Goal: Communication & Community: Answer question/provide support

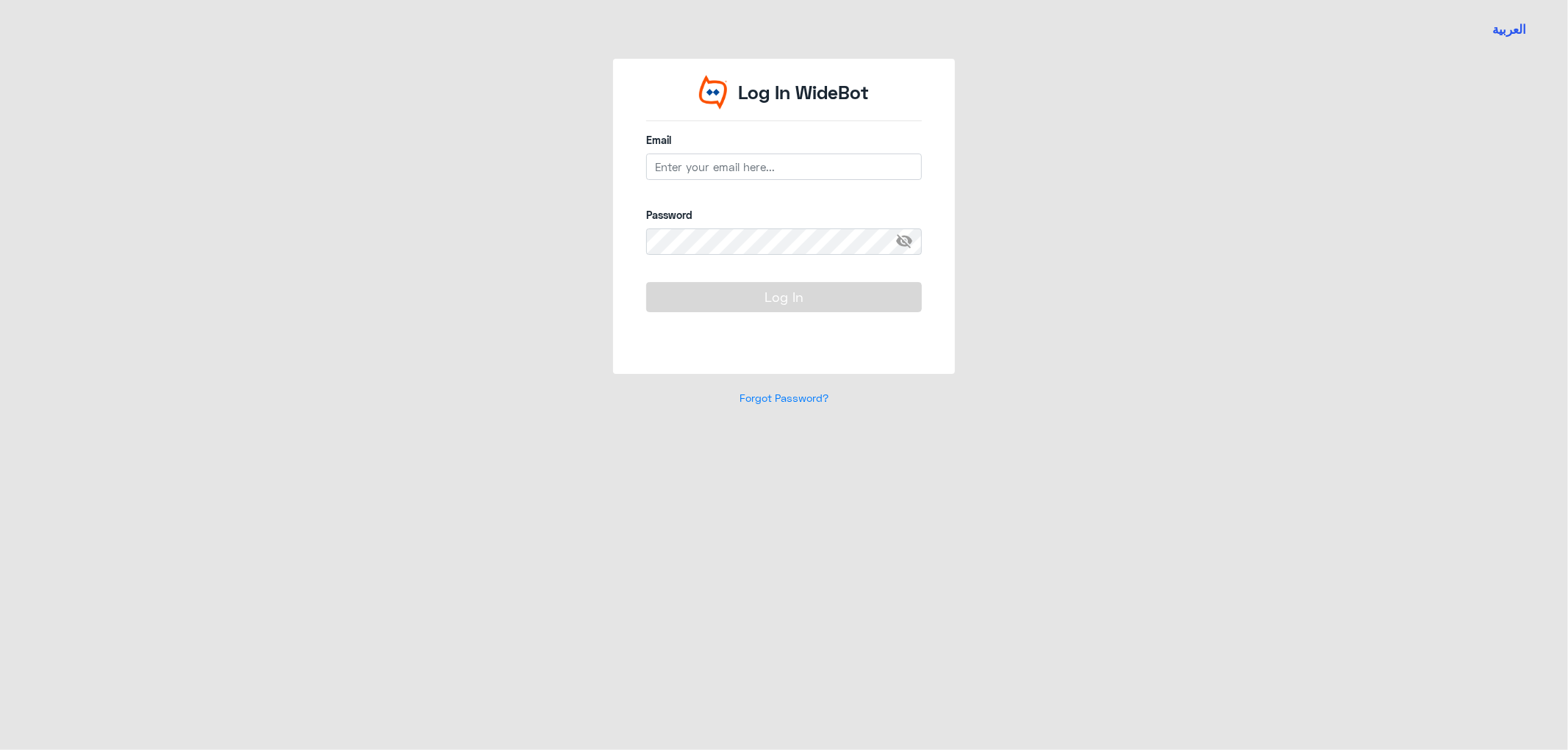
type input "[EMAIL_ADDRESS][DOMAIN_NAME]"
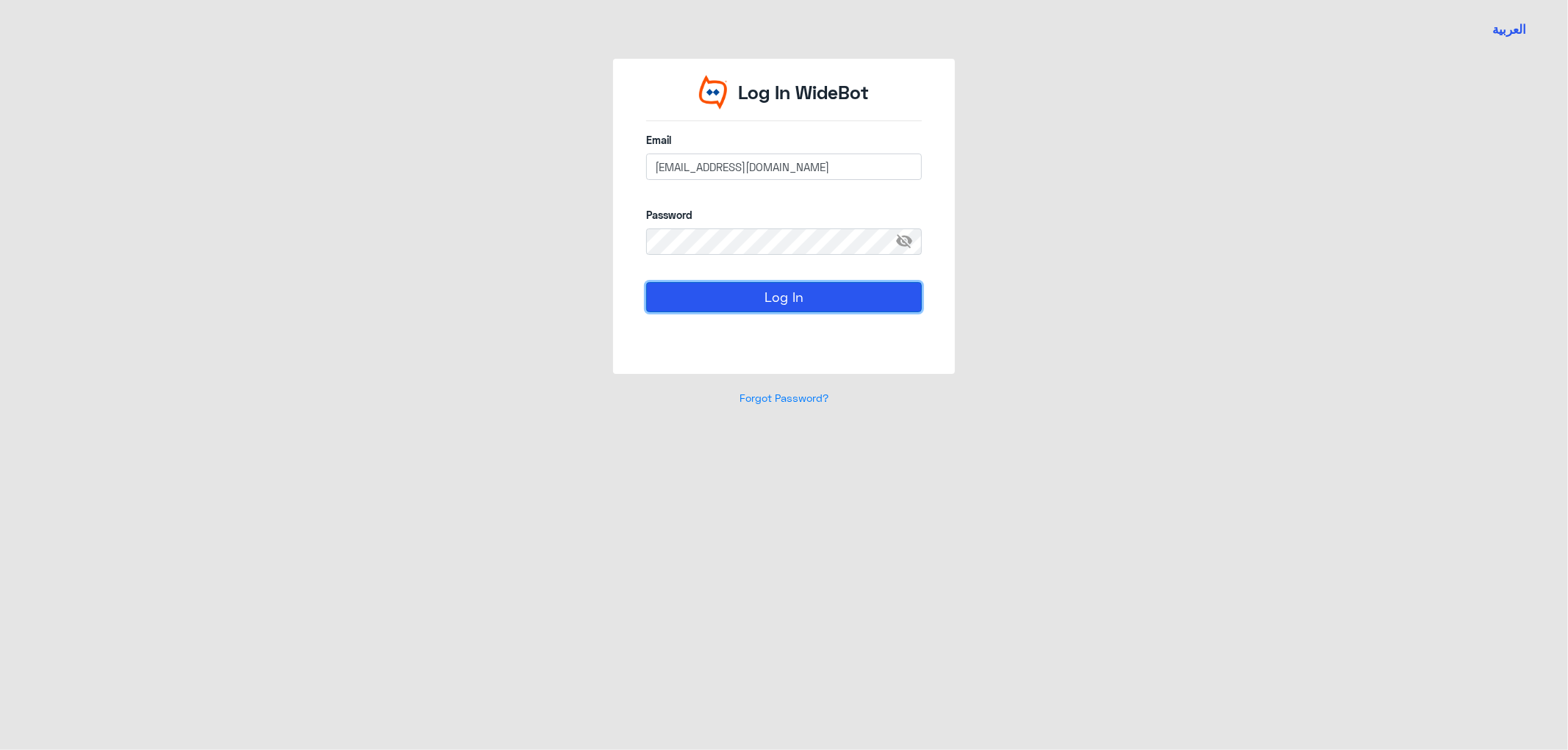
drag, startPoint x: 774, startPoint y: 299, endPoint x: 781, endPoint y: 304, distance: 8.6
click at [774, 299] on button "Log In" at bounding box center [784, 296] width 276 height 29
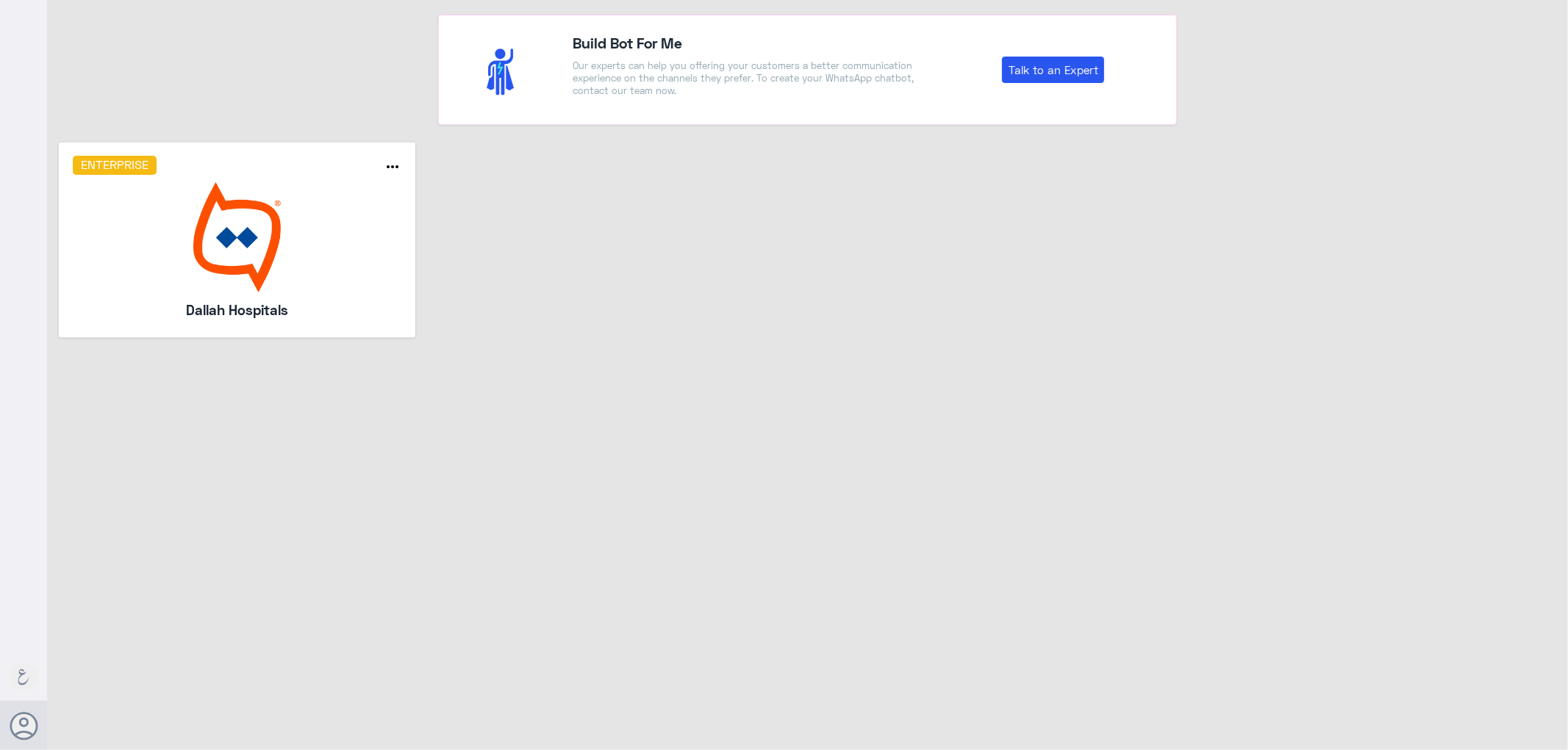
click at [348, 289] on img at bounding box center [237, 237] width 329 height 110
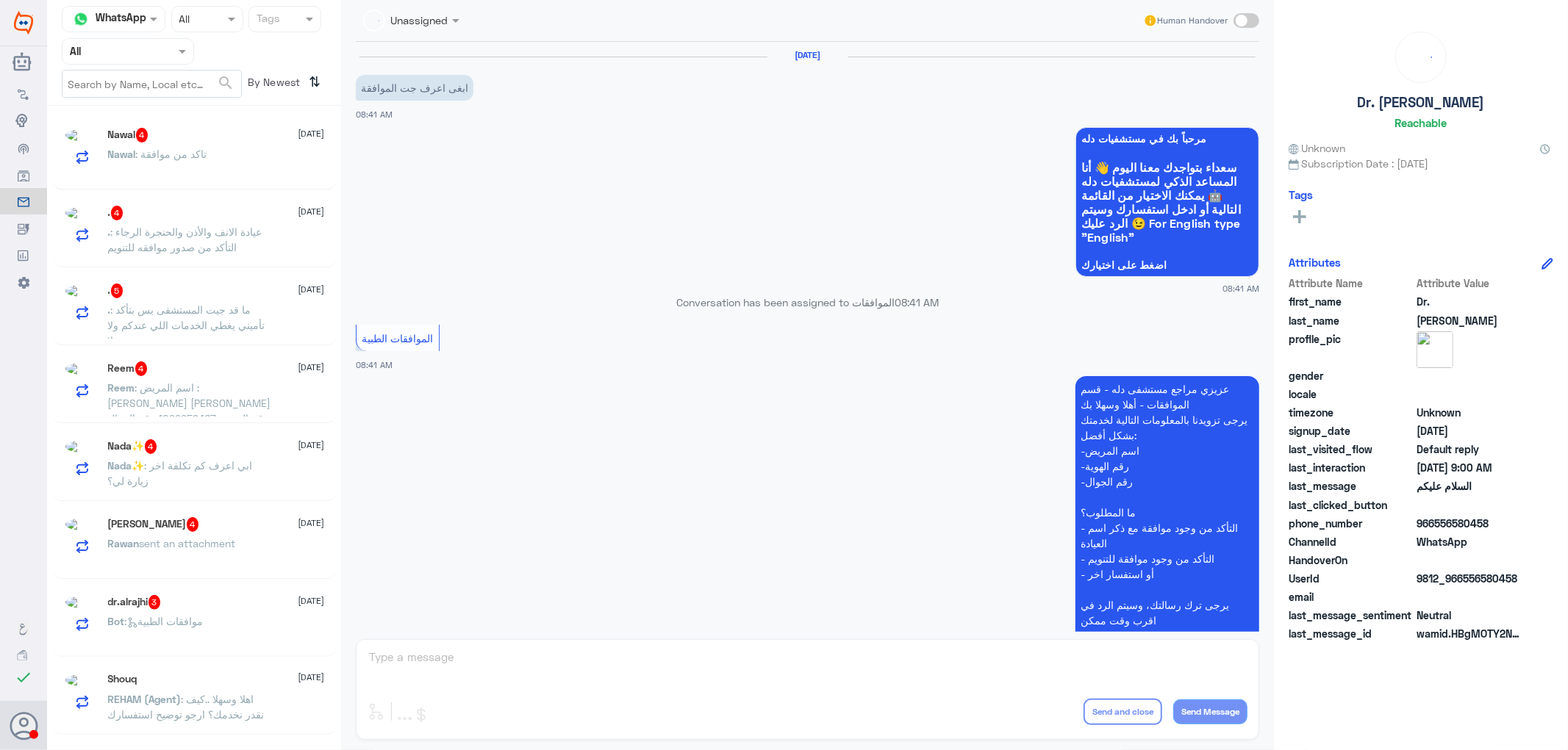
scroll to position [309, 0]
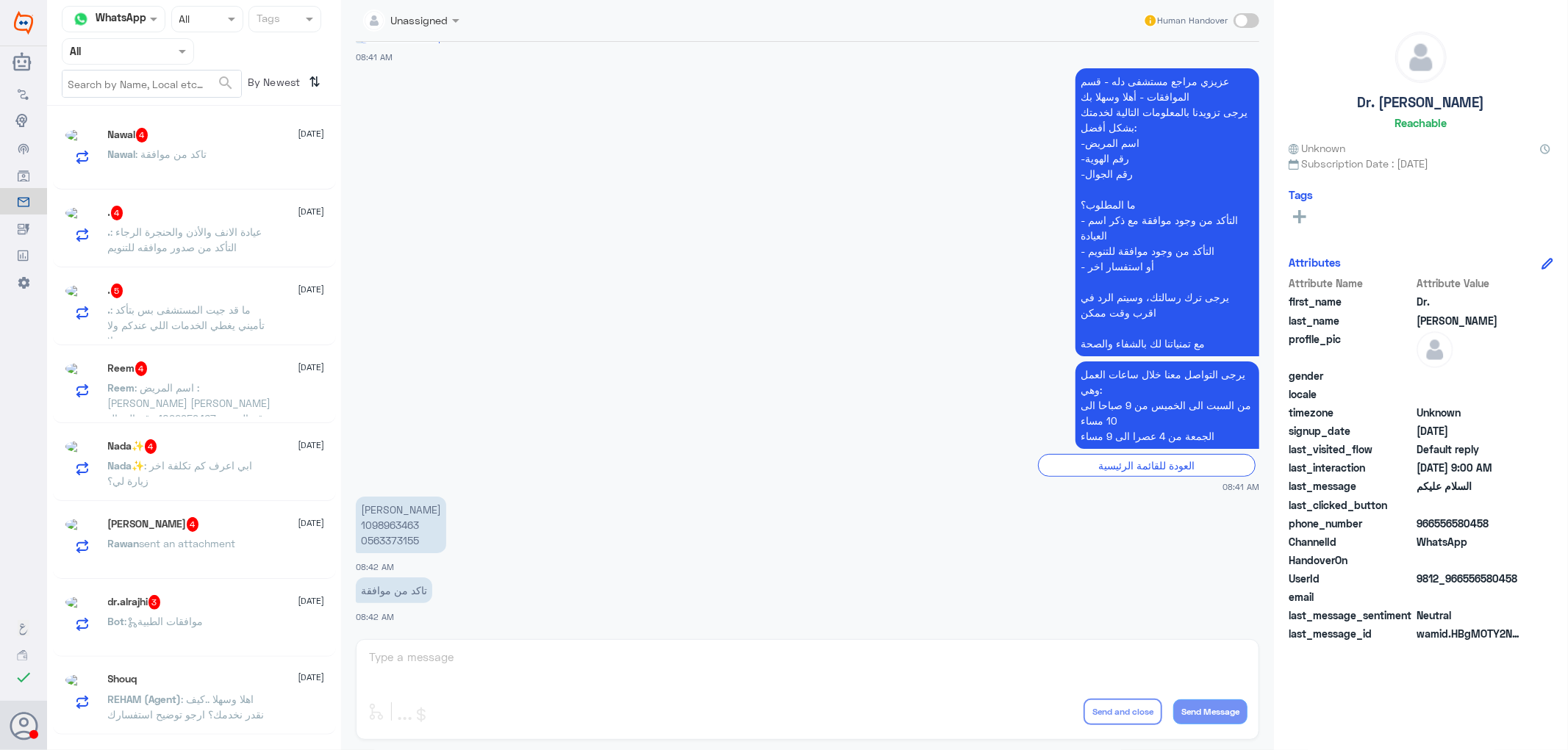
click at [99, 52] on input "text" at bounding box center [110, 51] width 81 height 17
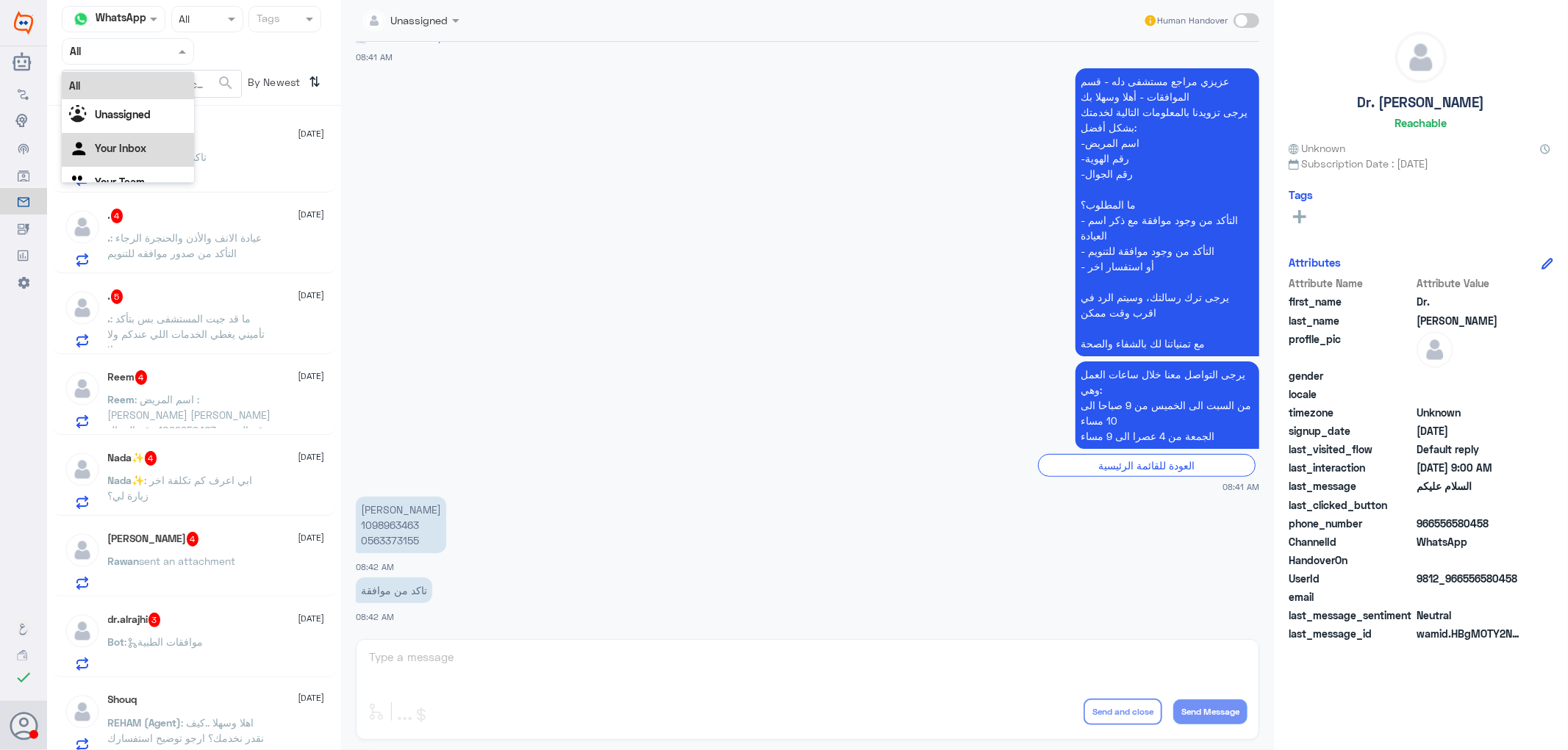
click at [125, 151] on Inbox "Your Inbox" at bounding box center [121, 148] width 52 height 13
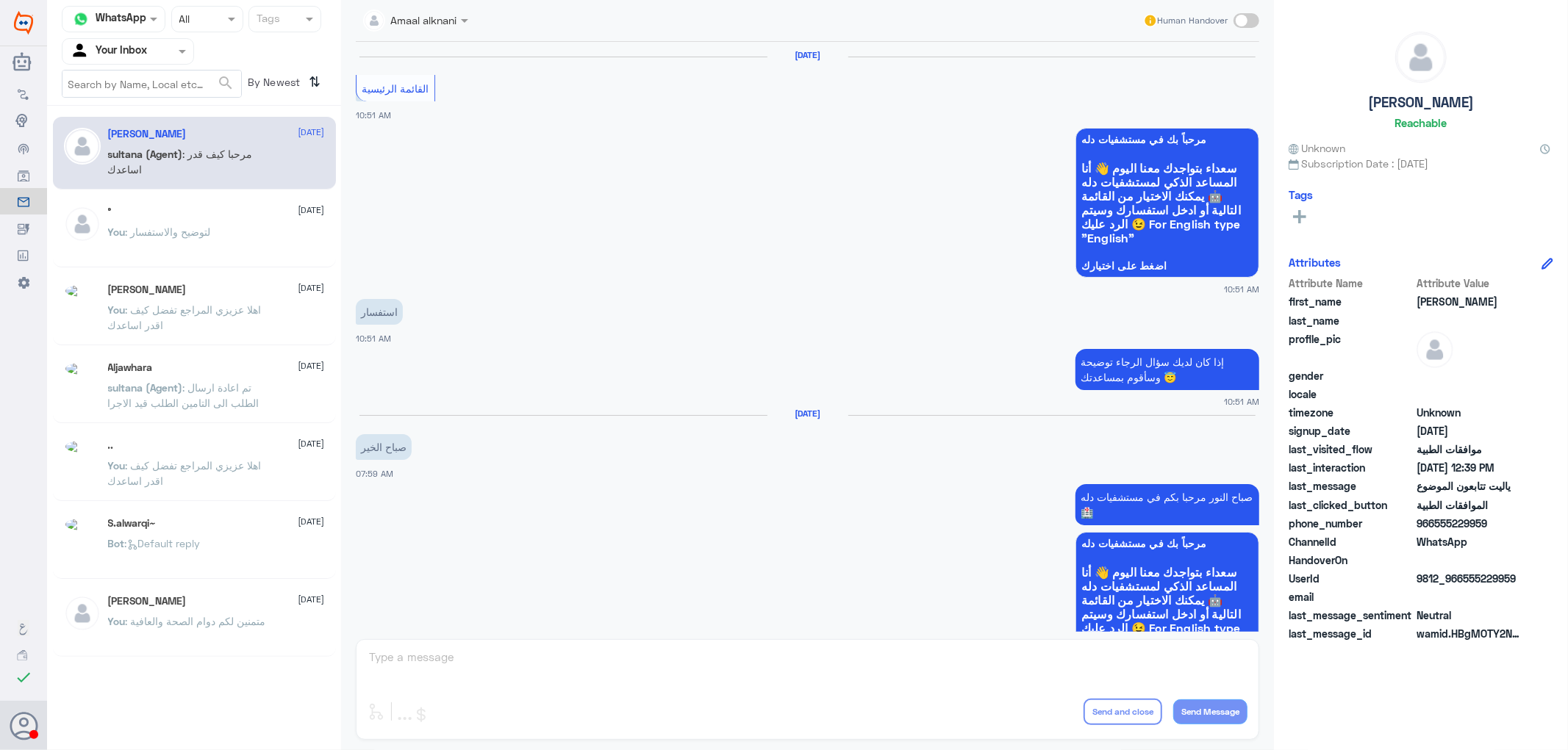
scroll to position [1225, 0]
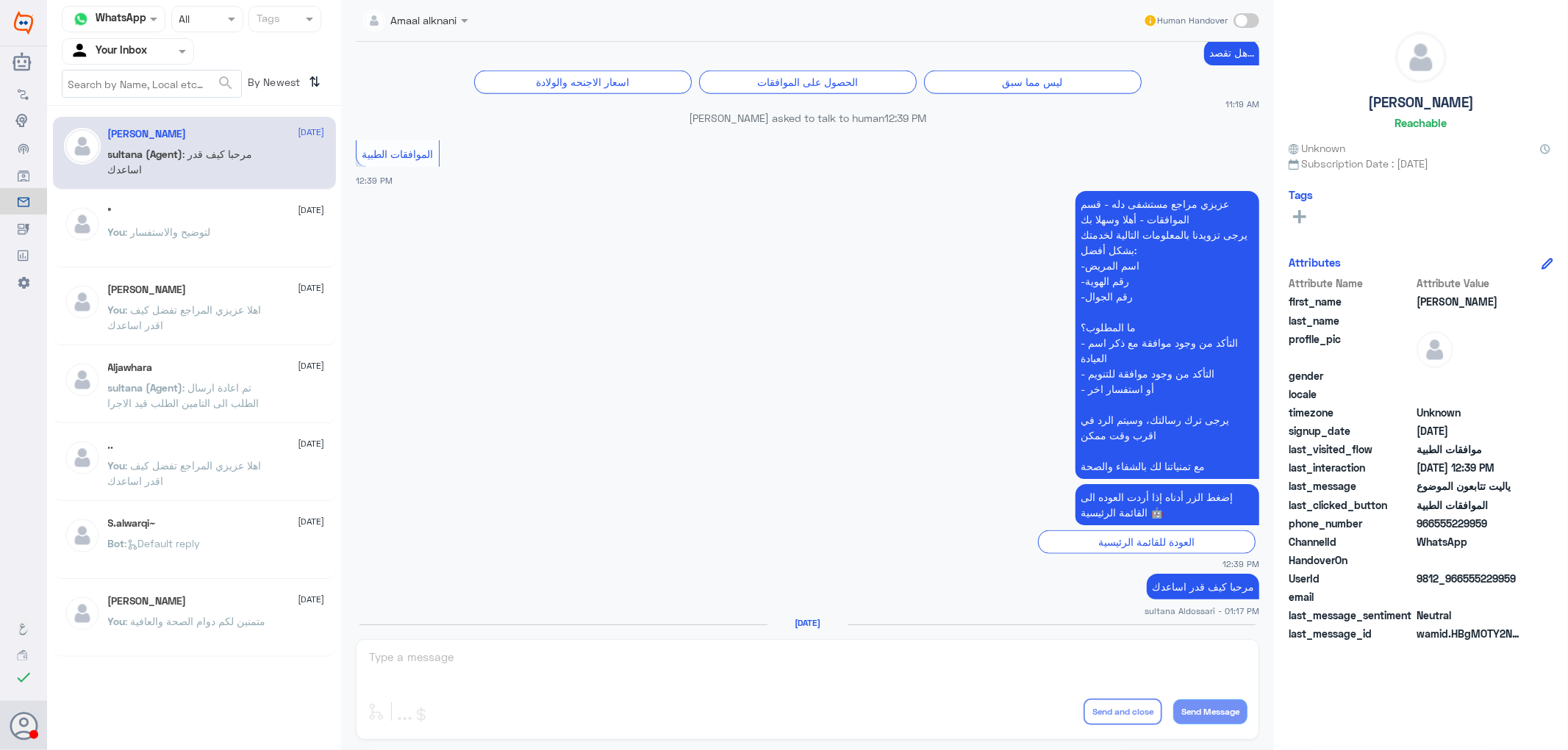
click at [159, 45] on div at bounding box center [128, 51] width 131 height 17
click at [125, 162] on Team "Your Team" at bounding box center [120, 163] width 50 height 13
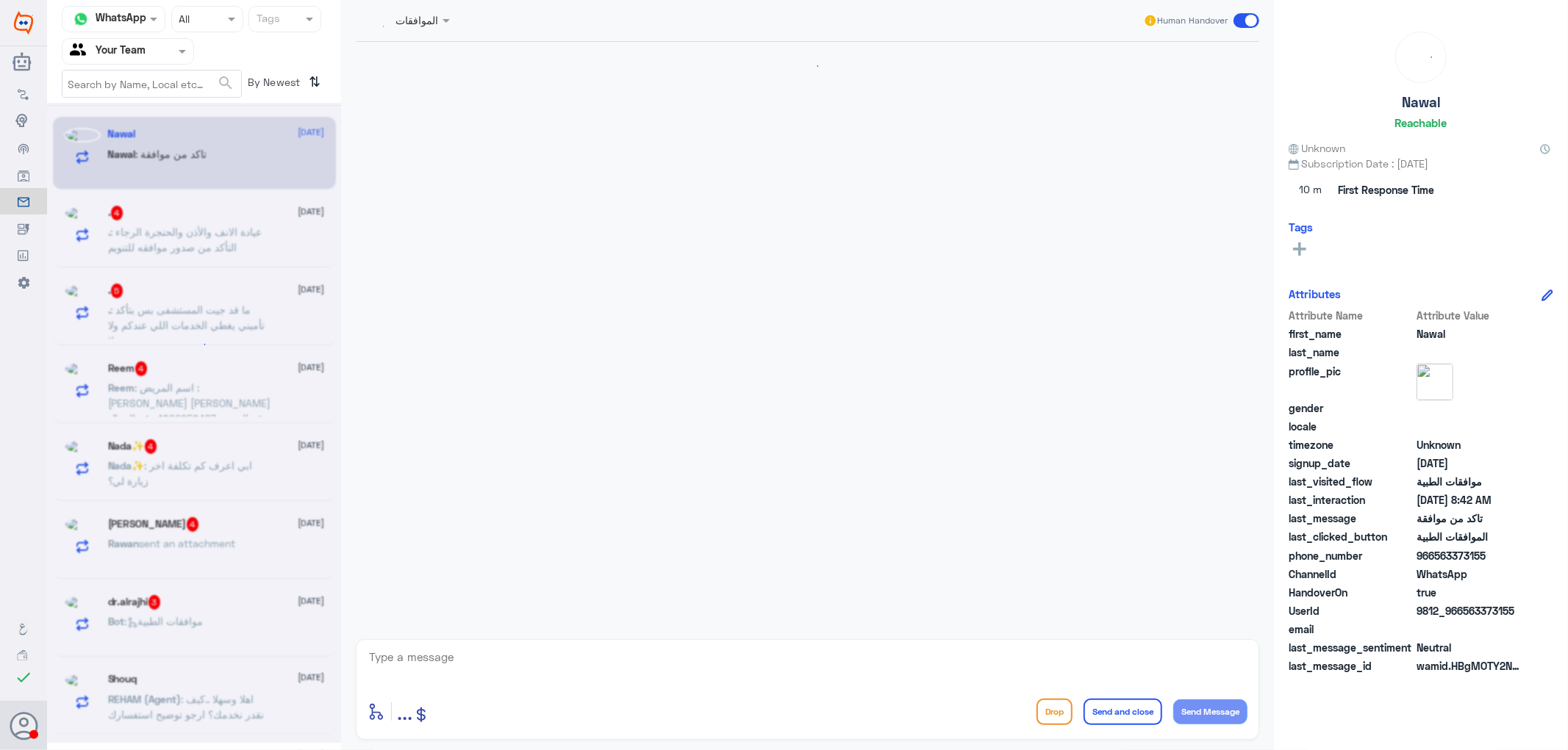
scroll to position [309, 0]
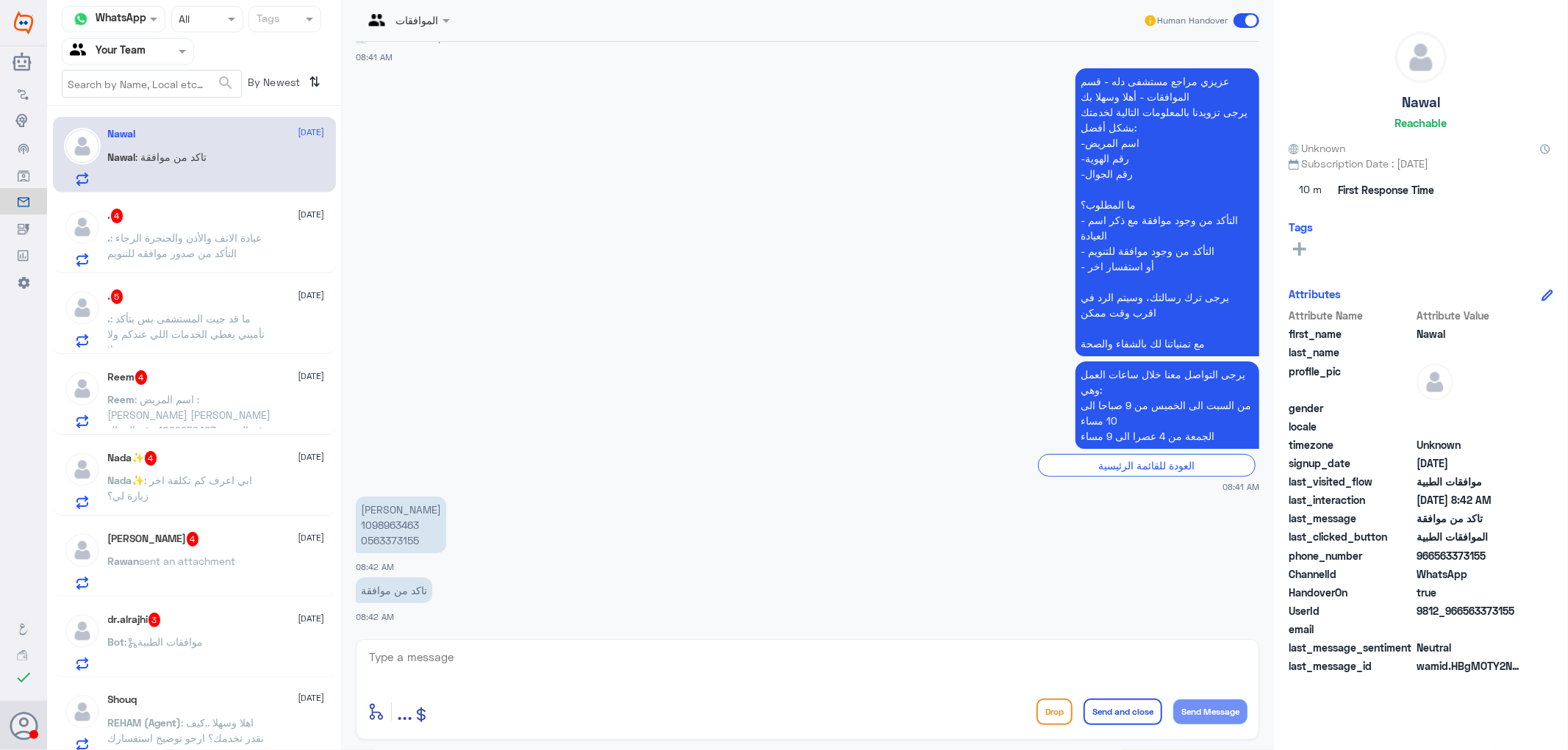
click at [378, 540] on p "[PERSON_NAME] 1098963463 0563373155" at bounding box center [401, 525] width 90 height 57
copy p "0563373155"
click at [465, 661] on textarea at bounding box center [807, 665] width 880 height 36
click at [372, 538] on p "[PERSON_NAME] 1098963463 0563373155" at bounding box center [401, 525] width 90 height 57
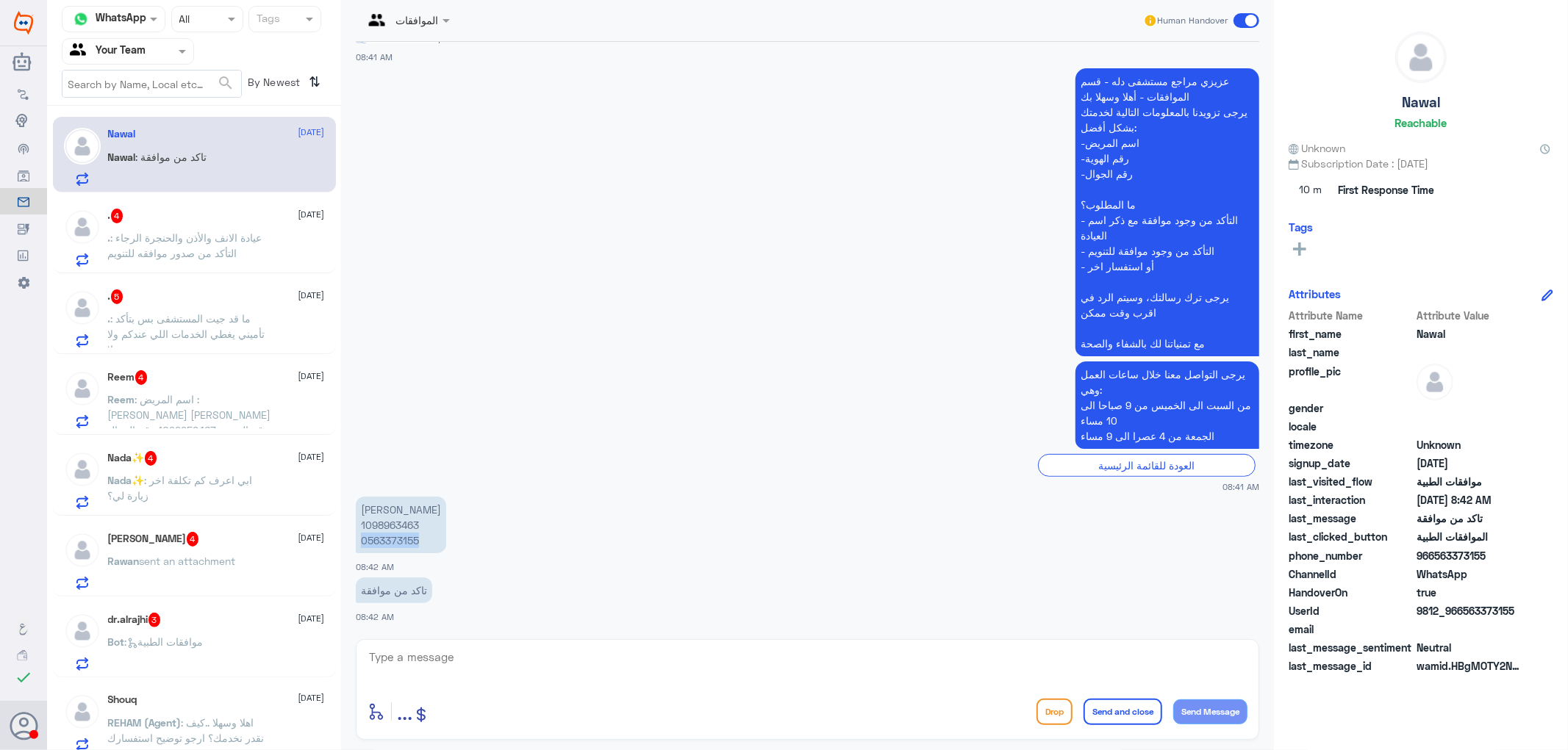
drag, startPoint x: 372, startPoint y: 538, endPoint x: 419, endPoint y: 664, distance: 134.5
click at [373, 539] on p "[PERSON_NAME] 1098963463 0563373155" at bounding box center [401, 525] width 90 height 57
copy p "0563373155"
drag, startPoint x: 535, startPoint y: 658, endPoint x: 524, endPoint y: 638, distance: 22.8
click at [534, 657] on textarea at bounding box center [807, 665] width 880 height 36
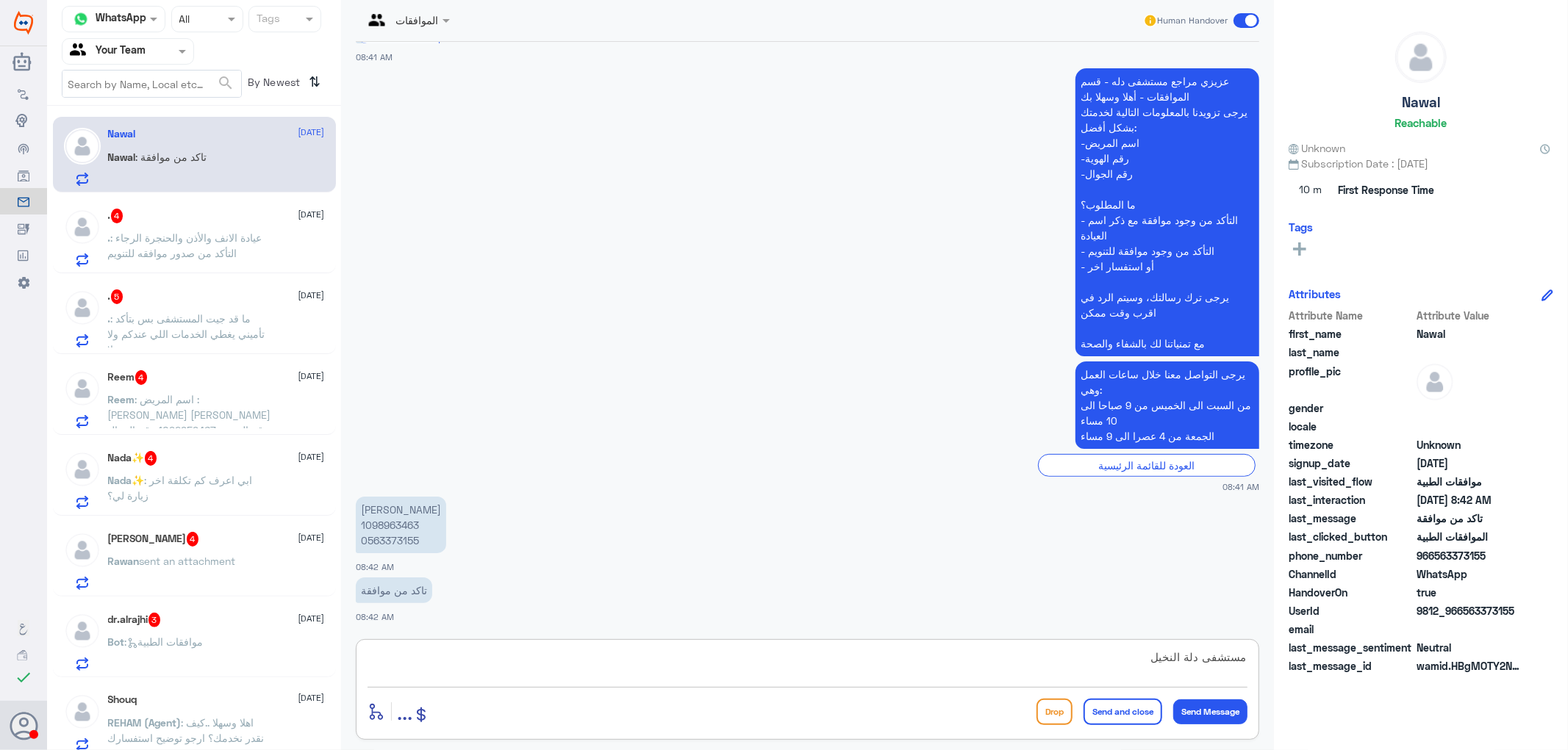
type textarea "مستشفى دلة النخيل"
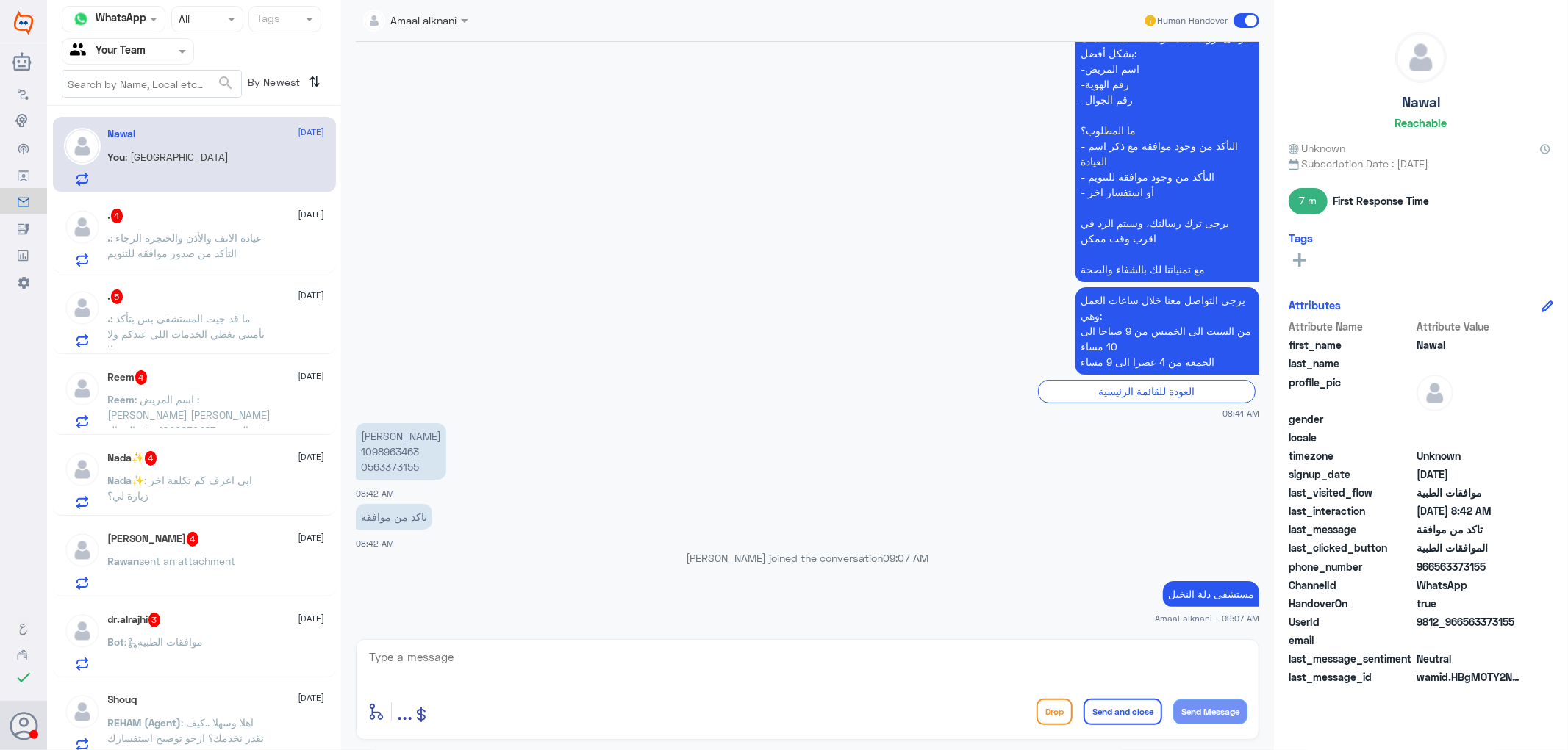
click at [229, 238] on span ": عيادة الانف والأذن والحنجرة الرجاء التأكد من صدور موافقه للتنويم" at bounding box center [185, 245] width 155 height 28
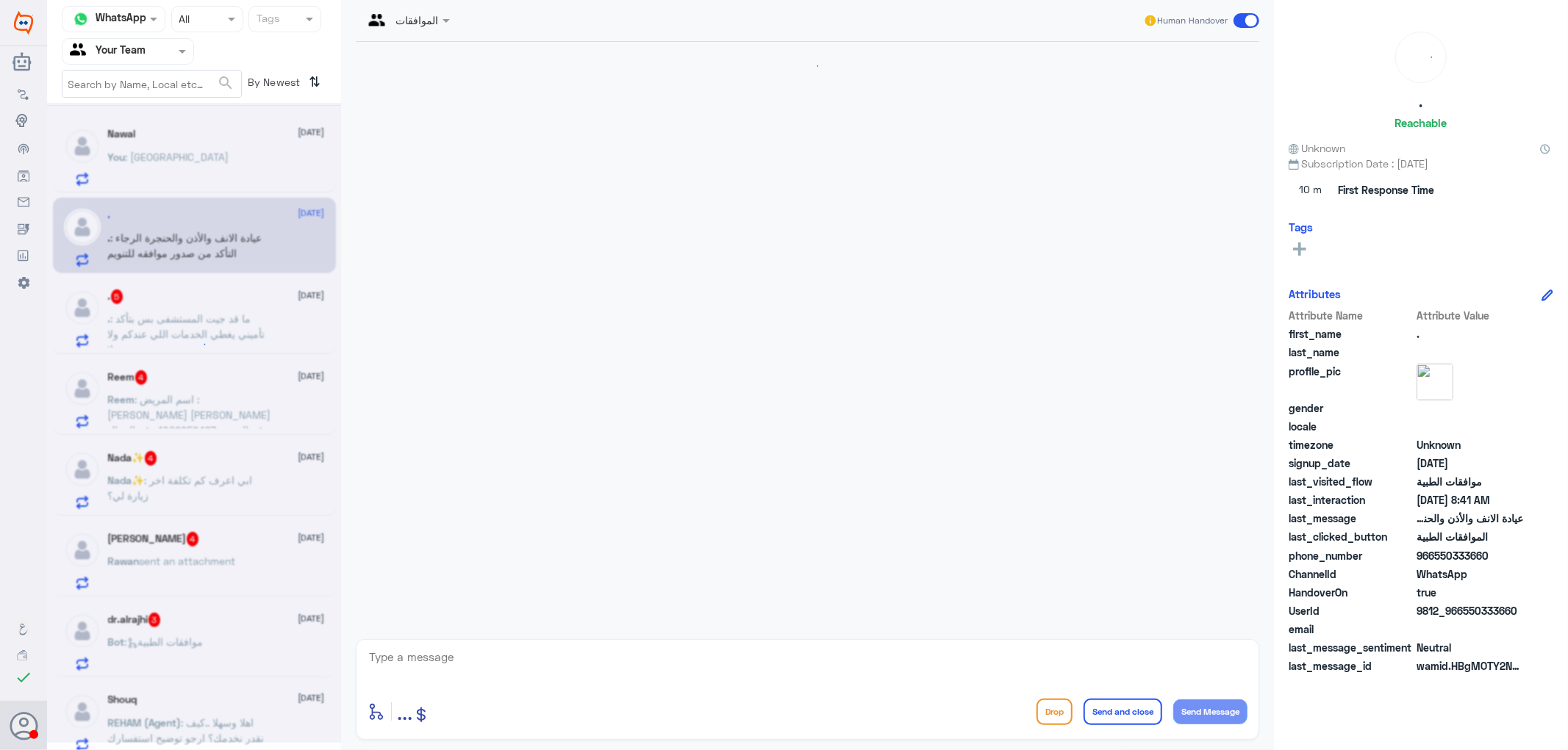
scroll to position [324, 0]
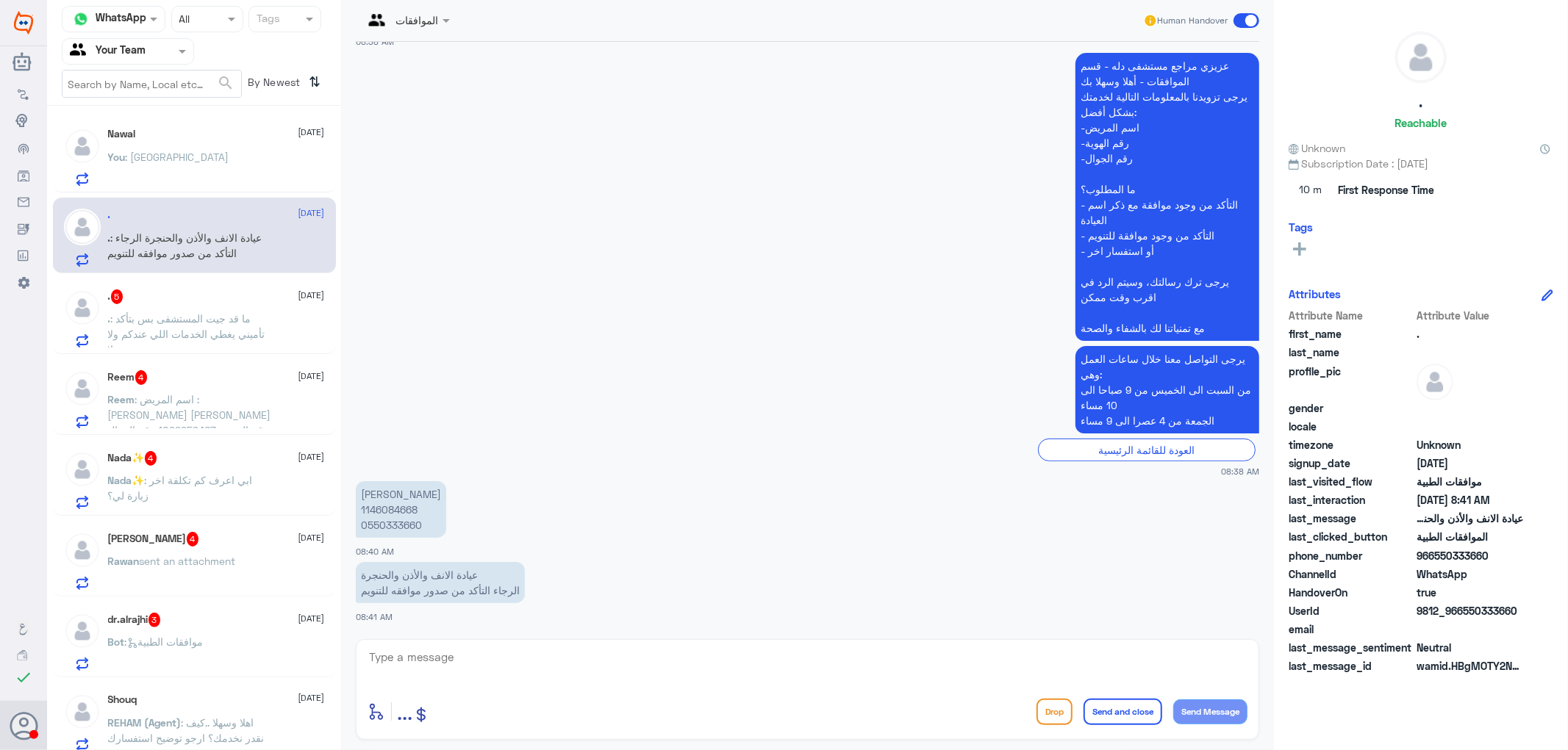
click at [401, 520] on p "[PERSON_NAME] 1146084668 0550333660" at bounding box center [401, 509] width 90 height 57
copy p "0550333660"
click at [527, 656] on textarea at bounding box center [807, 665] width 880 height 36
type textarea "اهلا عزيزي المراجع"
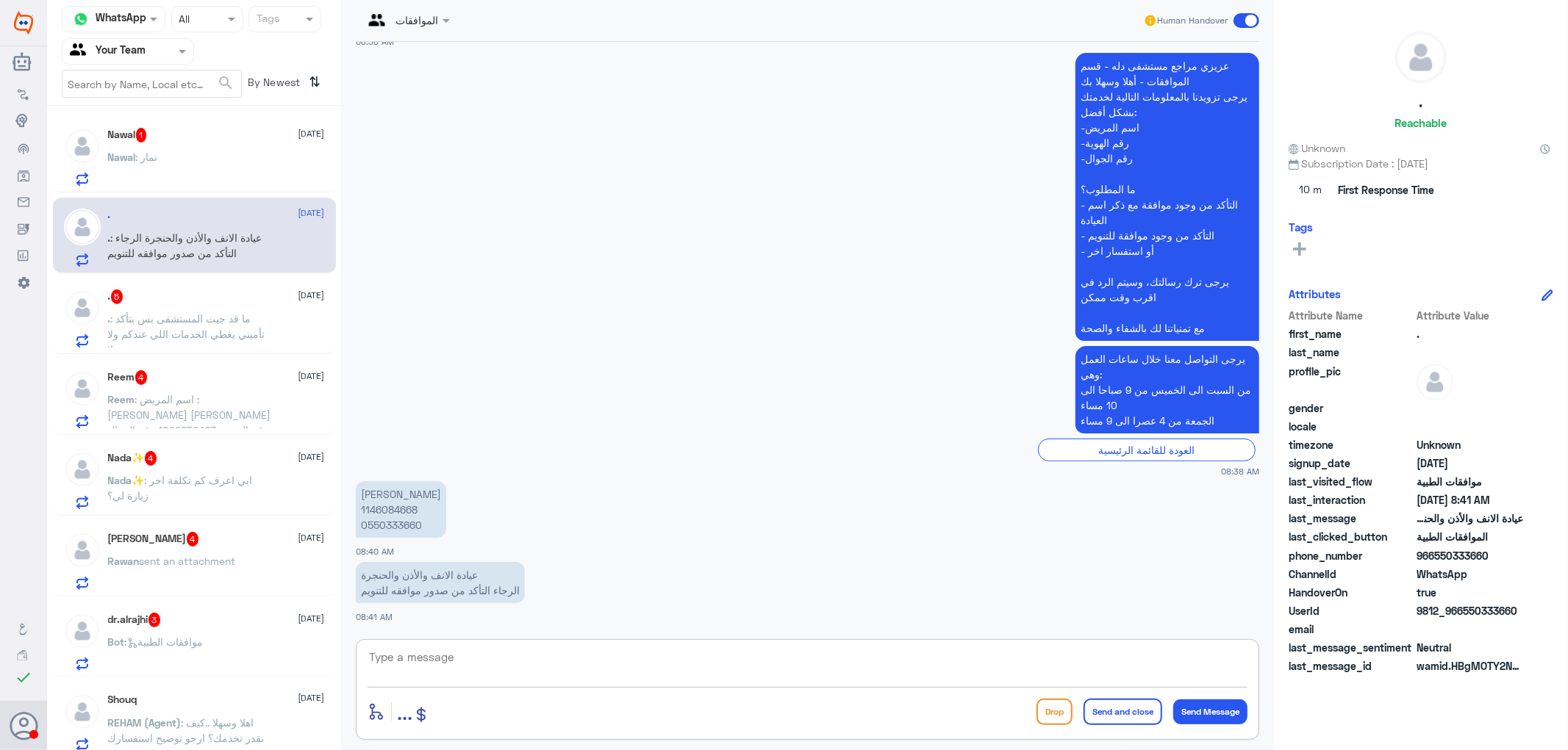
scroll to position [371, 0]
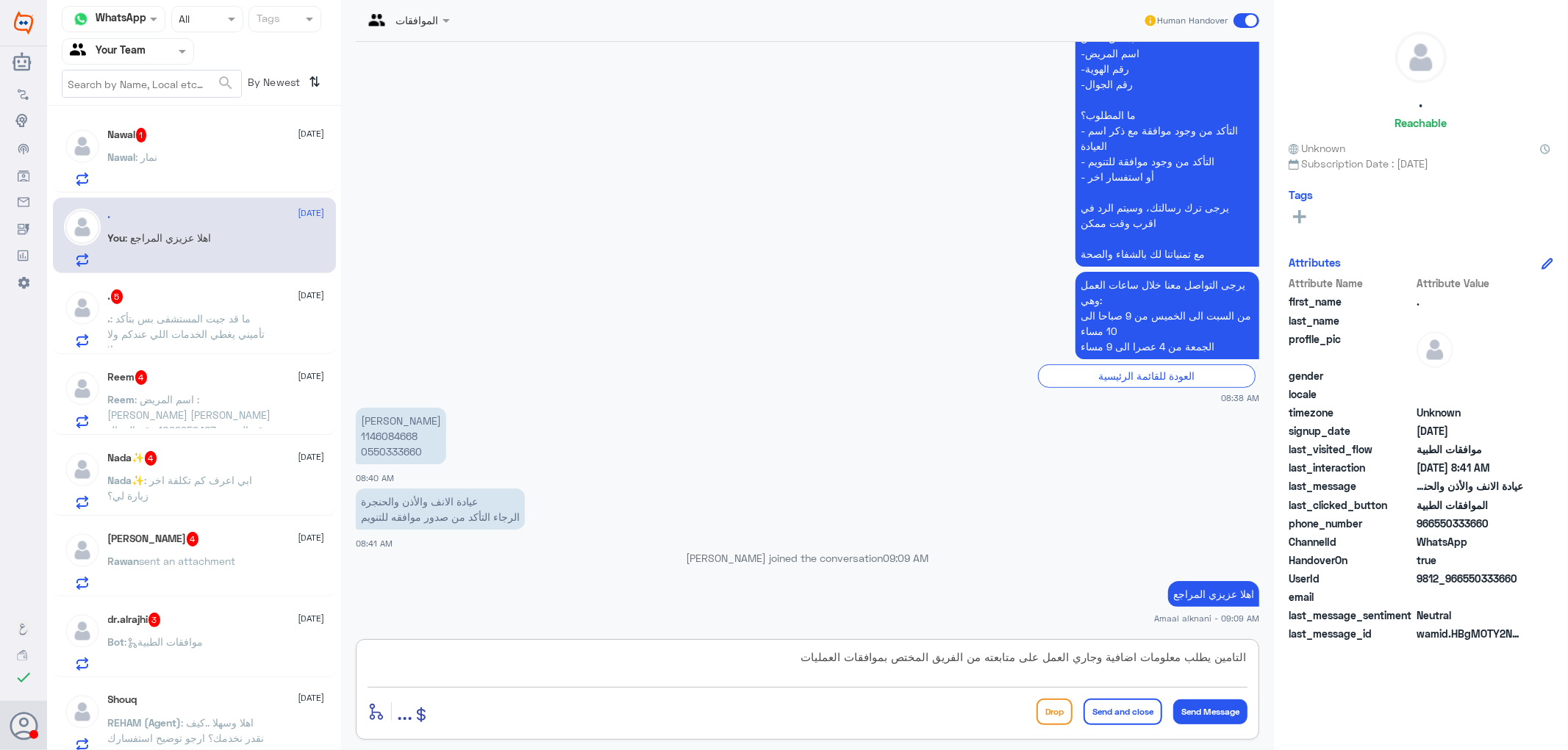
type textarea "التامين يطلب معلومات اضافية وجاري العمل على متابعته من الفريق المختص بموافقات ا…"
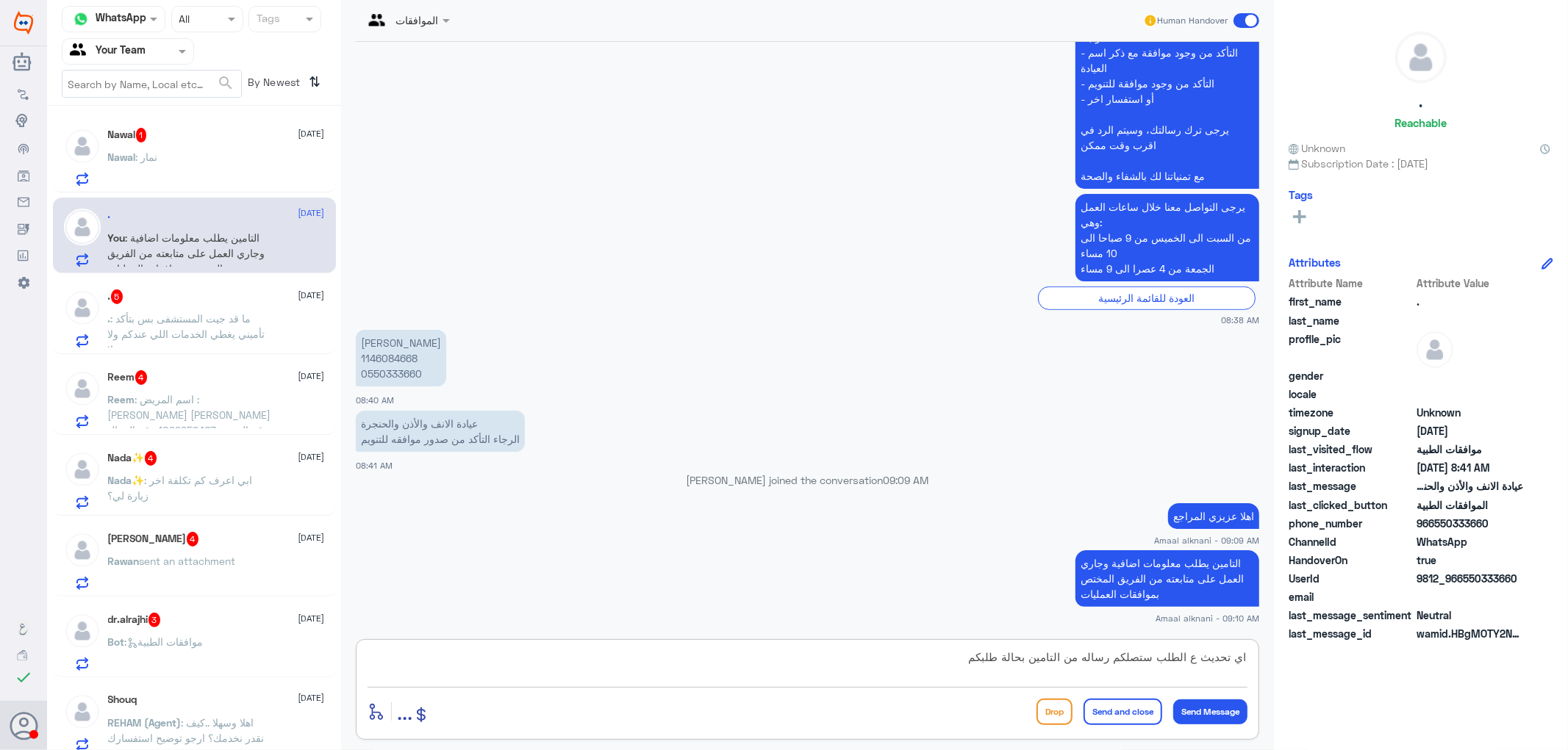
type textarea "اي تحديث ع الطلب ستصلكم رساله من التامين بحالة طلبكم"
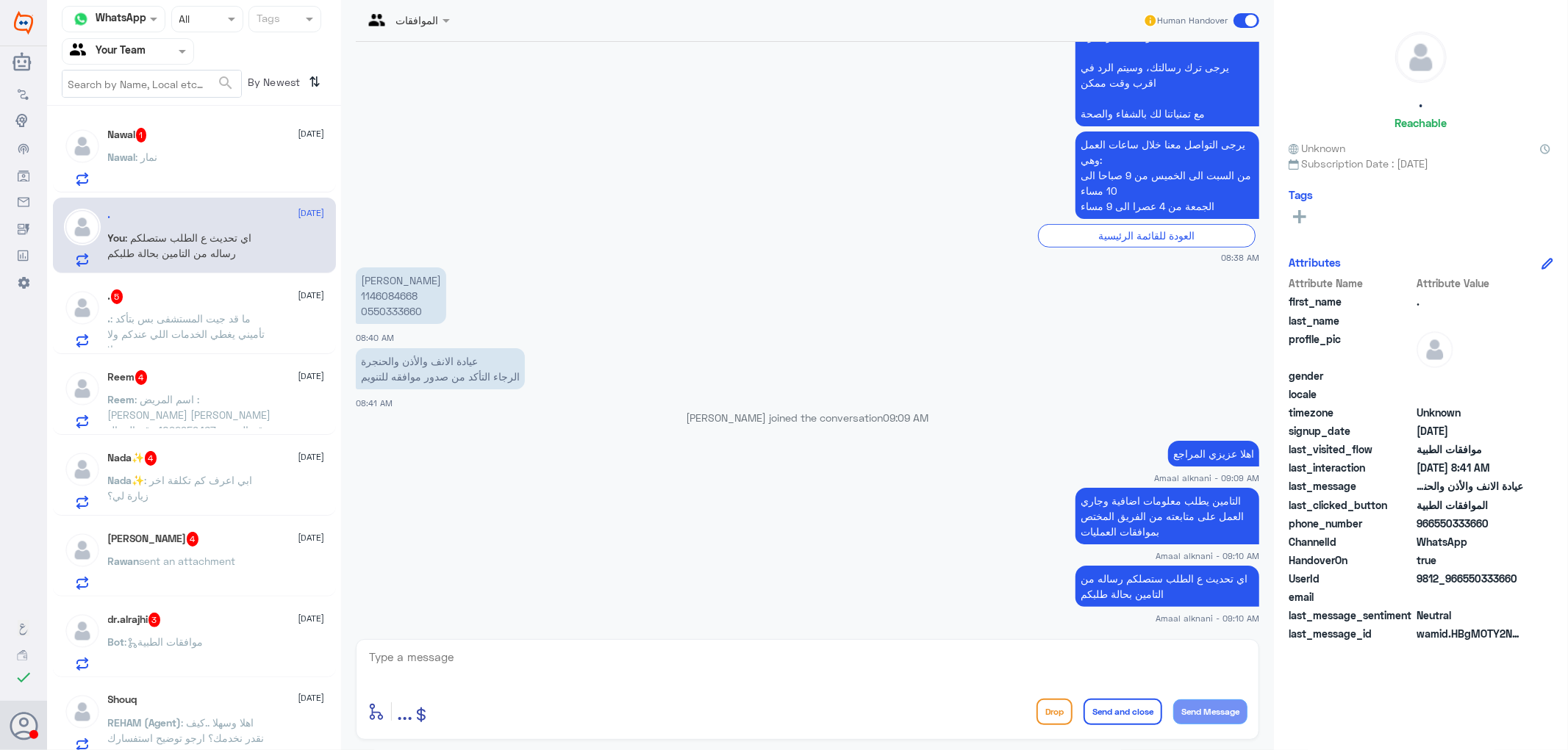
click at [160, 151] on div "Nawal 1 [DATE] Nawal : نمار" at bounding box center [216, 157] width 217 height 58
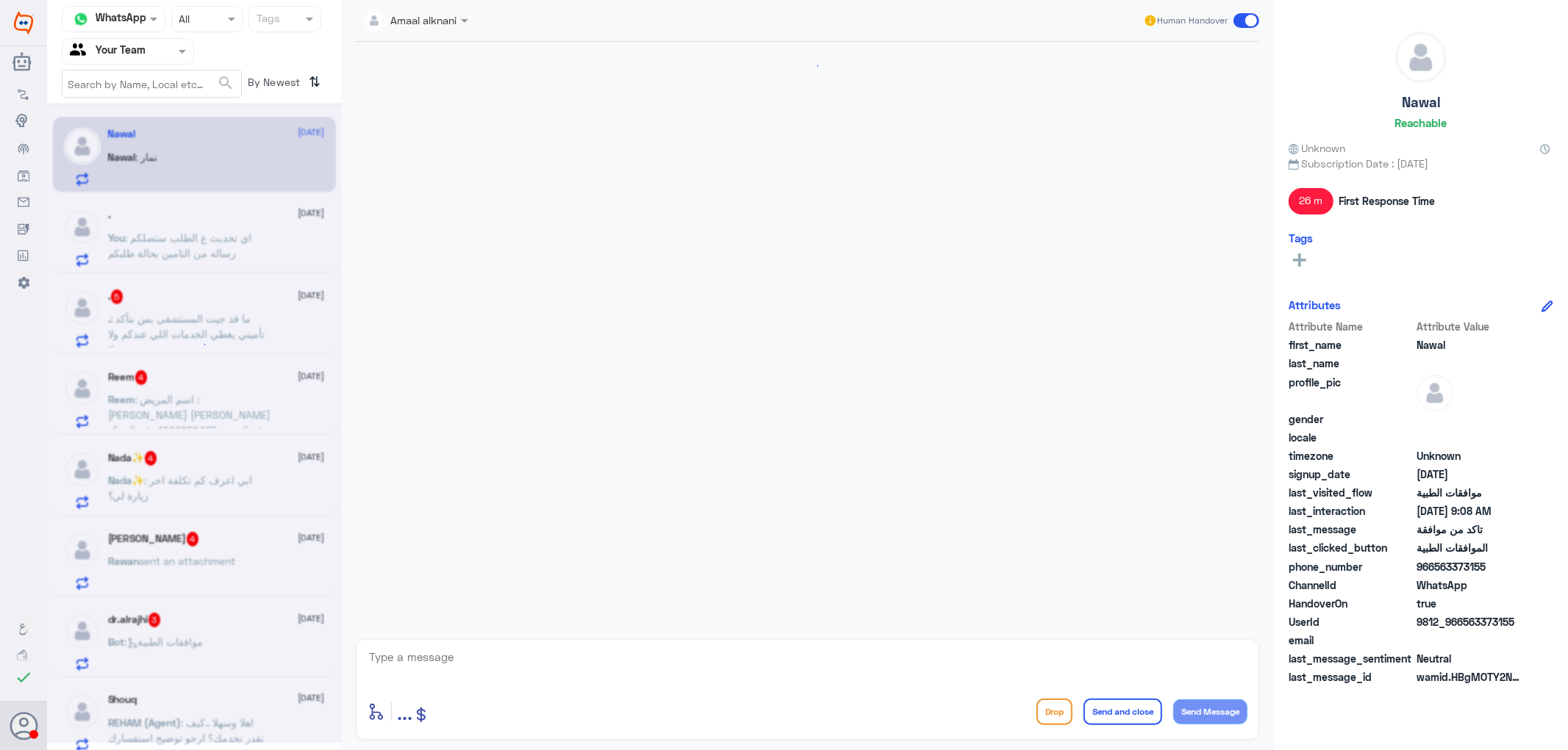
scroll to position [432, 0]
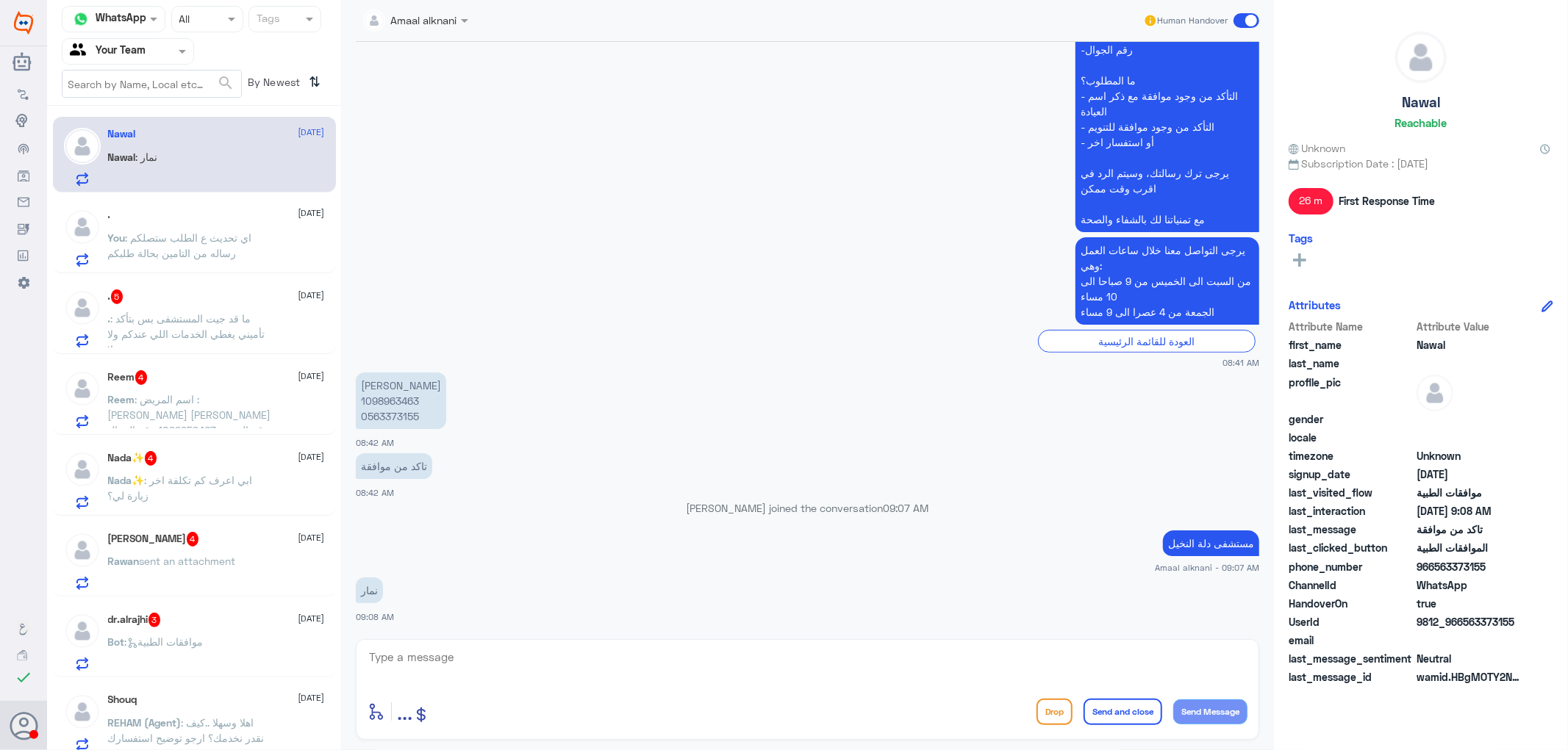
click at [424, 667] on textarea at bounding box center [807, 665] width 880 height 36
type textarea "الرجاء الاتصال هاتفيا بالرقم الموحد 920012222 خدمة العملاء لافادتكم بارقان مواف…"
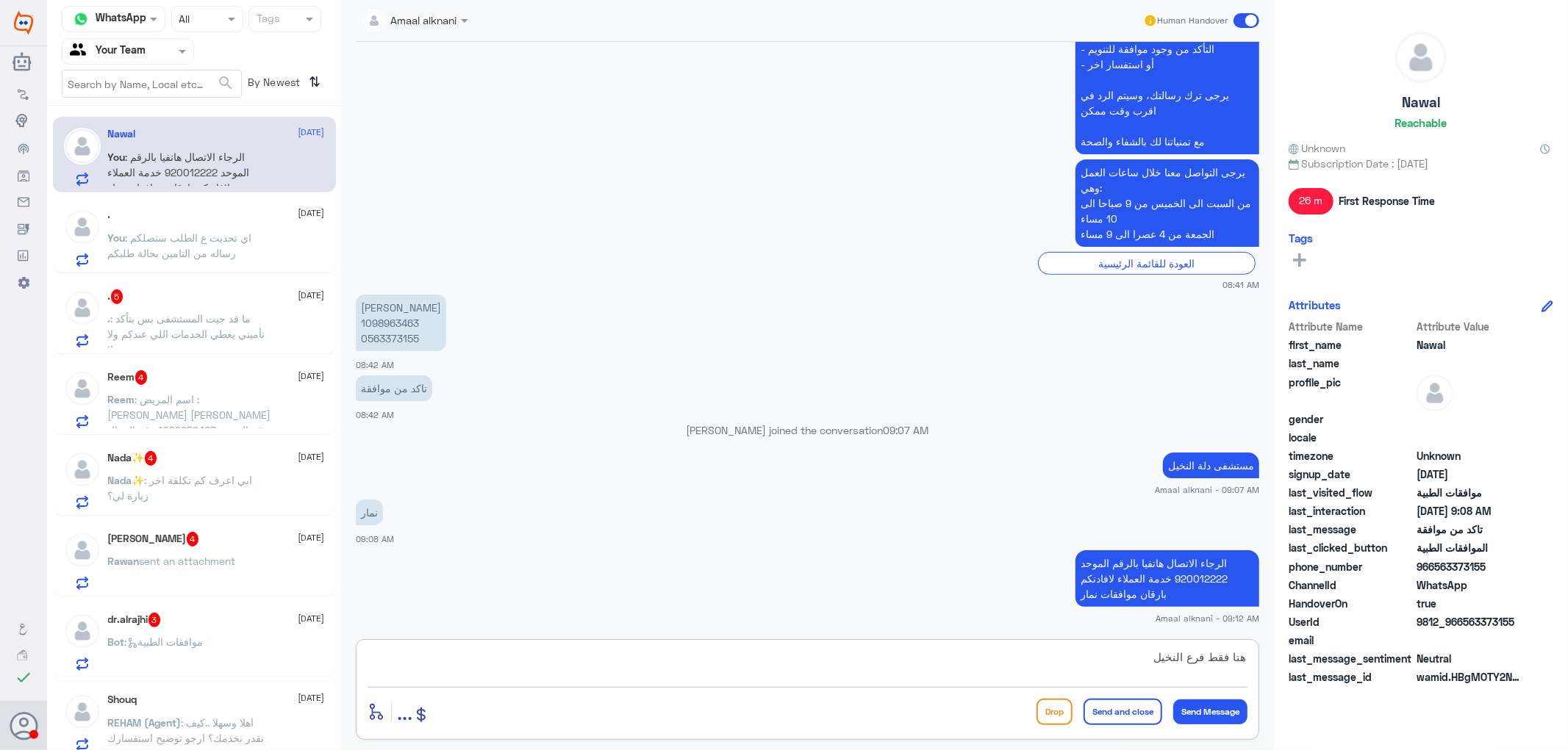
type textarea "هنا فقط فرع النخيل"
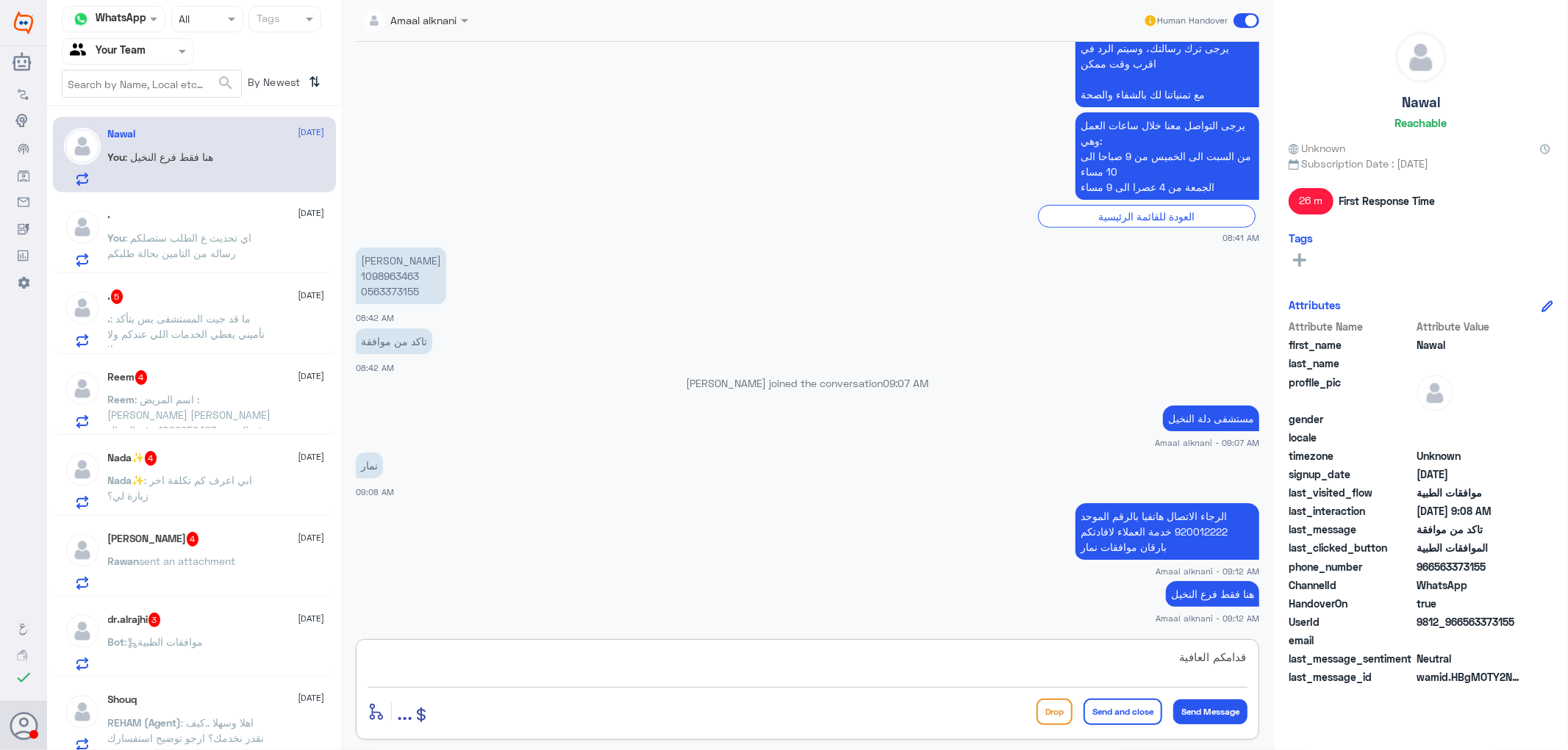
type textarea "قدامكم العافية"
click at [1107, 712] on button "Send and close" at bounding box center [1123, 712] width 79 height 27
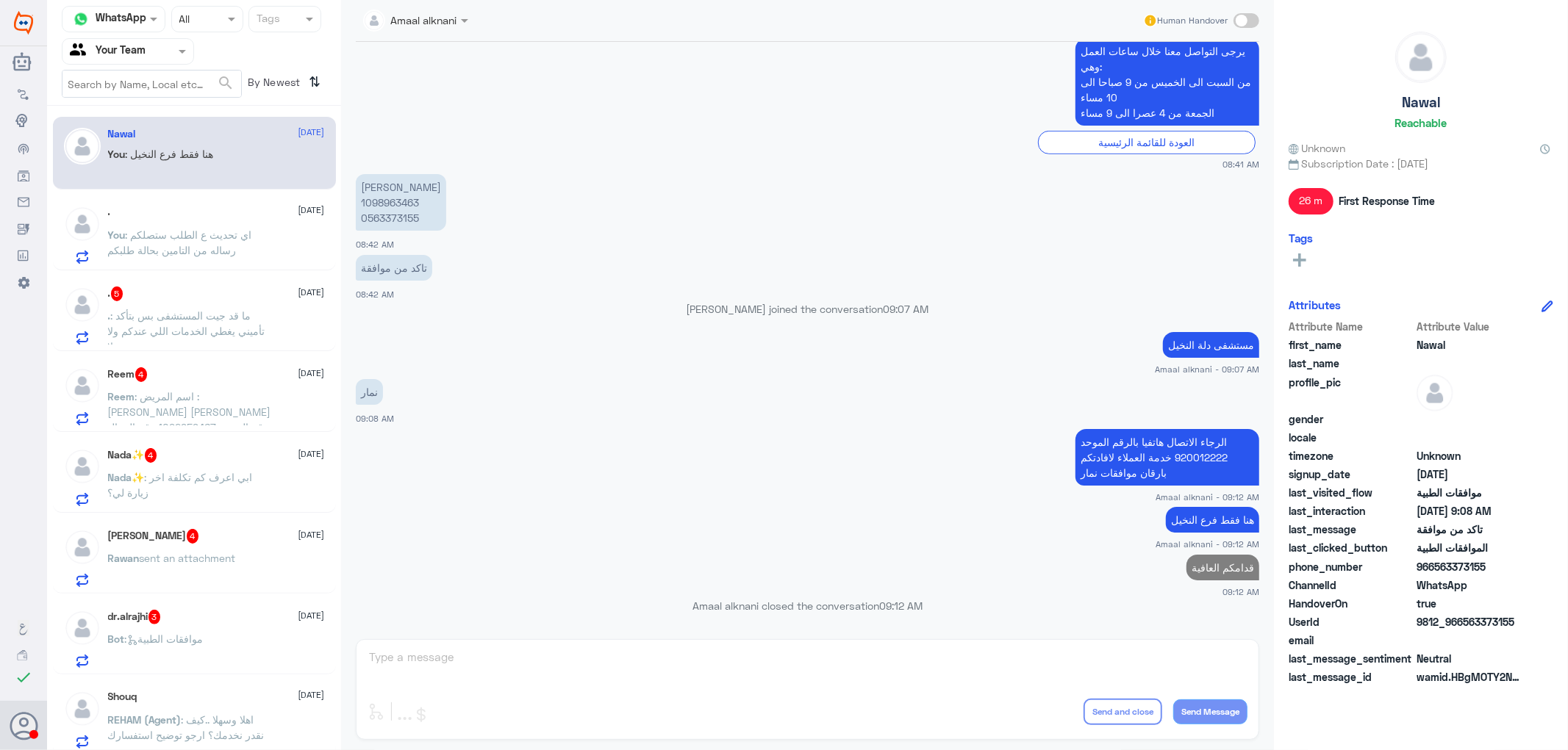
click at [216, 317] on span ": ما قد جيت المستشفى بس بتأكد تأميني يغطي الخدمات اللي عندكم ولا لا." at bounding box center [186, 331] width 157 height 43
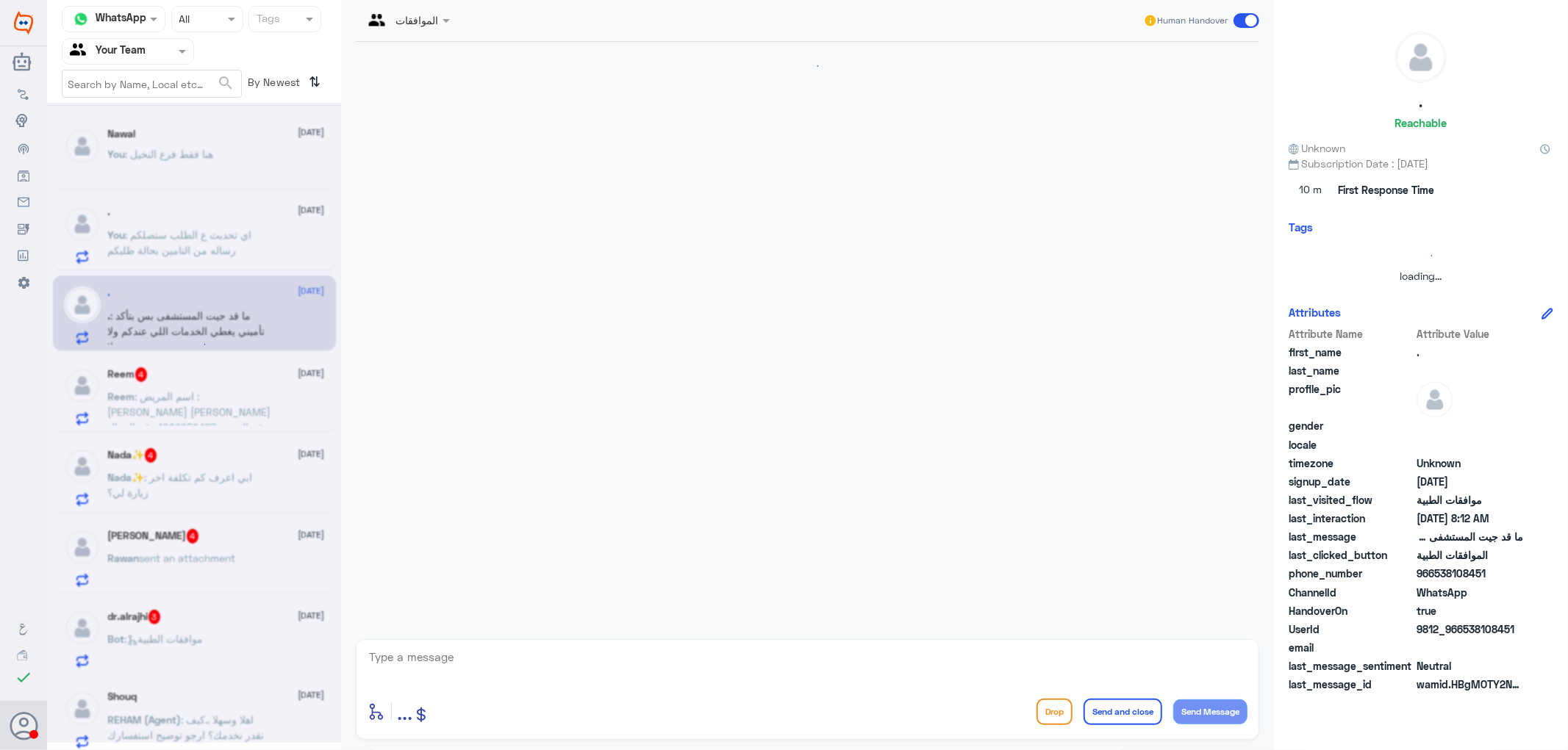
scroll to position [373, 0]
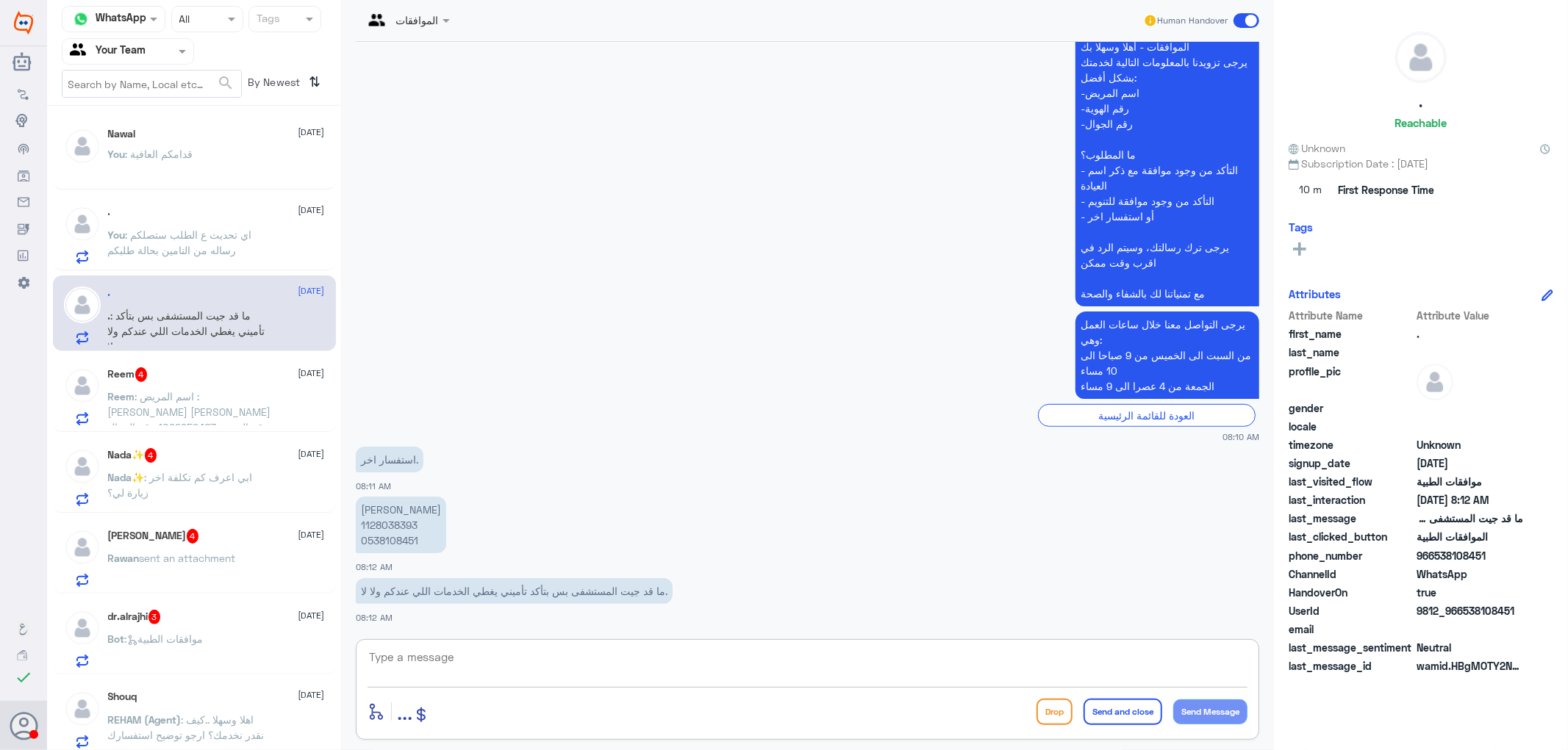
click at [462, 667] on textarea at bounding box center [807, 665] width 880 height 36
type textarea "الرجاء التواصل مع شركة تامينكم لمعرفة مزودي الخدمة والمنافع المقدمة ونسبة التغط…"
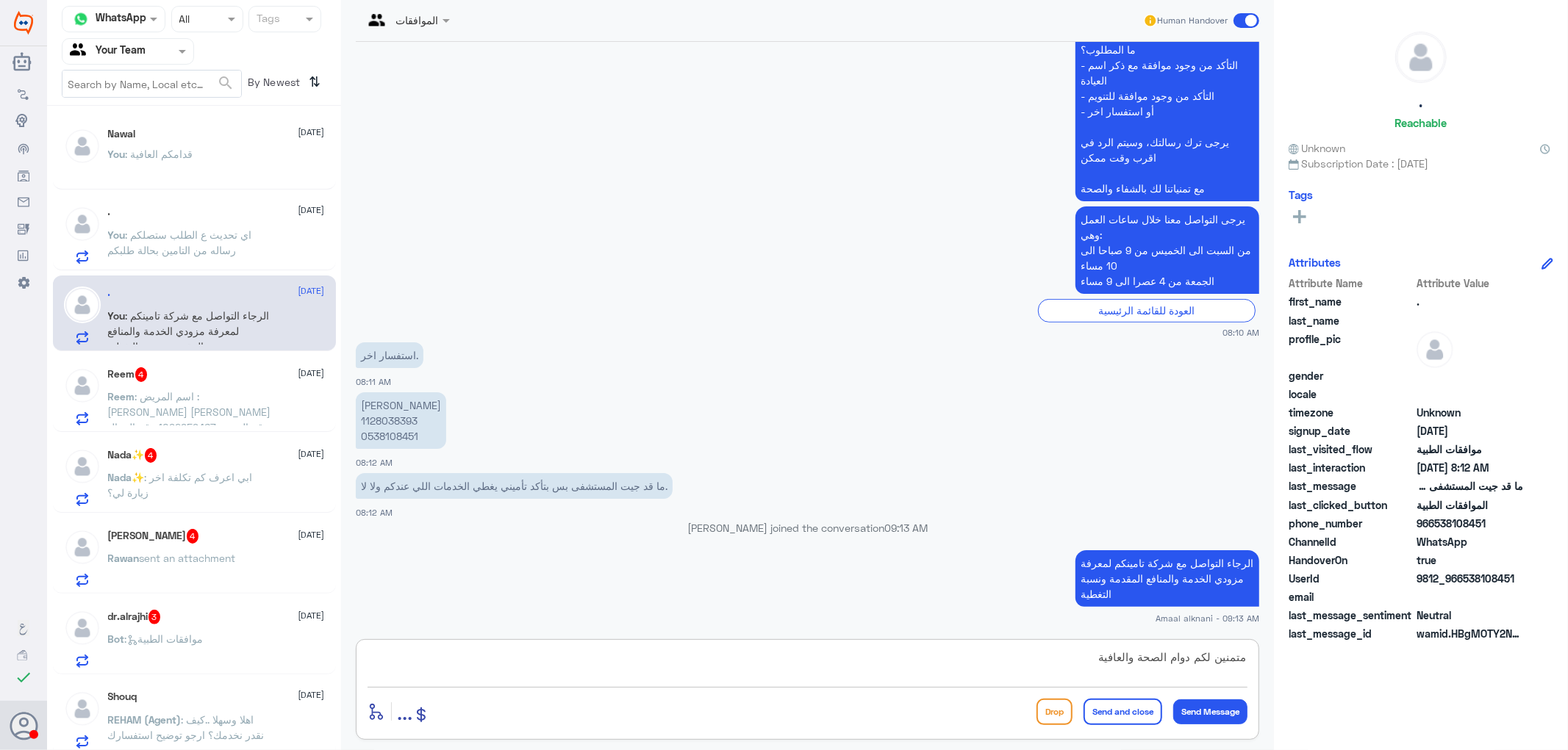
type textarea "متمنين لكم دوام الصحة والعافية"
click at [1103, 711] on button "Send and close" at bounding box center [1123, 712] width 79 height 27
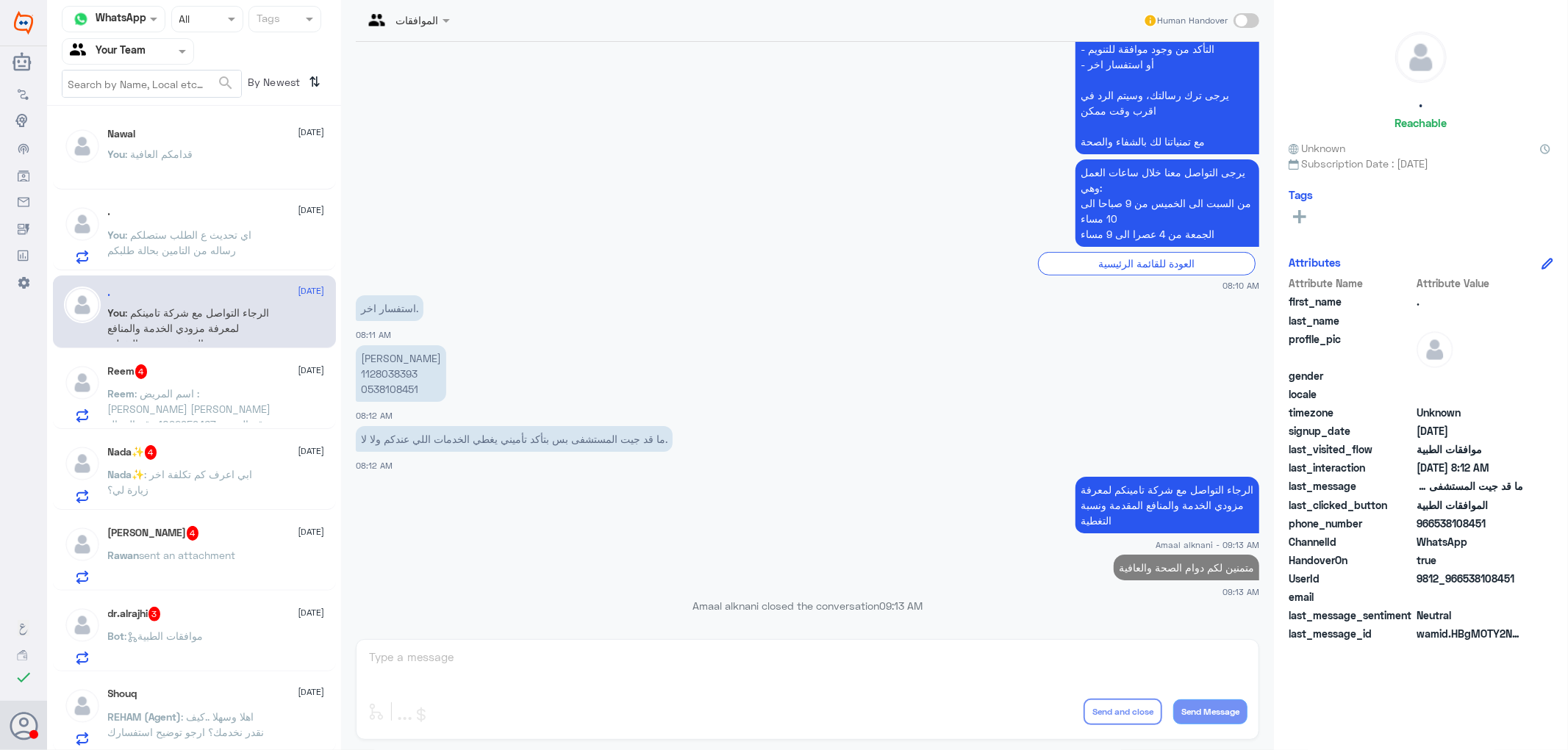
click at [195, 388] on span ": اسم المريض : [PERSON_NAME] [PERSON_NAME] رقم الهوية : 1092959467 رقم الجوال :…" at bounding box center [189, 417] width 163 height 58
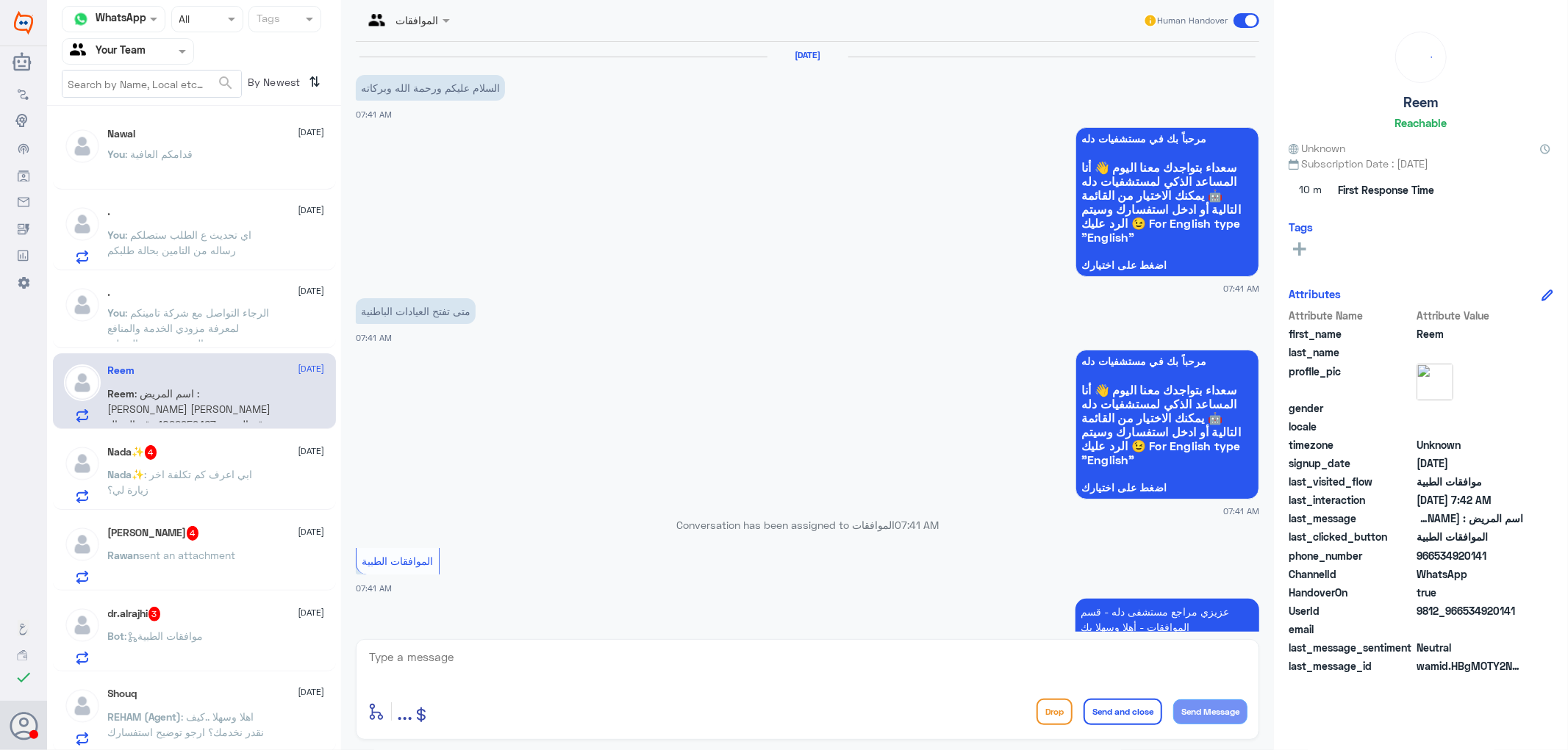
scroll to position [480, 0]
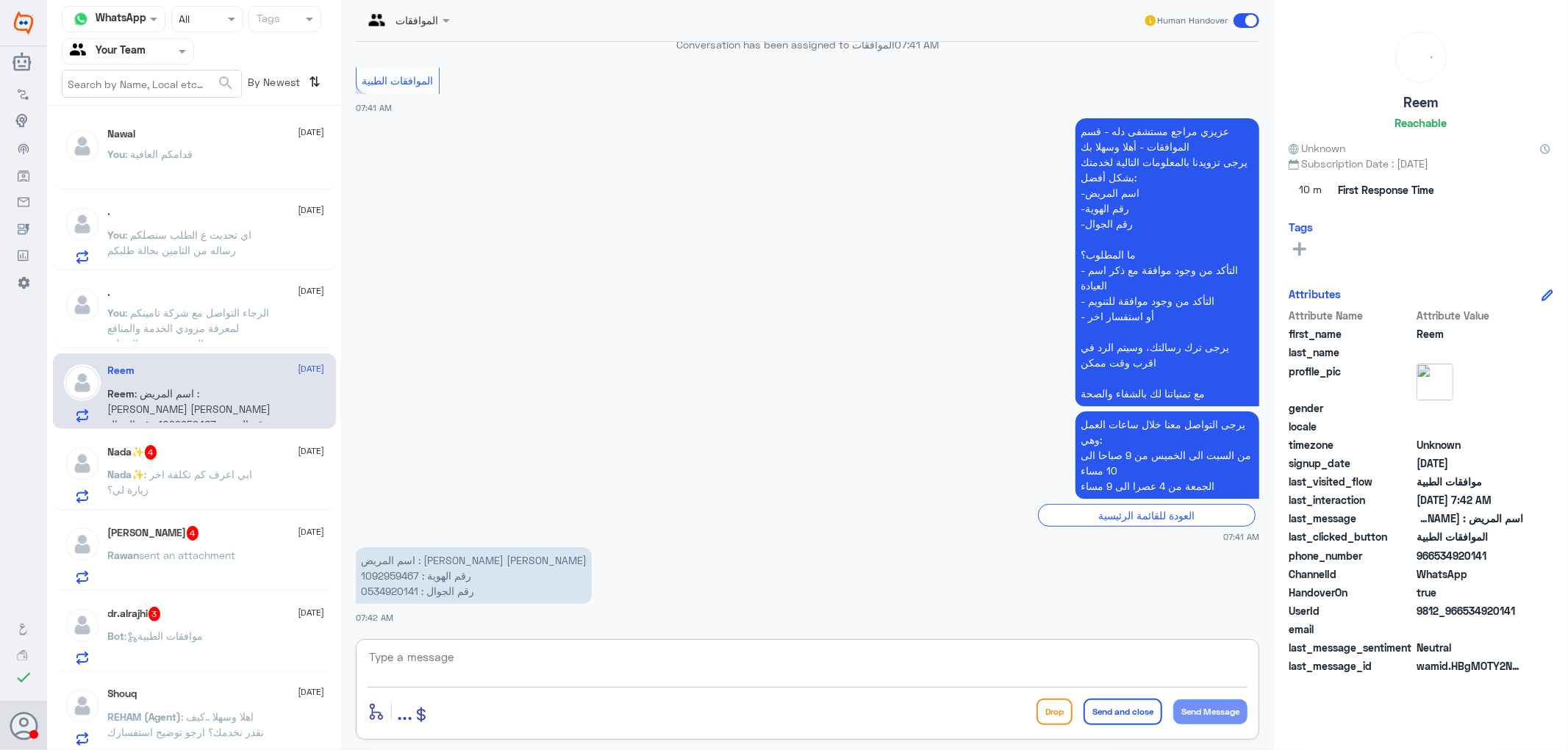
click at [508, 672] on textarea at bounding box center [807, 665] width 880 height 36
click at [393, 577] on p "اسم المريض : [PERSON_NAME] [PERSON_NAME] رقم الهوية : 1092959467 رقم الجوال : 0…" at bounding box center [474, 576] width 236 height 57
copy p "1092959467"
click at [539, 667] on textarea at bounding box center [807, 665] width 880 height 36
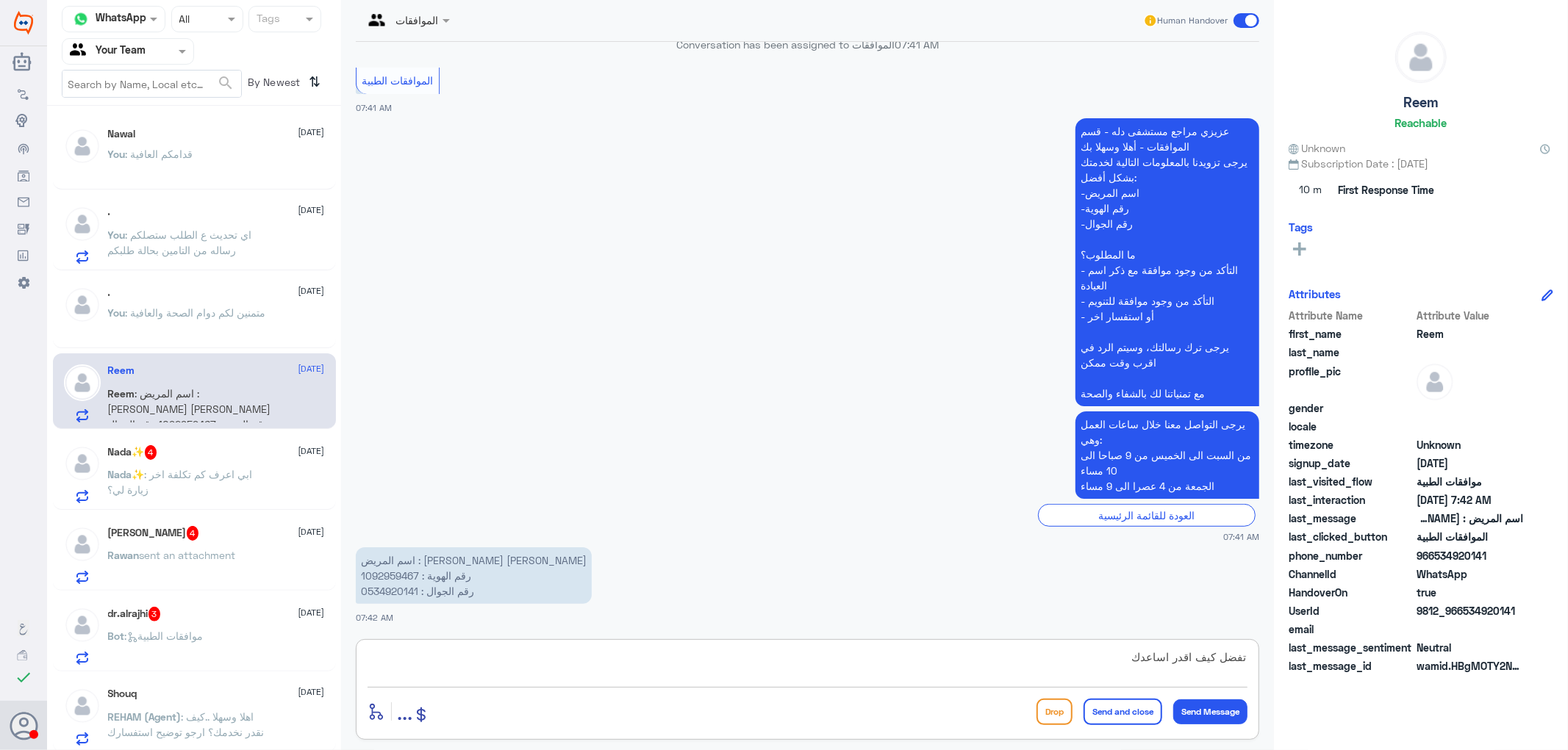
type textarea "تفضل كيف اقدر اساعدك"
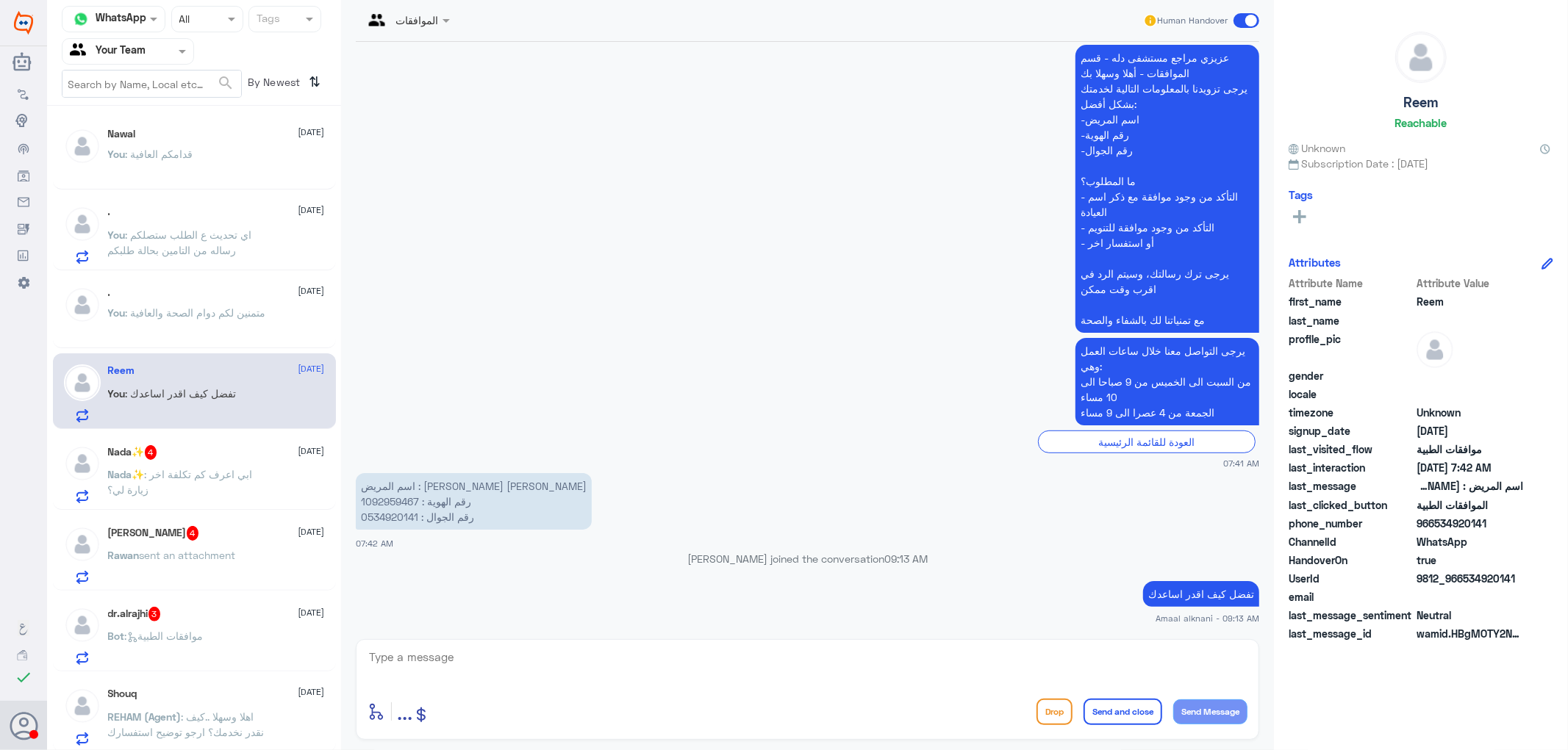
click at [182, 470] on span ": ابي اعرف كم تكلفة اخر زيارة لي؟" at bounding box center [180, 482] width 145 height 28
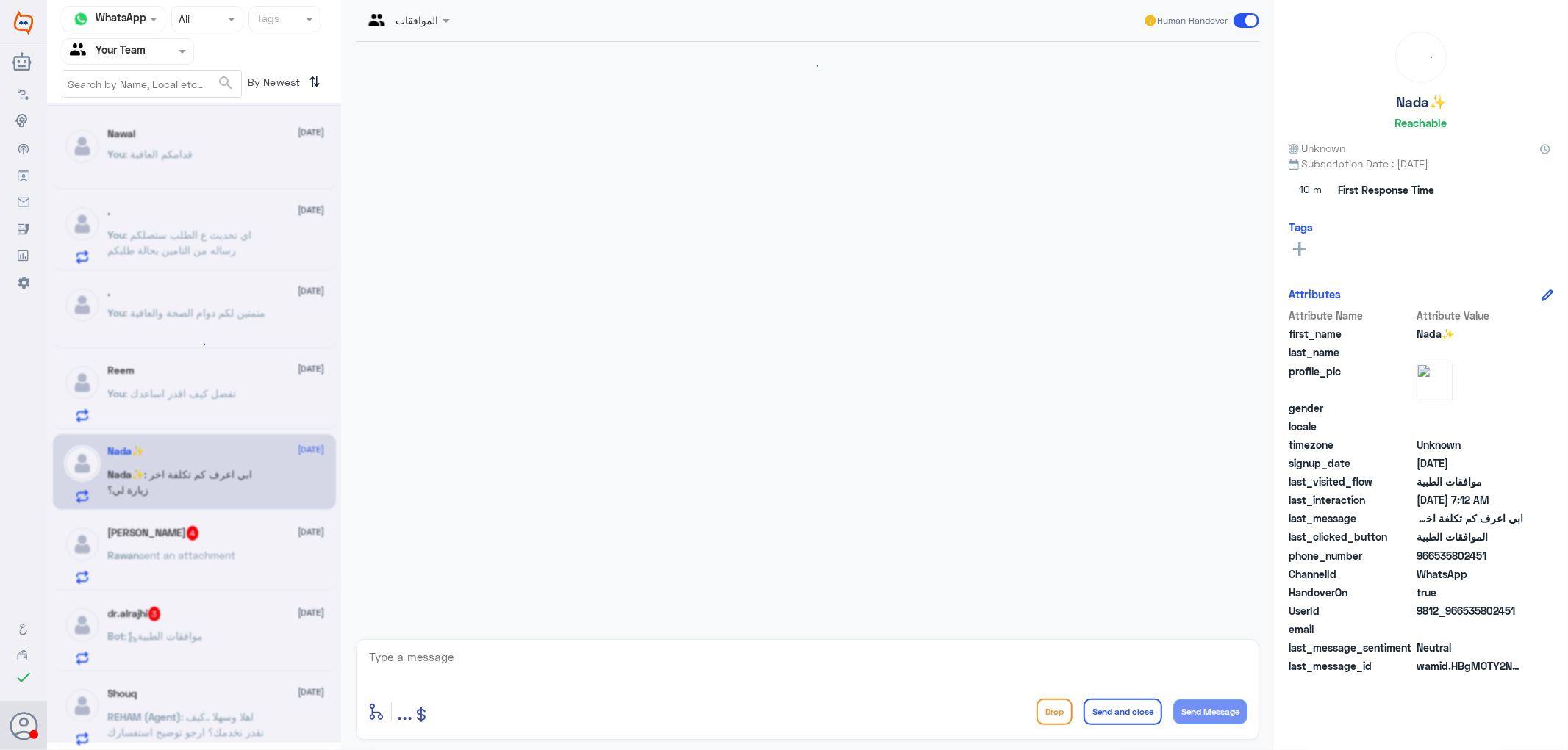
scroll to position [309, 0]
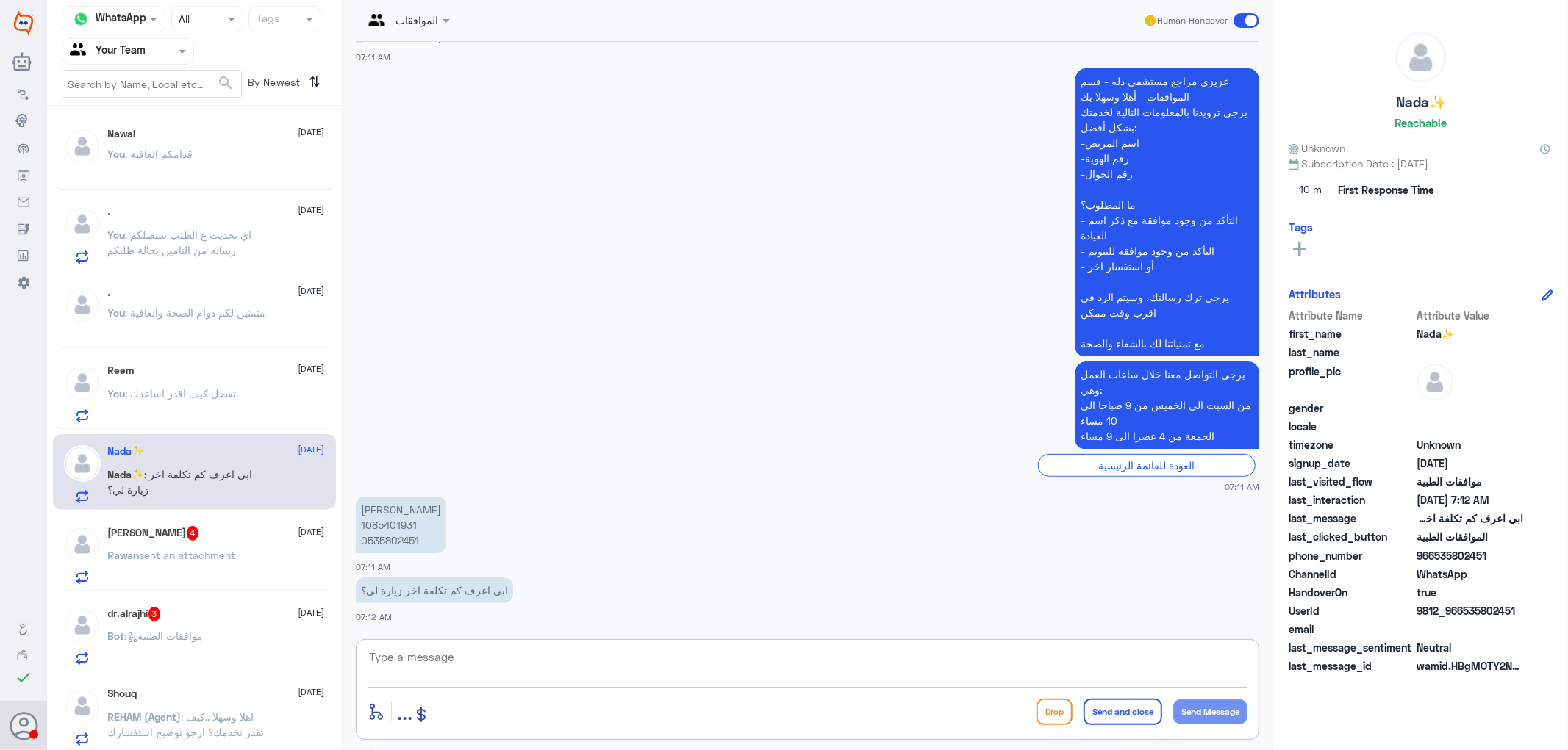
click at [463, 665] on textarea at bounding box center [807, 665] width 880 height 36
click at [393, 535] on p "[PERSON_NAME] 1085401931 0535802451" at bounding box center [401, 525] width 90 height 57
click at [193, 561] on p "[PERSON_NAME] sent an attachment" at bounding box center [171, 566] width 128 height 37
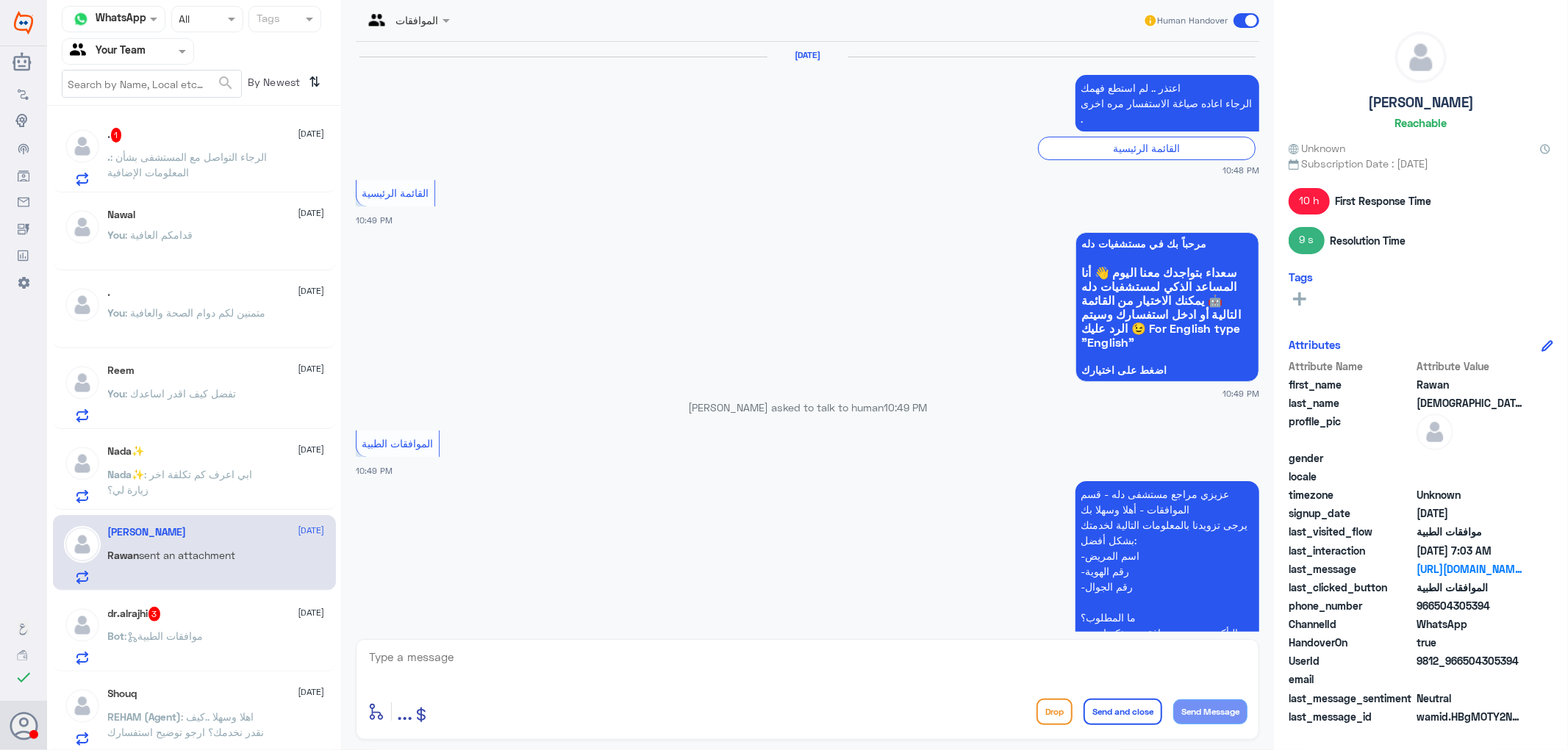
scroll to position [1913, 0]
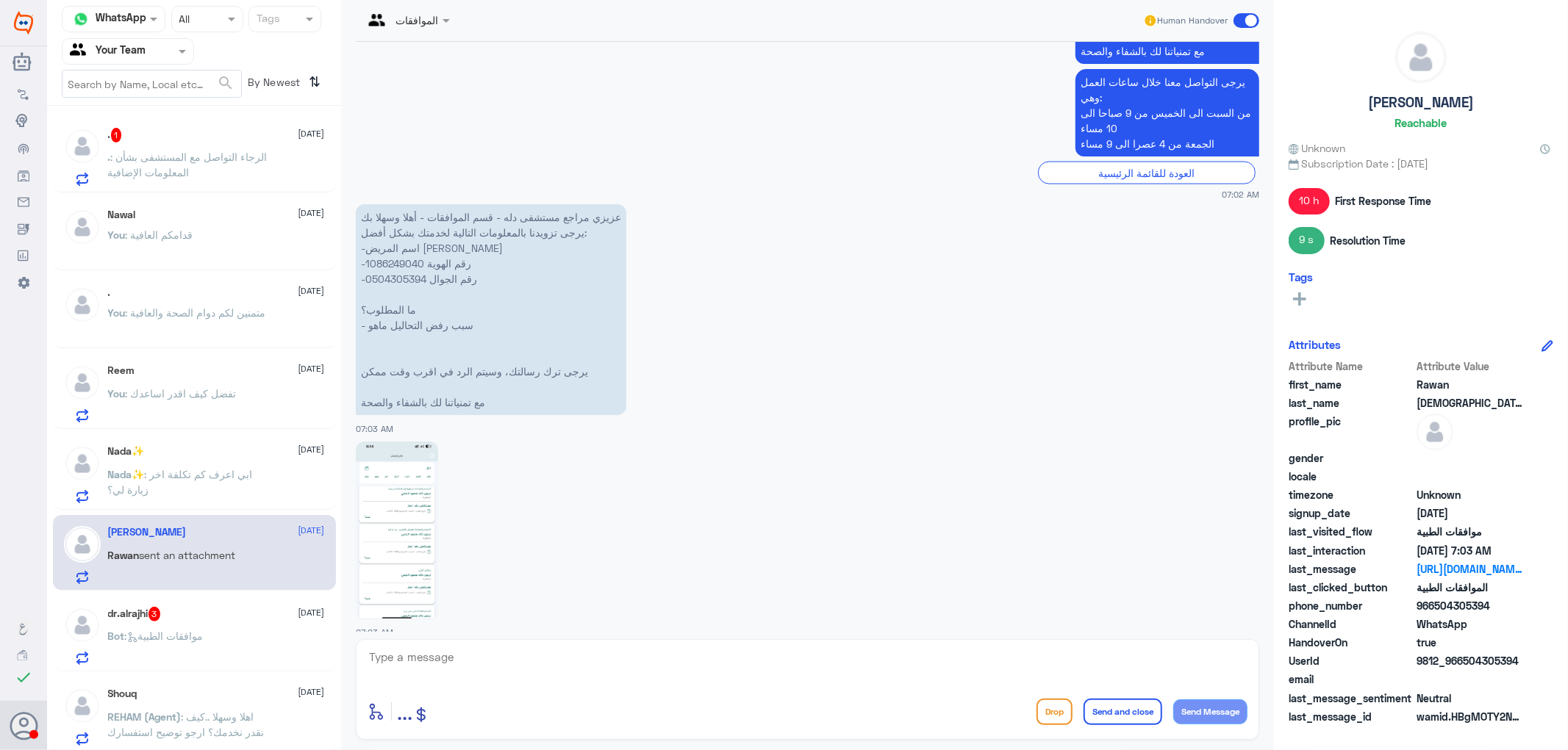
click at [164, 168] on span ": الرجاء التواصل مع المستشفى بشأن المعلومات الإضافية" at bounding box center [187, 164] width 160 height 28
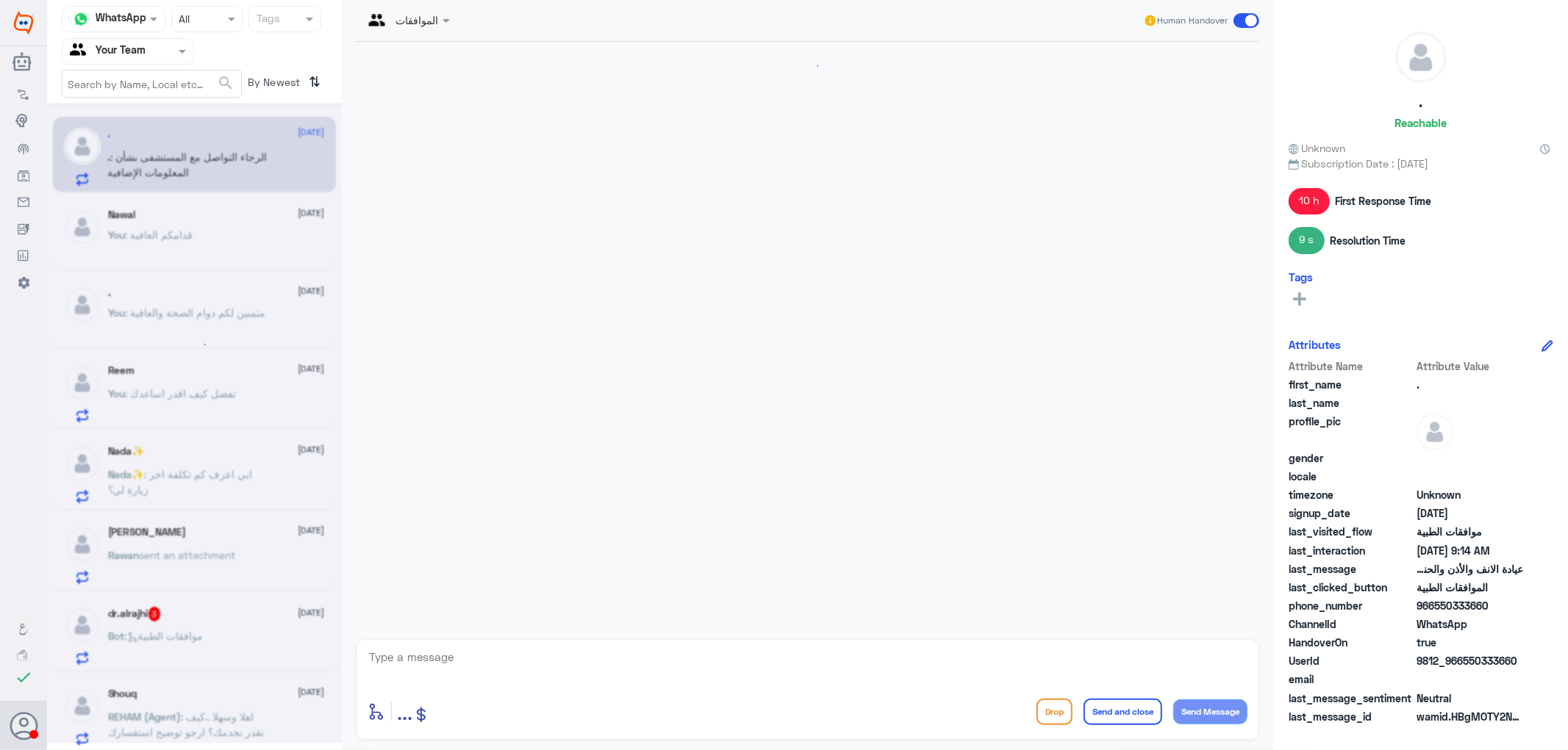
scroll to position [589, 0]
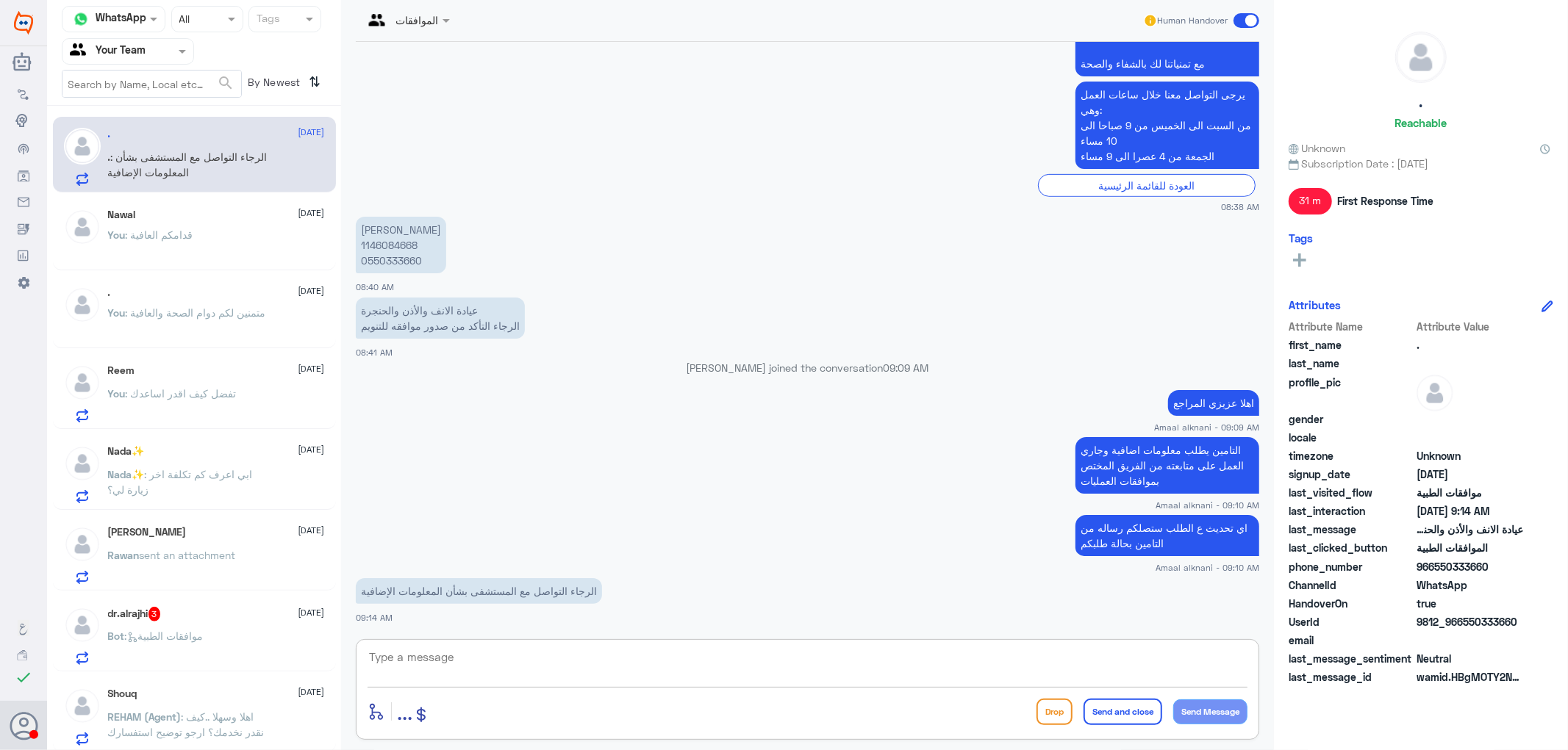
click at [464, 672] on textarea at bounding box center [807, 665] width 880 height 36
click at [461, 656] on textarea at bounding box center [807, 665] width 880 height 36
type textarea "صحيح تم افادة تيم الموافقات للعمليات بملفكم حتى يتم متابعته مرة اخرى"
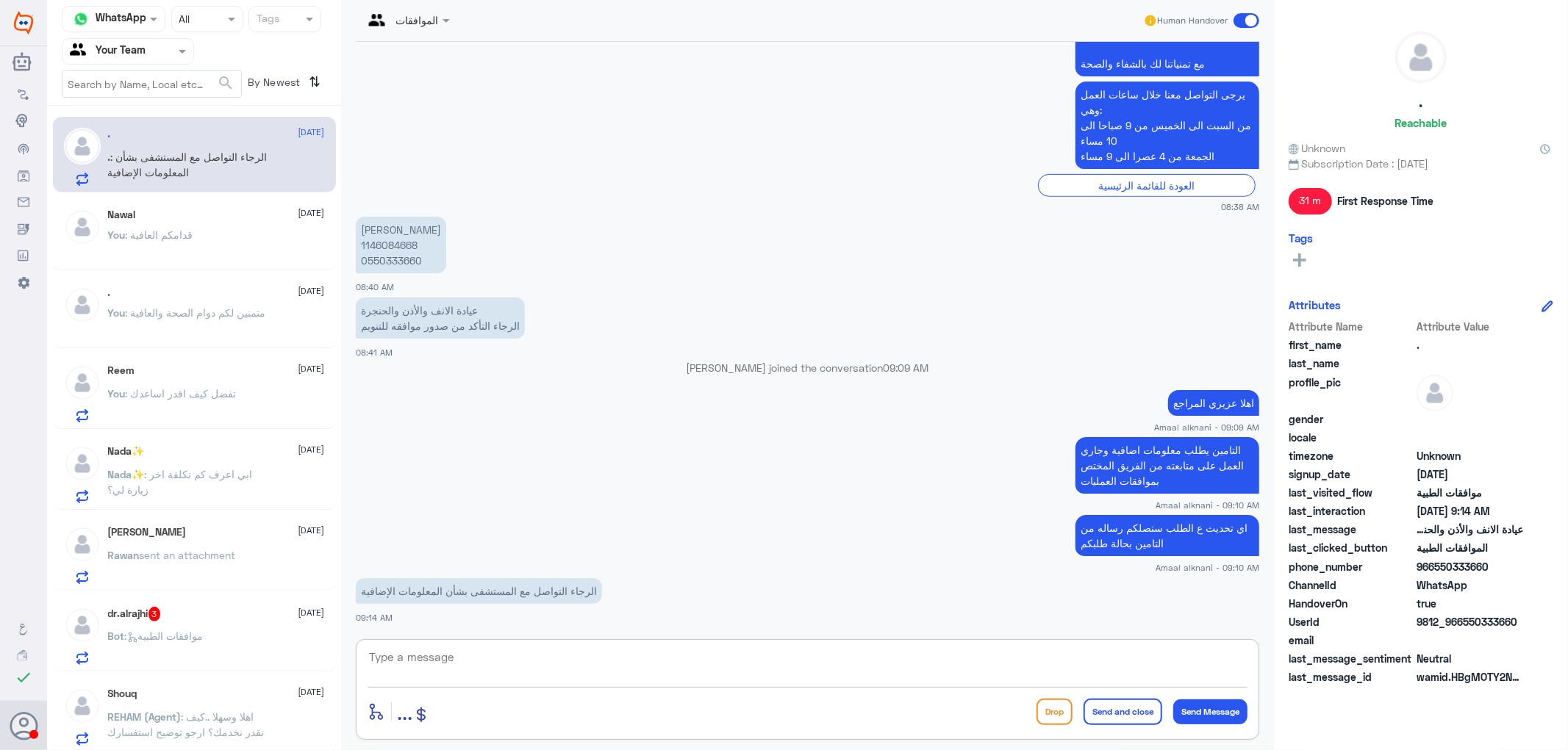
scroll to position [651, 0]
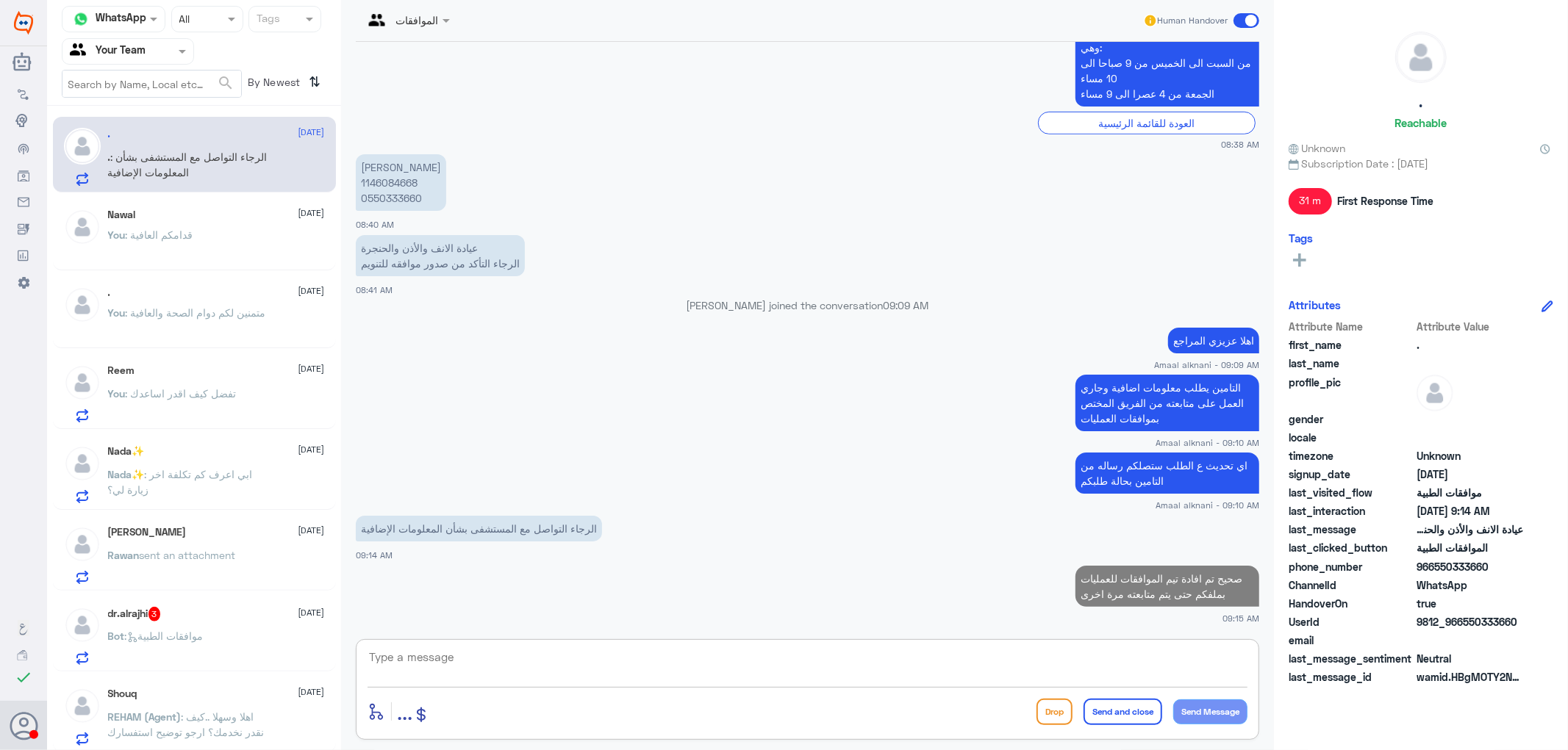
click at [597, 666] on textarea at bounding box center [807, 665] width 880 height 36
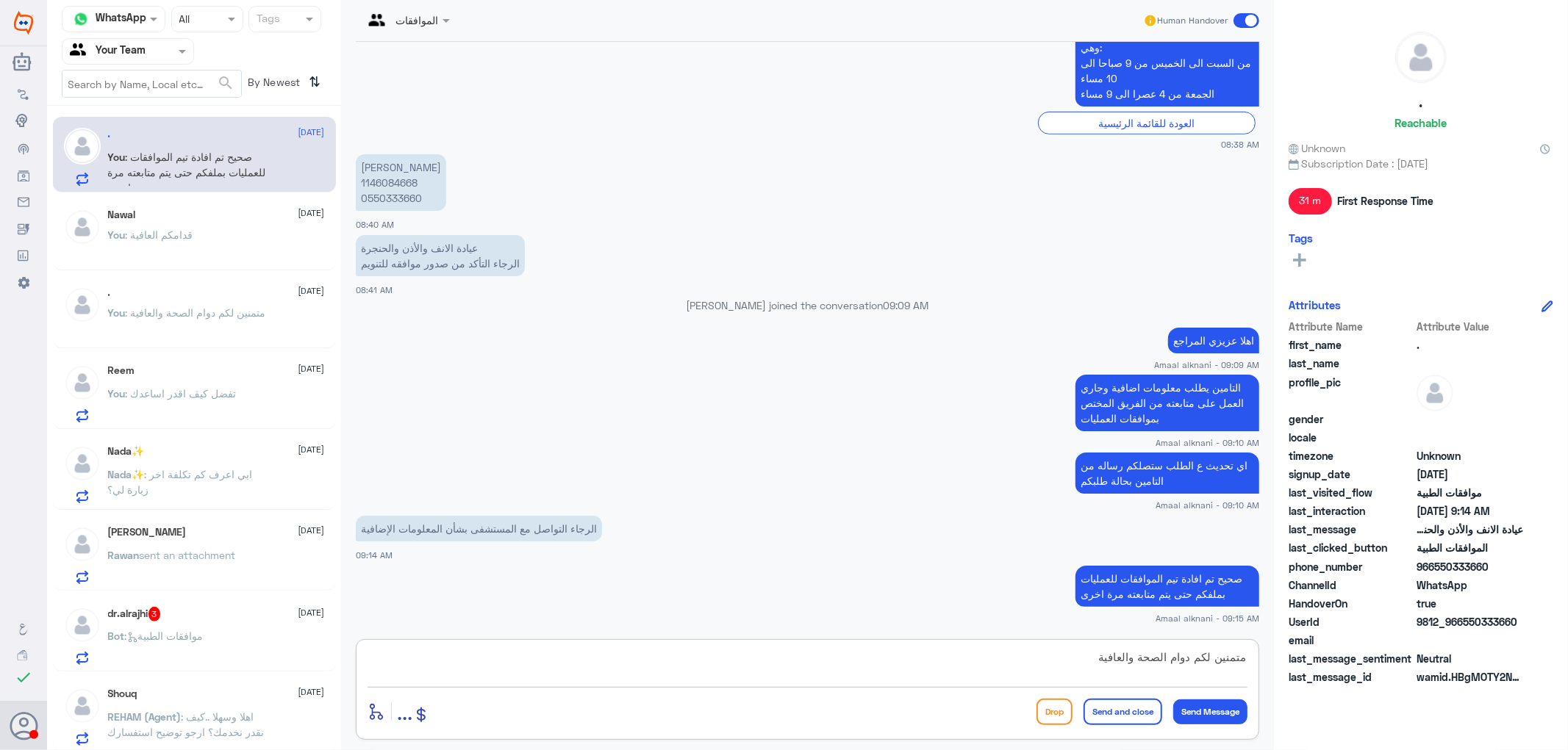
type textarea "متمنين لكم دوام الصحة والعافية"
click at [1105, 711] on button "Send and close" at bounding box center [1123, 712] width 79 height 27
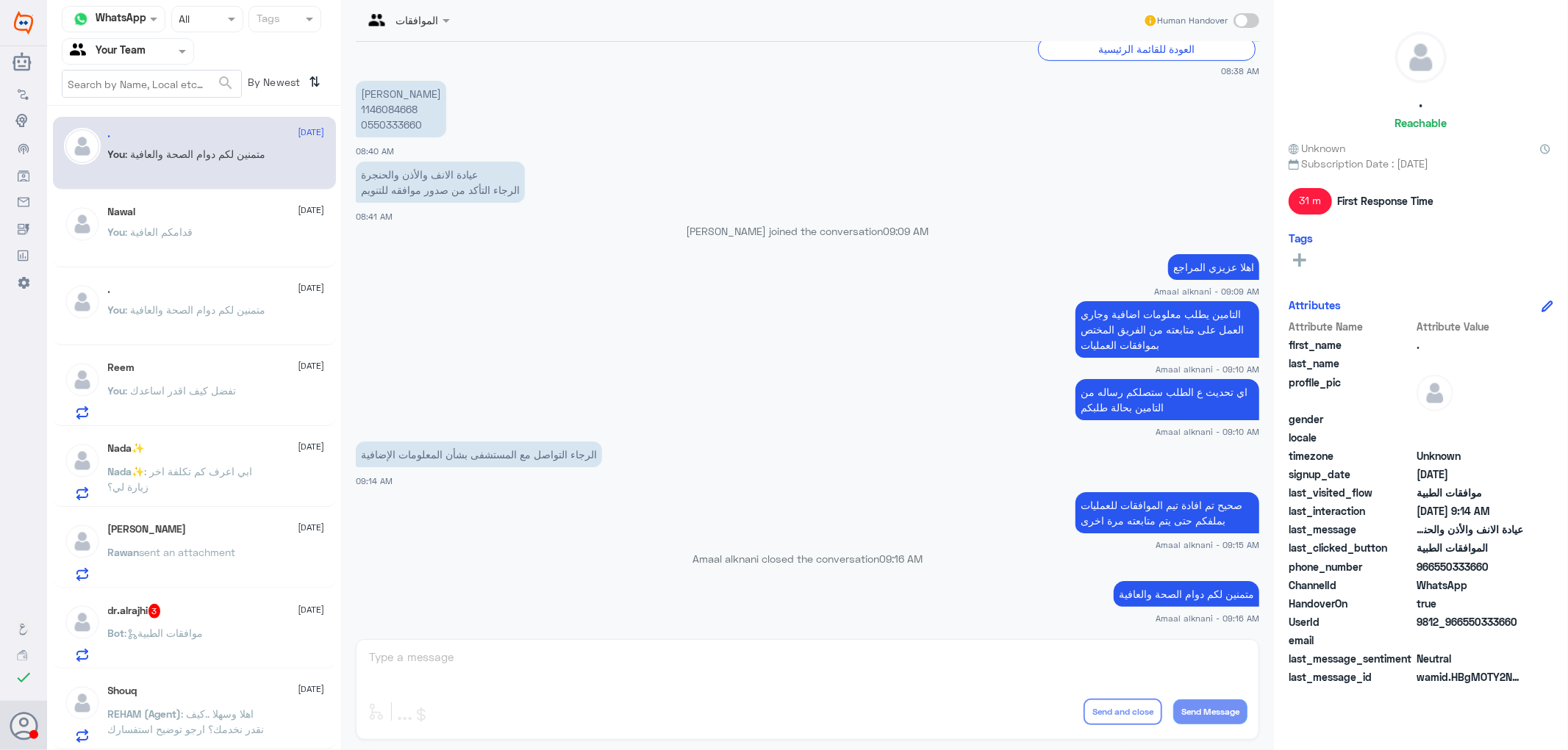
click at [208, 542] on div "[PERSON_NAME] [DATE] [PERSON_NAME] sent an attachment" at bounding box center [216, 553] width 217 height 58
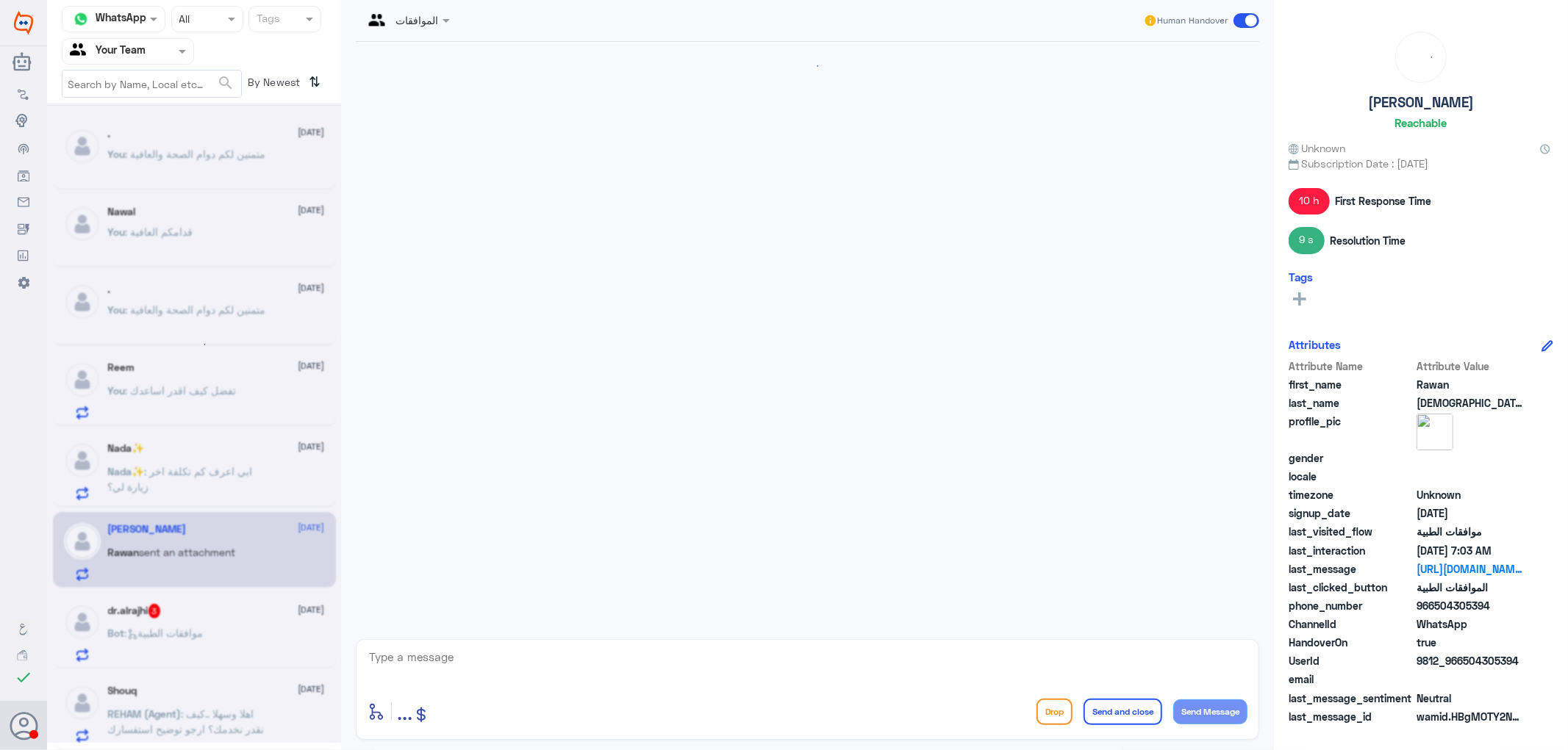
scroll to position [1913, 0]
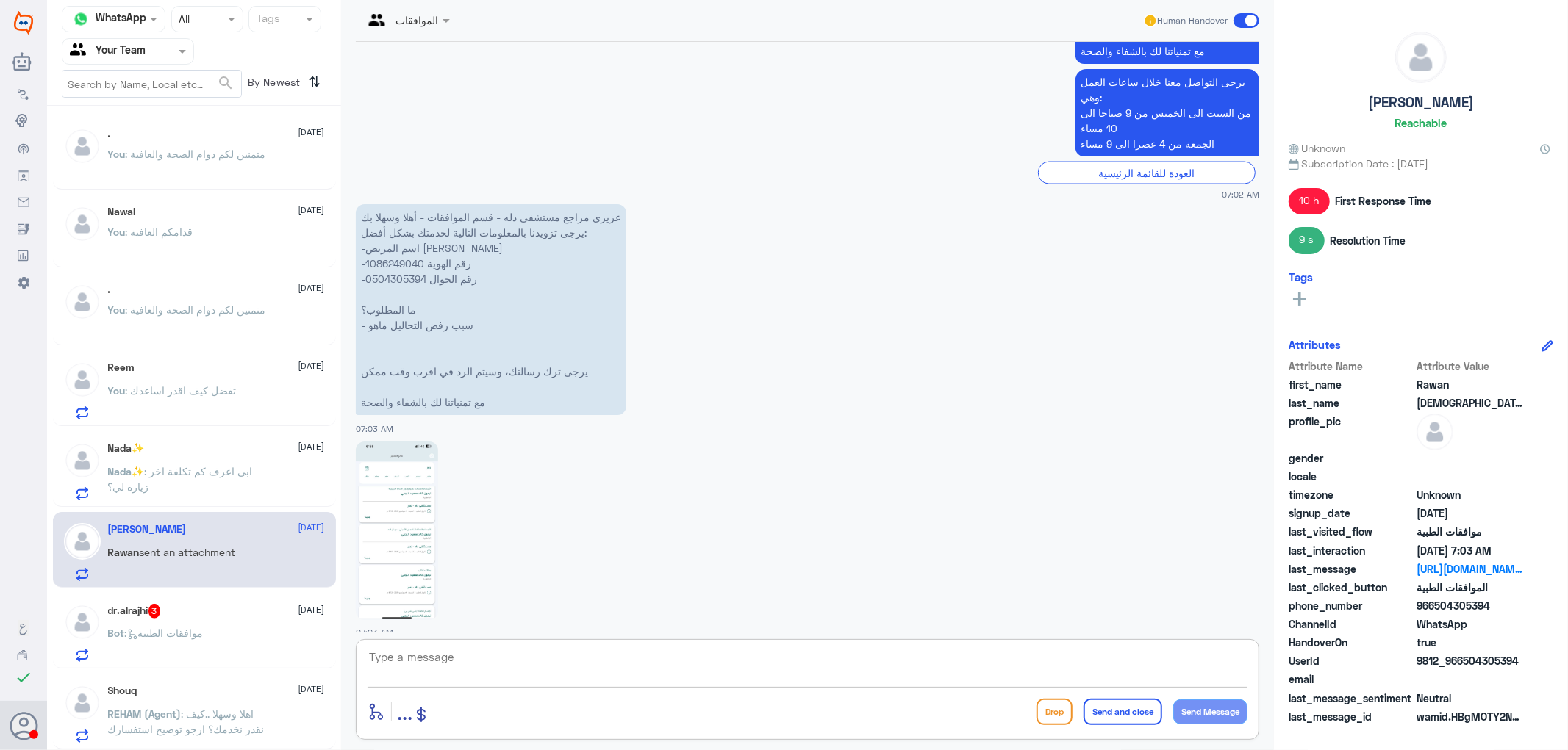
click at [524, 658] on textarea at bounding box center [807, 665] width 880 height 36
click at [400, 267] on p "عزيزي مراجع مستشفى دله - قسم الموافقات - أهلا وسهلا بك يرجى تزويدنا بالمعلومات …" at bounding box center [491, 310] width 271 height 211
copy p "0504305394"
click at [423, 557] on img at bounding box center [397, 531] width 83 height 179
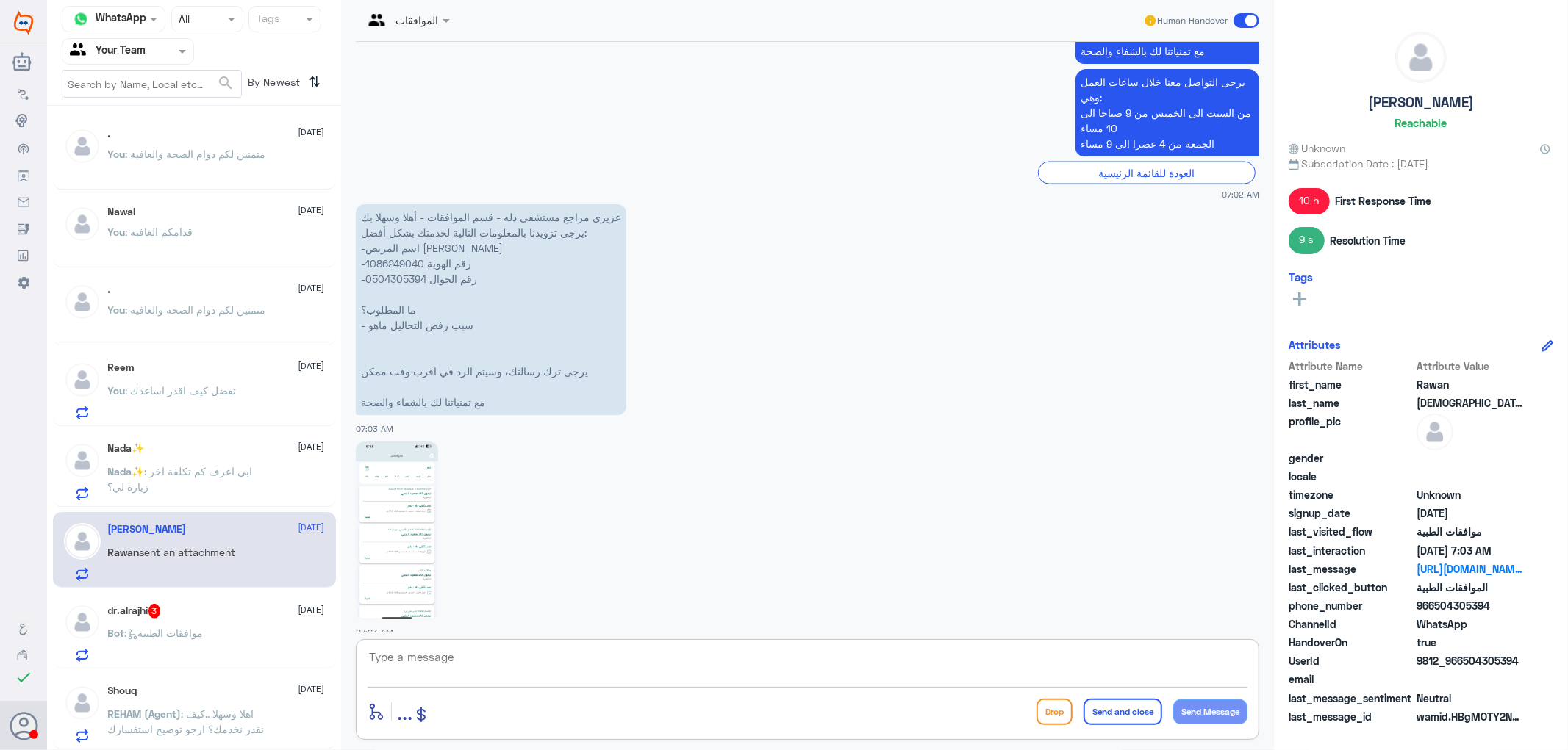
click at [480, 669] on textarea at bounding box center [807, 665] width 880 height 36
type textarea "طلبكم مستشفى دلة نمار"
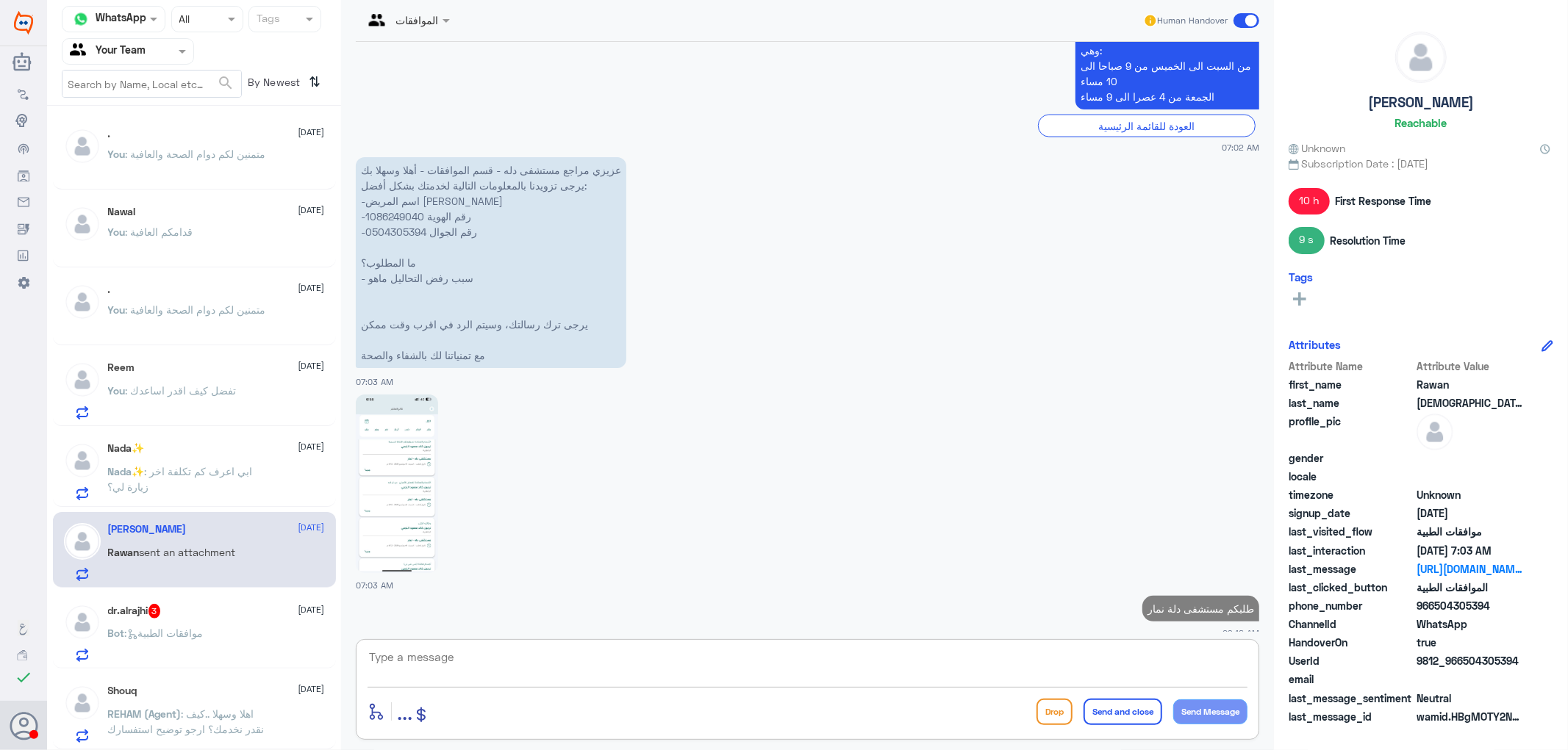
click at [211, 144] on div ". [DATE] You : متمنين لكم دوام الصحة والعافية" at bounding box center [216, 155] width 217 height 55
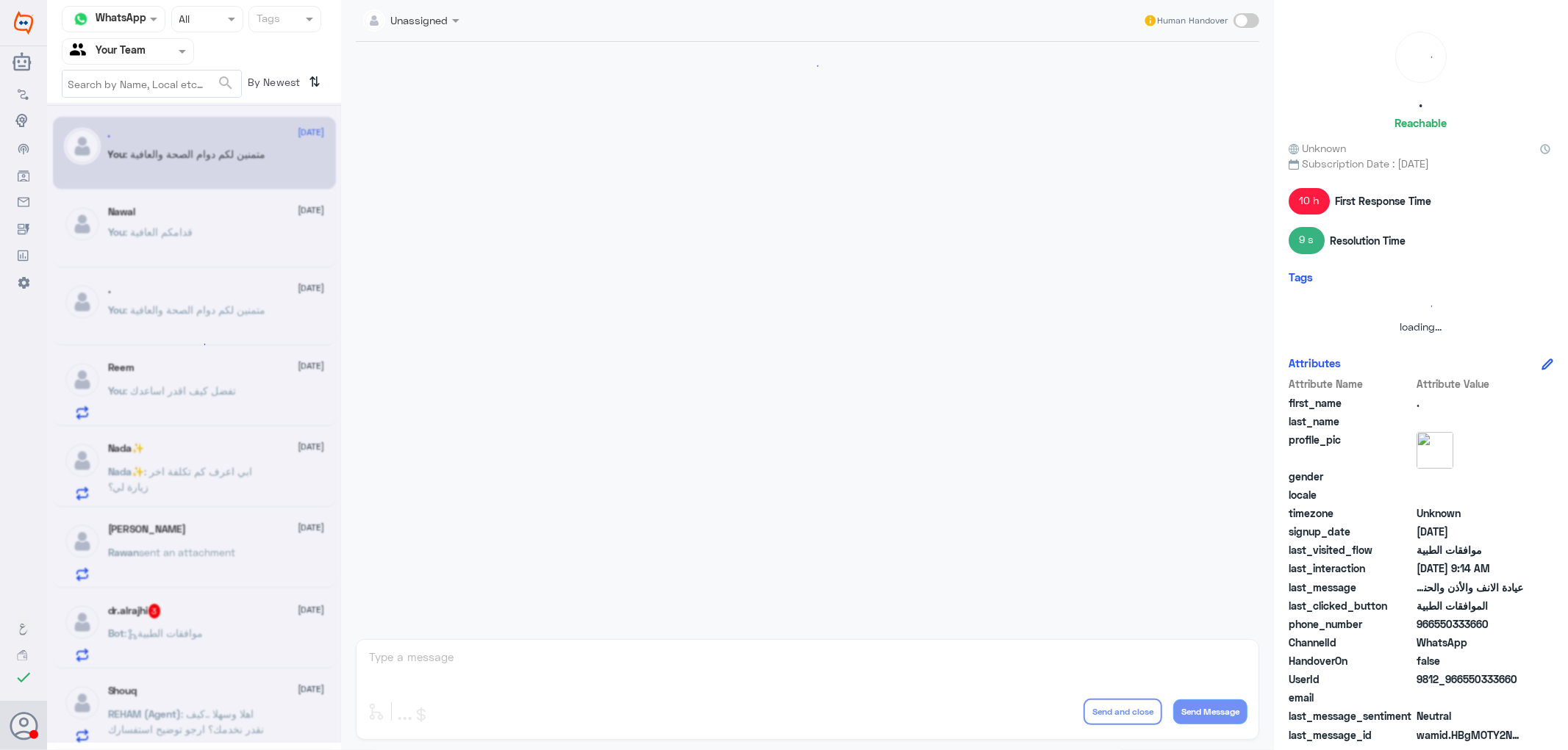
scroll to position [724, 0]
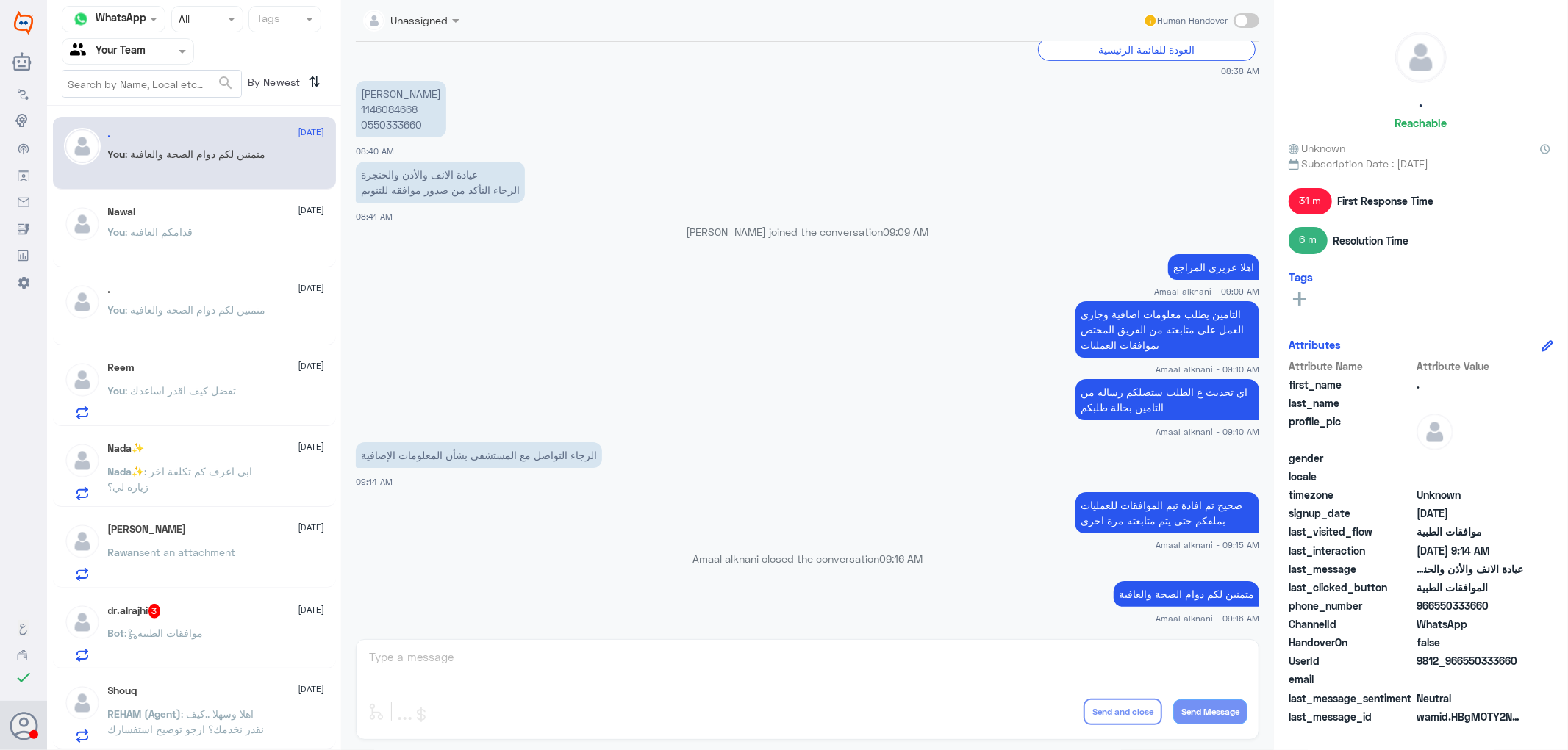
click at [228, 238] on div "You : قدامكم العافية" at bounding box center [216, 245] width 217 height 33
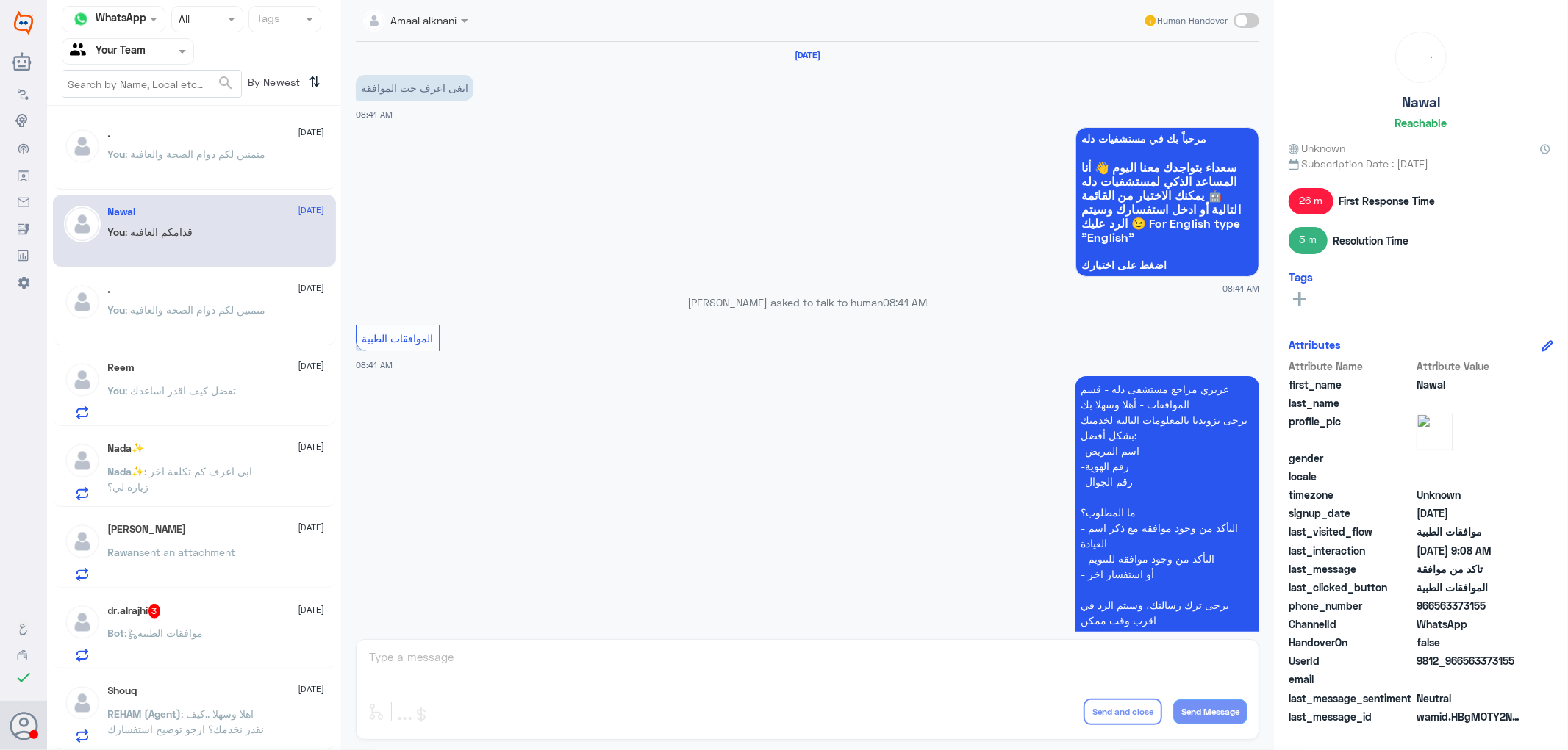
scroll to position [631, 0]
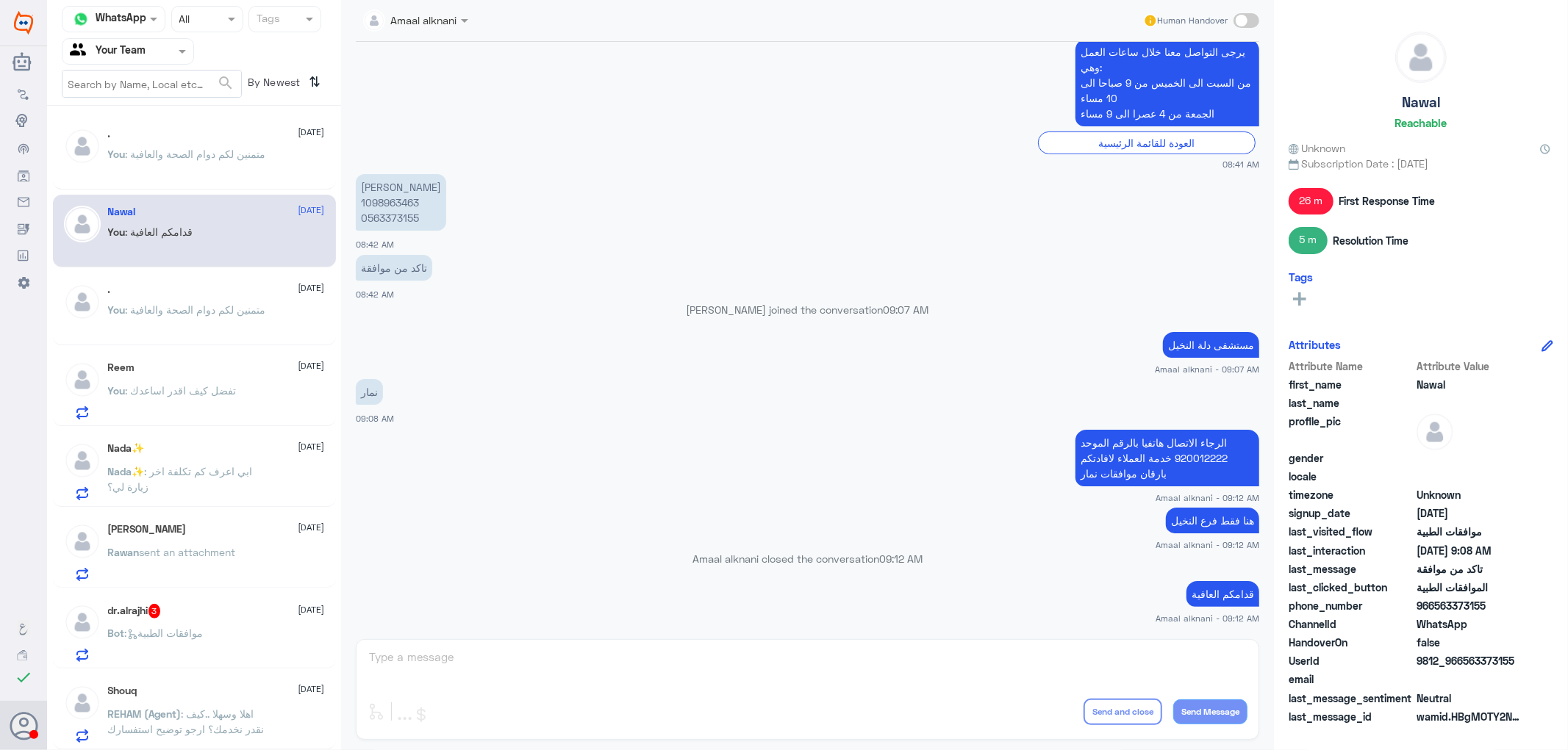
click at [1119, 452] on p "الرجاء الاتصال هاتفيا بالرقم الموحد 920012222 خدمة العملاء لافادتكم بارقان مواف…" at bounding box center [1167, 459] width 184 height 57
copy div "الرجاء الاتصال هاتفيا بالرقم الموحد 920012222 خدمة العملاء لافادتكم بارقان مواف…"
click at [181, 554] on span "sent an attachment" at bounding box center [187, 552] width 96 height 13
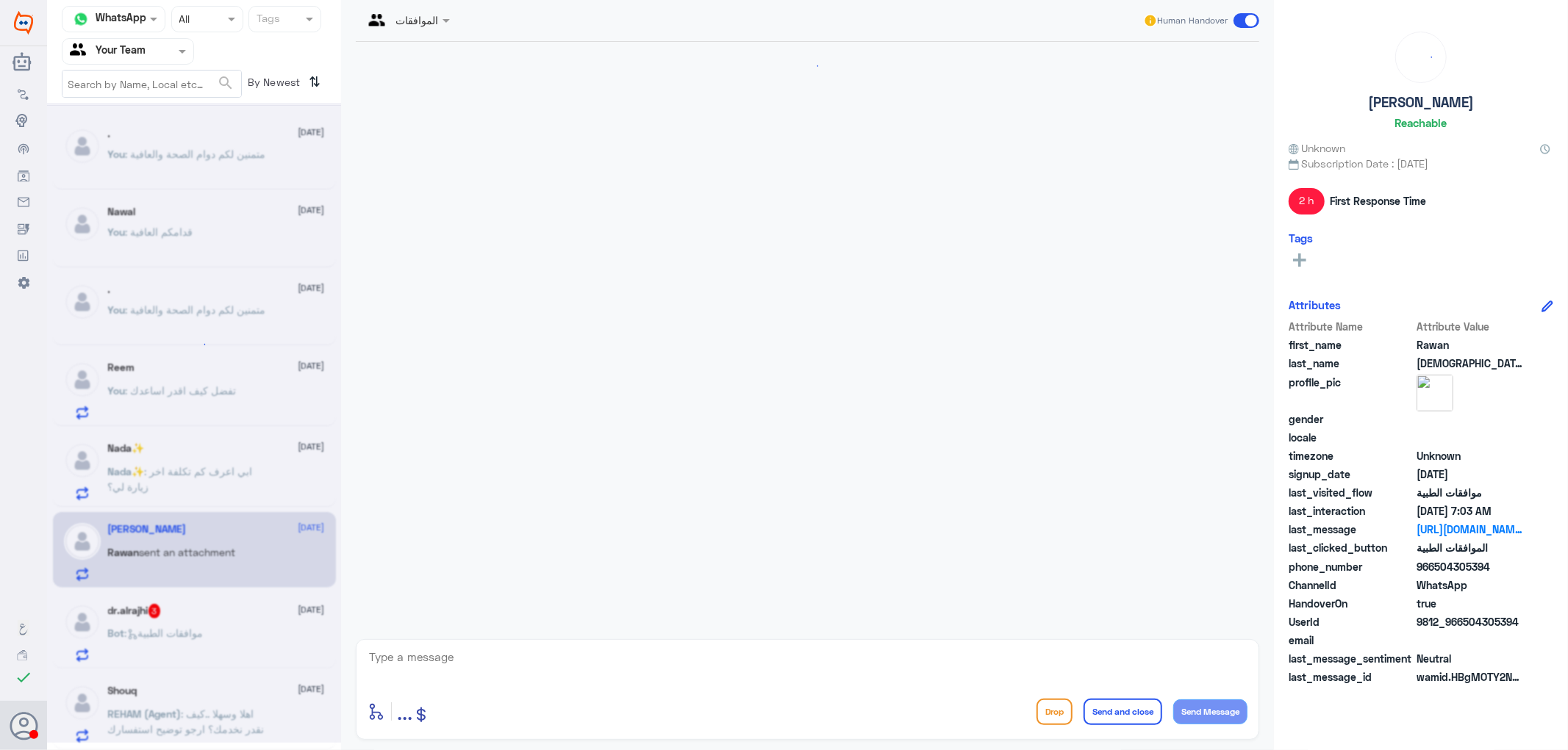
scroll to position [1846, 0]
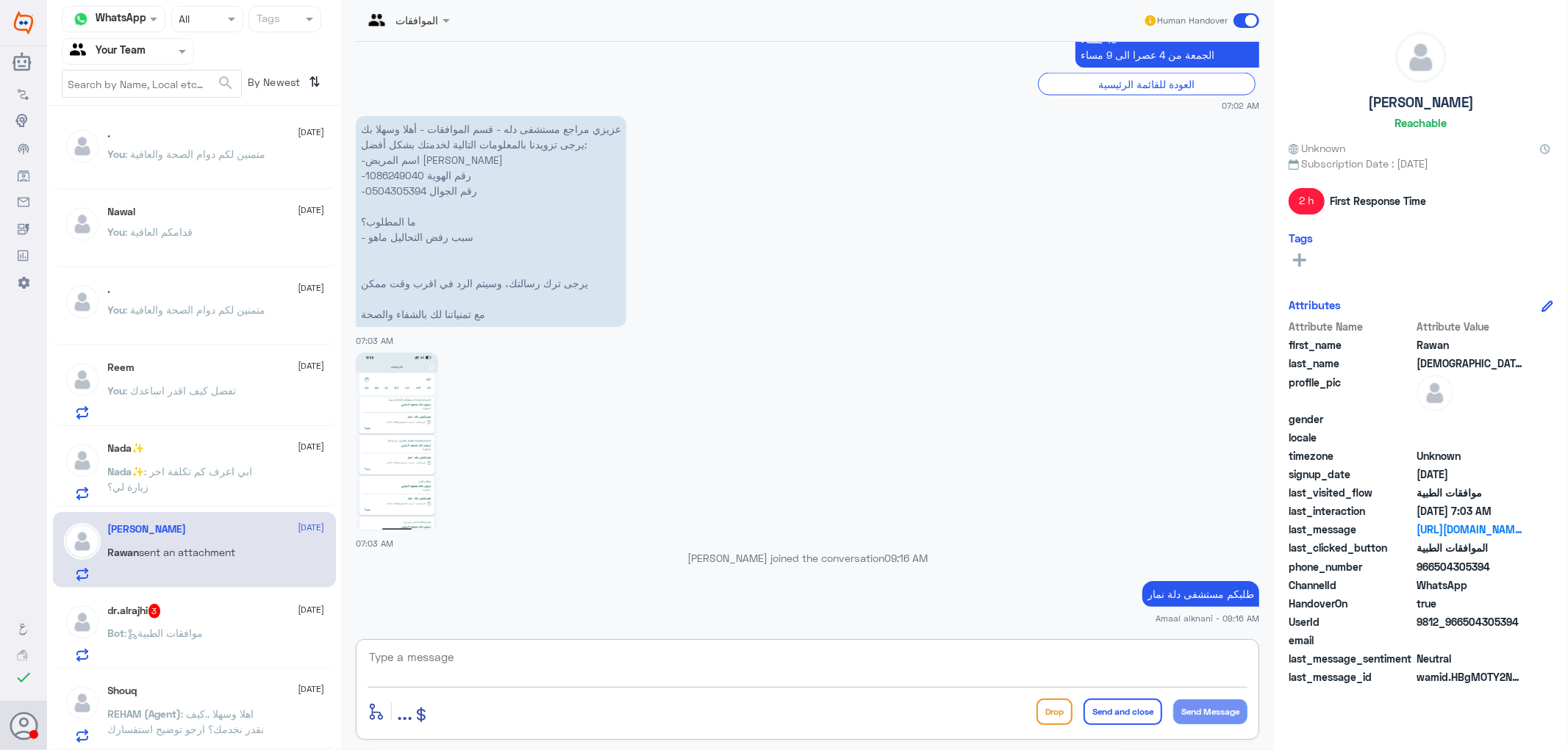
click at [501, 667] on textarea at bounding box center [807, 665] width 880 height 36
paste textarea "الرجاء الاتصال هاتفيا بالرقم الموحد 920012222 خدمة العملاء لافادتكم بارقان مواف…"
type textarea "الرجاء الاتصال هاتفيا بالرقم الموحد 920012222 خدمة العملاء لافادتكم بارقان مواف…"
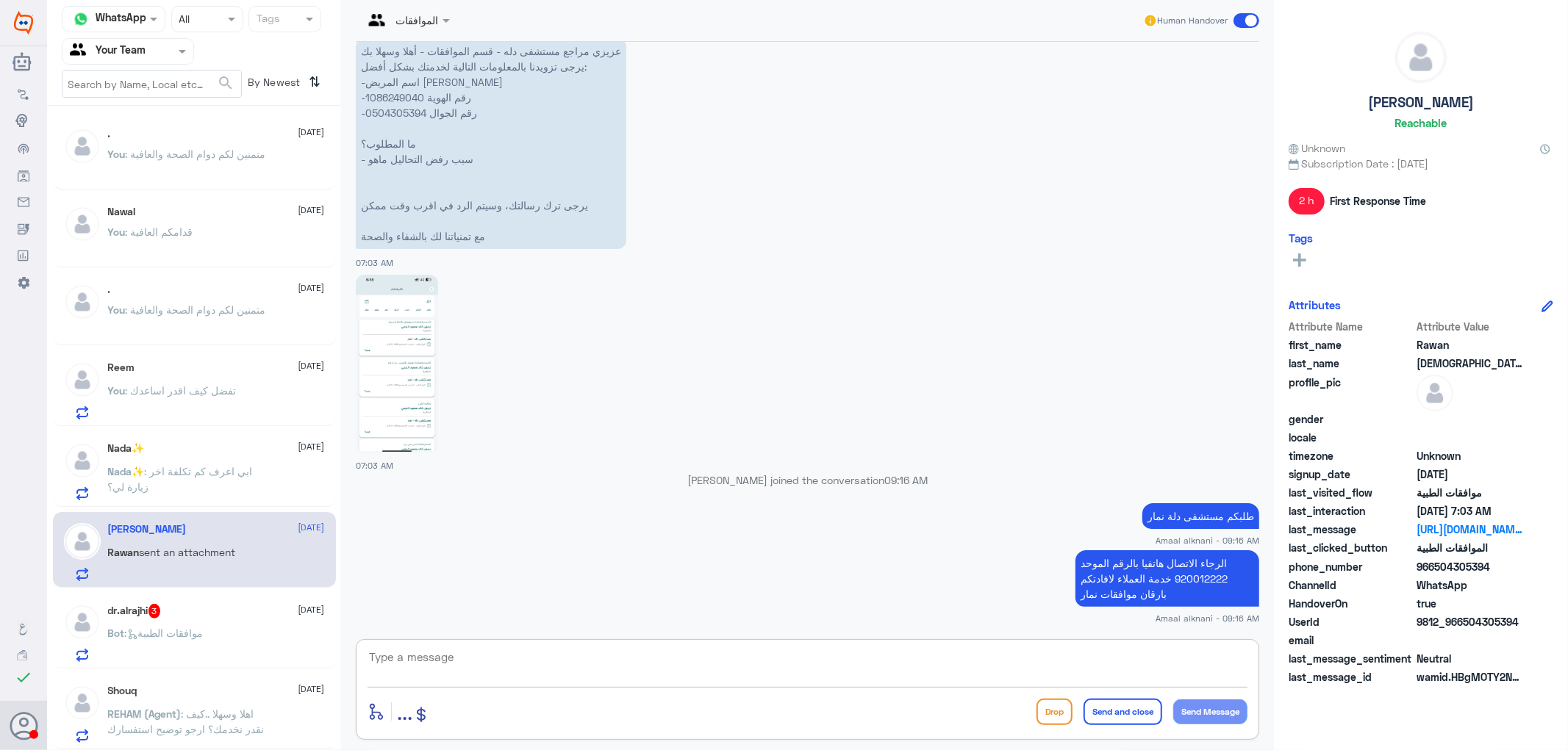
click at [1118, 651] on textarea at bounding box center [807, 665] width 880 height 36
click at [1118, 658] on textarea at bounding box center [807, 665] width 880 height 36
type textarea "بارقام قسم موافقات دلة نمار"
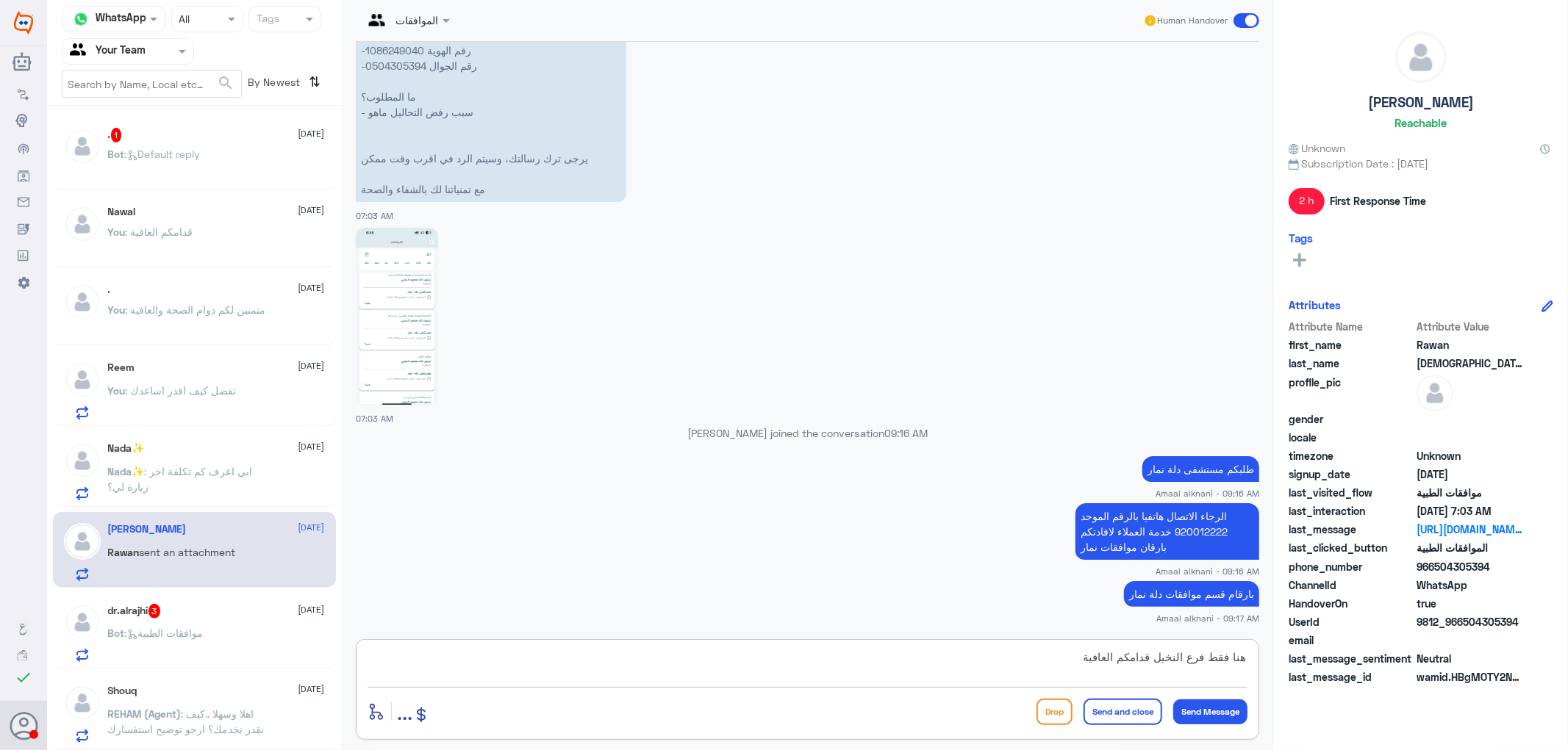
type textarea "هنا فقط فرع النخيل قدامكم العافية"
click at [413, 350] on img at bounding box center [397, 317] width 83 height 179
click at [1144, 716] on button "Send and close" at bounding box center [1123, 712] width 79 height 27
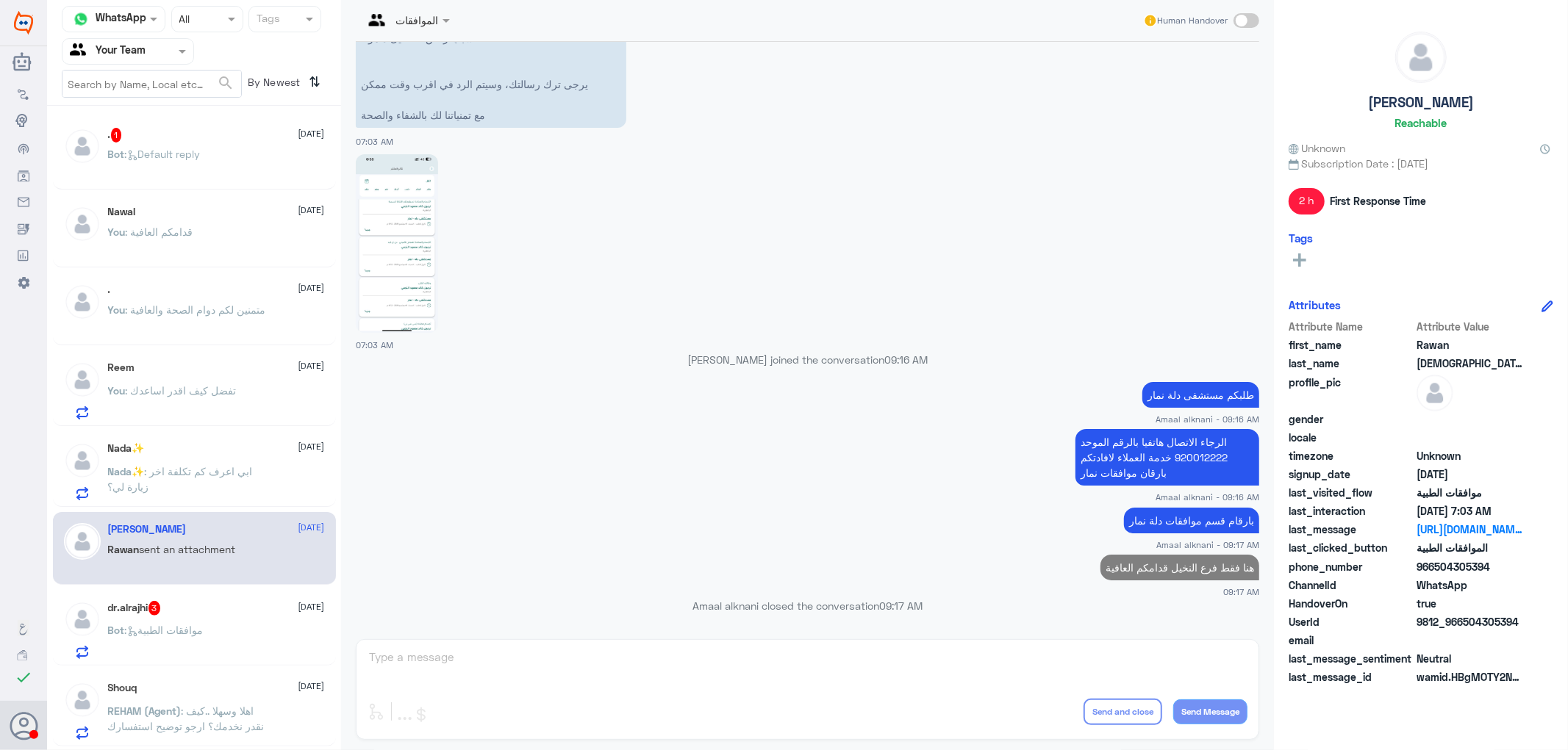
click at [149, 150] on span ": Default reply" at bounding box center [163, 154] width 76 height 13
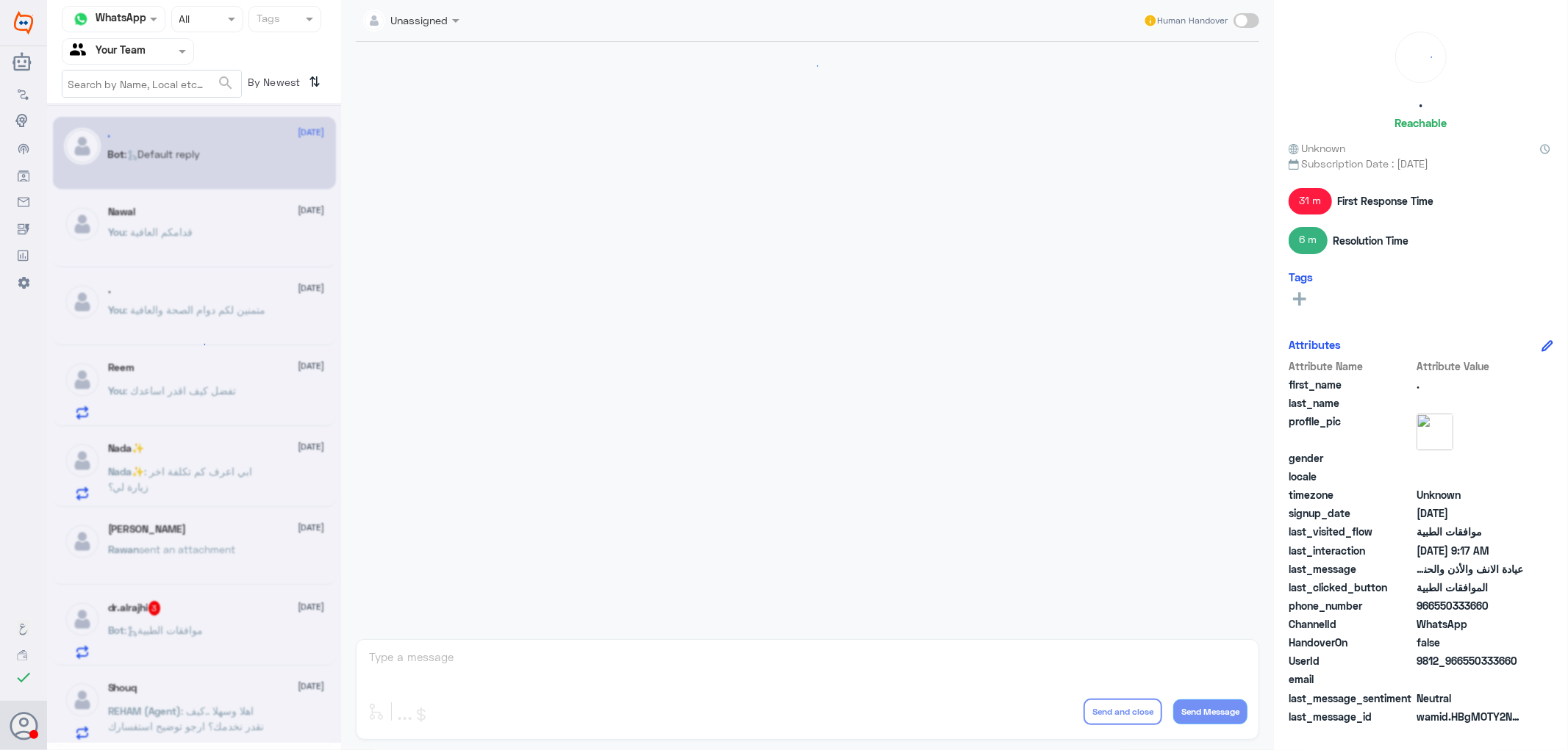
scroll to position [948, 0]
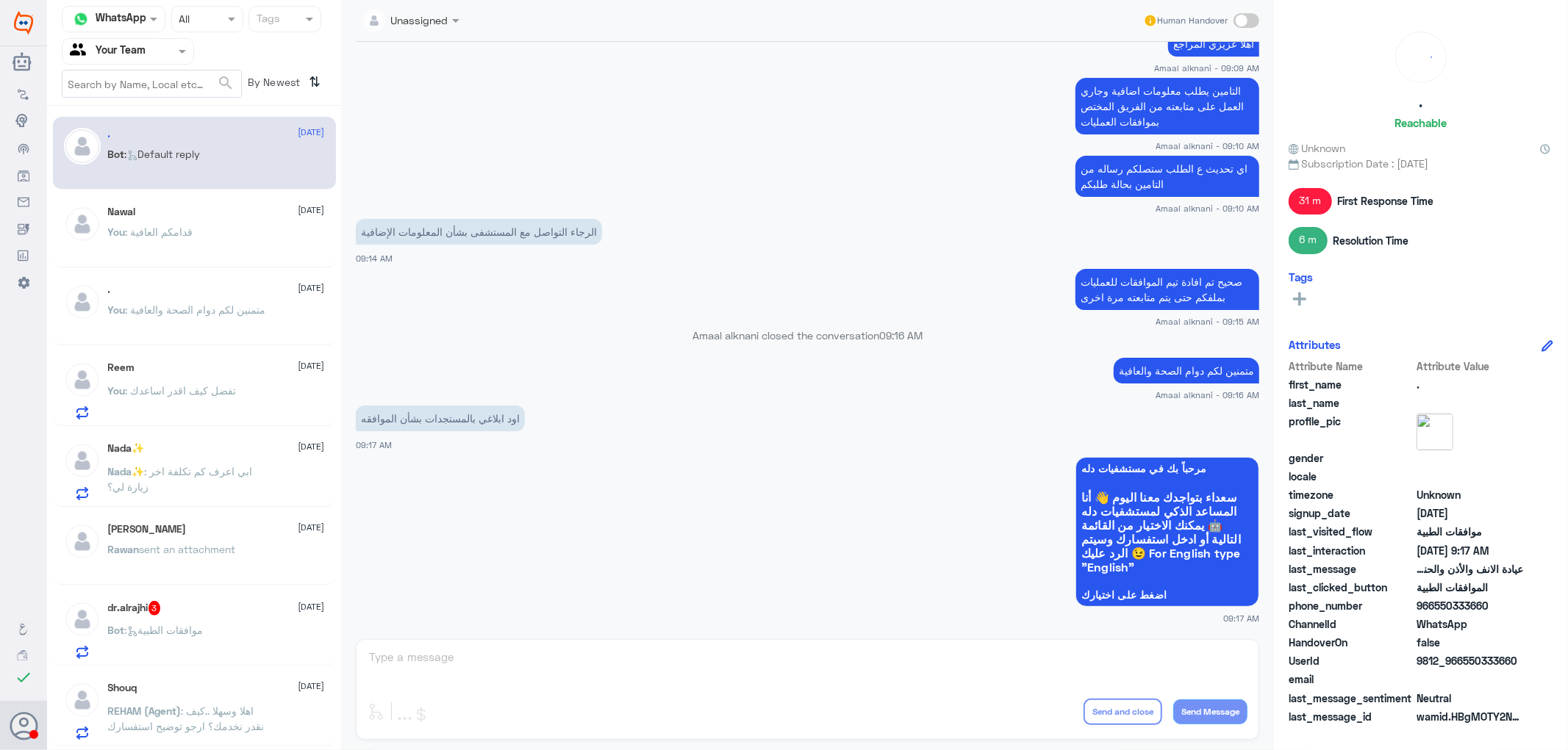
click at [499, 651] on div "Unassigned Human Handover [DATE] اود ابلاغي في حال صدرت موافقه شركة التأمين 08:…" at bounding box center [807, 378] width 933 height 755
click at [182, 624] on span "Bot : موافقات الطبية" at bounding box center [155, 630] width 95 height 13
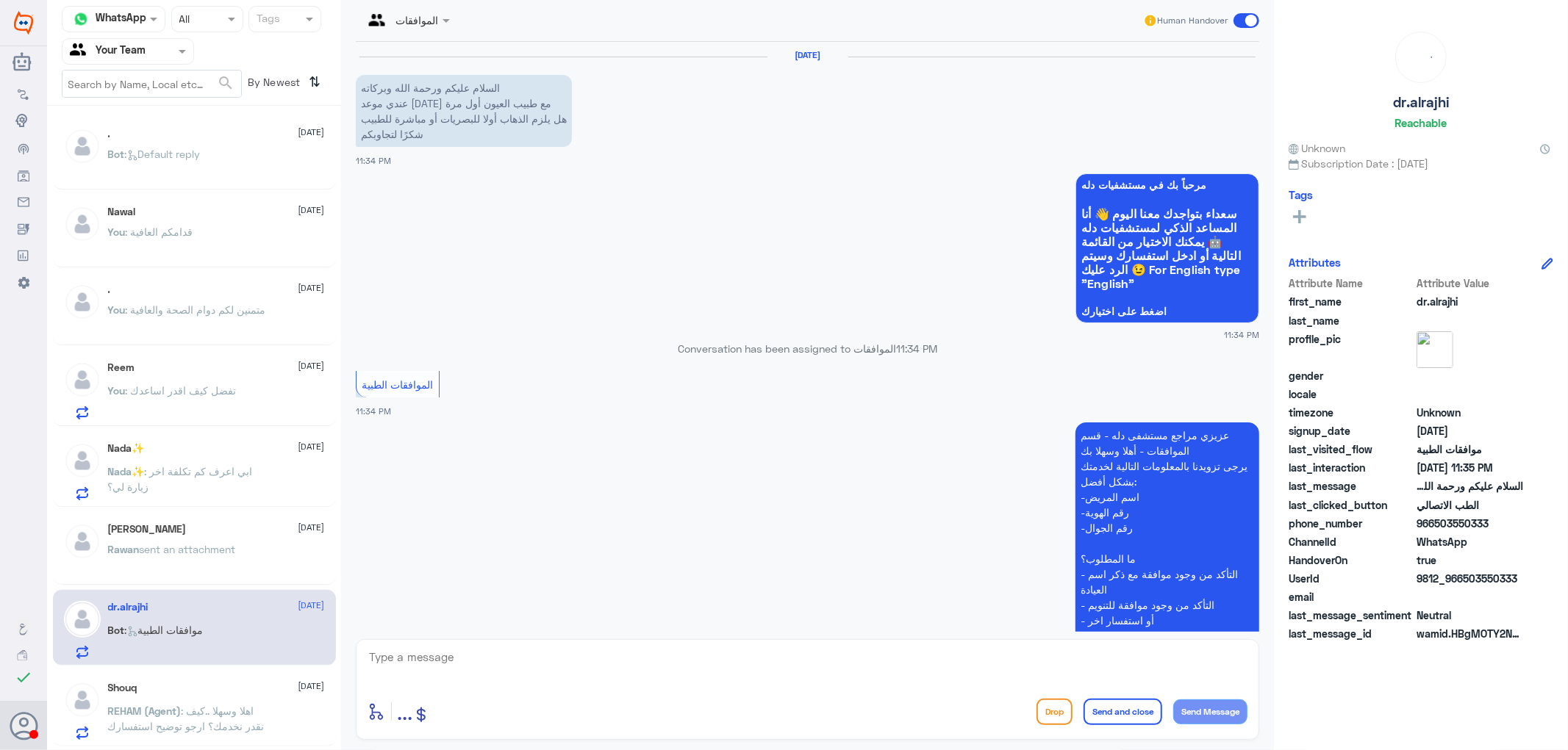
scroll to position [383, 0]
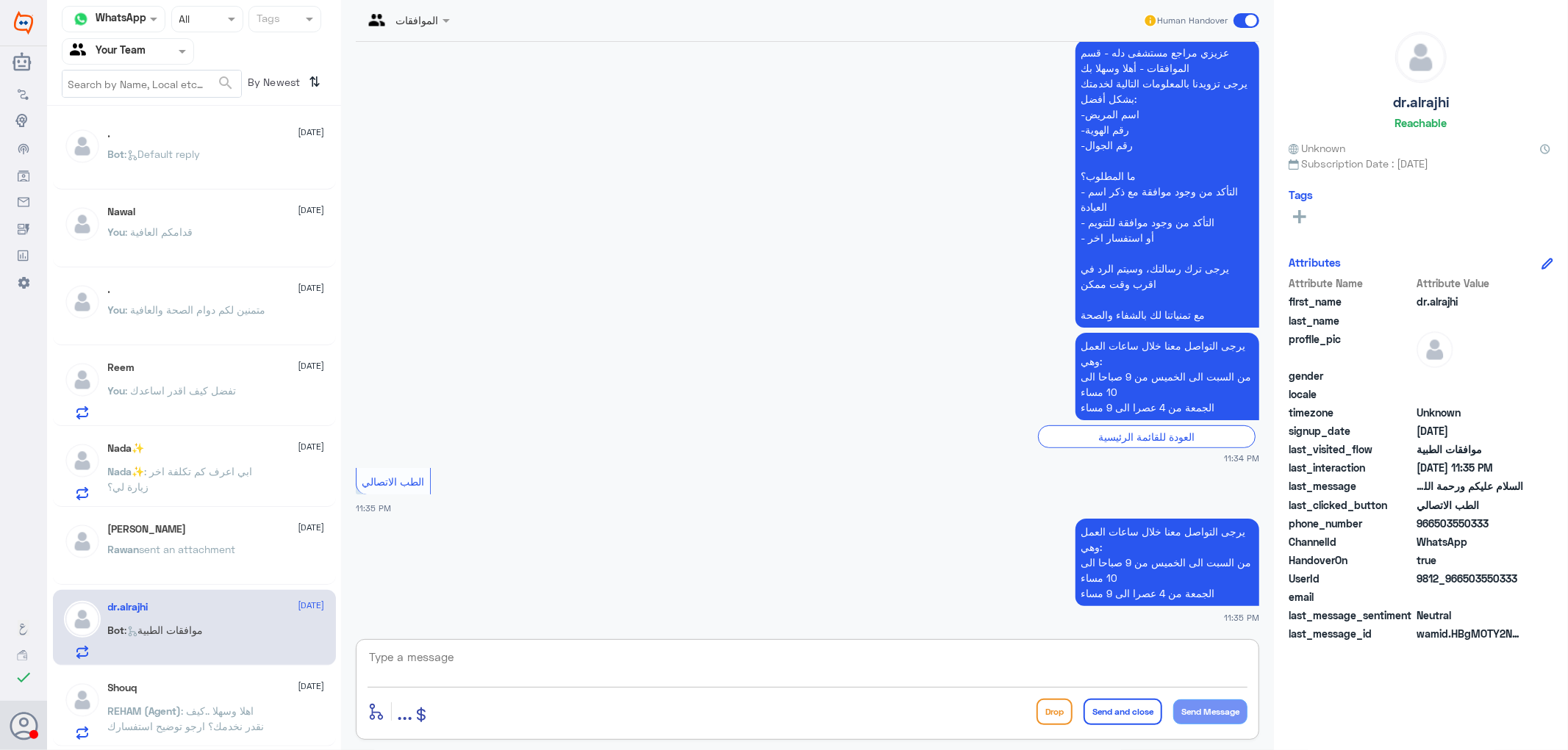
click at [414, 654] on textarea at bounding box center [807, 665] width 880 height 36
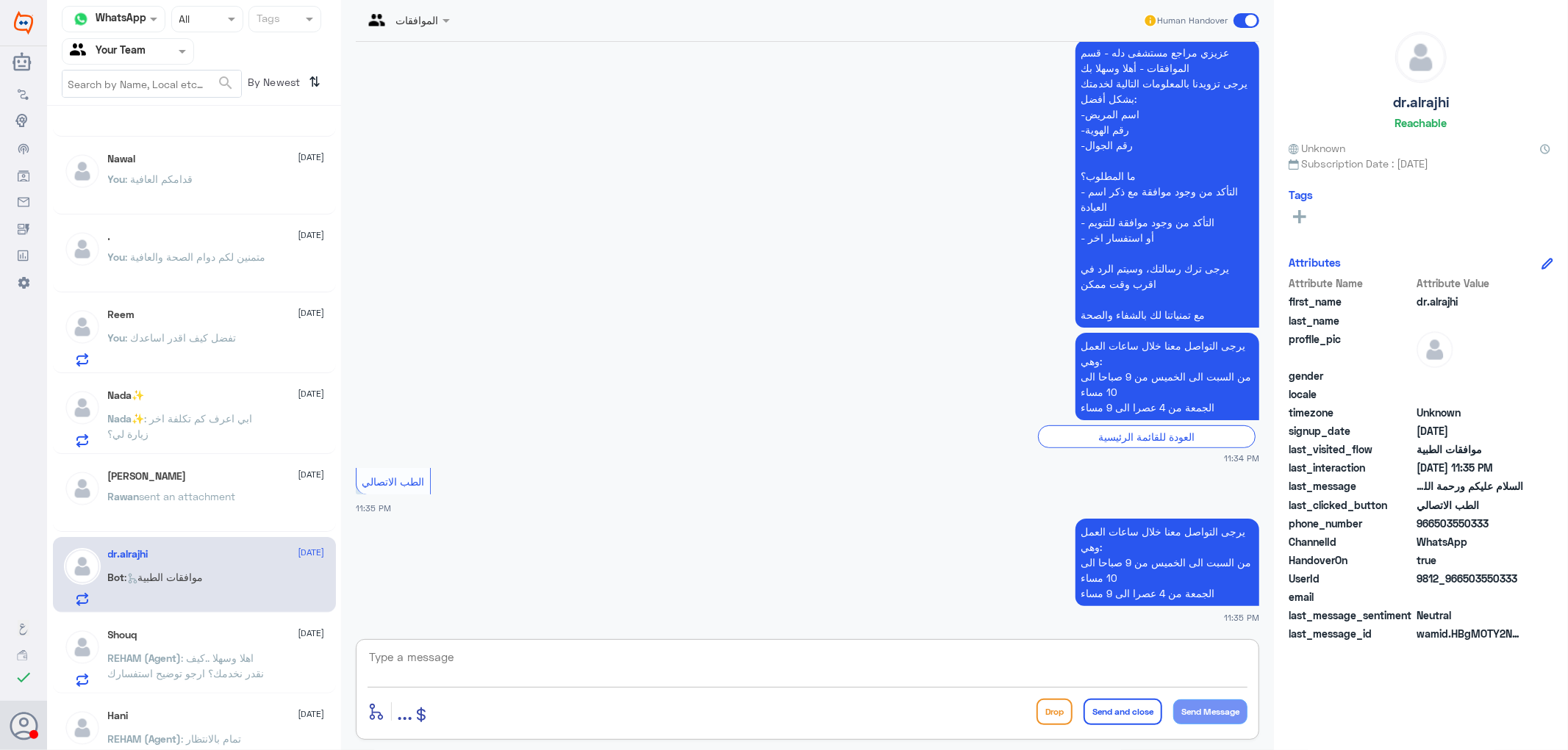
scroll to position [82, 0]
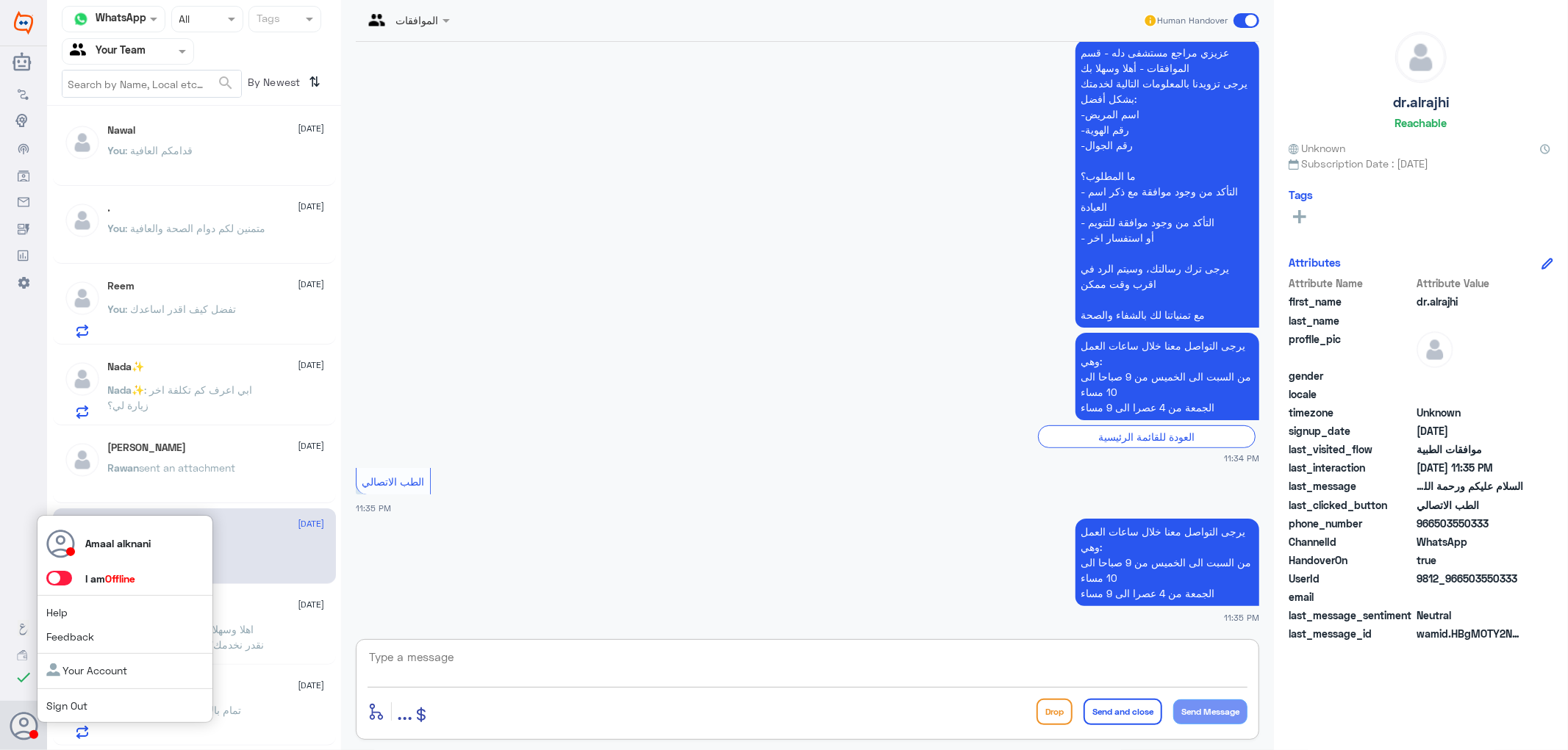
click at [6, 733] on div "Amaal alknani I am Offline Help Feedback Your Account Sign Out" at bounding box center [23, 726] width 47 height 50
click at [62, 578] on span at bounding box center [58, 579] width 26 height 15
click at [0, 0] on input "checkbox" at bounding box center [0, 0] width 0 height 0
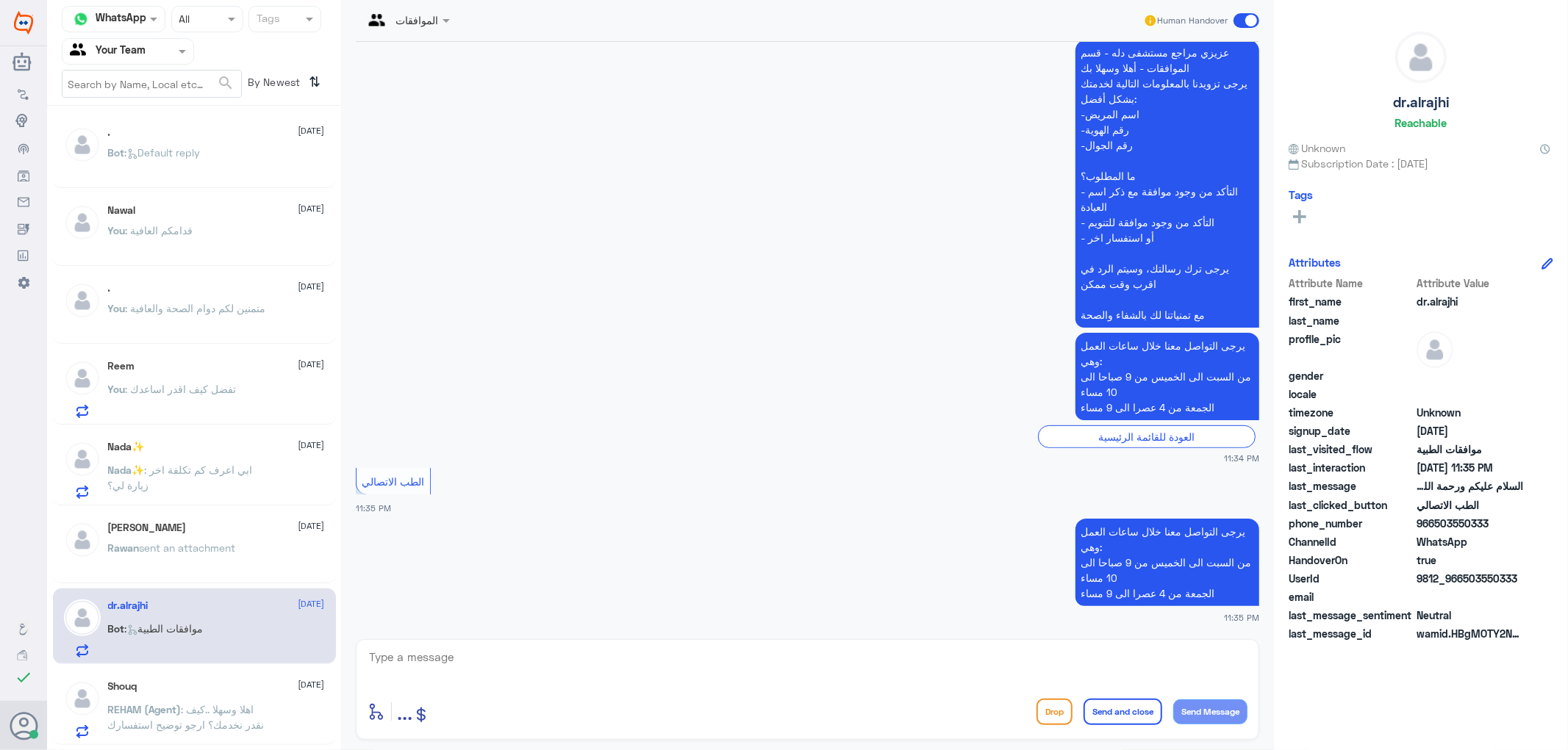
scroll to position [0, 0]
click at [216, 460] on div "Nada✨ [DATE] Nada✨ : ابي اعرف كم تكلفة اخر زيارة لي؟" at bounding box center [216, 472] width 217 height 58
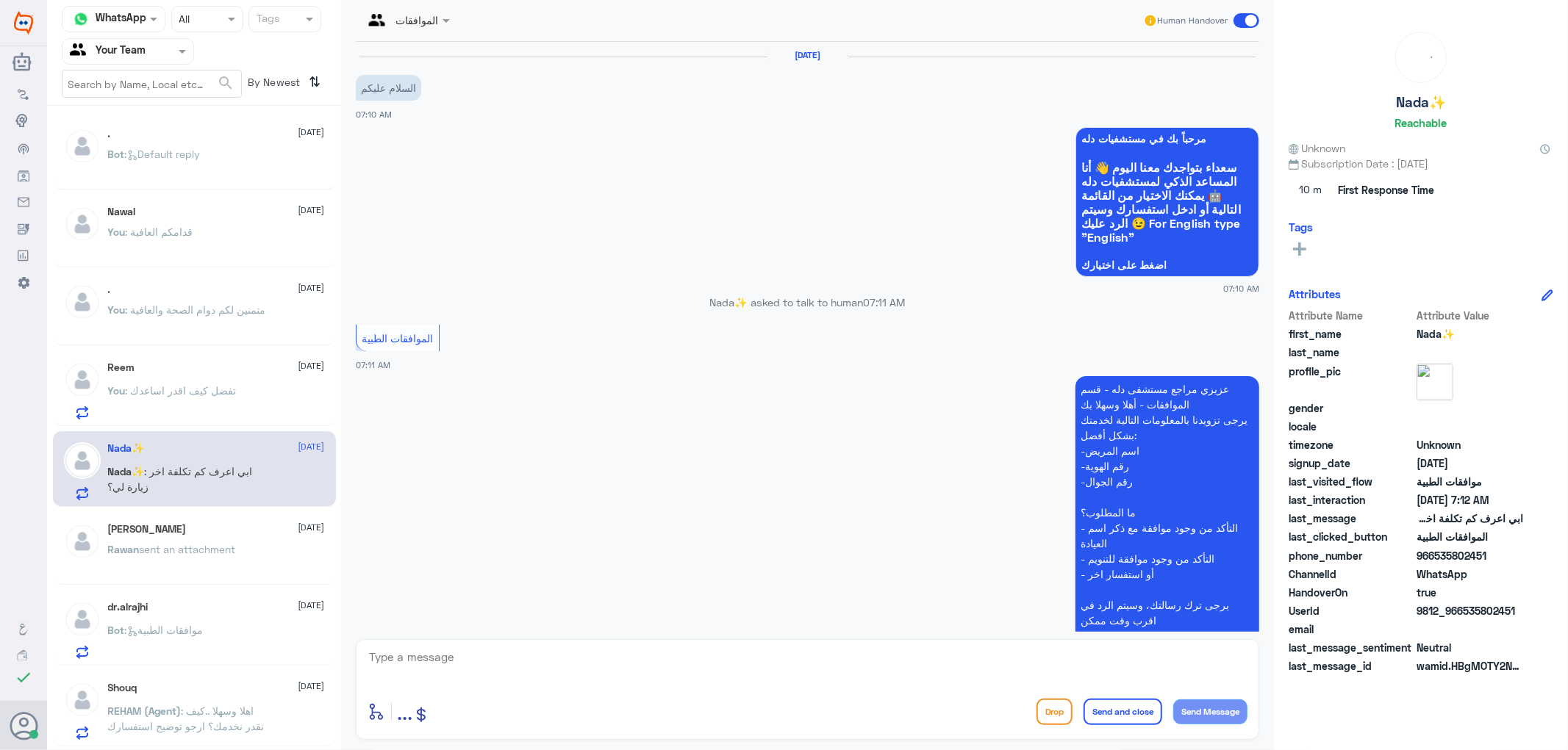
scroll to position [309, 0]
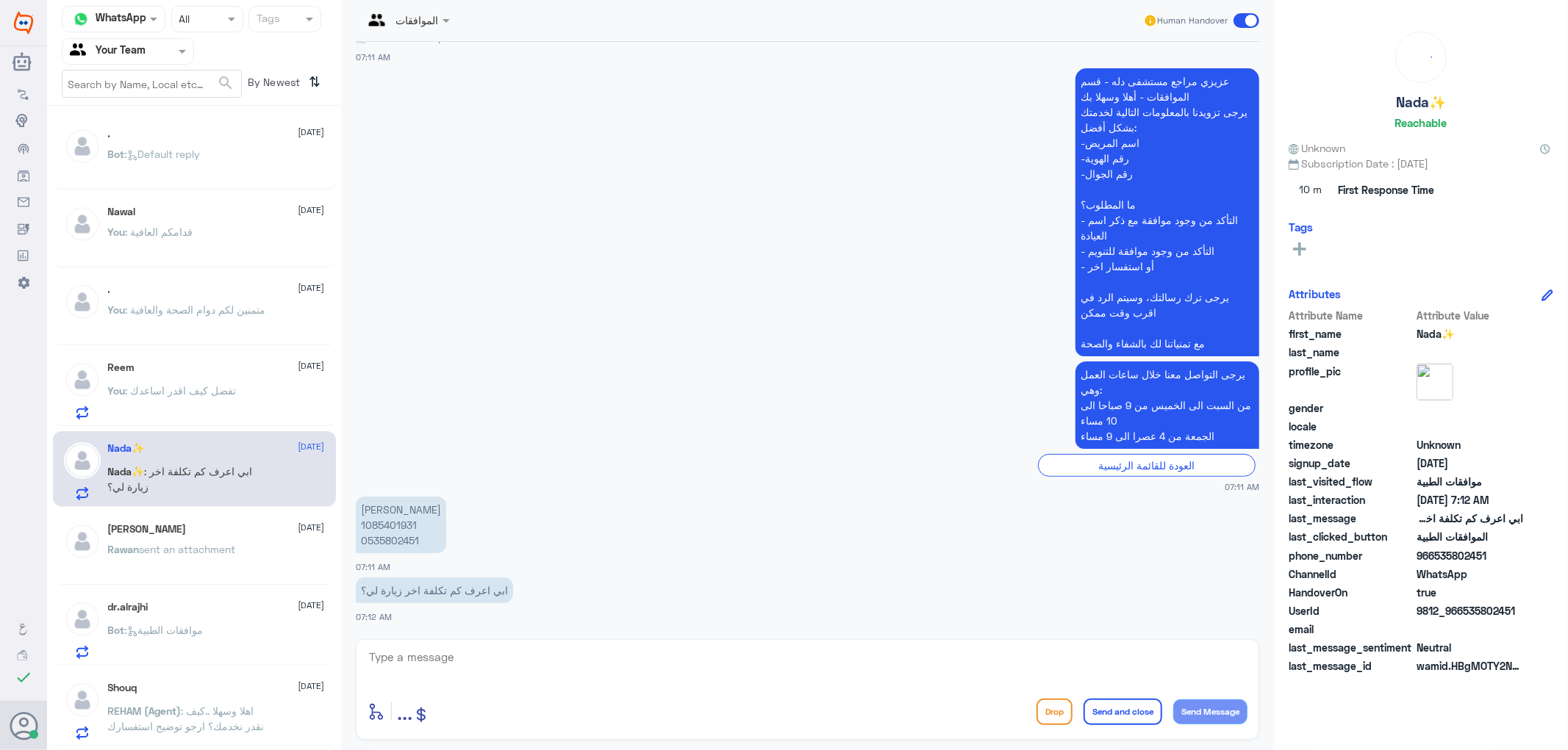
click at [199, 551] on span "sent an attachment" at bounding box center [187, 549] width 96 height 13
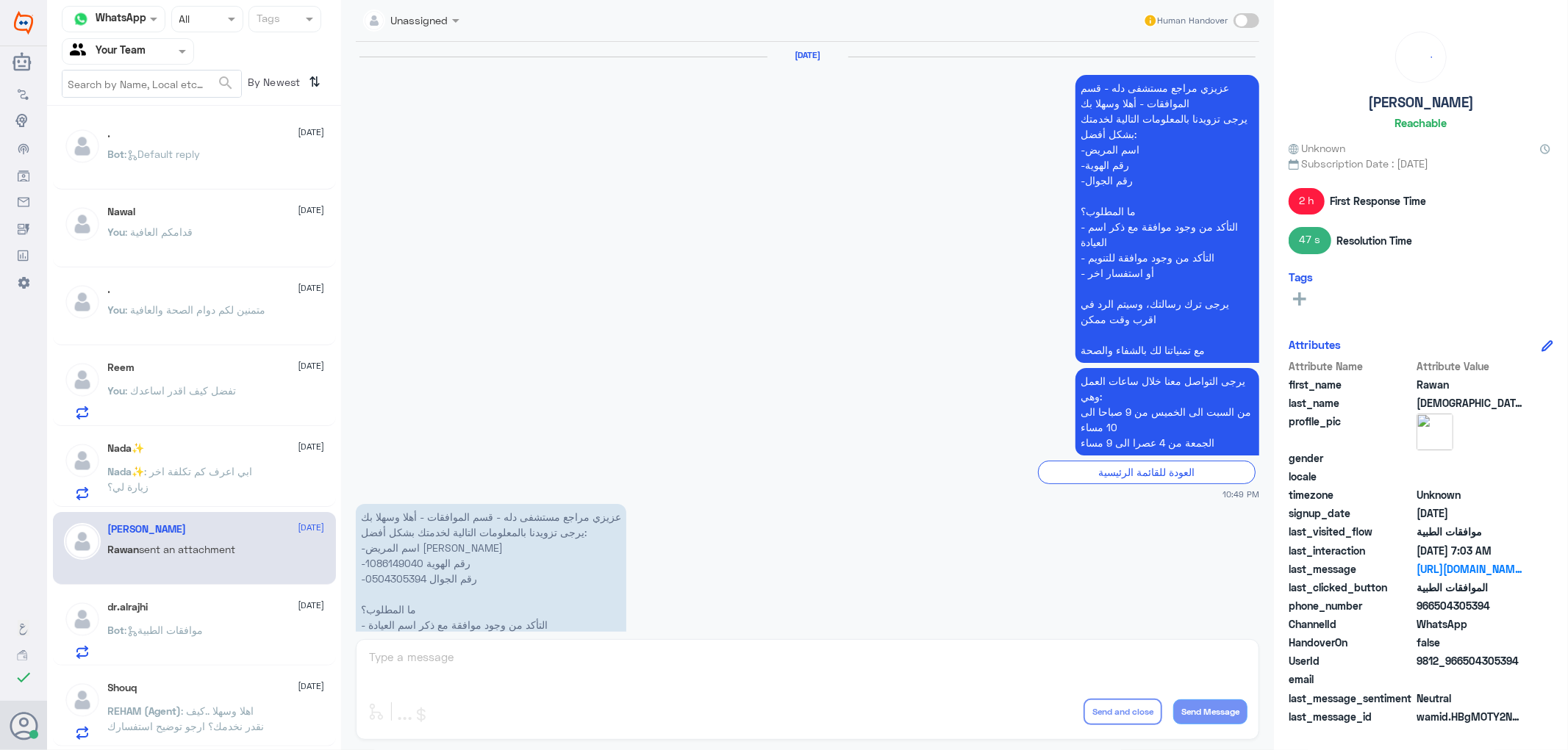
scroll to position [1795, 0]
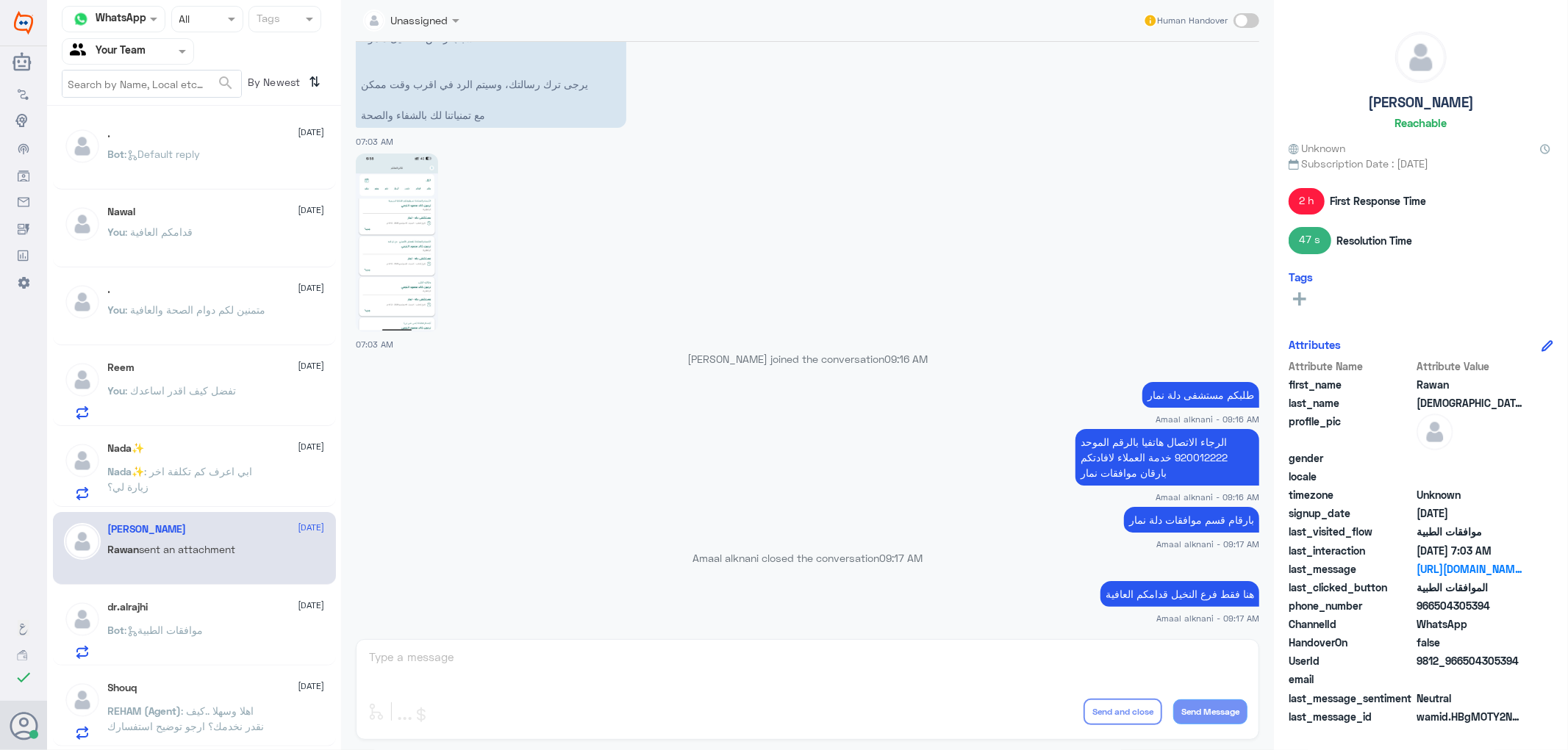
click at [465, 646] on div "Unassigned Human Handover [DATE] عزيزي مراجع مستشفى دله - قسم الموافقات - أهلا …" at bounding box center [807, 378] width 933 height 755
click at [226, 485] on p "Nada✨ : ابي اعرف كم تكلفة اخر زيارة لي؟" at bounding box center [190, 482] width 165 height 37
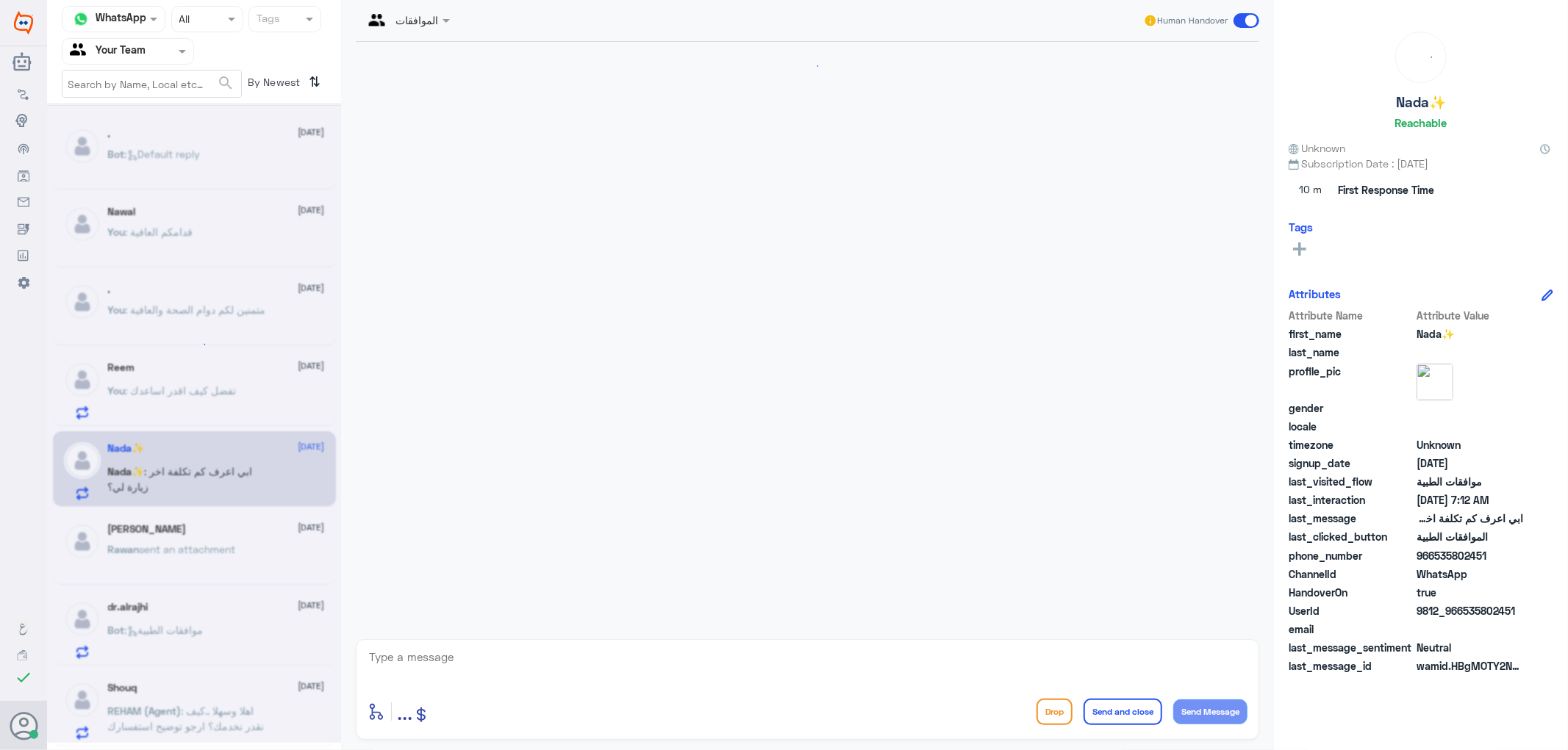
scroll to position [309, 0]
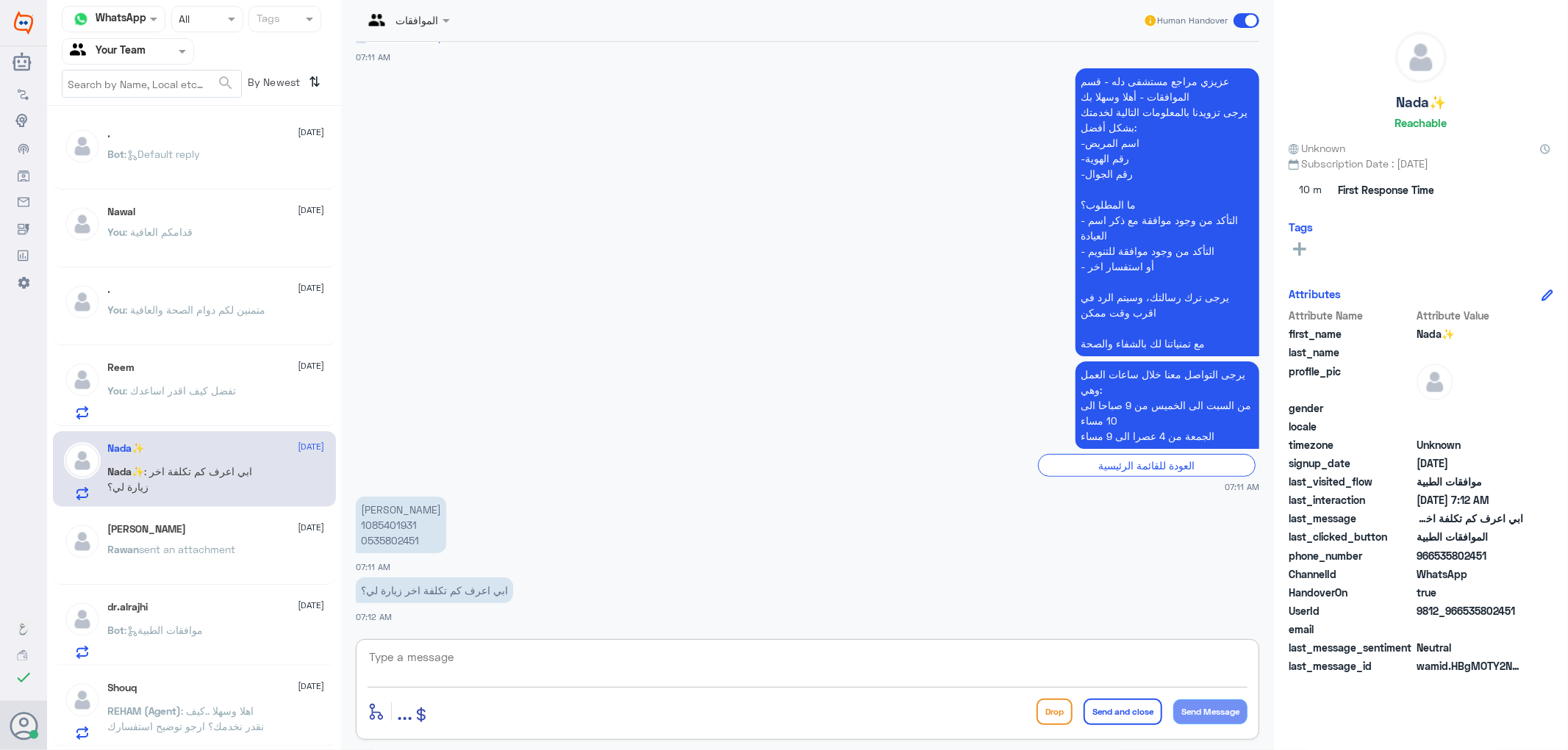
click at [437, 651] on textarea at bounding box center [807, 665] width 880 height 36
click at [386, 542] on p "[PERSON_NAME] 1085401931 0535802451" at bounding box center [401, 525] width 90 height 57
copy p "0535802451"
click at [490, 658] on textarea at bounding box center [807, 665] width 880 height 36
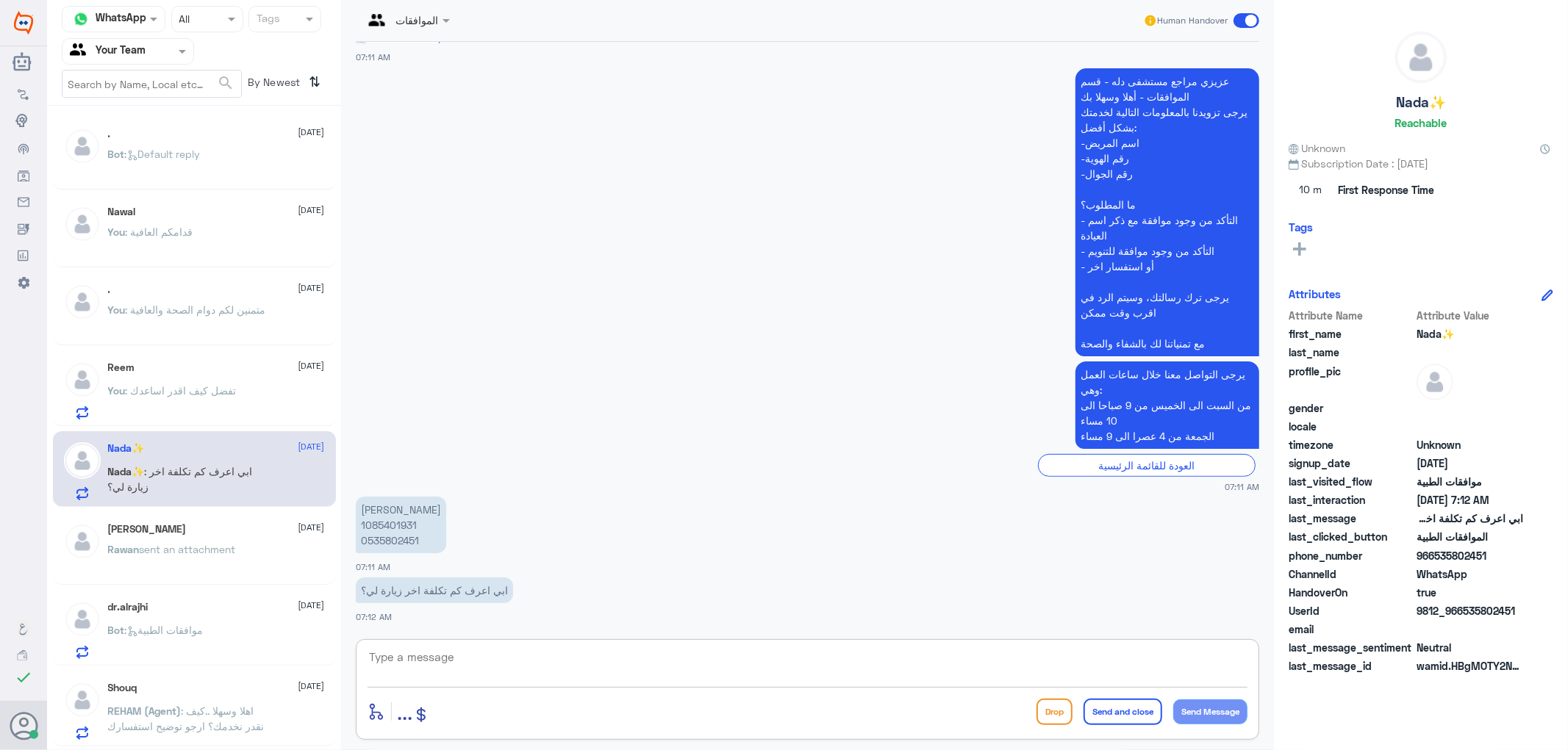
click at [490, 658] on textarea at bounding box center [807, 665] width 880 height 36
click at [1181, 658] on textarea "عفوا اي فرع كانت زيارتكم ؟" at bounding box center [807, 665] width 880 height 36
type textarea "عفوا اي فرع لمستشفى دلة كانت زيارتكم ؟"
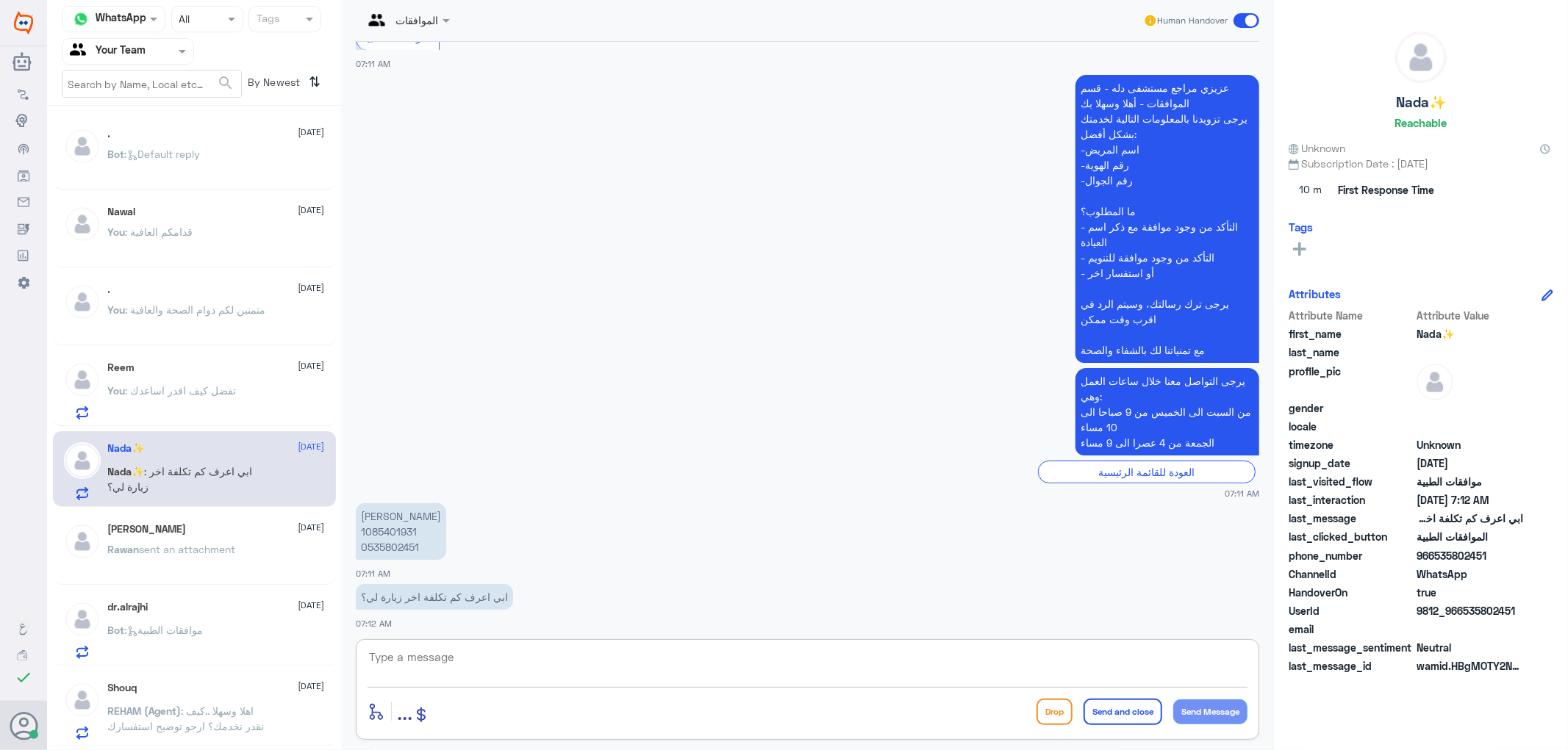
scroll to position [207, 0]
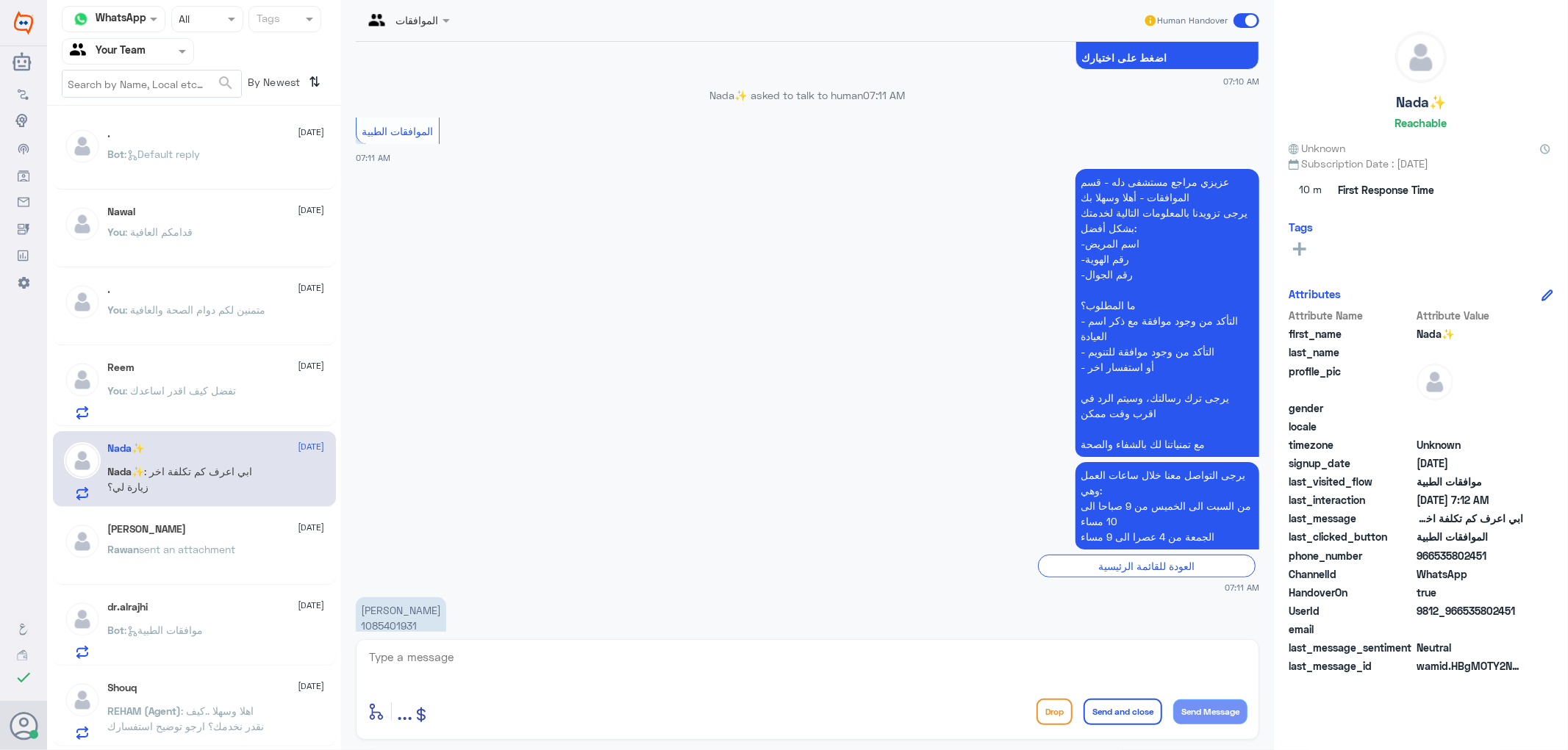
click at [170, 141] on div ". [DATE] Bot : Default reply" at bounding box center [216, 155] width 217 height 55
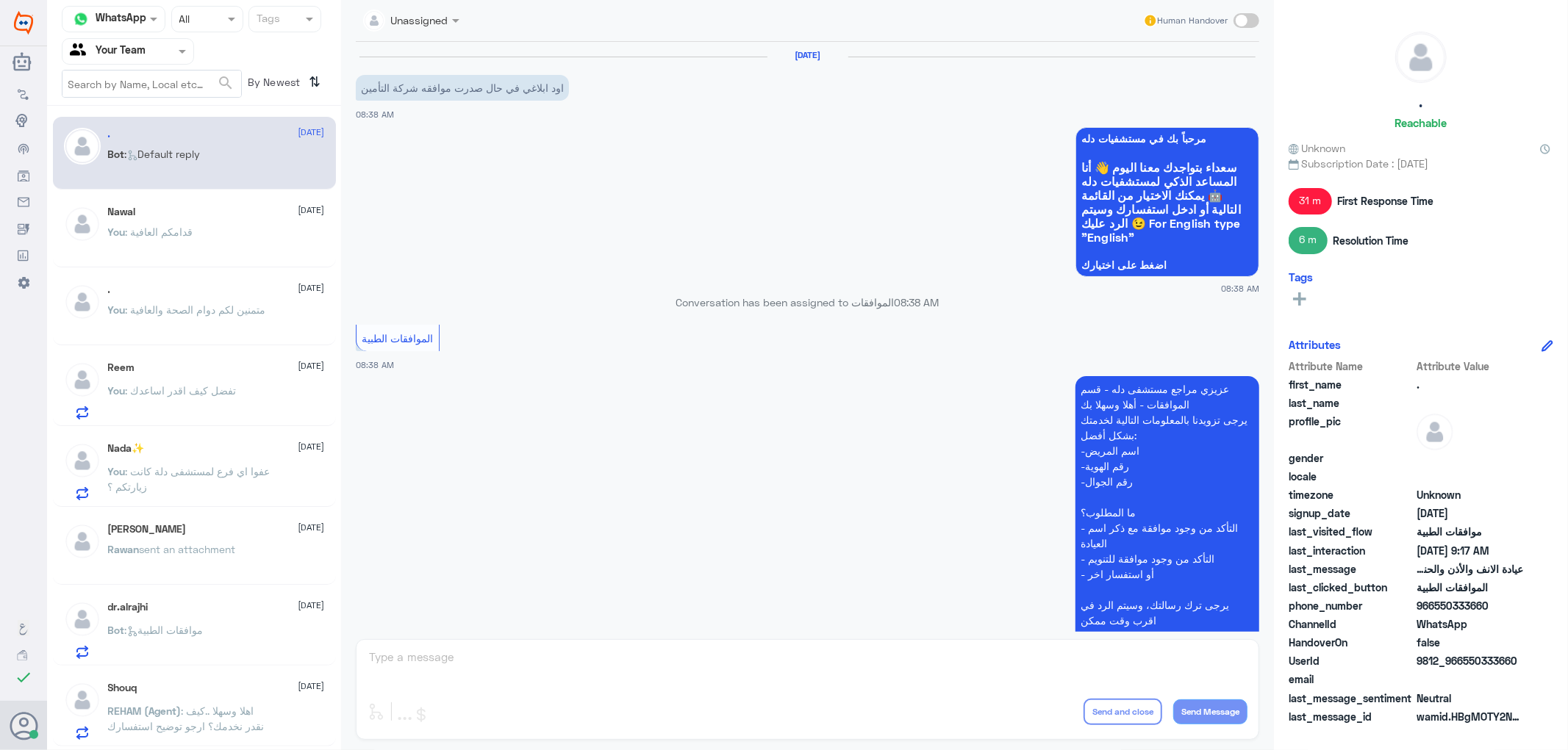
scroll to position [948, 0]
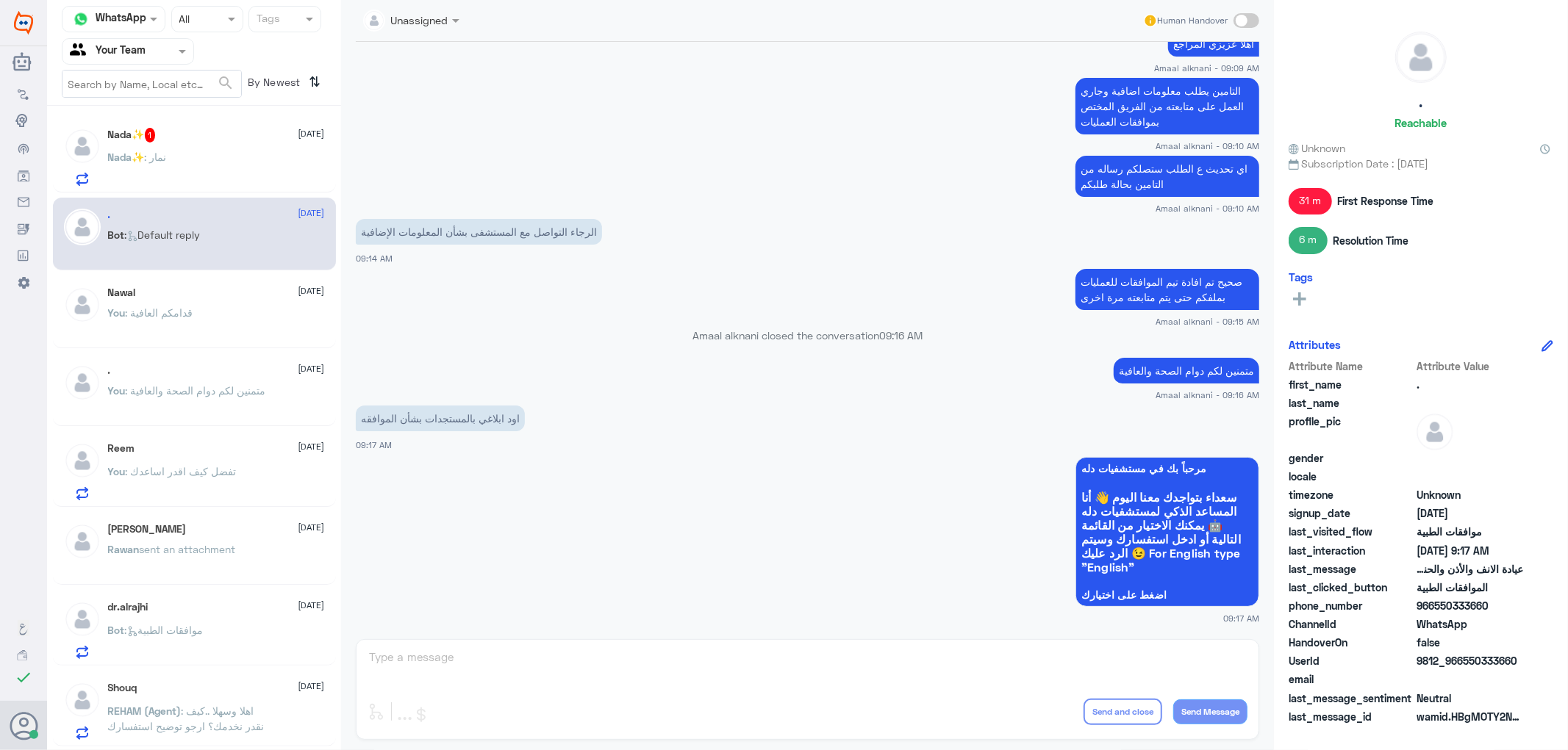
click at [522, 544] on app-msgs-whats-app-list "مرحباً بك في مستشفيات دله سعداء بتواجدك معنا اليوم 👋 أنا المساعد الذكي لمستشفيا…" at bounding box center [807, 532] width 903 height 151
click at [171, 156] on div "Nada✨ : نمار" at bounding box center [216, 170] width 217 height 33
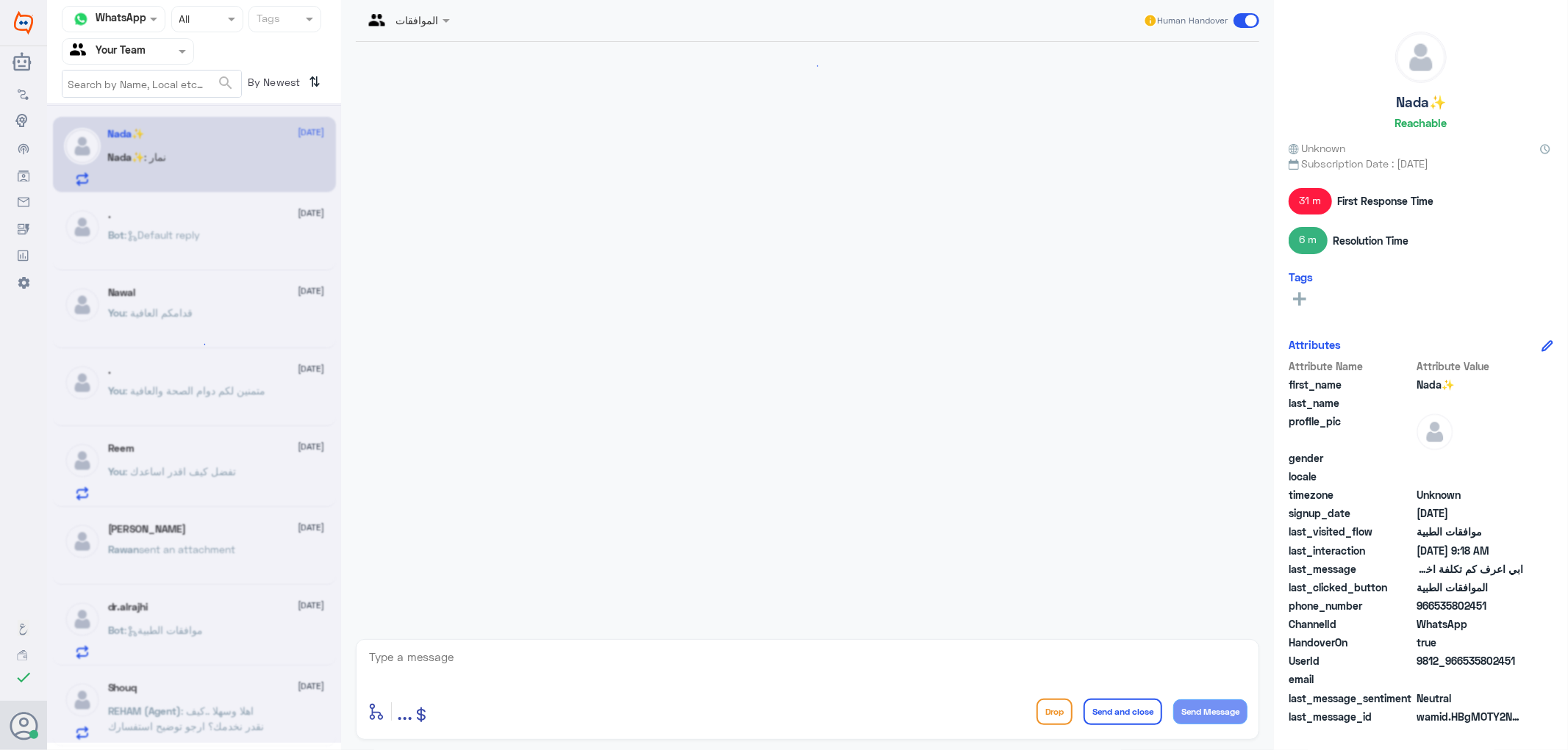
scroll to position [448, 0]
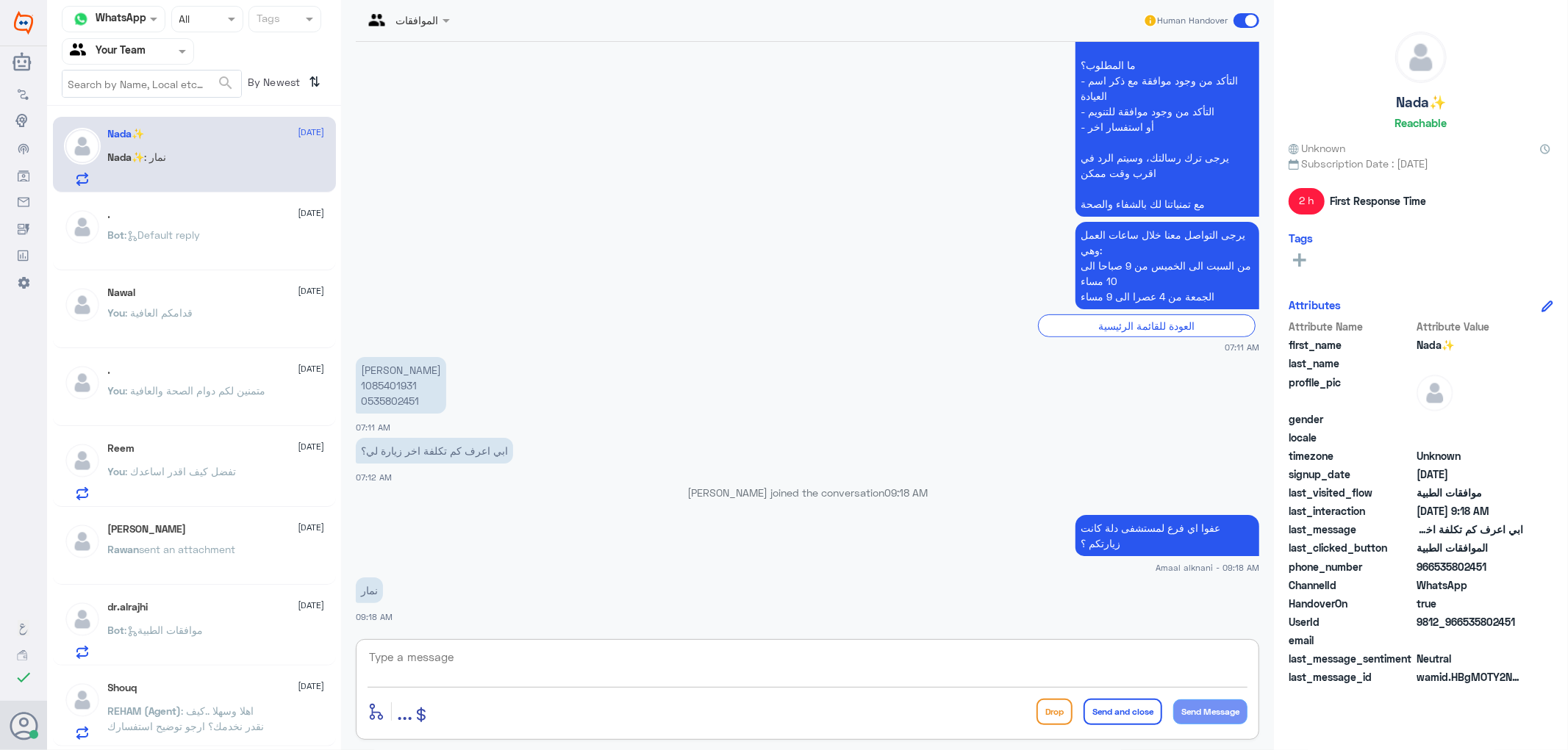
click at [461, 677] on textarea at bounding box center [807, 665] width 880 height 36
click at [153, 234] on span ": Default reply" at bounding box center [163, 235] width 76 height 13
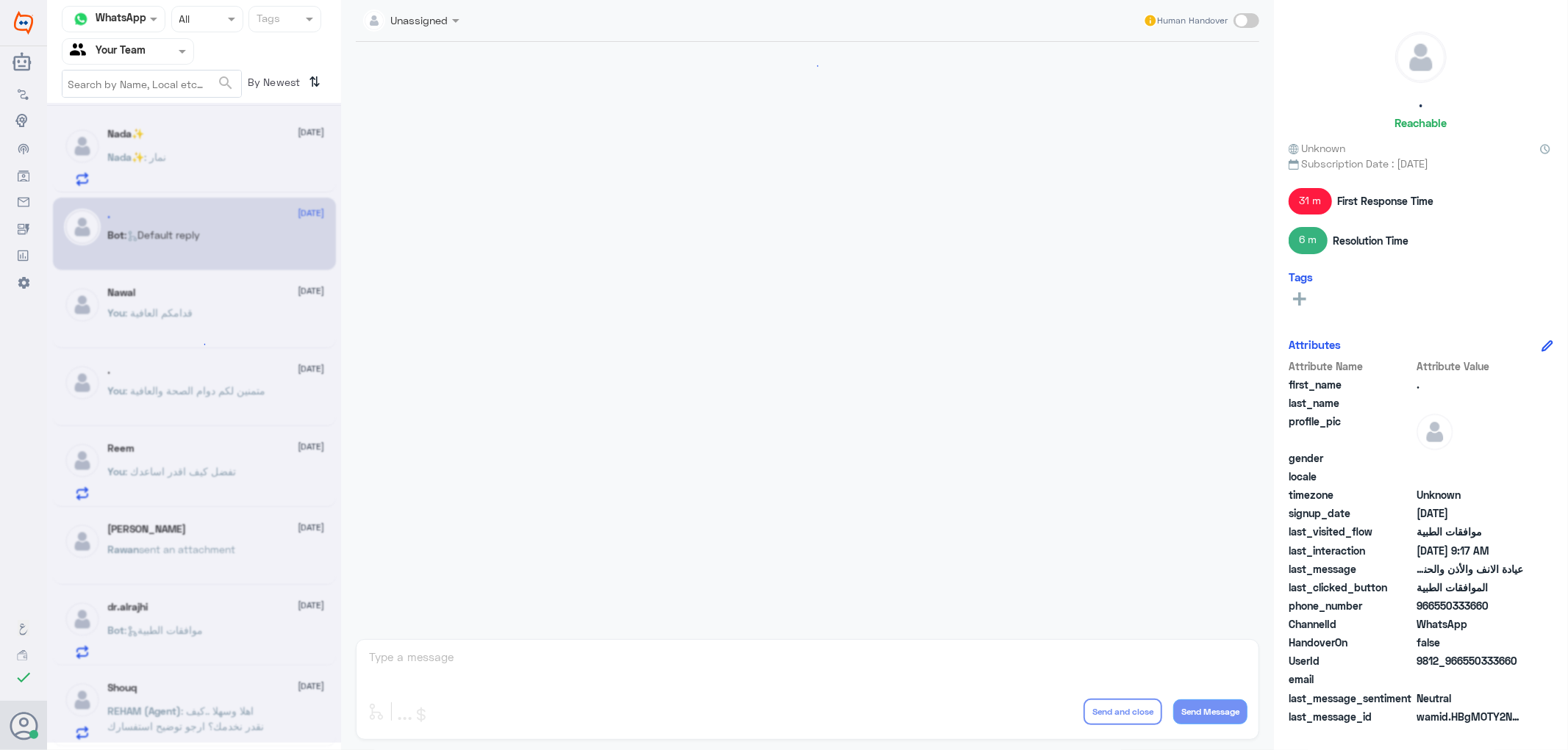
scroll to position [948, 0]
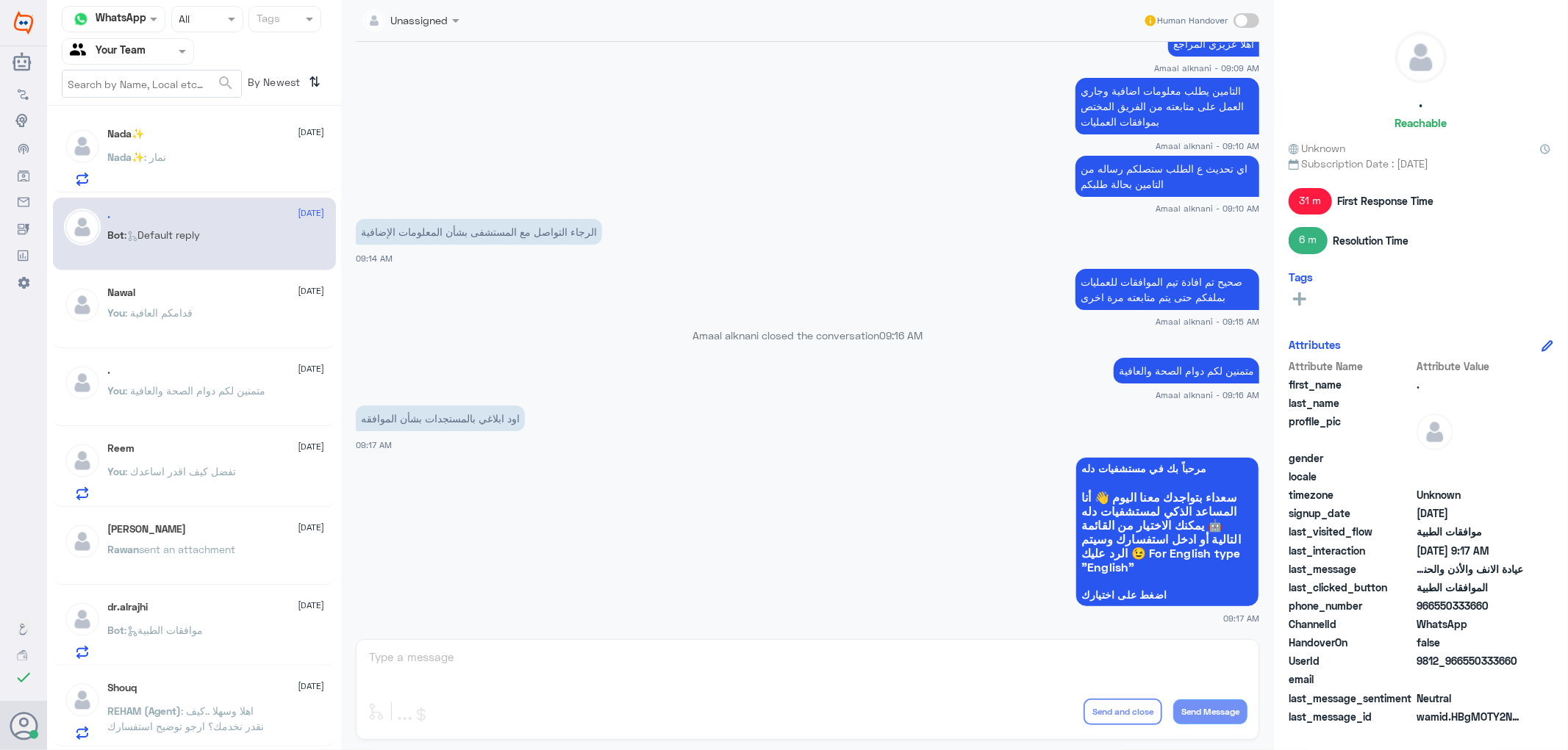
click at [165, 312] on span ": قدامكم العافية" at bounding box center [159, 312] width 68 height 13
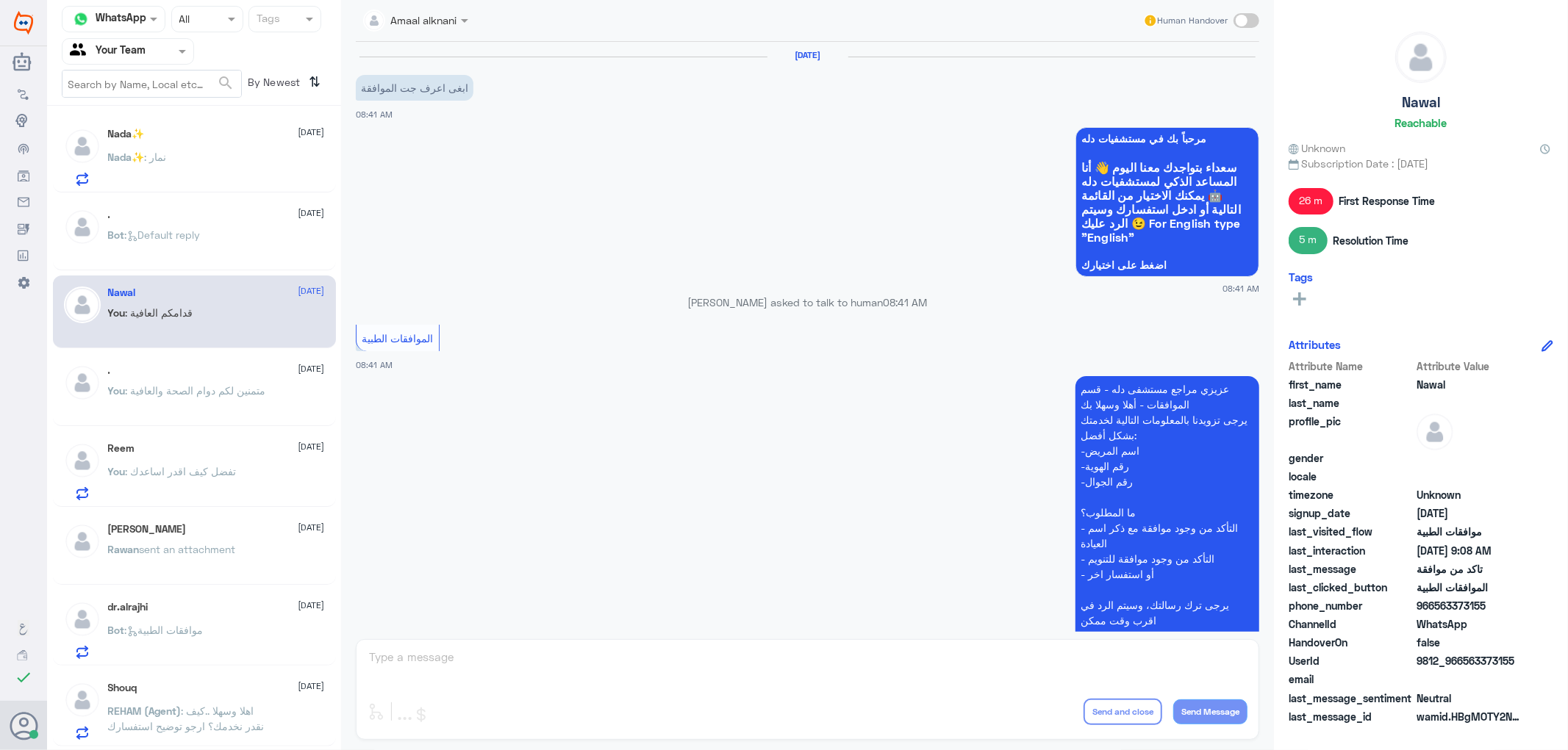
scroll to position [631, 0]
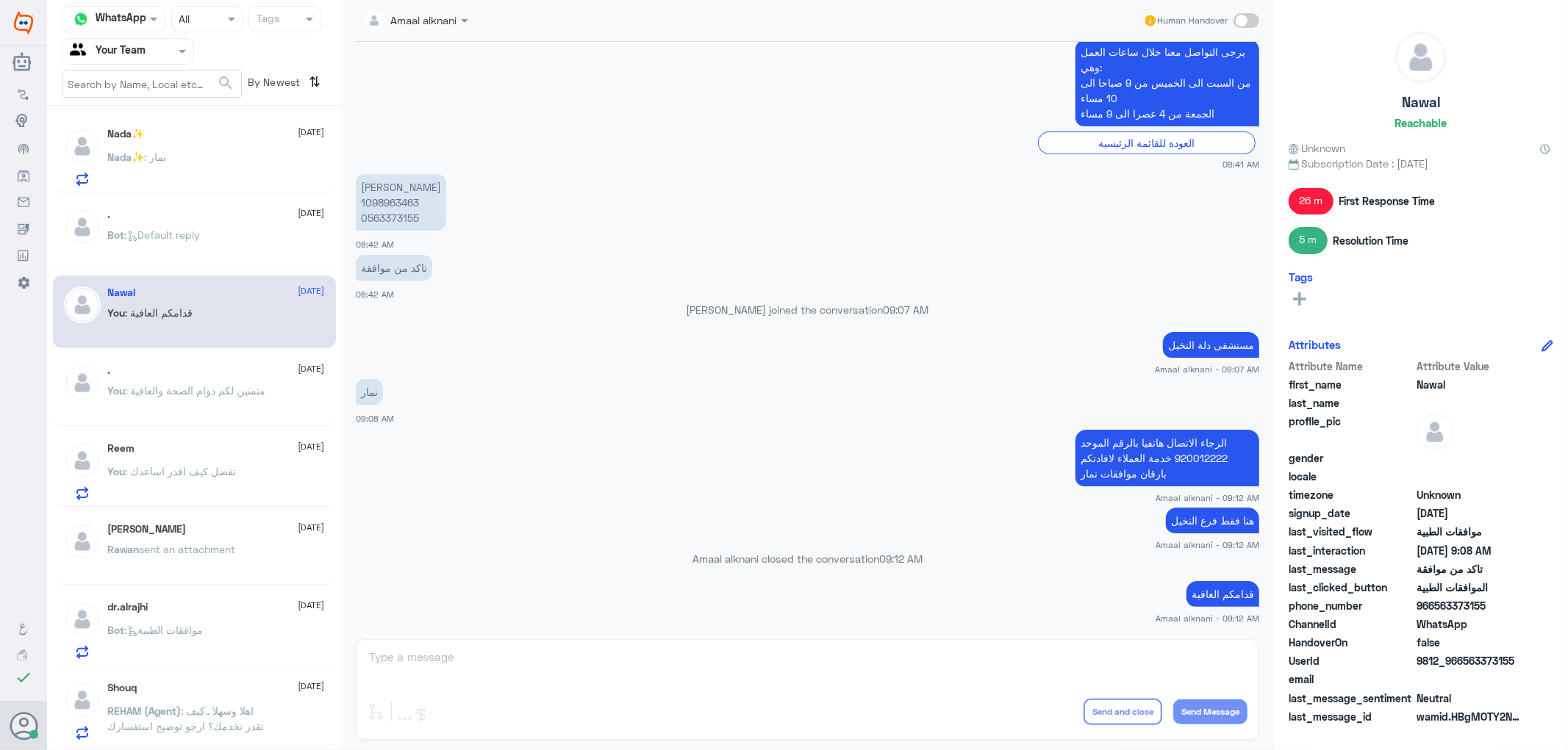
click at [142, 156] on span "Nada✨" at bounding box center [126, 156] width 37 height 13
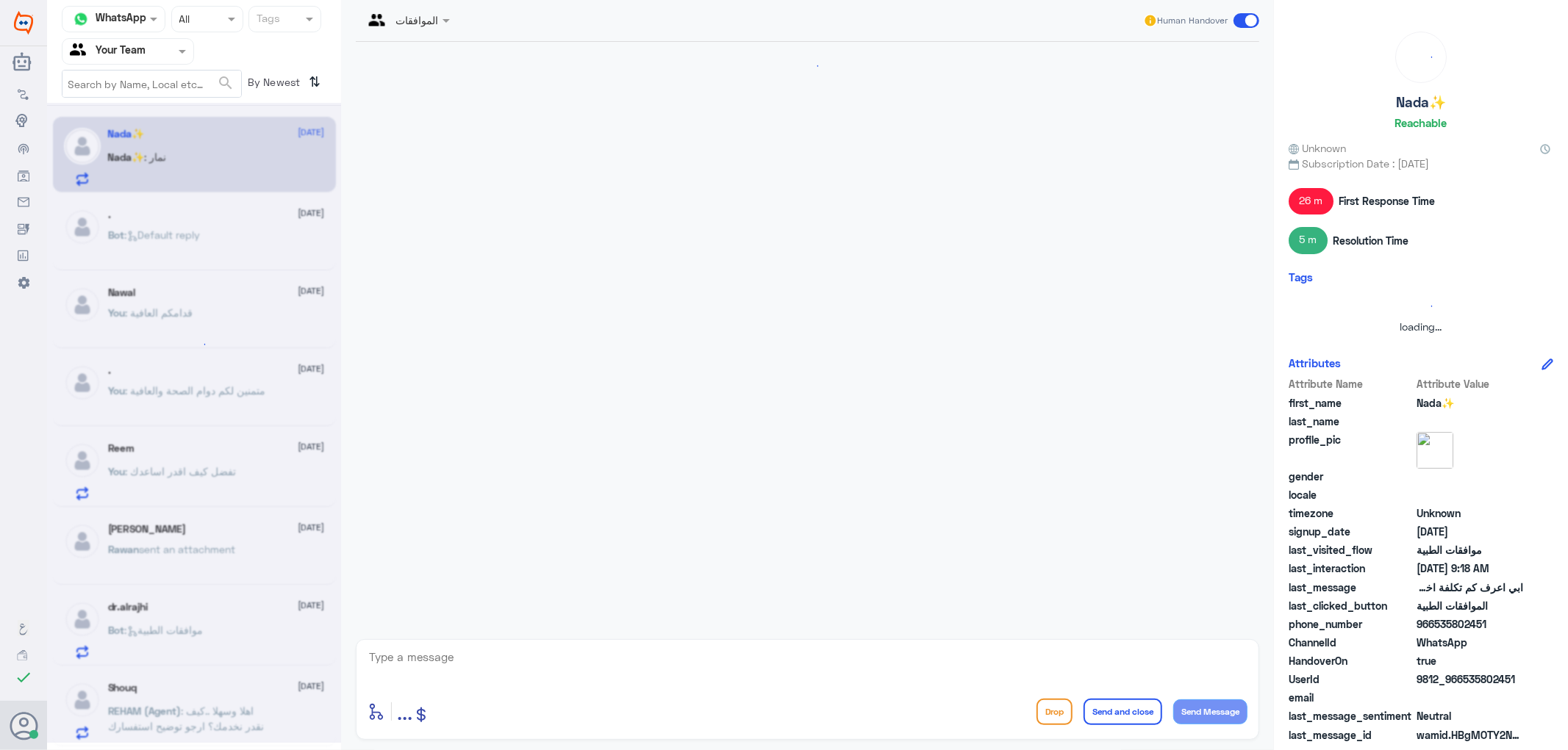
scroll to position [448, 0]
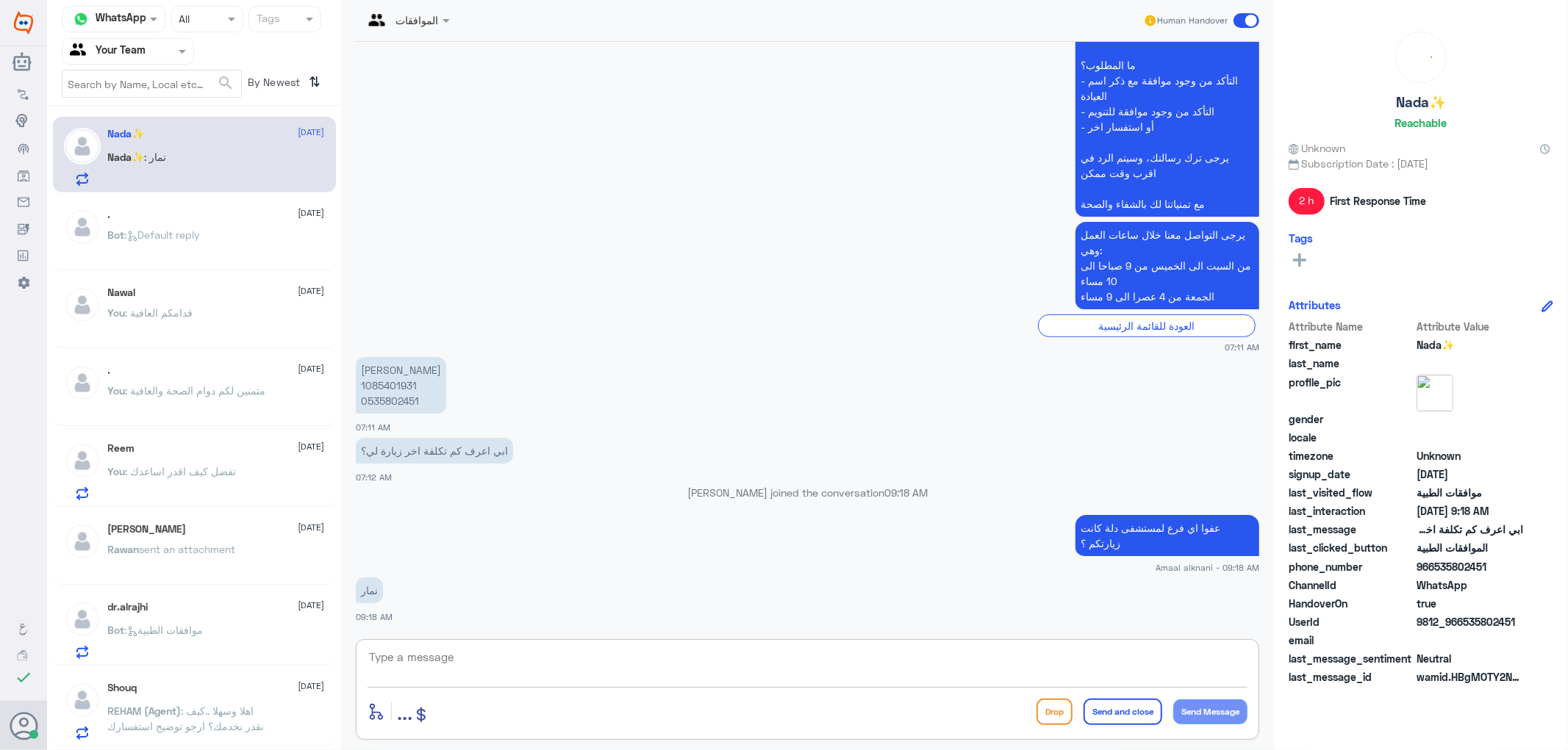
click at [502, 656] on textarea at bounding box center [807, 665] width 880 height 36
paste textarea "الرجاء الاتصال هاتفيا بالرقم الموحد 920012222 خدمة العملاء لافادتكم بارقان مواف…"
click at [885, 658] on textarea "الرجاء الاتصال هاتفيا بالرقم الموحد 920012222 خدمة العملاء لافادتكم بارقان مواف…" at bounding box center [807, 665] width 880 height 36
type textarea "الرجاء الاتصال هاتفيا بالرقم الموحد 920012222 خدمة العملاء لافادتكم بارقام مواف…"
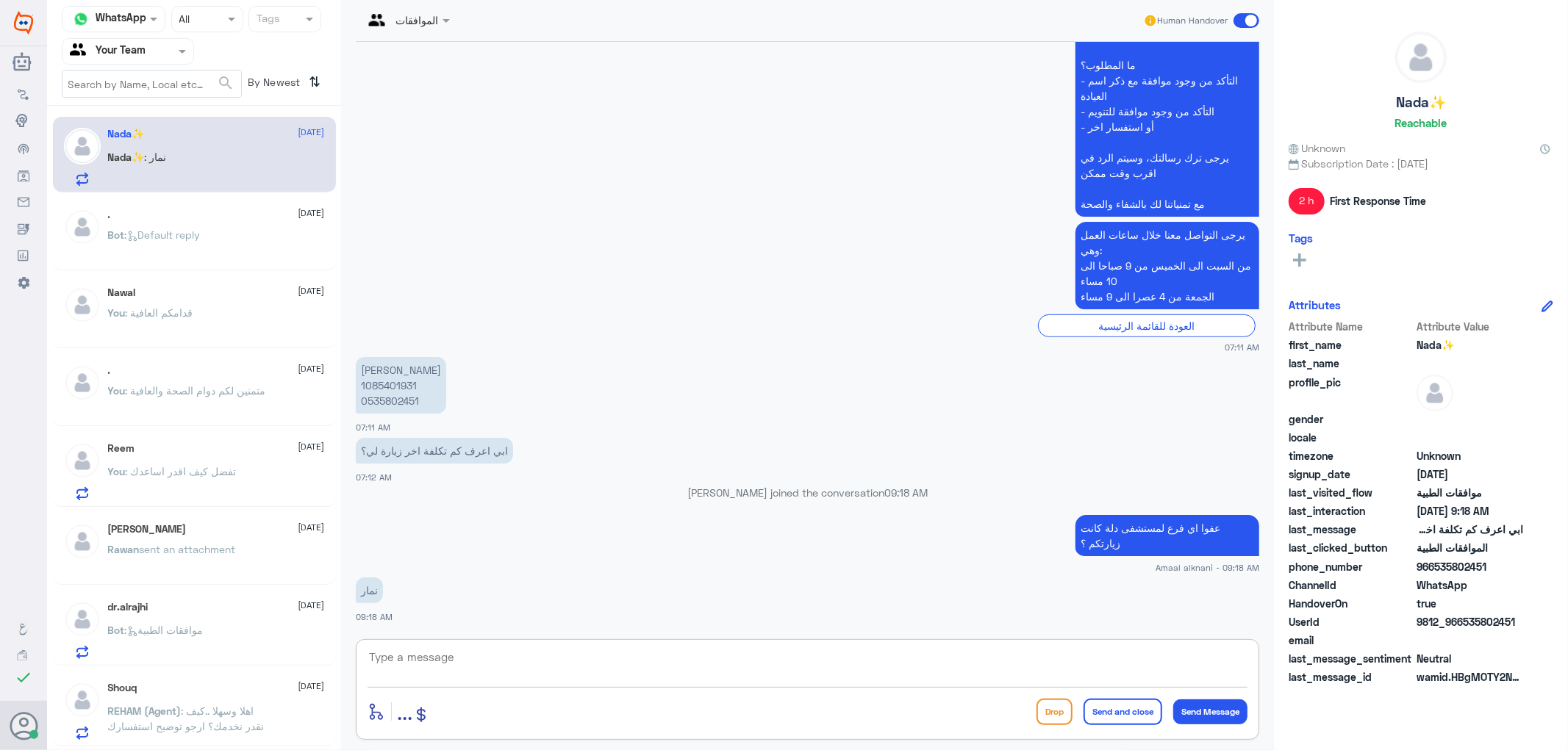
scroll to position [525, 0]
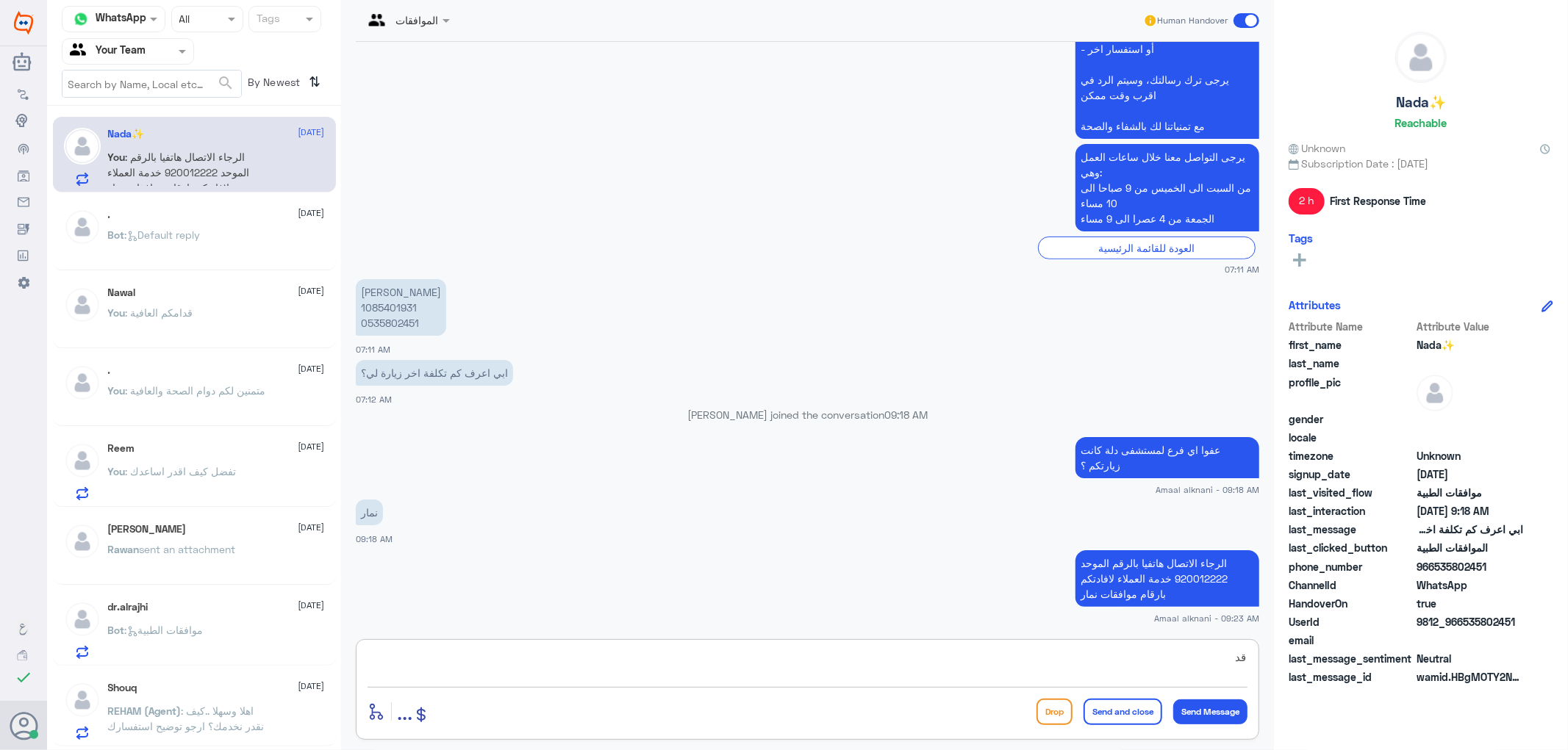
type textarea "ق"
type textarea "هنا فقط فرع النخيل"
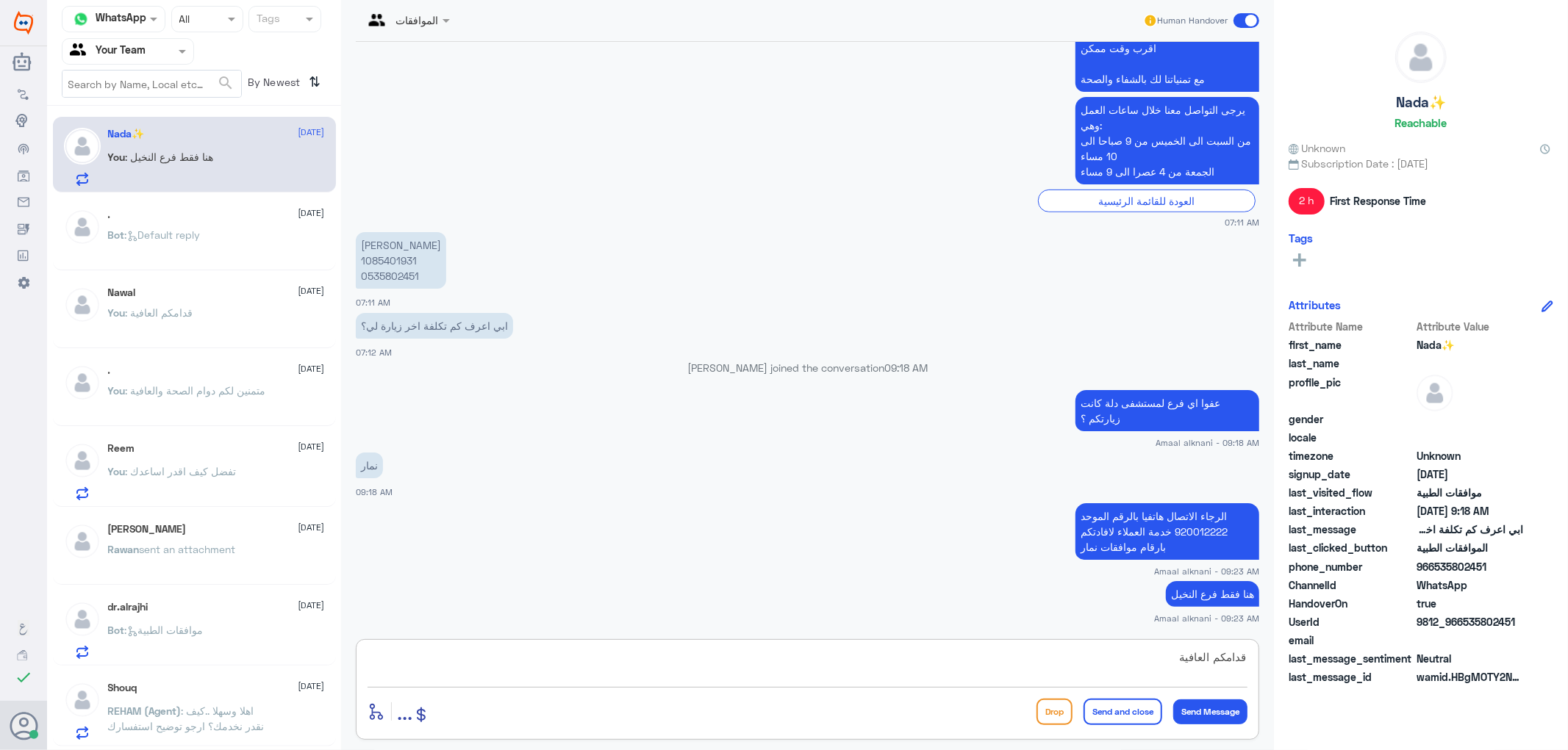
type textarea "قدامكم العافية"
click at [1114, 717] on button "Send and close" at bounding box center [1123, 712] width 79 height 27
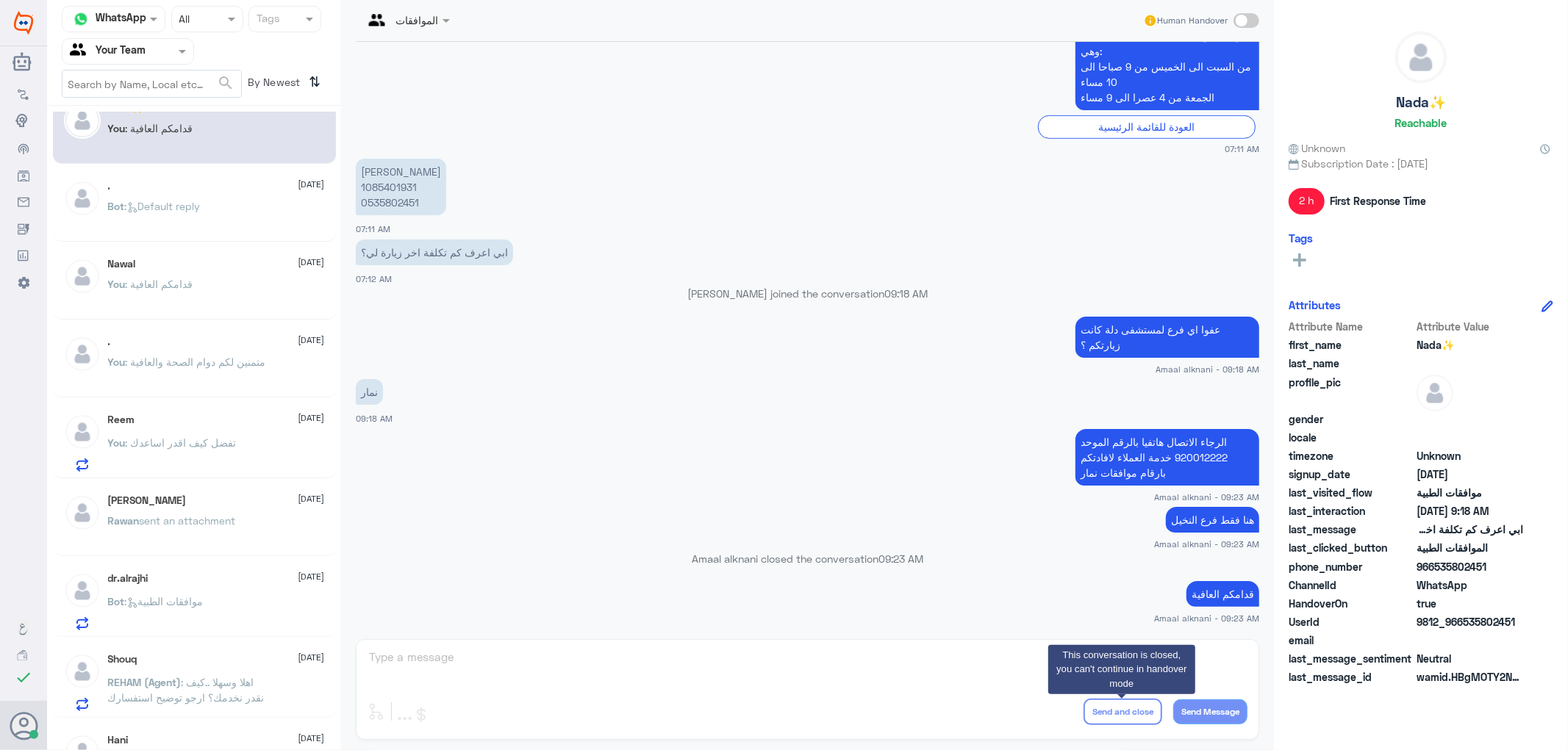
scroll to position [0, 0]
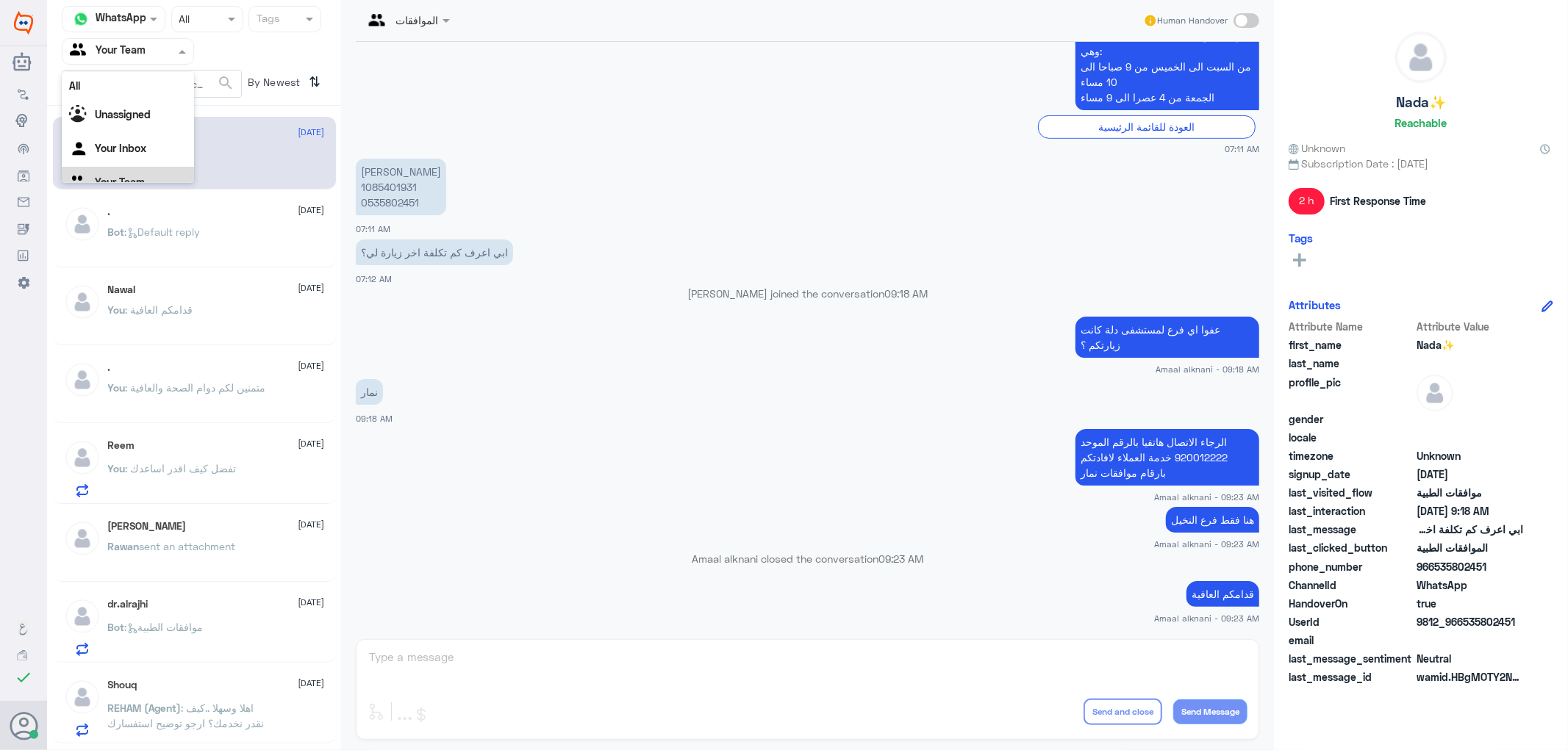
click at [178, 48] on span at bounding box center [184, 51] width 18 height 15
click at [162, 128] on div "Your Inbox" at bounding box center [128, 131] width 132 height 33
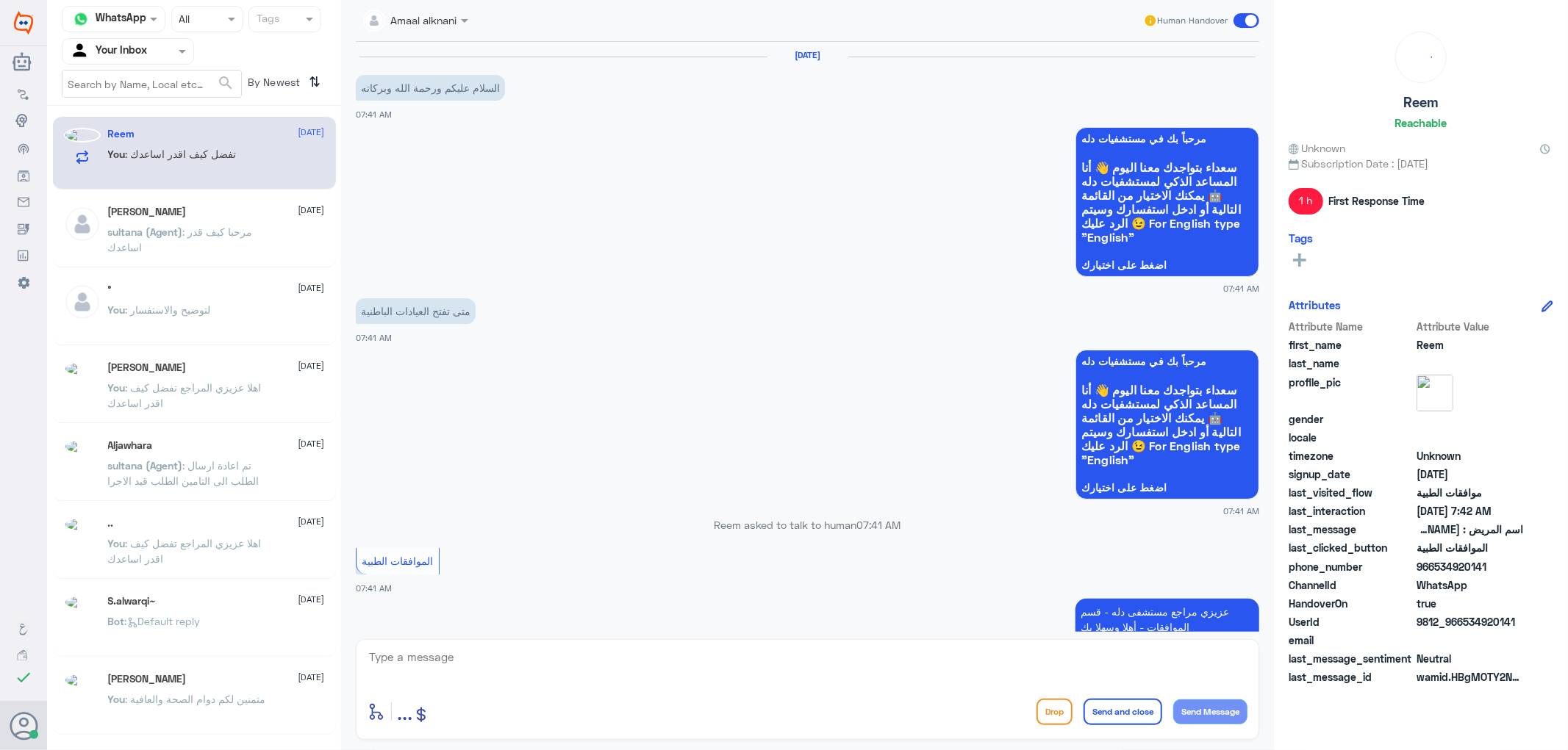
scroll to position [555, 0]
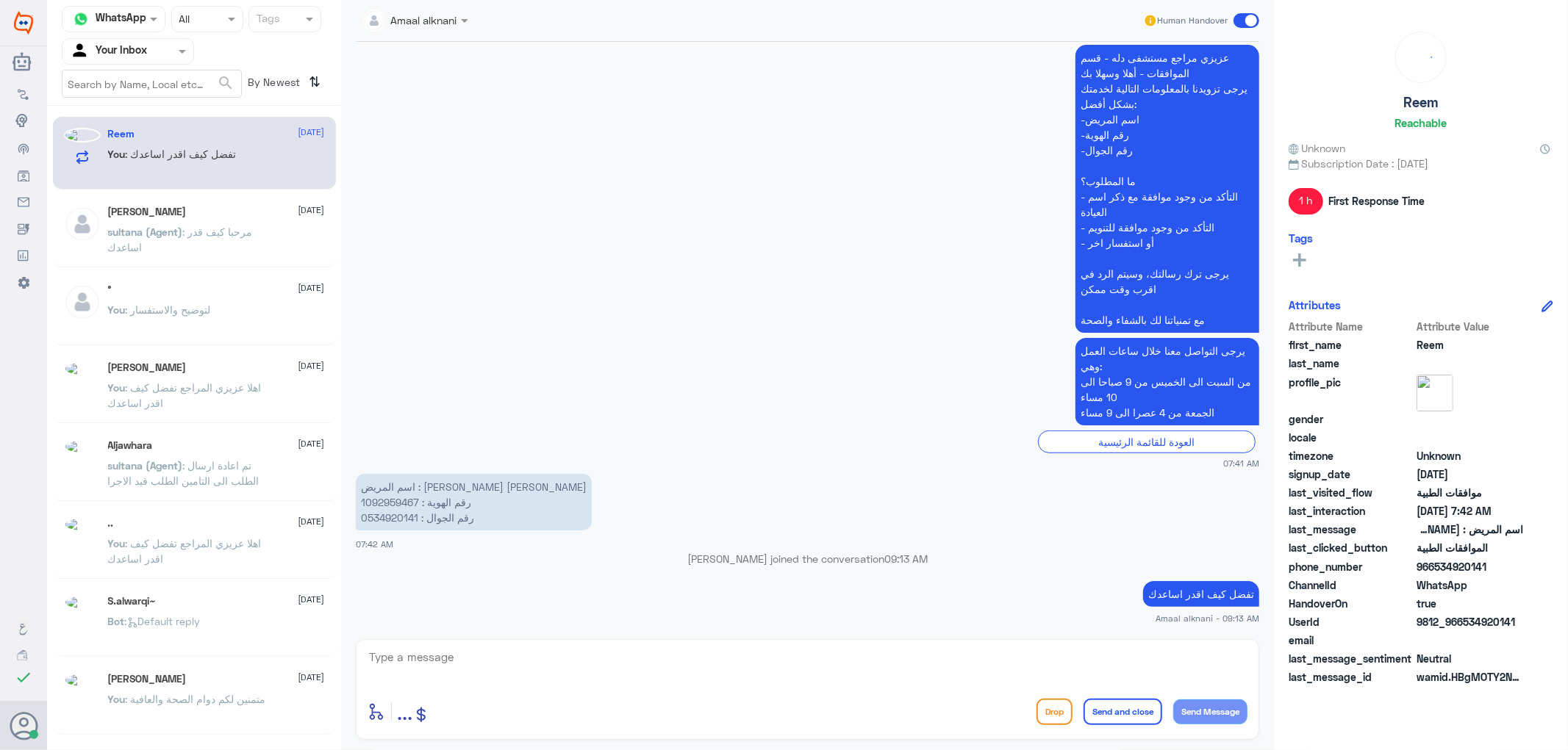
click at [155, 53] on div at bounding box center [128, 51] width 131 height 17
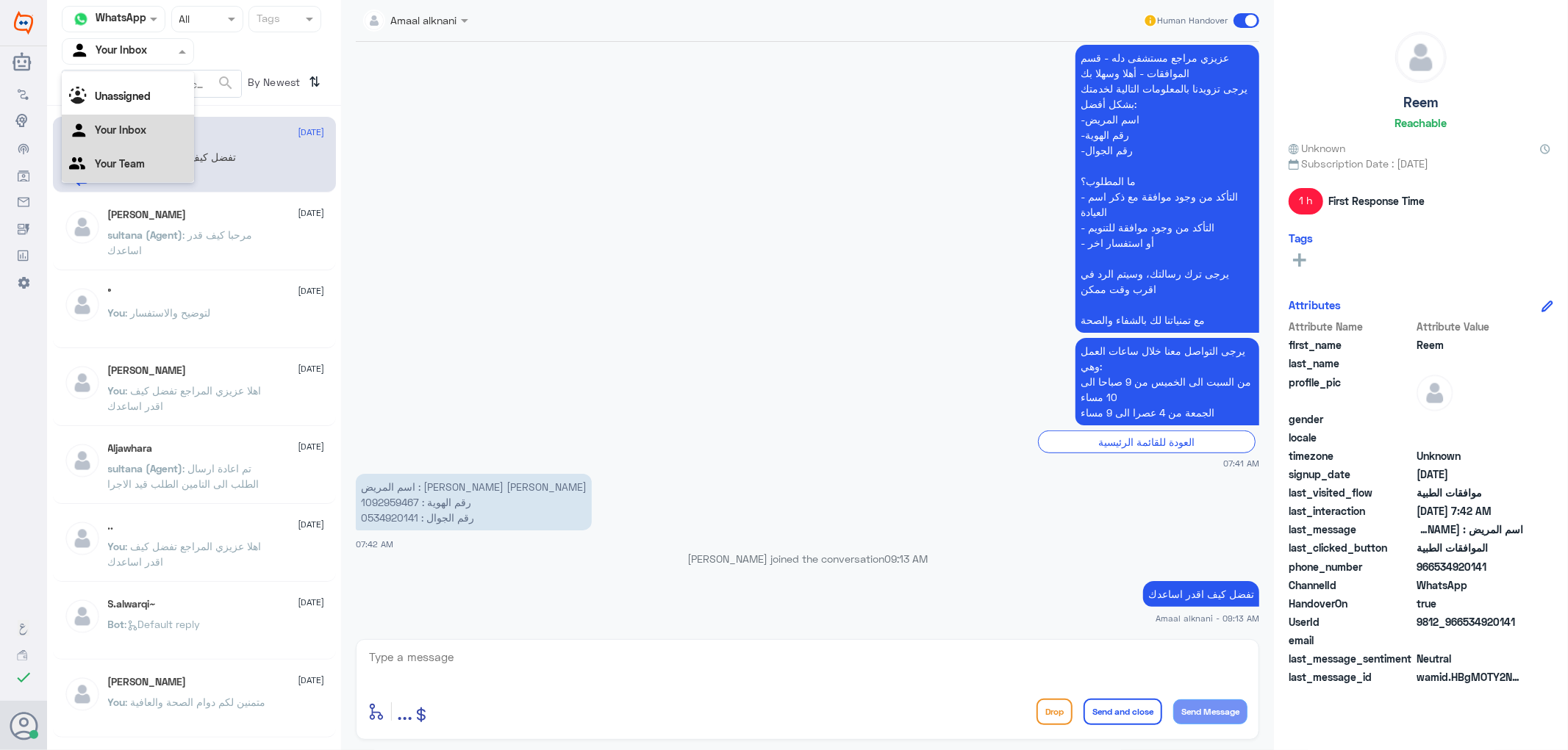
click at [137, 172] on div "Your Team" at bounding box center [128, 165] width 132 height 33
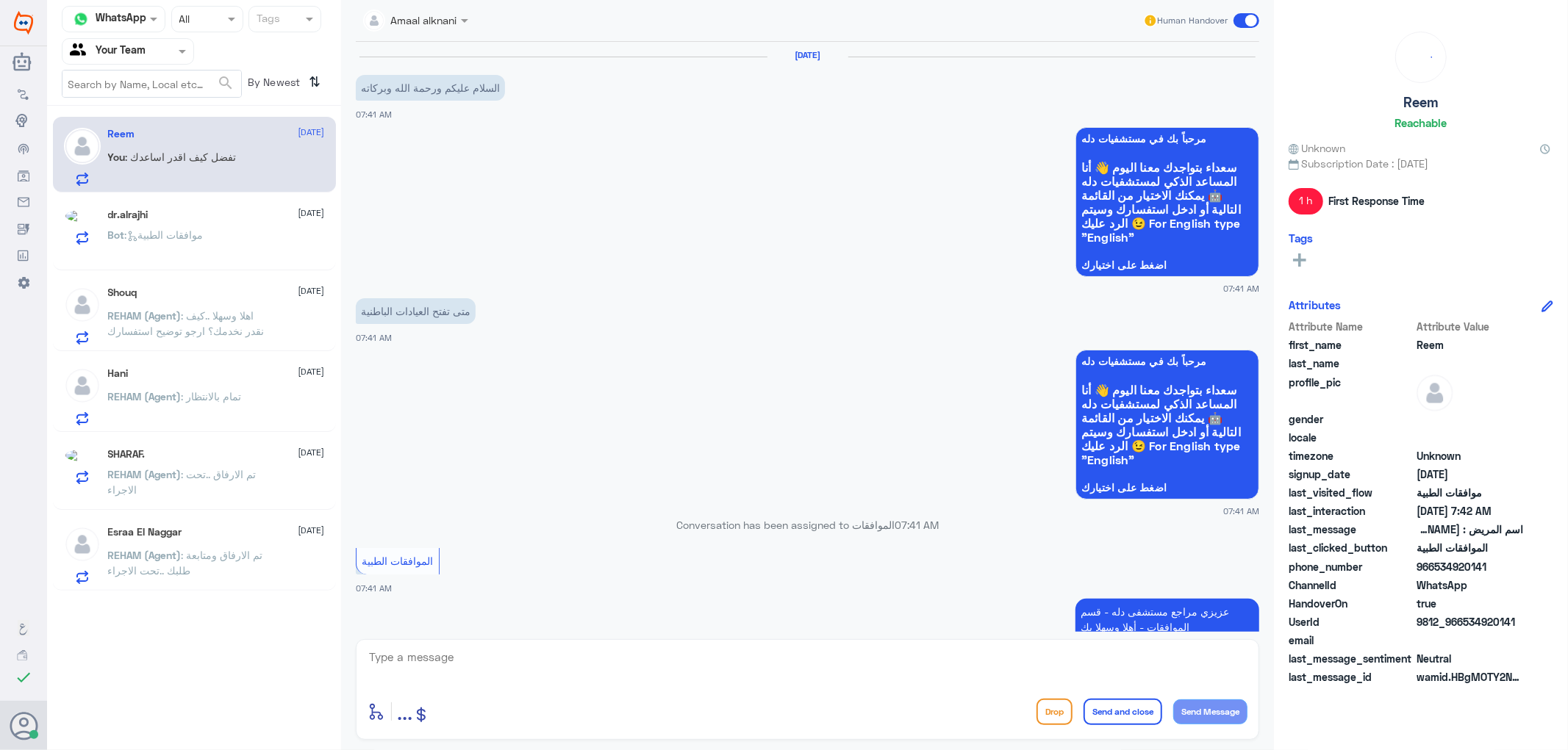
scroll to position [555, 0]
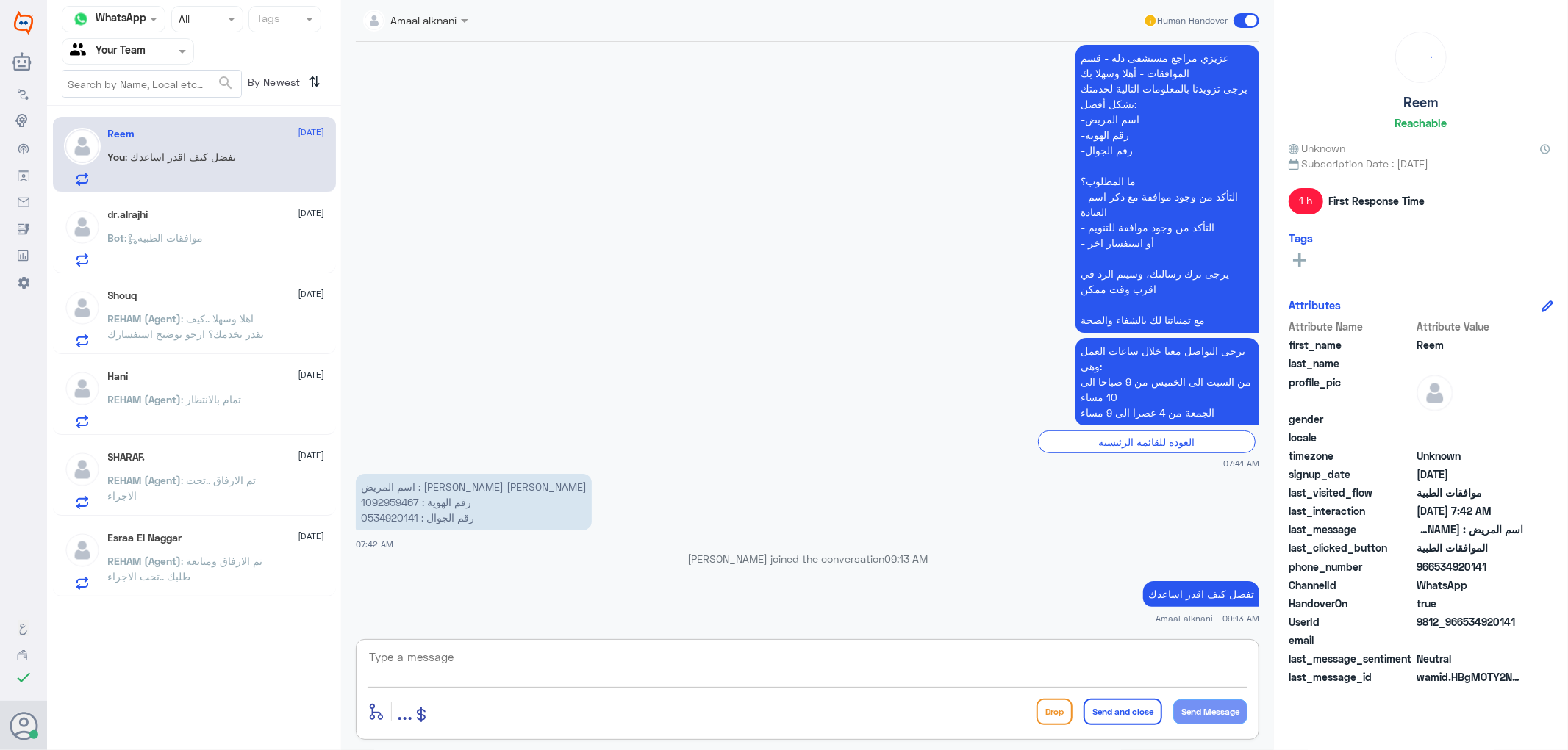
click at [414, 664] on textarea at bounding box center [807, 665] width 880 height 36
click at [193, 245] on p "Bot : موافقات الطبية" at bounding box center [155, 248] width 95 height 37
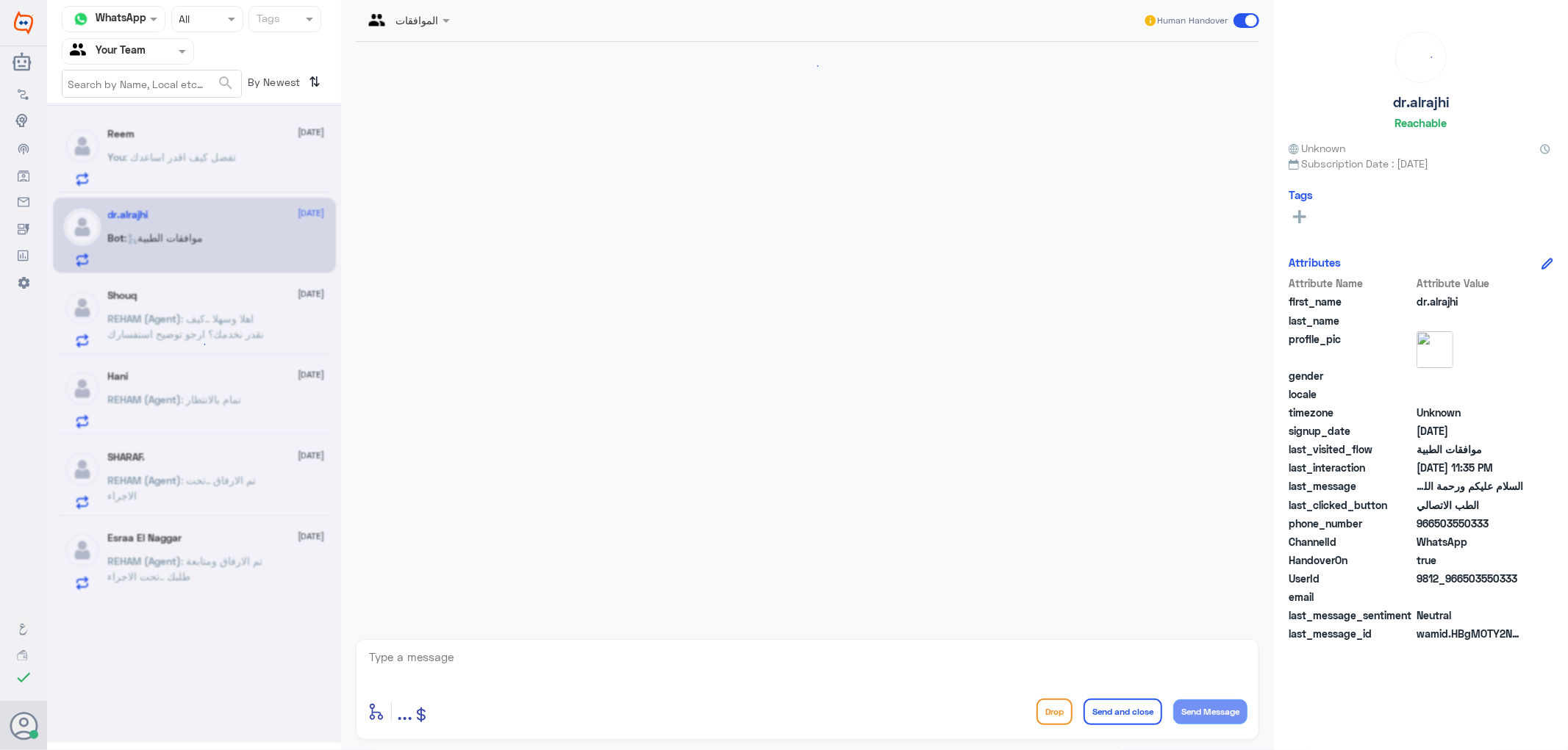
scroll to position [383, 0]
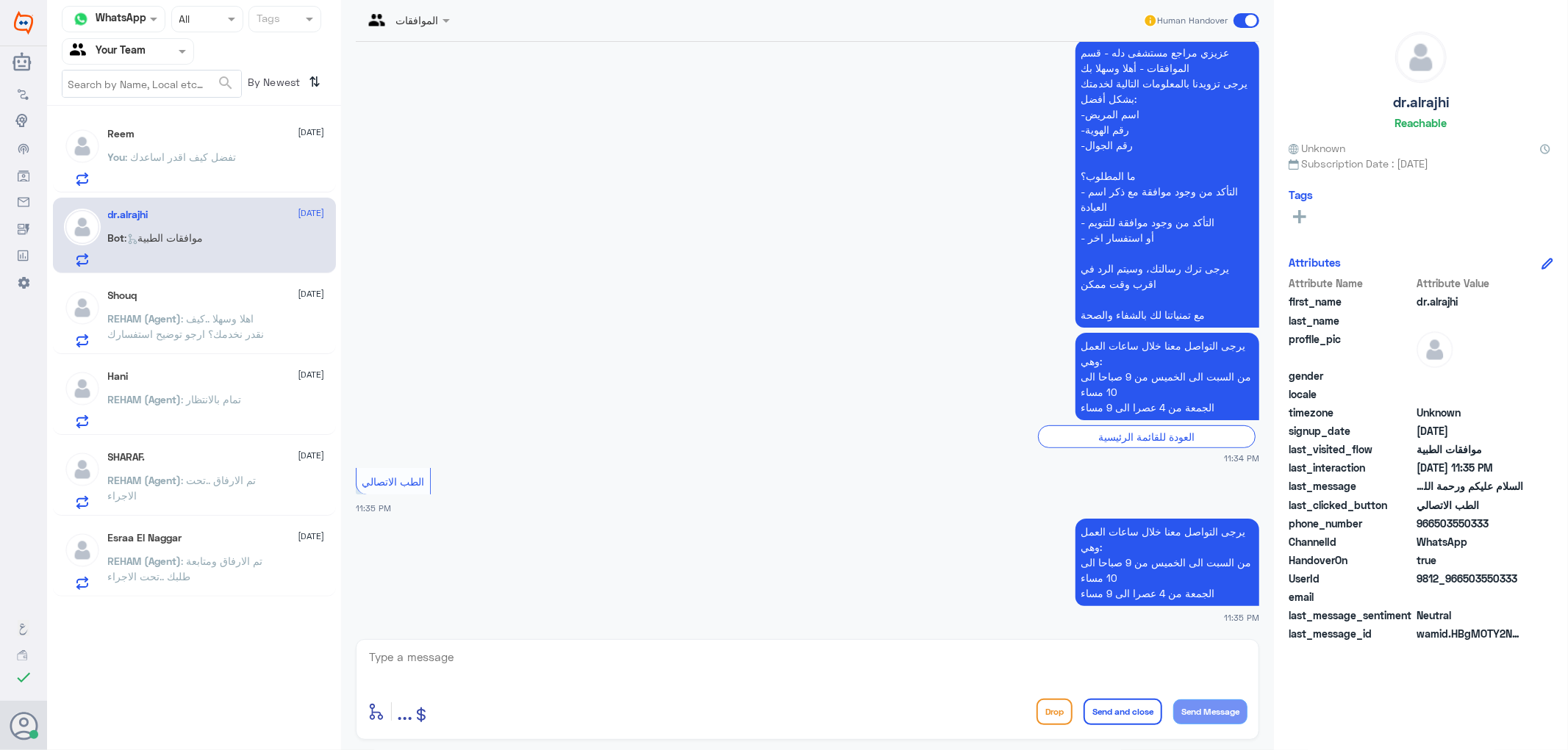
click at [224, 328] on span ": اهلا وسهلا ..كيف نقدر نخدمك؟ ارجو توضيح استفسارك" at bounding box center [185, 326] width 156 height 28
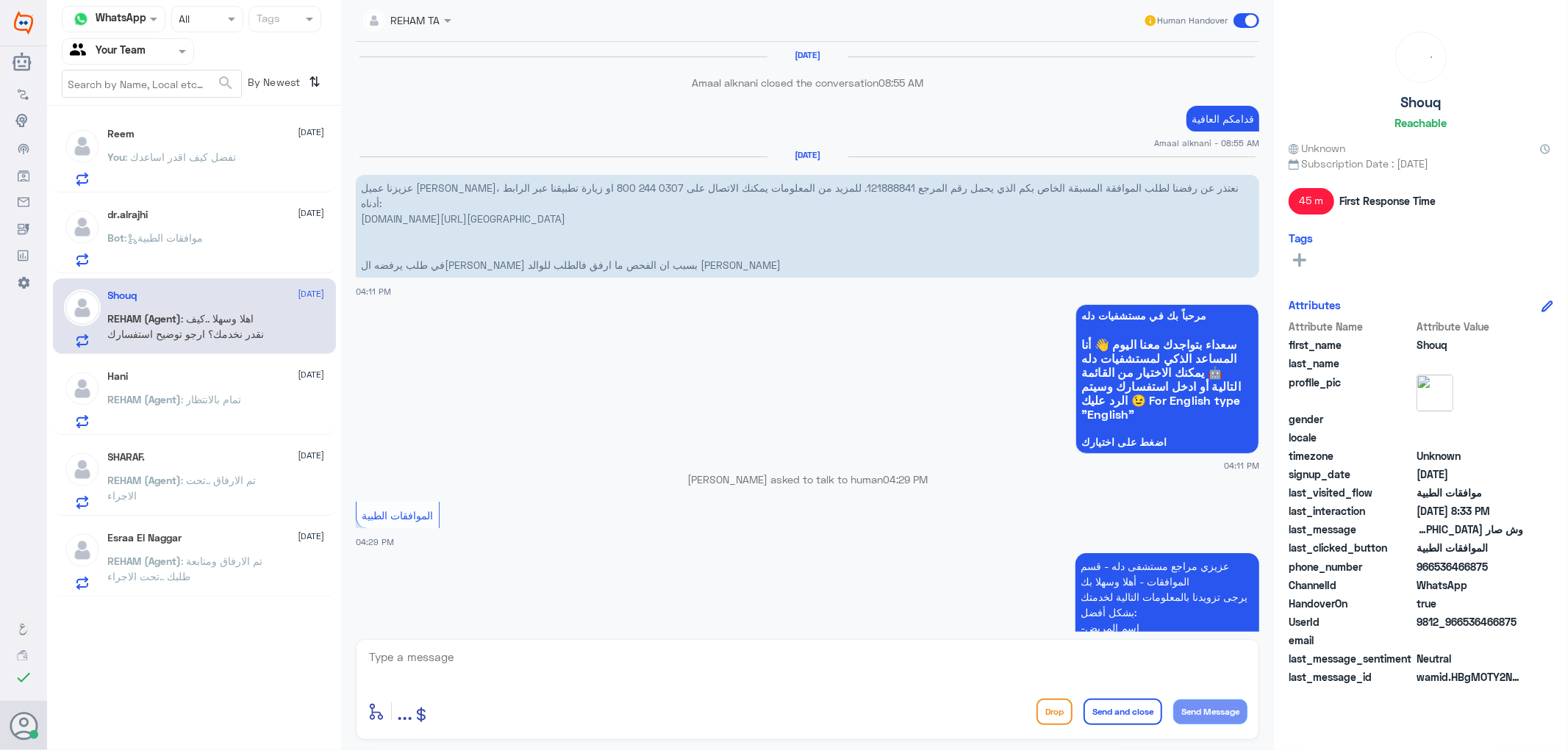
scroll to position [1472, 0]
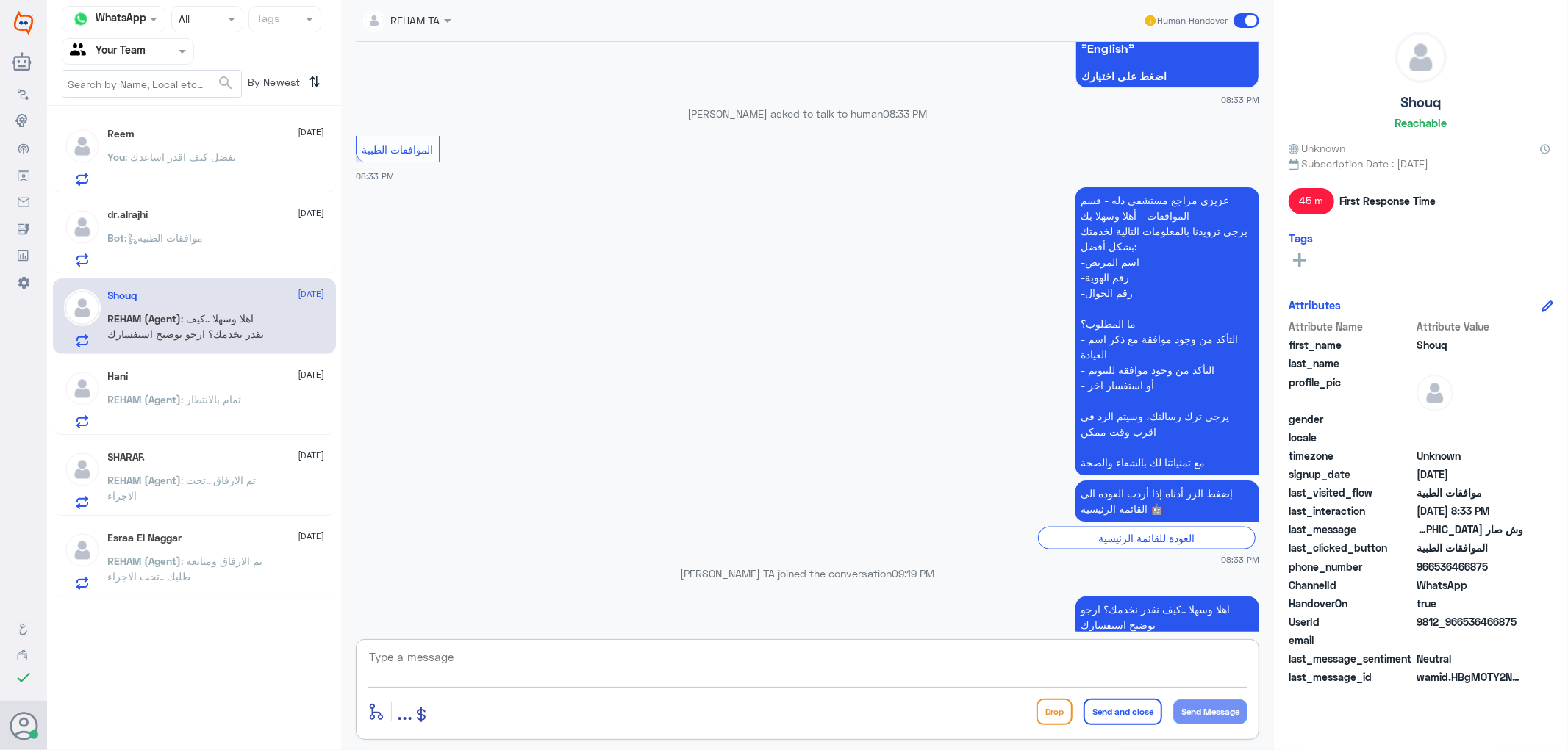
click at [708, 659] on textarea at bounding box center [807, 665] width 880 height 36
type textarea "نسعد دوما بخدمتكم ونتمنى لكم دوام الصحة والعافية"
click at [1129, 702] on button "Send and close" at bounding box center [1123, 712] width 79 height 27
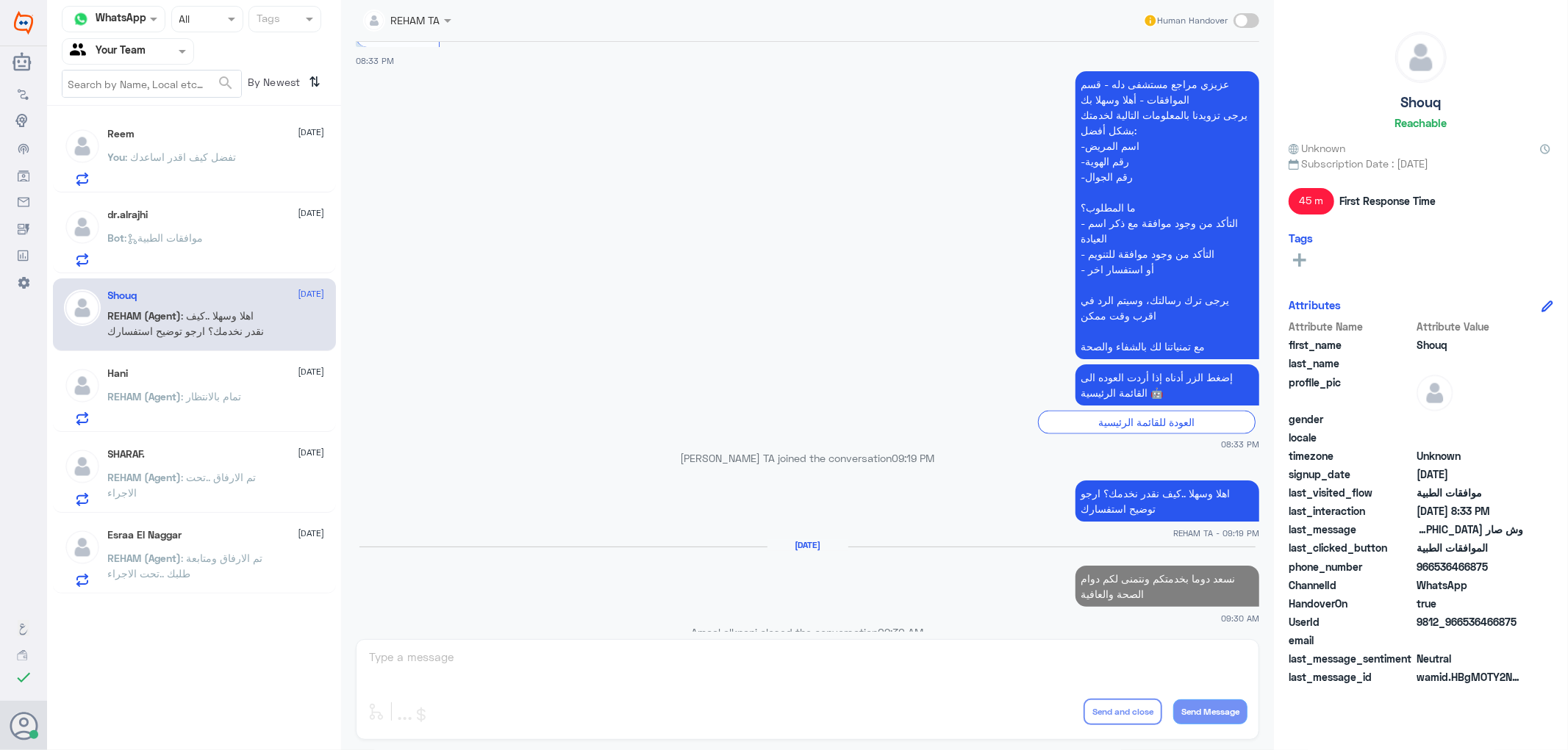
scroll to position [1554, 0]
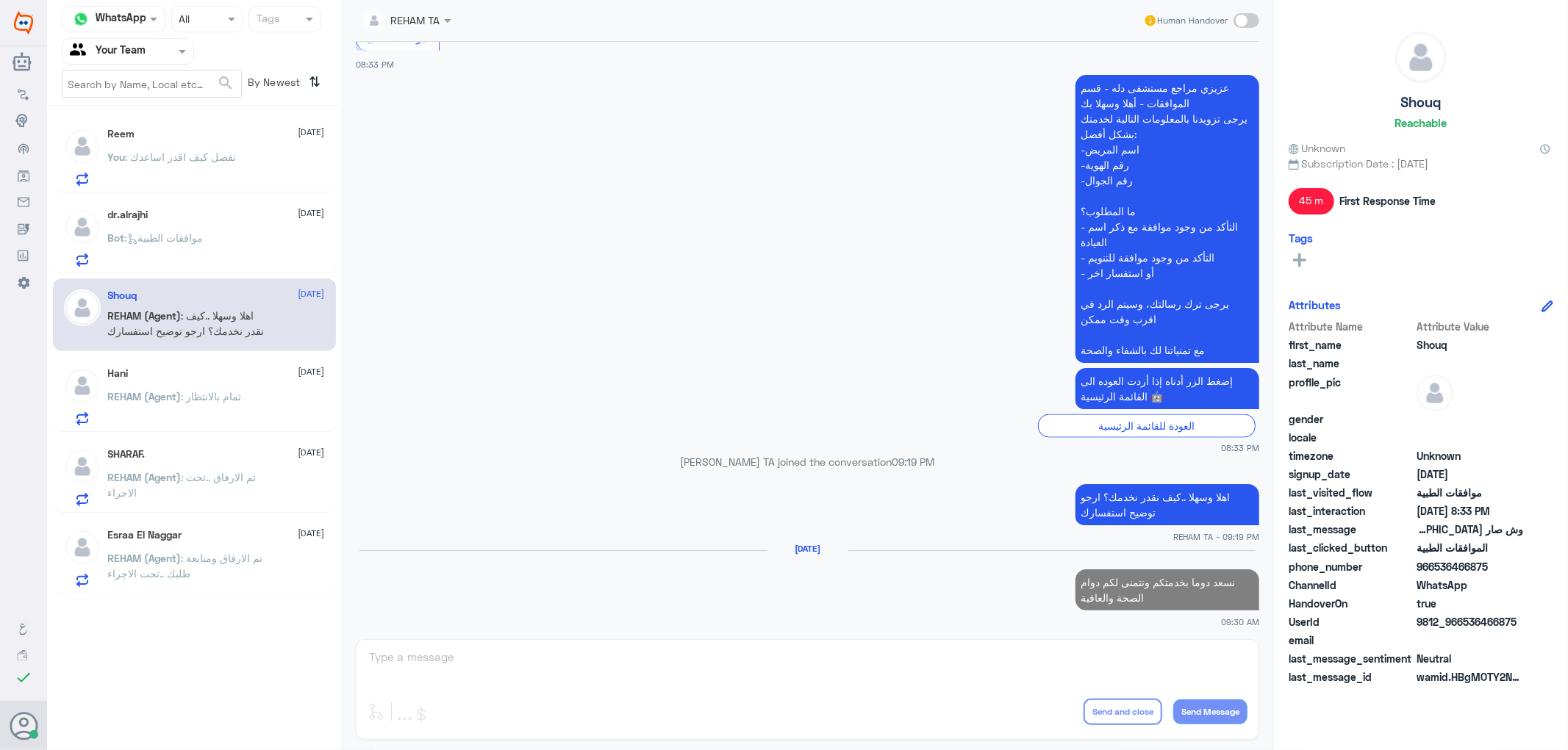
click at [1130, 570] on p "نسعد دوما بخدمتكم ونتمنى لكم دوام الصحة والعافية" at bounding box center [1167, 590] width 184 height 41
click at [1129, 570] on p "نسعد دوما بخدمتكم ونتمنى لكم دوام الصحة والعافية" at bounding box center [1167, 590] width 184 height 41
copy p "نسعد دوما بخدمتكم ونتمنى لكم دوام الصحة والعافية"
click at [211, 394] on span ": تمام بالانتظار" at bounding box center [211, 396] width 60 height 13
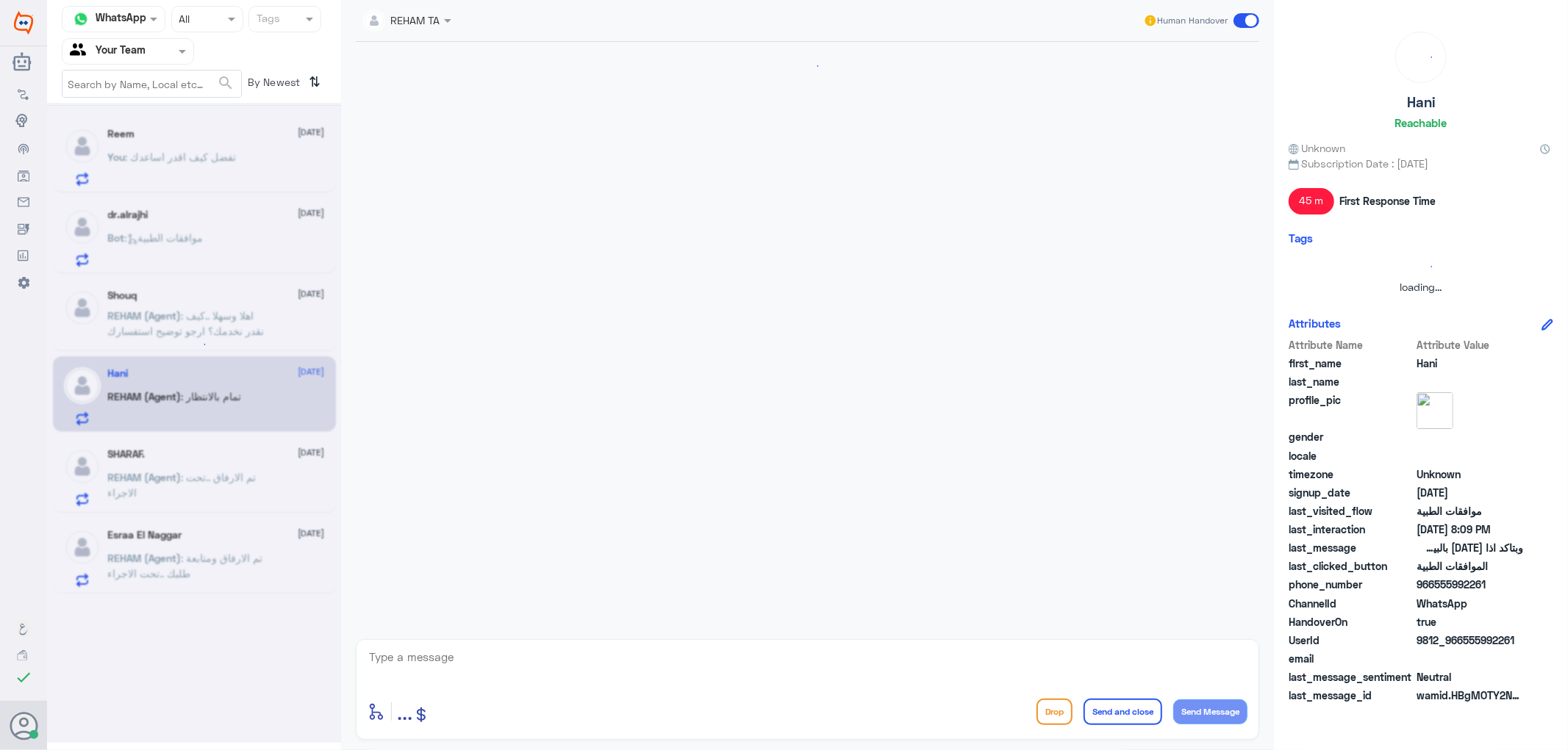
scroll to position [1130, 0]
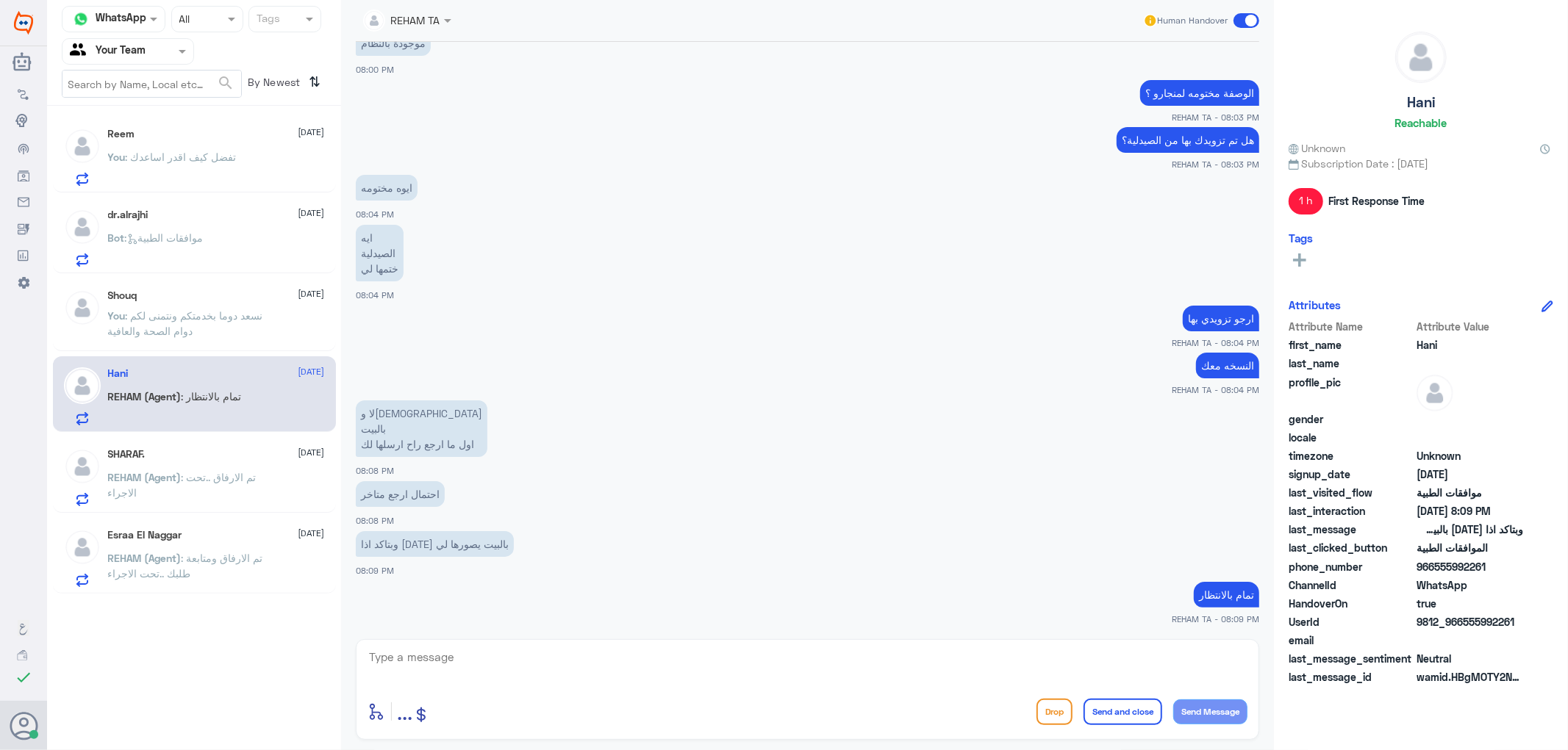
click at [170, 467] on div "SHARAF. [DATE] REHAM (Agent) : تم الارفاق ..تحت الاجراء" at bounding box center [216, 478] width 217 height 58
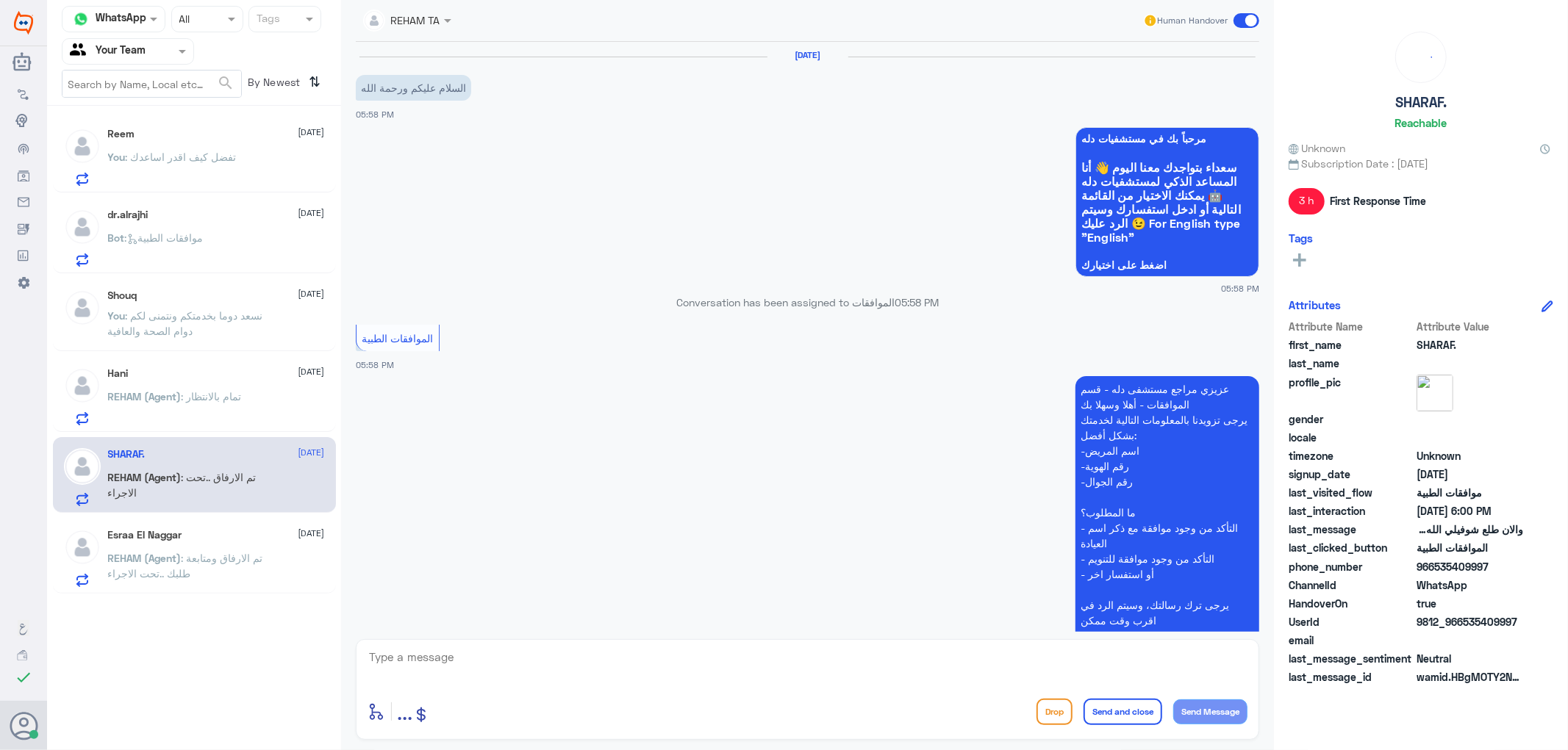
scroll to position [433, 0]
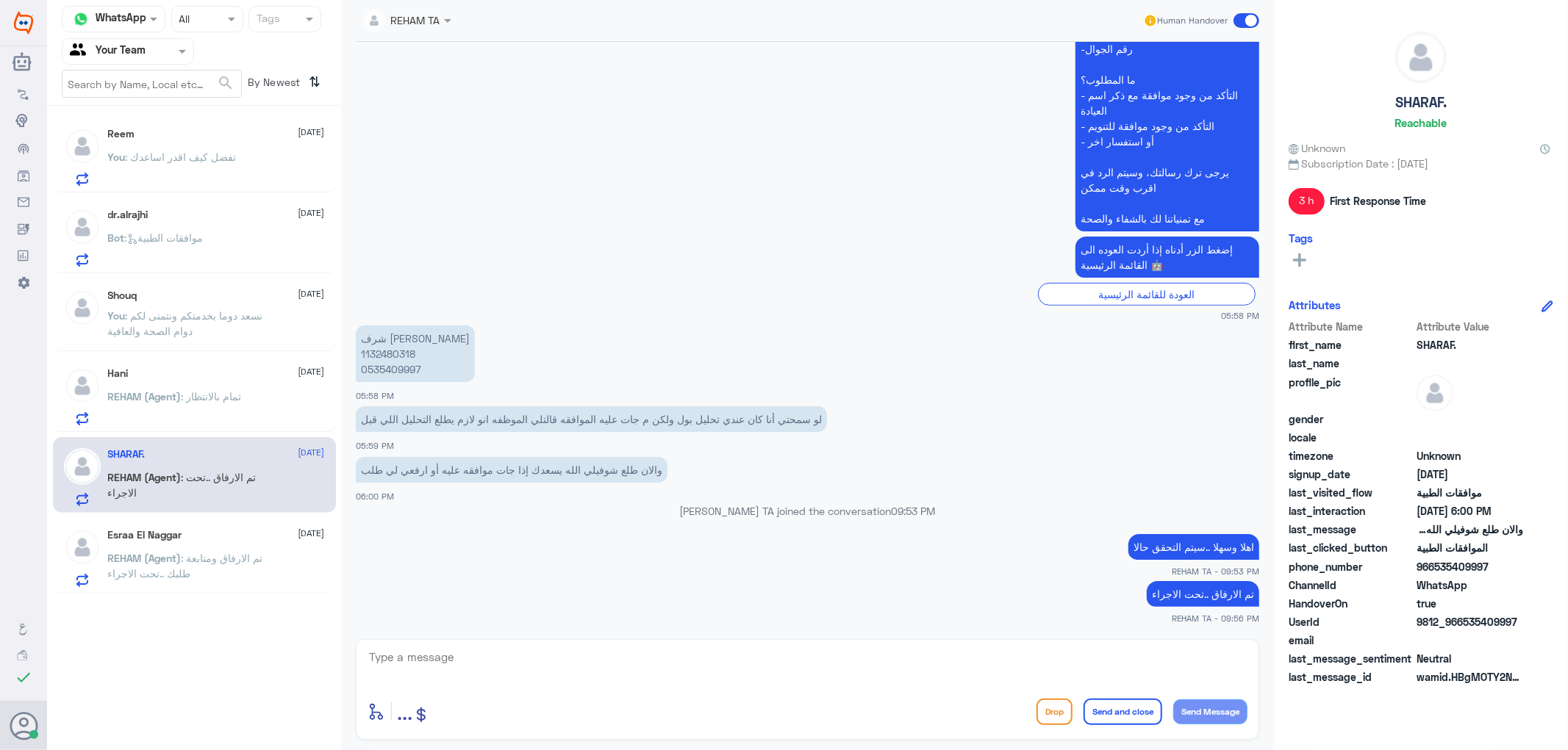
click at [185, 407] on p "REHAM (Agent) : تمام بالانتظار" at bounding box center [175, 407] width 134 height 37
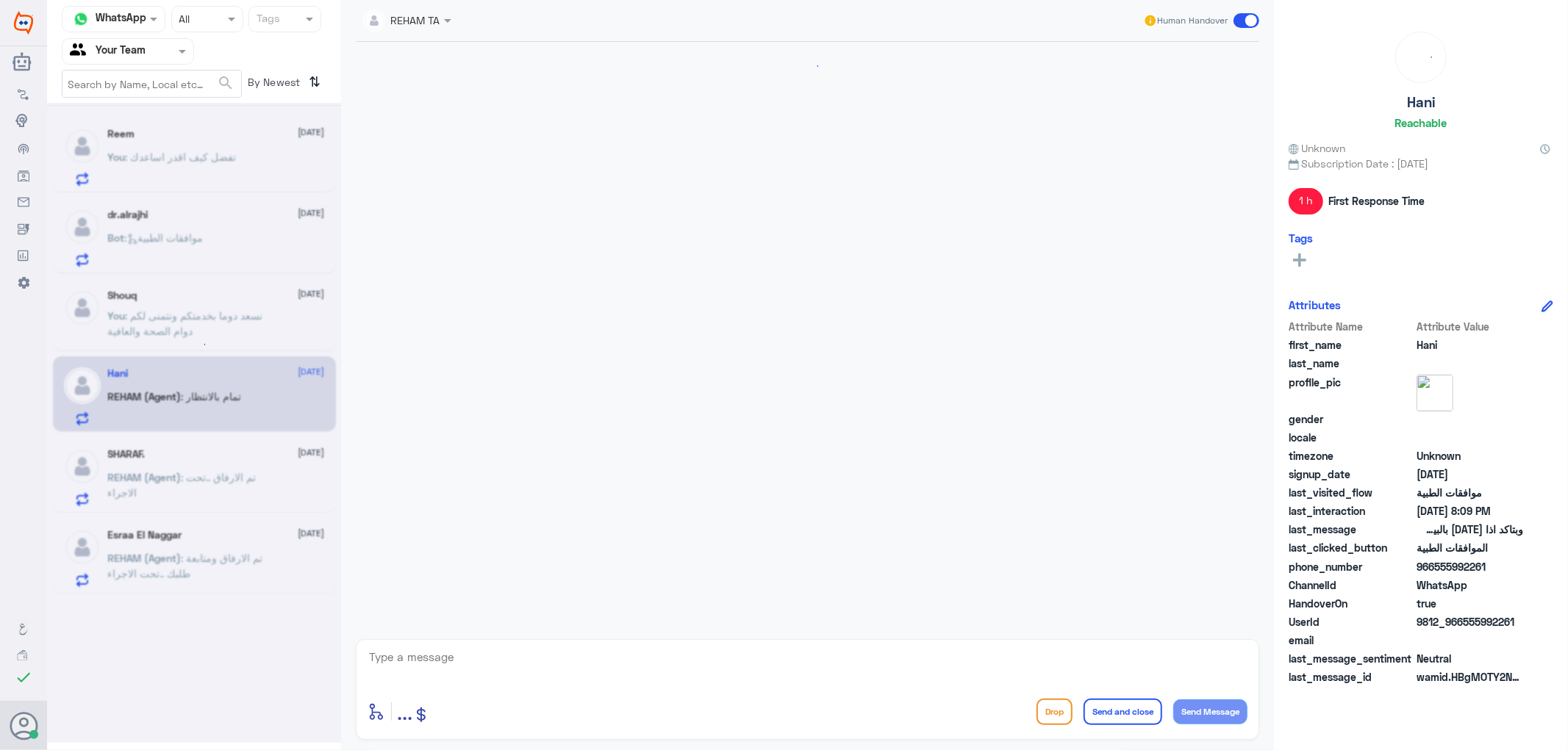
scroll to position [1130, 0]
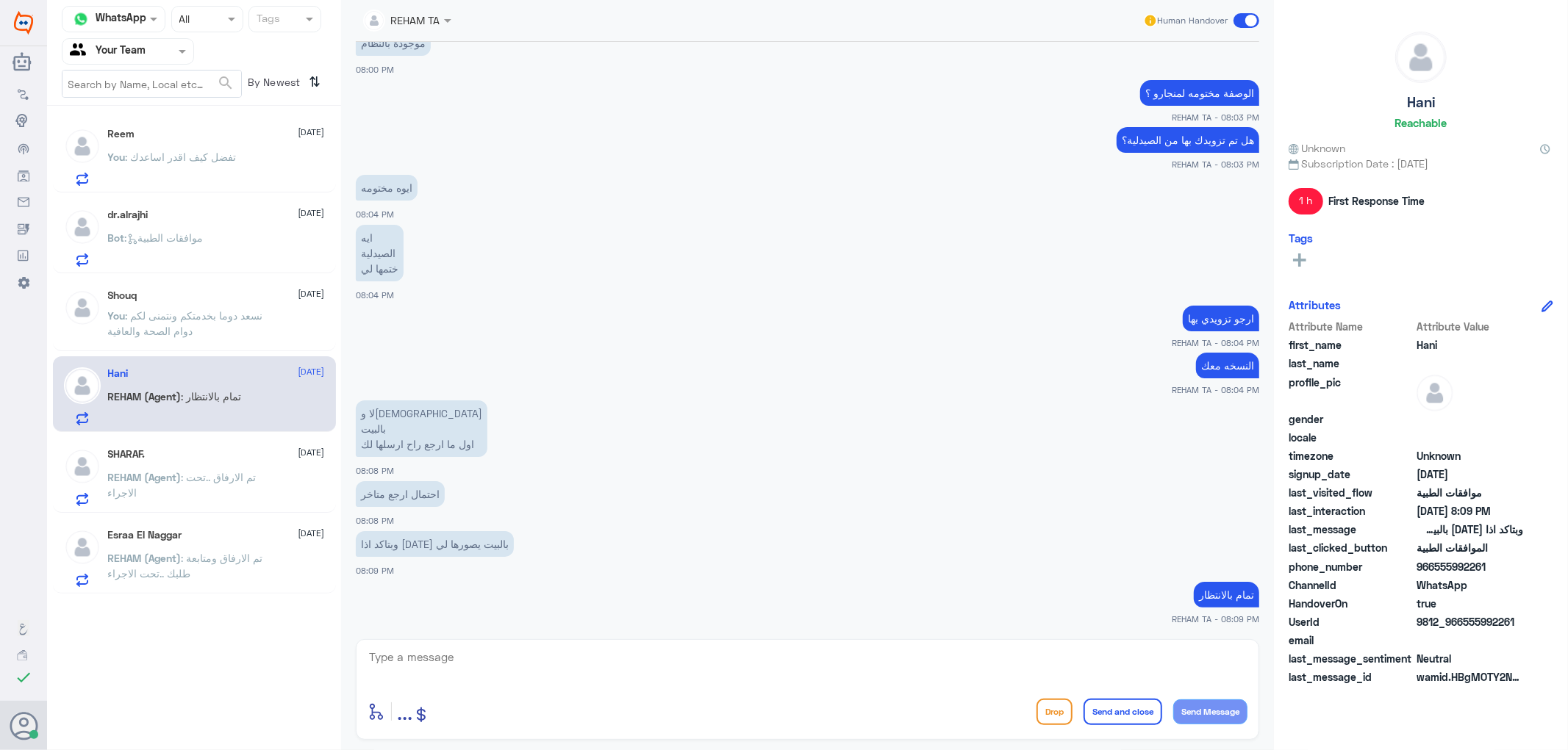
click at [192, 467] on div "SHARAF. [DATE] REHAM (Agent) : تم الارفاق ..تحت الاجراء" at bounding box center [216, 478] width 217 height 58
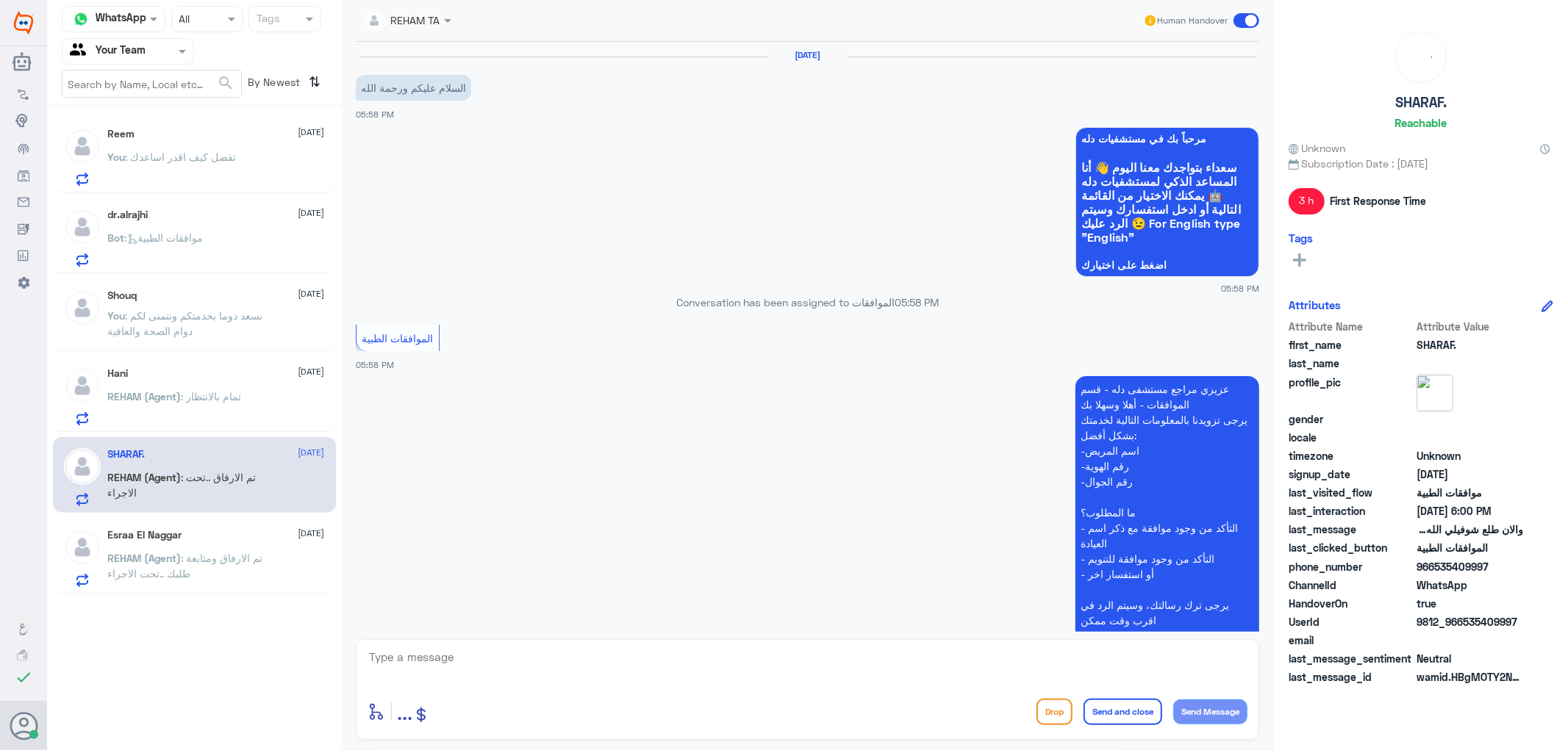
scroll to position [433, 0]
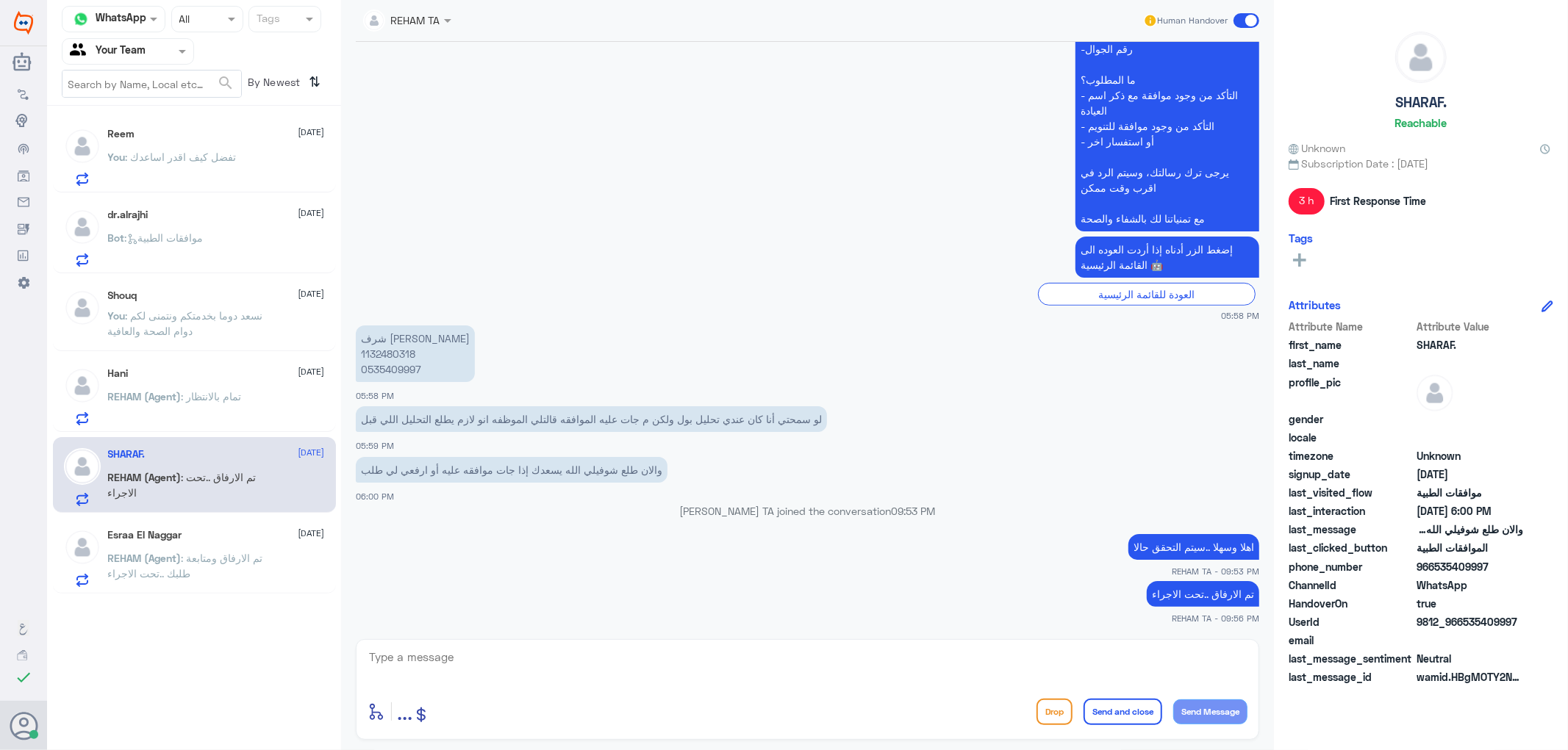
click at [171, 531] on h5 "Esraa El Naggar" at bounding box center [145, 535] width 74 height 13
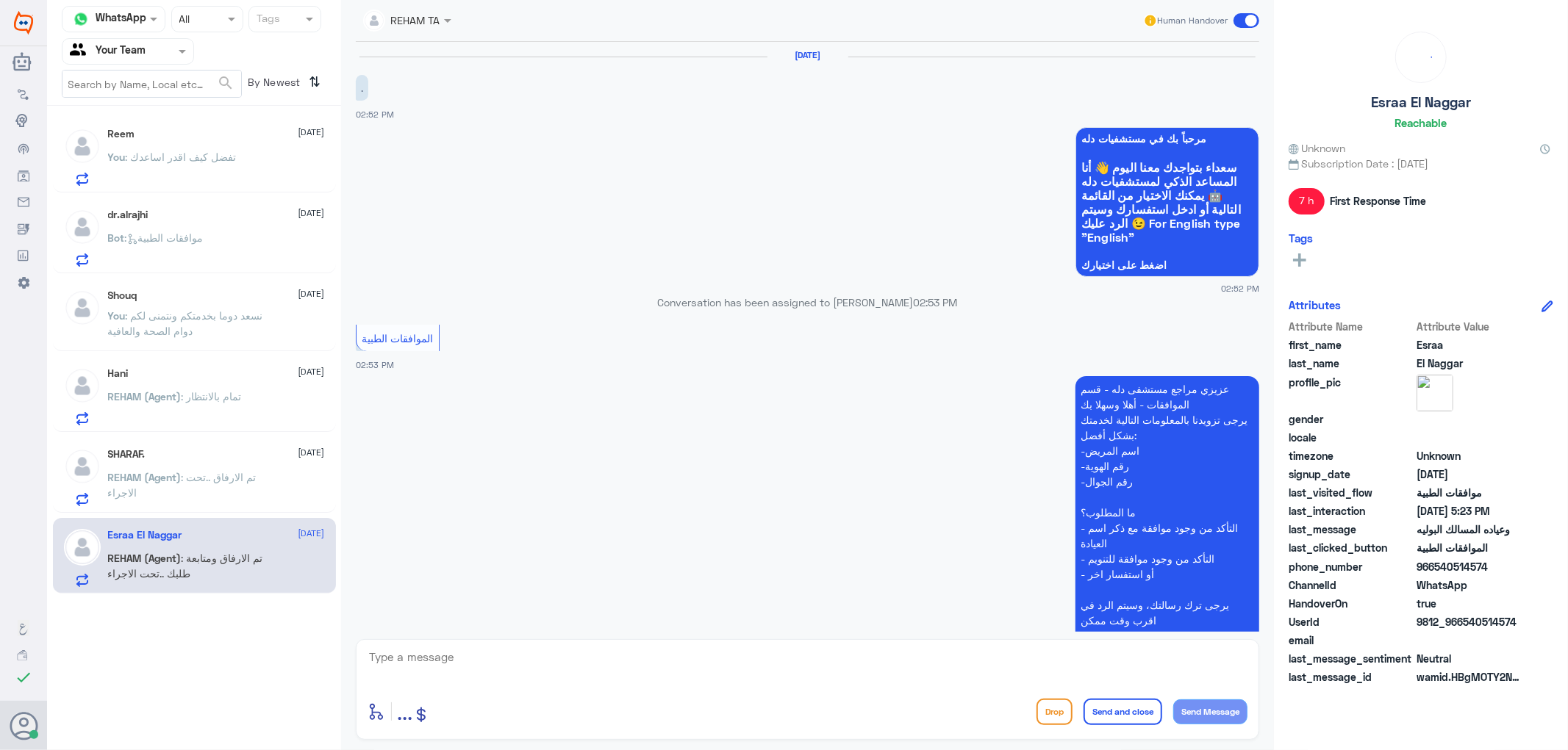
scroll to position [627, 0]
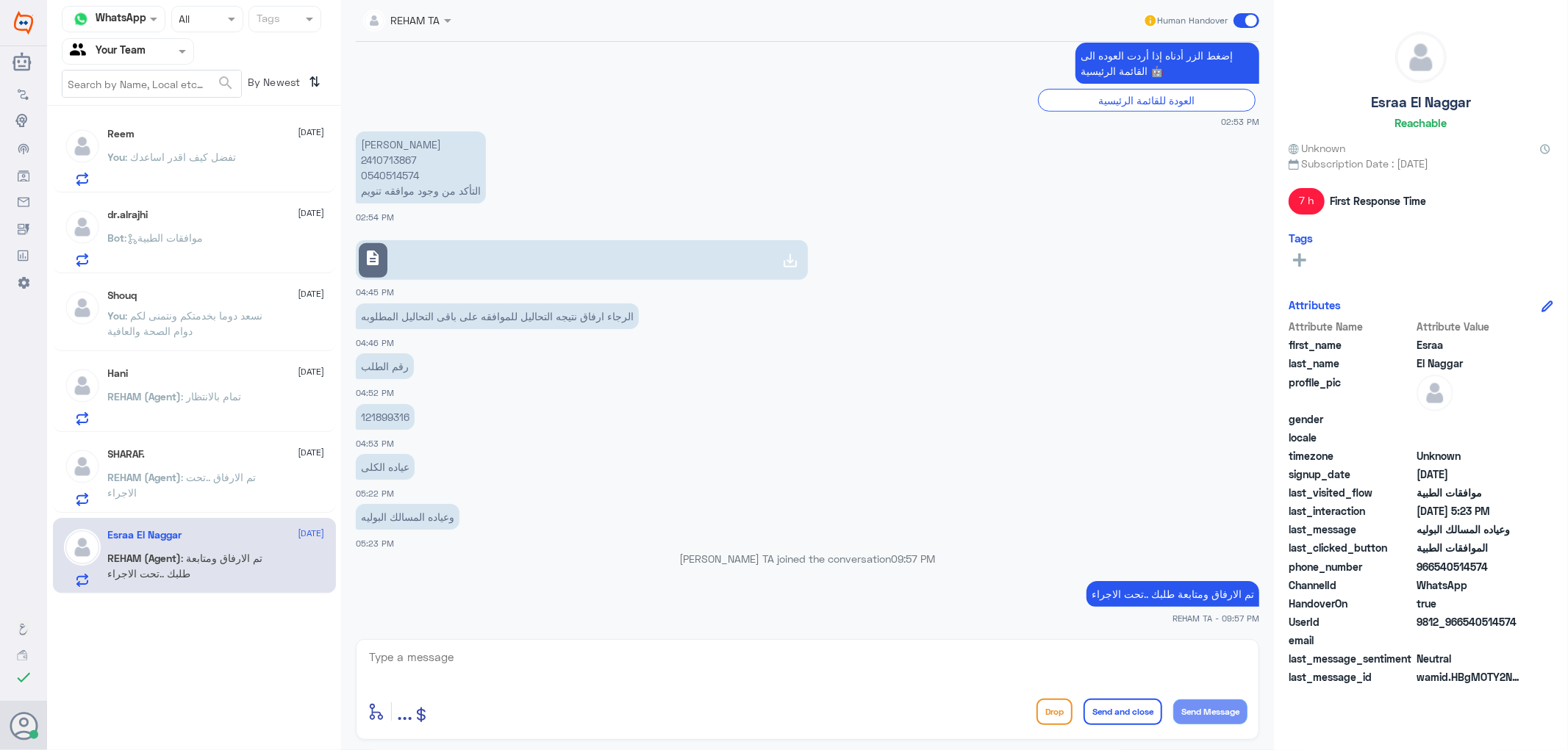
click at [234, 157] on span ": تفضل كيف اقدر اساعدك" at bounding box center [180, 156] width 111 height 13
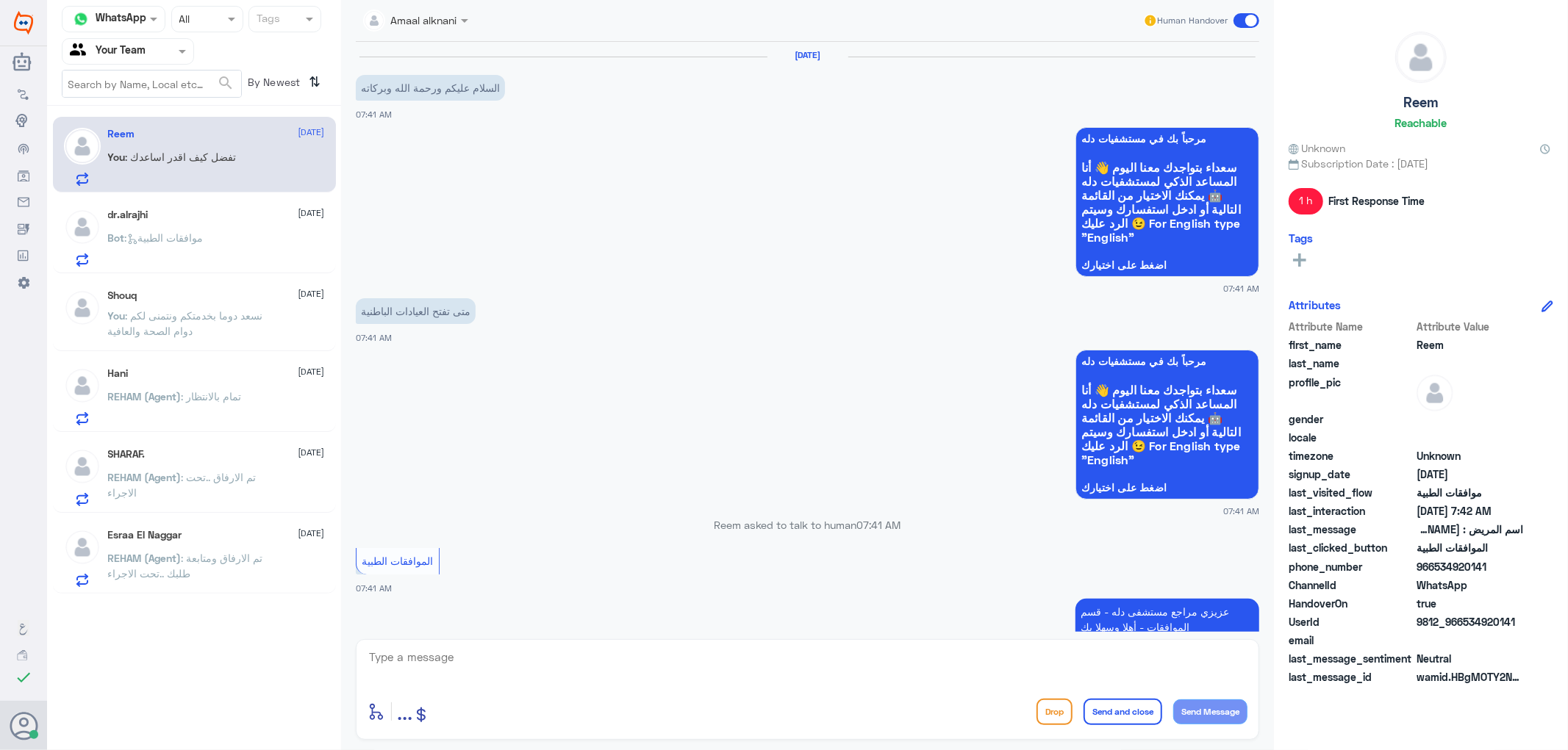
scroll to position [555, 0]
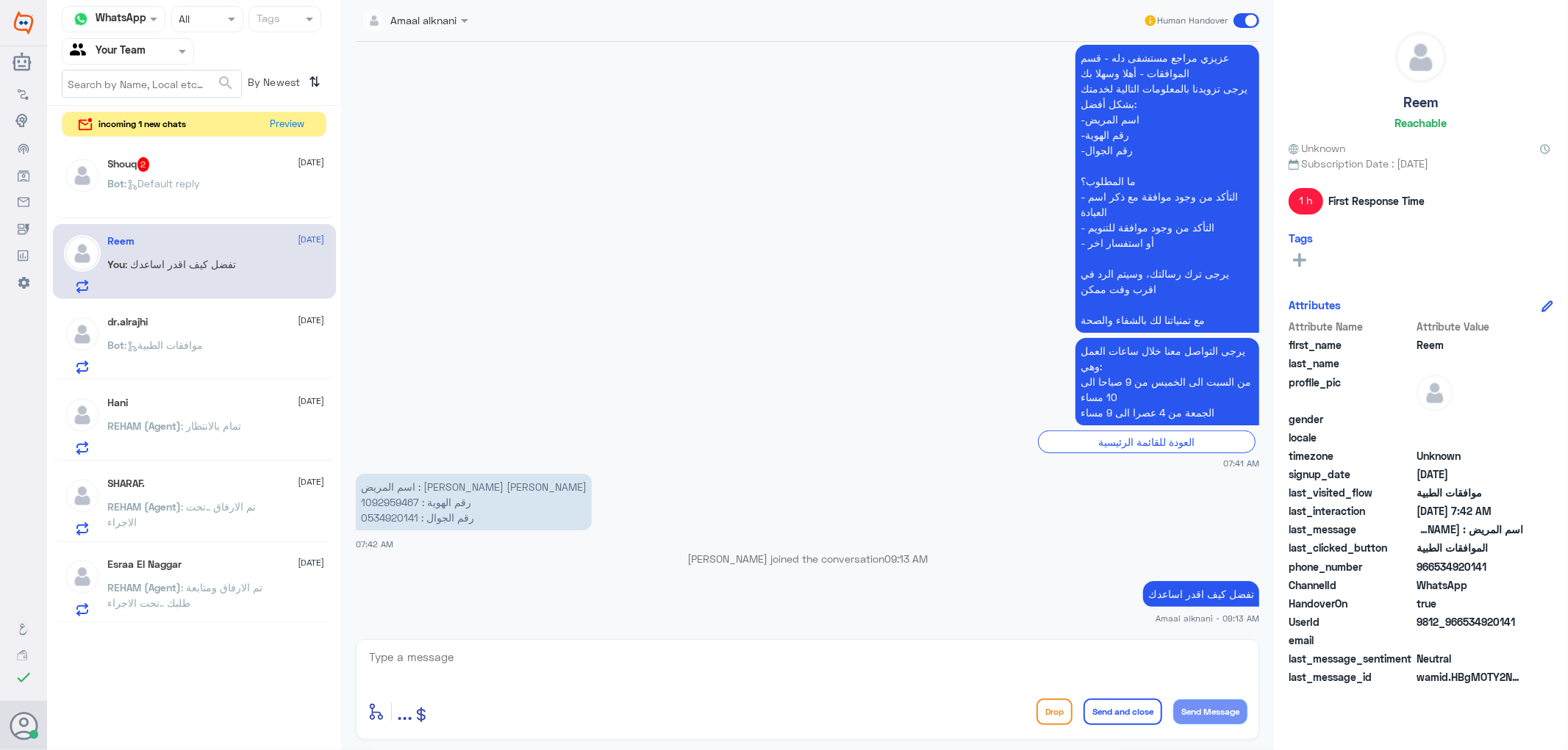
click at [149, 180] on span ": Default reply" at bounding box center [163, 183] width 76 height 13
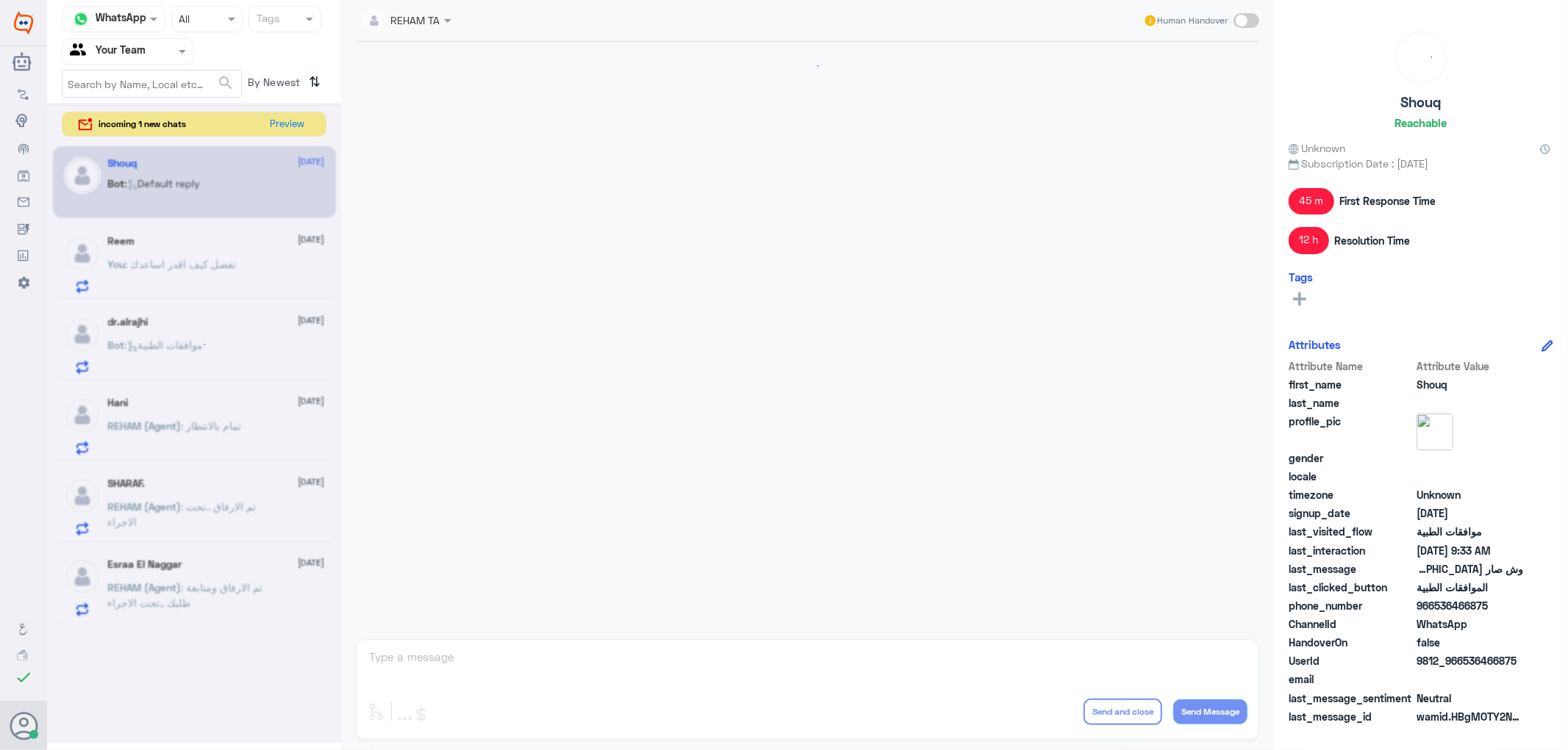
scroll to position [1623, 0]
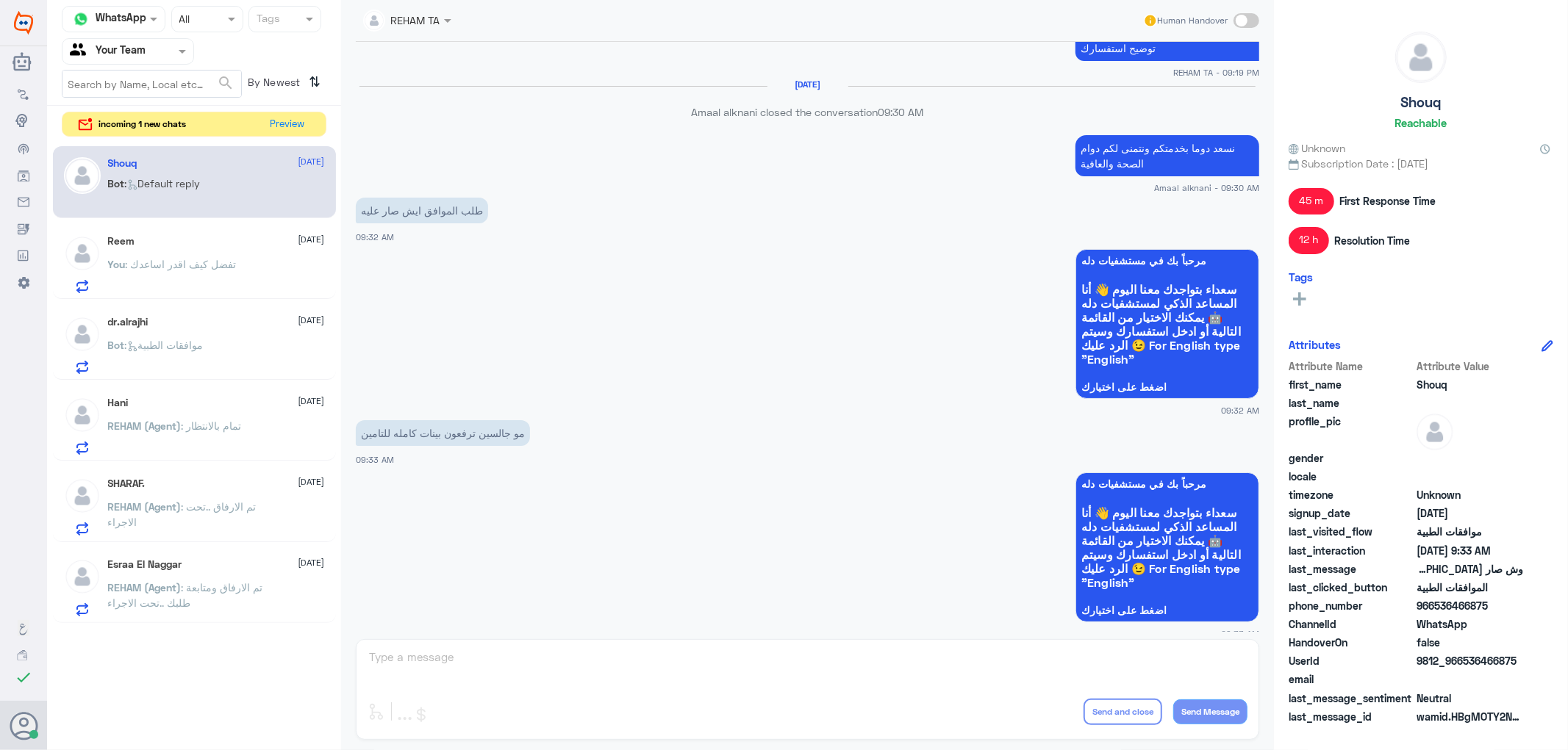
click at [500, 671] on div "REHAM TA Human Handover [DATE] الموافقات الطبية 04:29 PM عزيزي مراجع مستشفى دله…" at bounding box center [807, 378] width 933 height 755
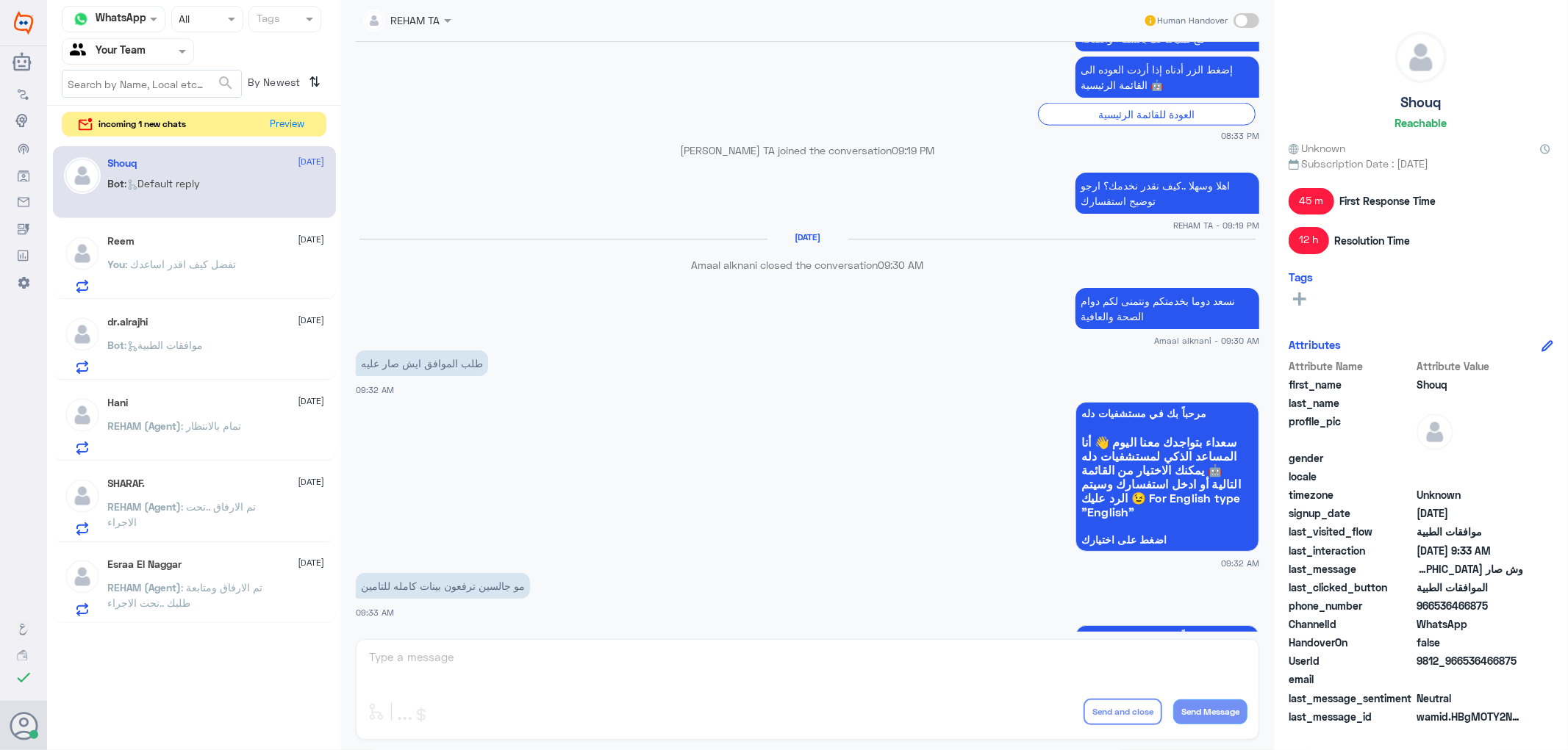
scroll to position [1460, 0]
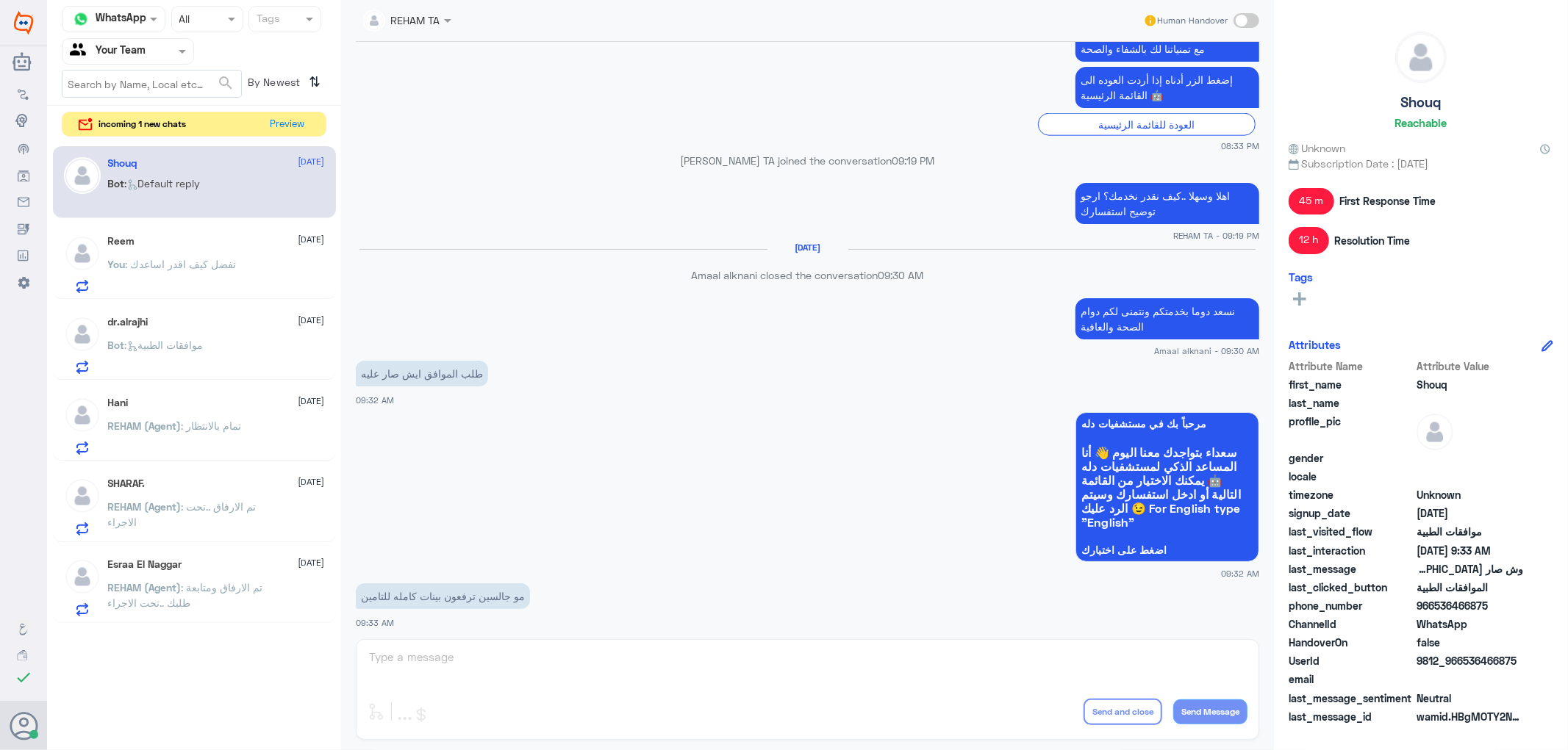
drag, startPoint x: 519, startPoint y: 664, endPoint x: 473, endPoint y: 638, distance: 52.8
click at [518, 664] on div "REHAM TA Human Handover [DATE] الموافقات الطبية 04:29 PM عزيزي مراجع مستشفى دله…" at bounding box center [807, 378] width 933 height 755
drag, startPoint x: 473, startPoint y: 638, endPoint x: 454, endPoint y: 650, distance: 22.5
click at [471, 641] on div "REHAM TA Human Handover [DATE] الموافقات الطبية 04:29 PM عزيزي مراجع مستشفى دله…" at bounding box center [807, 378] width 933 height 755
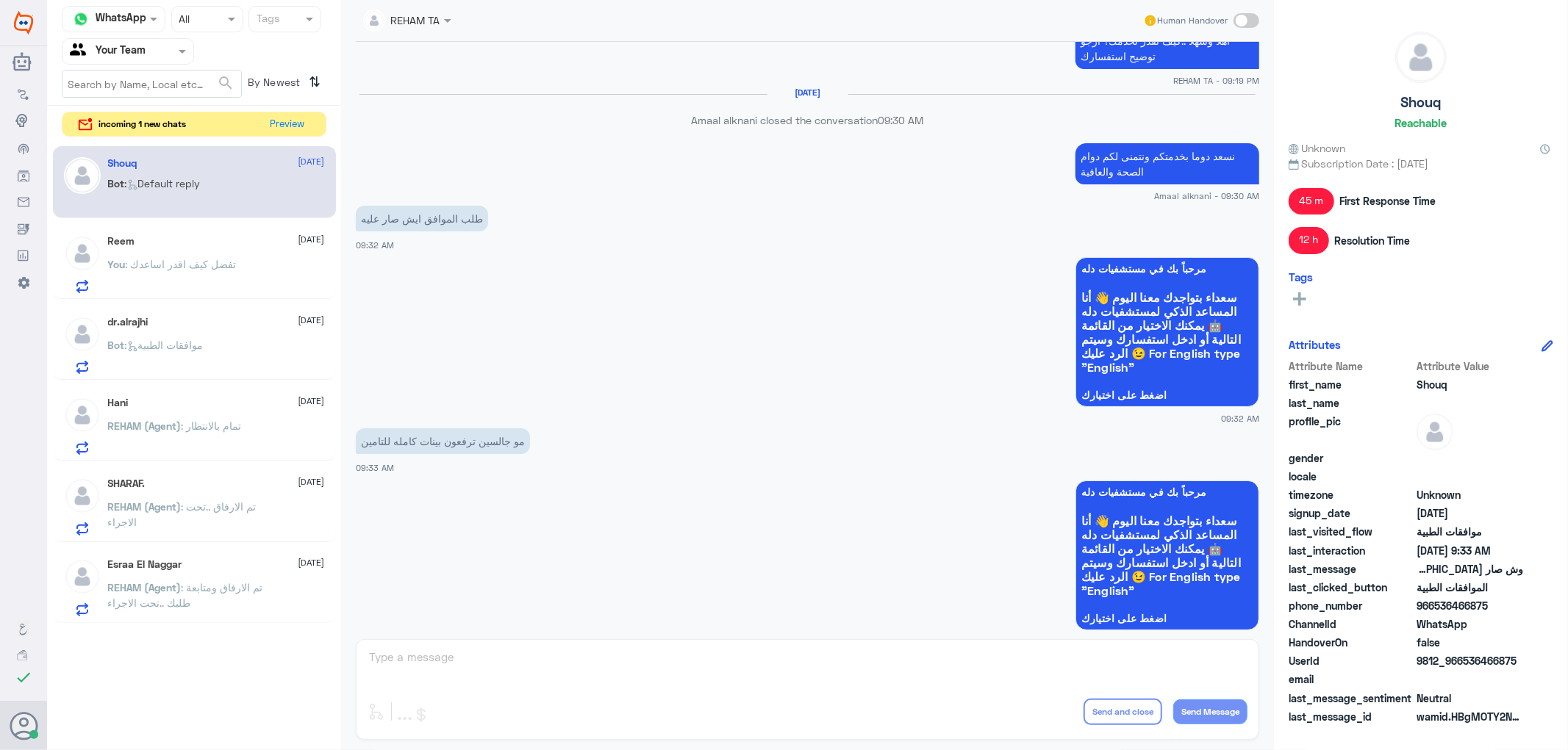
scroll to position [1623, 0]
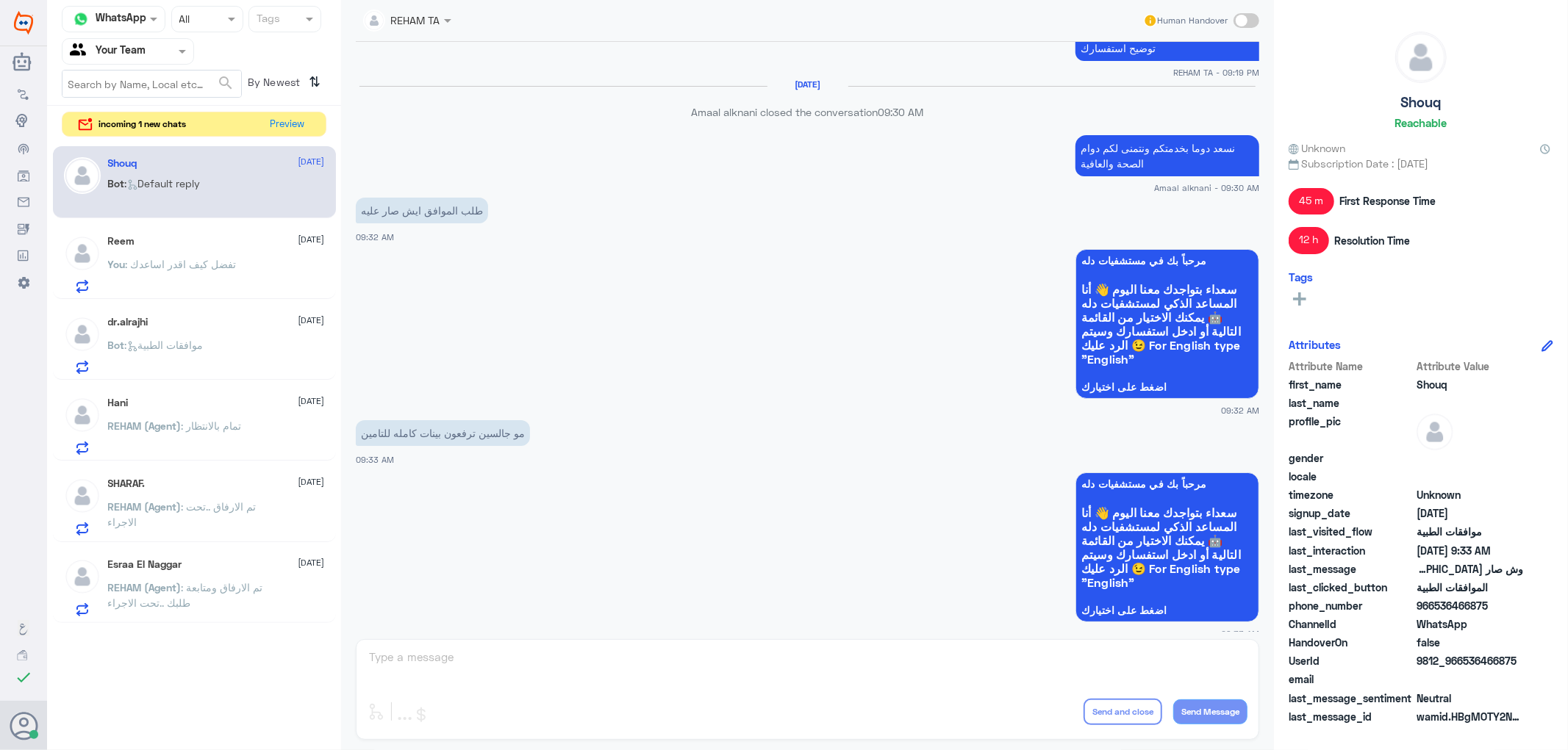
click at [444, 656] on div "REHAM TA Human Handover [DATE] الموافقات الطبية 04:29 PM عزيزي مراجع مستشفى دله…" at bounding box center [807, 378] width 933 height 755
click at [307, 124] on button "Preview" at bounding box center [288, 124] width 46 height 23
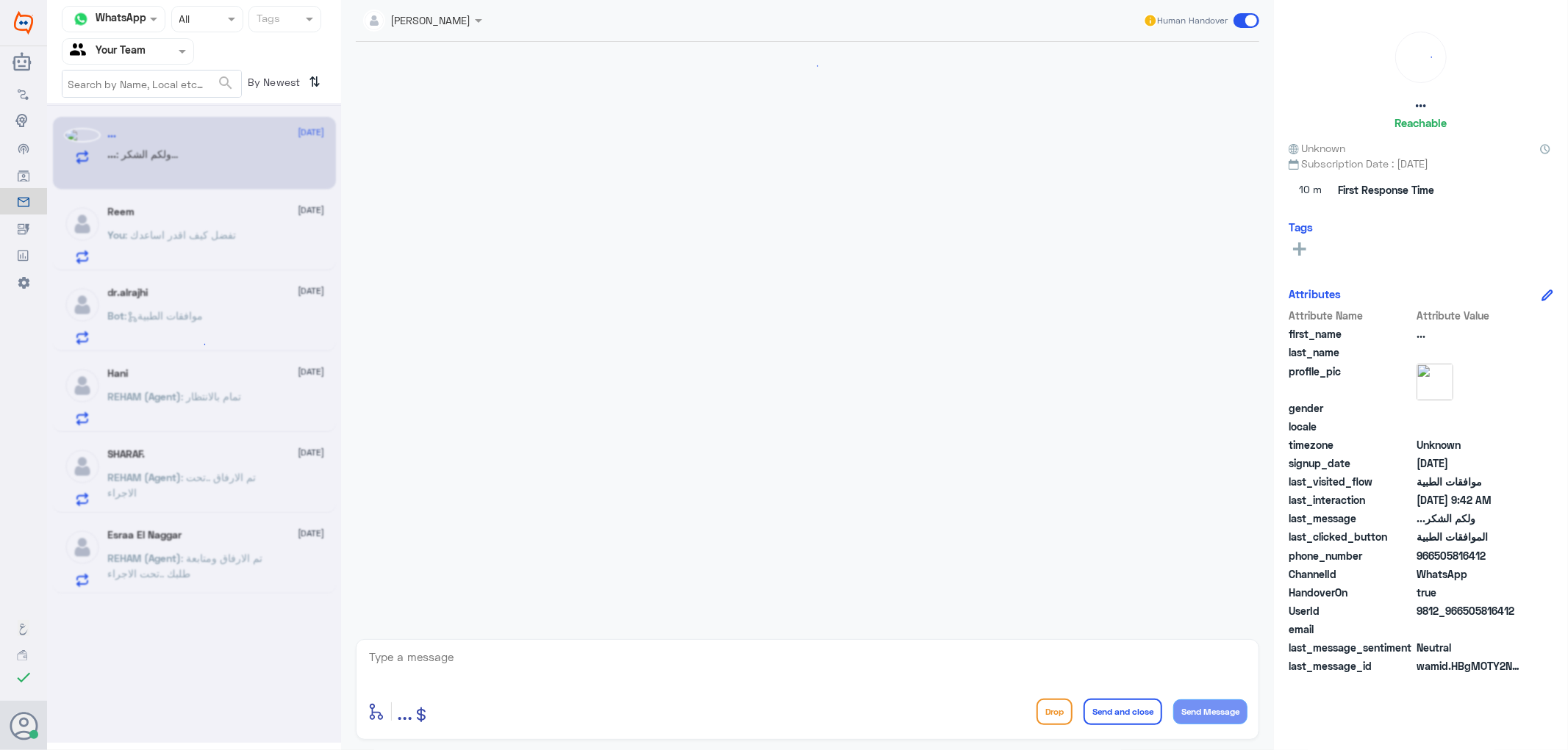
scroll to position [1330, 0]
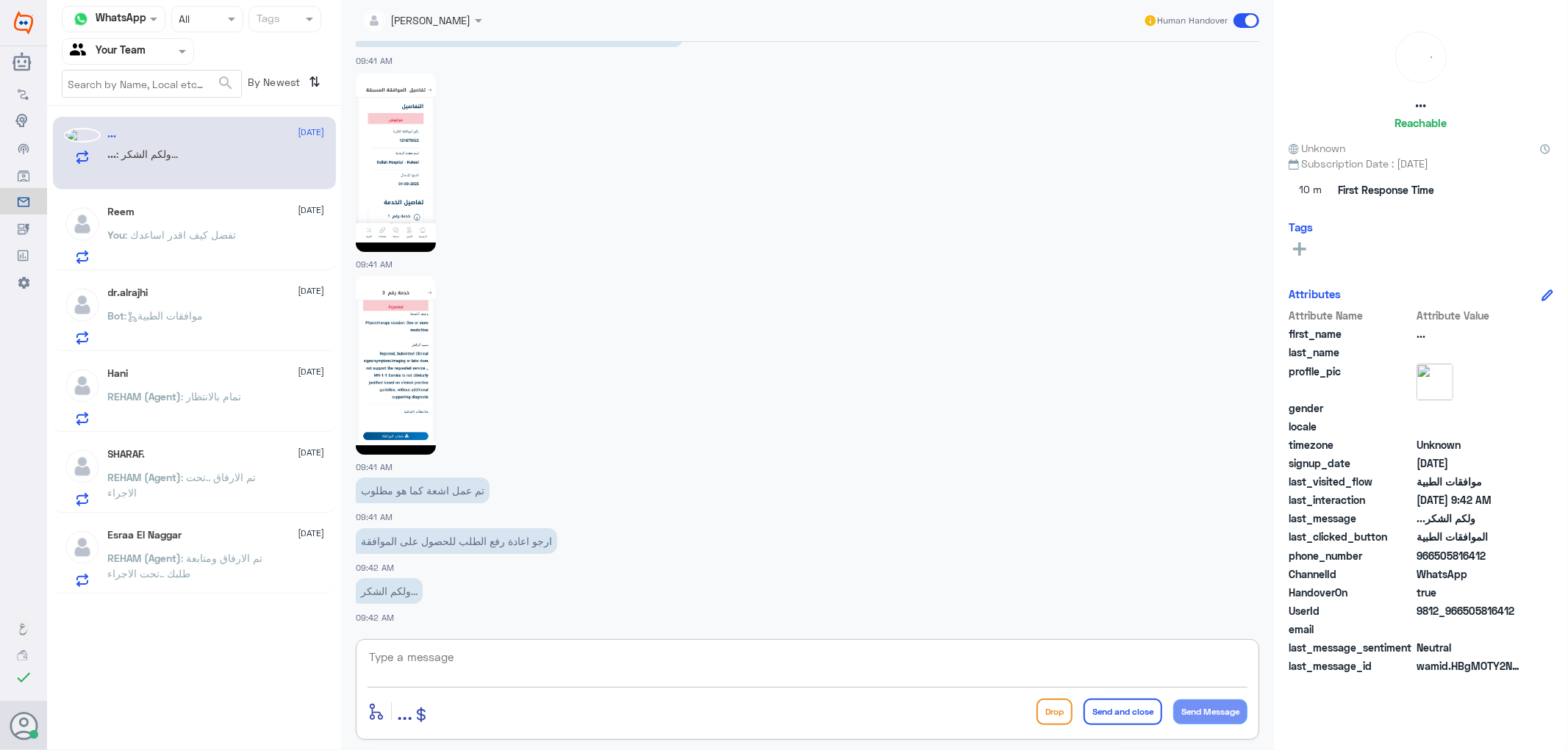
click at [525, 659] on textarea at bounding box center [807, 665] width 880 height 36
click at [389, 170] on img at bounding box center [396, 163] width 80 height 179
click at [446, 660] on textarea at bounding box center [807, 665] width 880 height 36
type textarea "j"
type textarea "تم متابعة طلبكم الان تحت الاجراء"
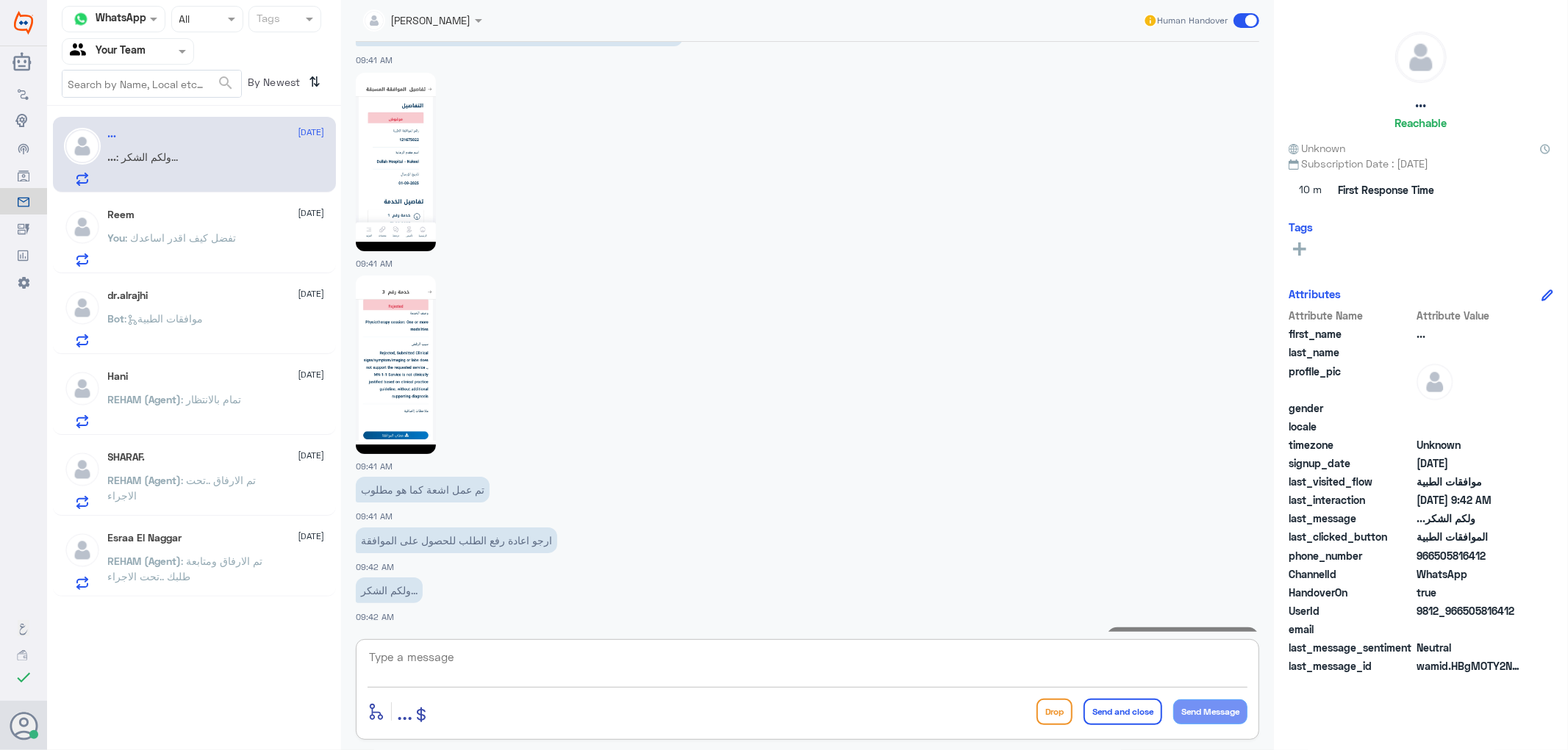
scroll to position [1377, 0]
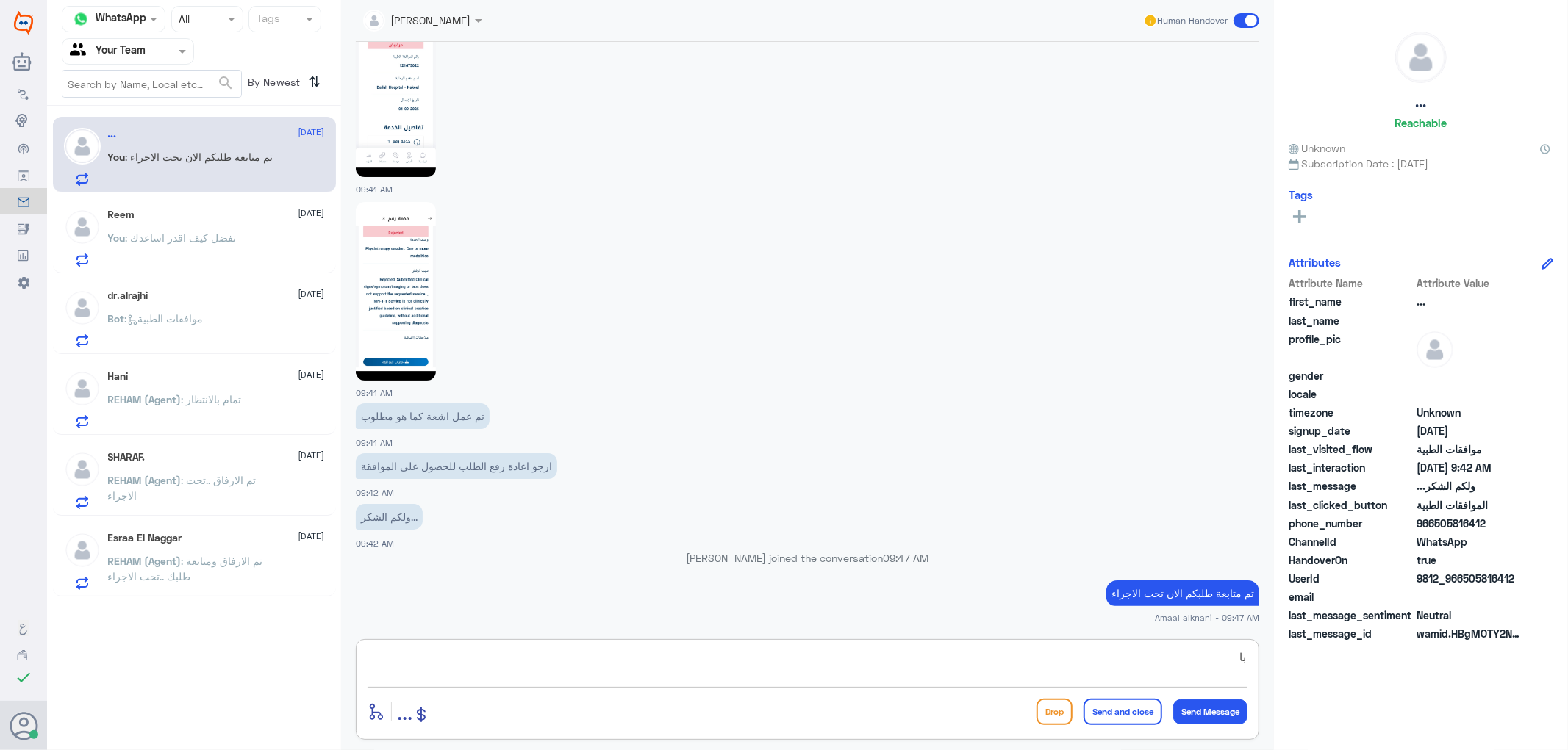
type textarea "ب"
type textarea "بارفاق الاشعة وتشخيص الدكتور"
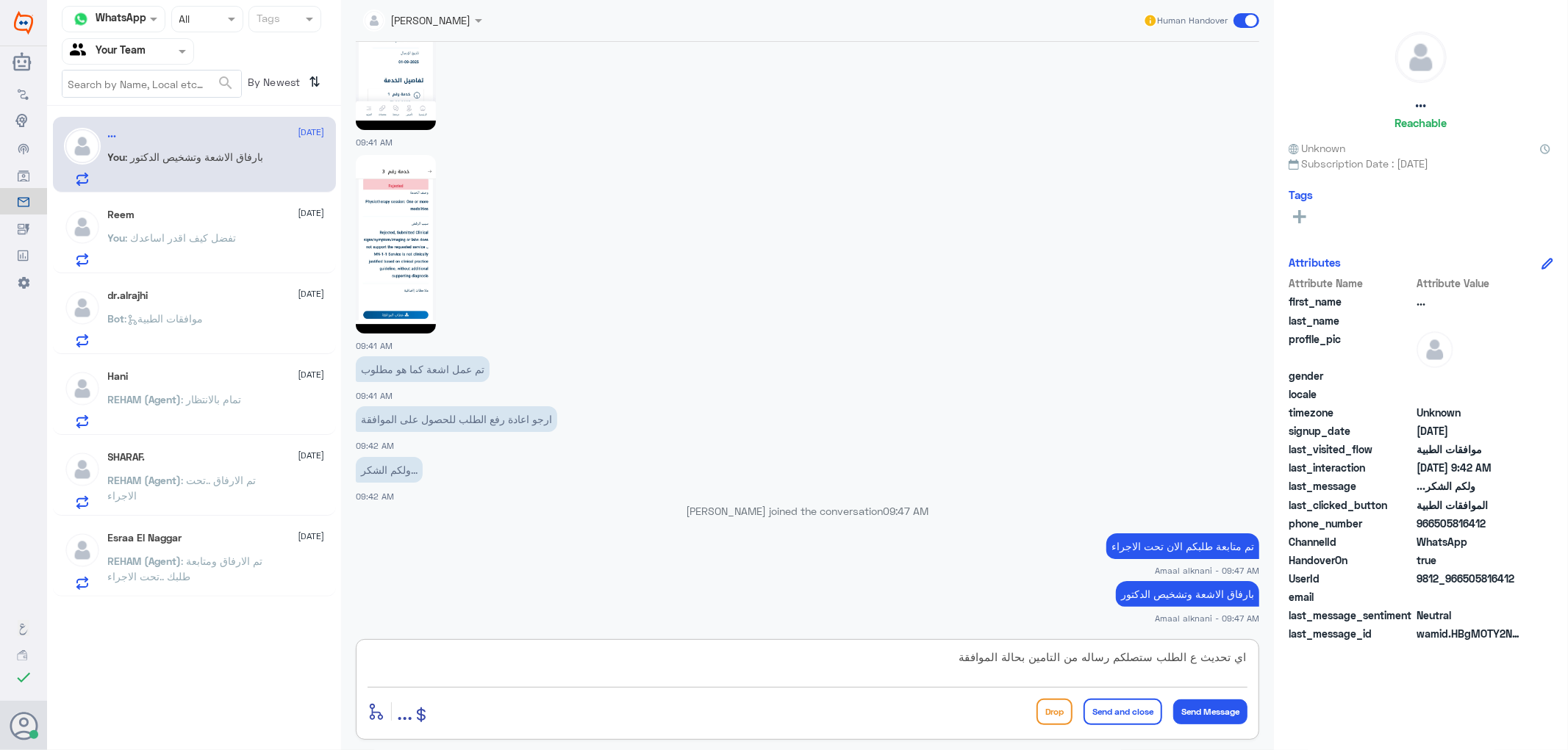
type textarea "اي تحديث ع الطلب ستصلكم رساله من التامين بحالة الموافقة"
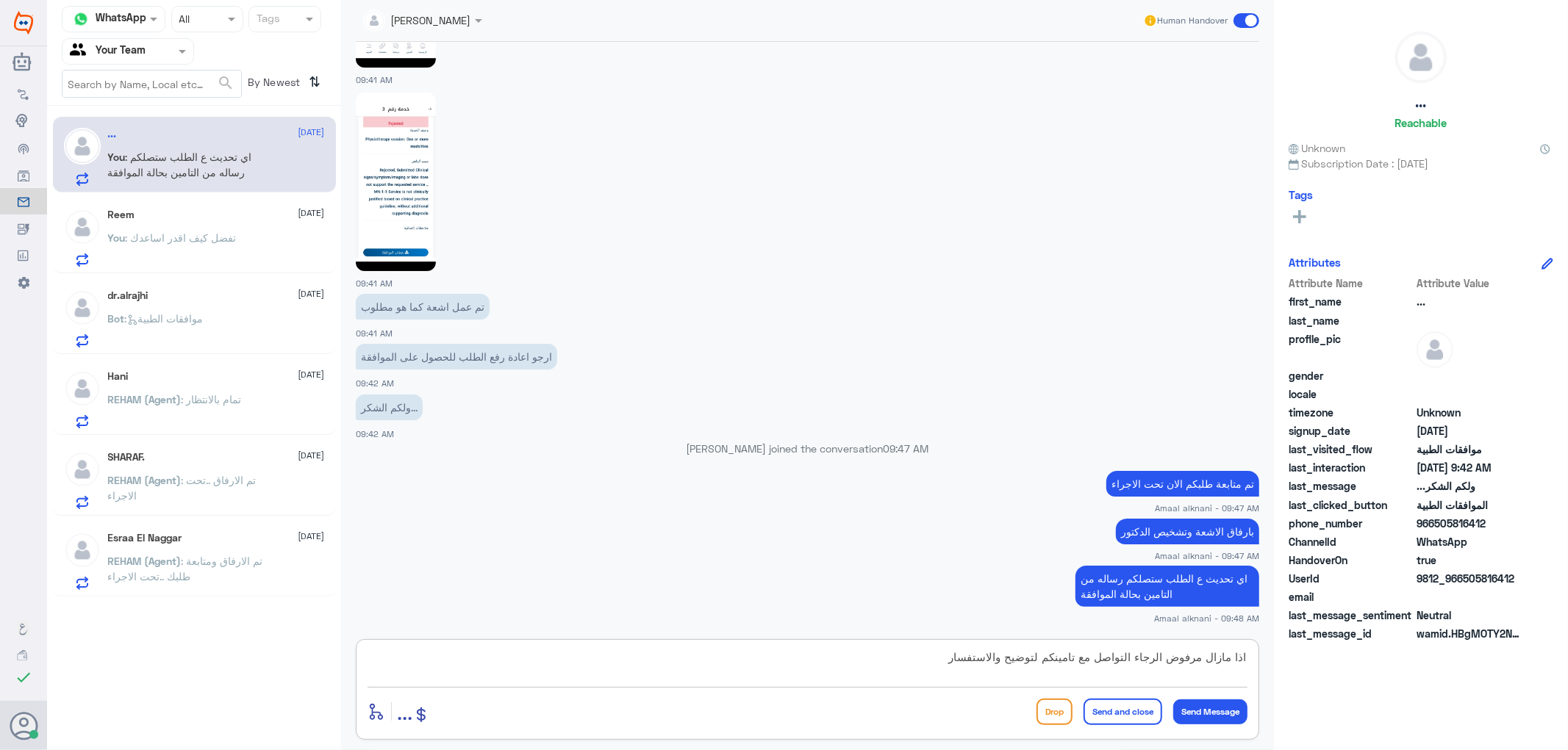
type textarea "اذا مازال مرفوض الرجاء التواصل مع تامينكم لتوضيح والاستفسار"
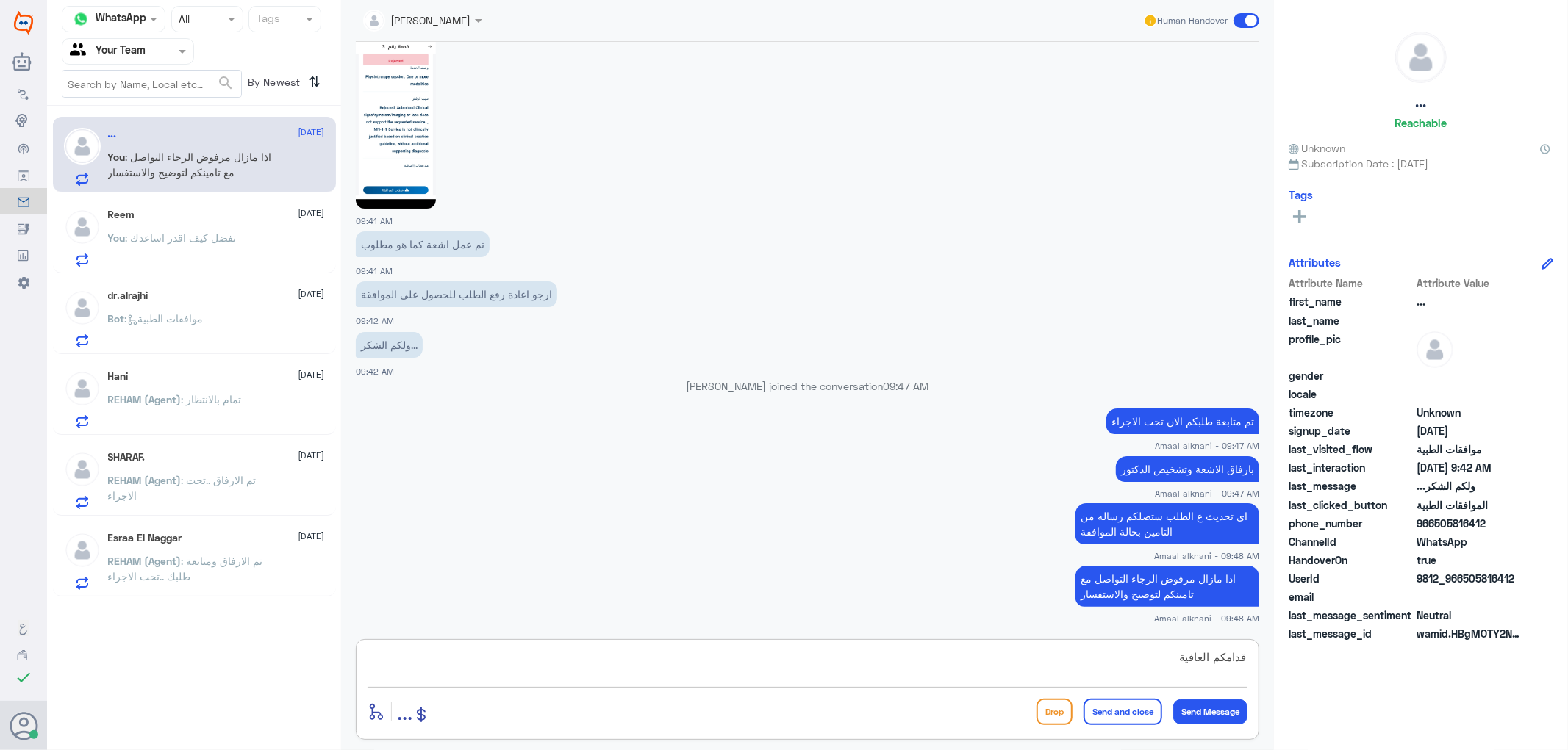
type textarea "قدامكم العافية"
click at [1121, 703] on button "Send and close" at bounding box center [1123, 712] width 79 height 27
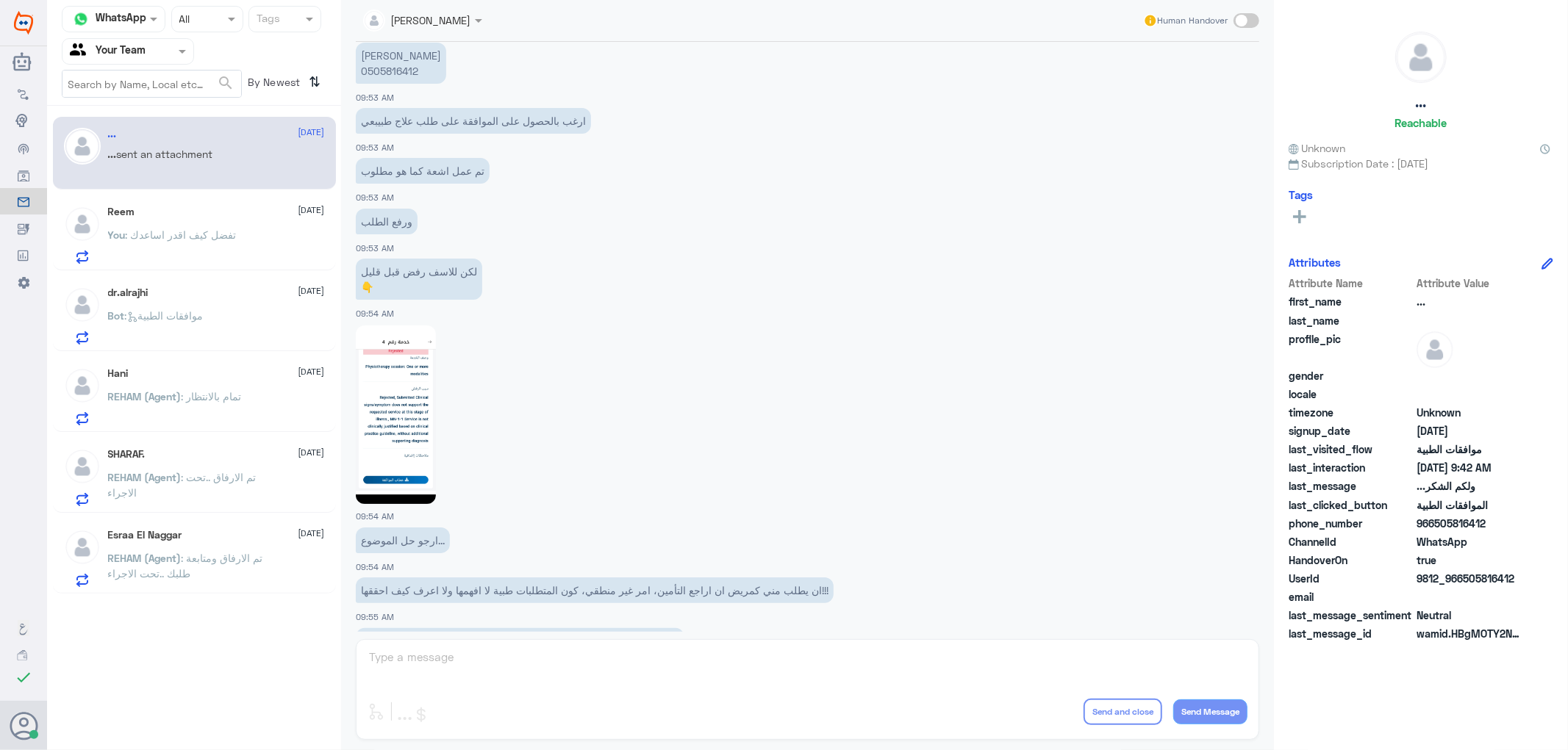
scroll to position [3396, 0]
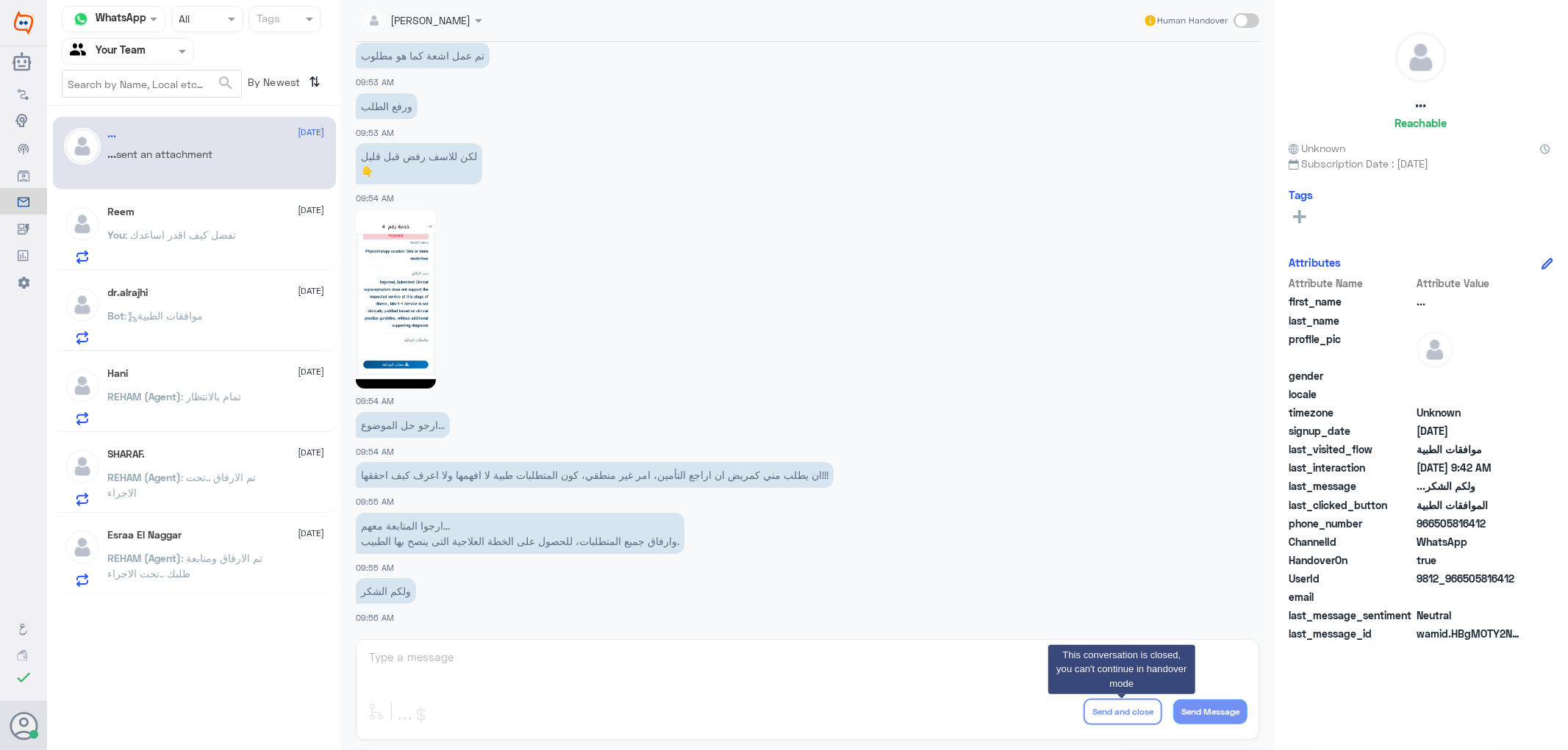
click at [199, 651] on div "Channel WhatsApp Status × All Tags Agent Filter Your Team search By Newest ⇅ ..…" at bounding box center [194, 378] width 294 height 755
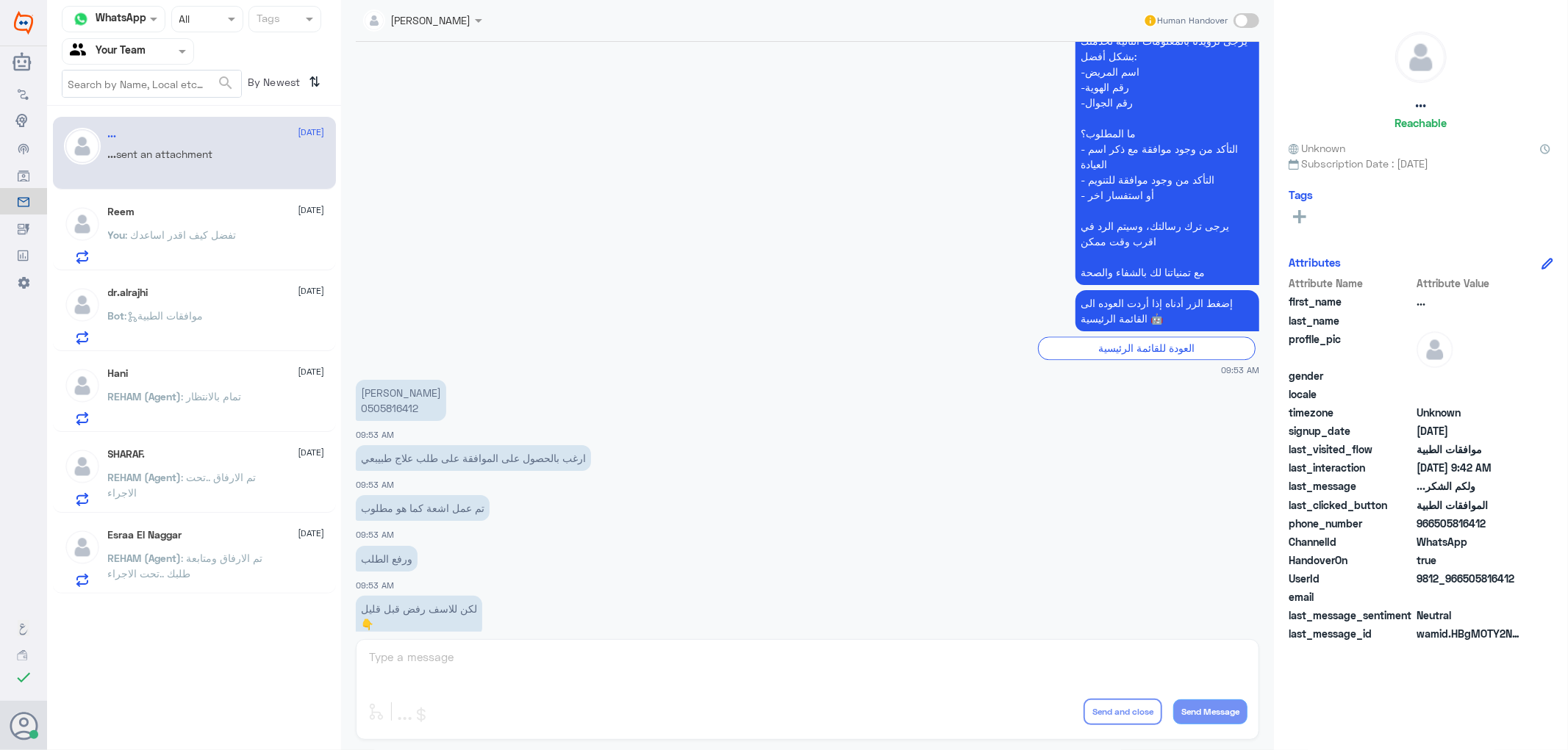
scroll to position [2906, 0]
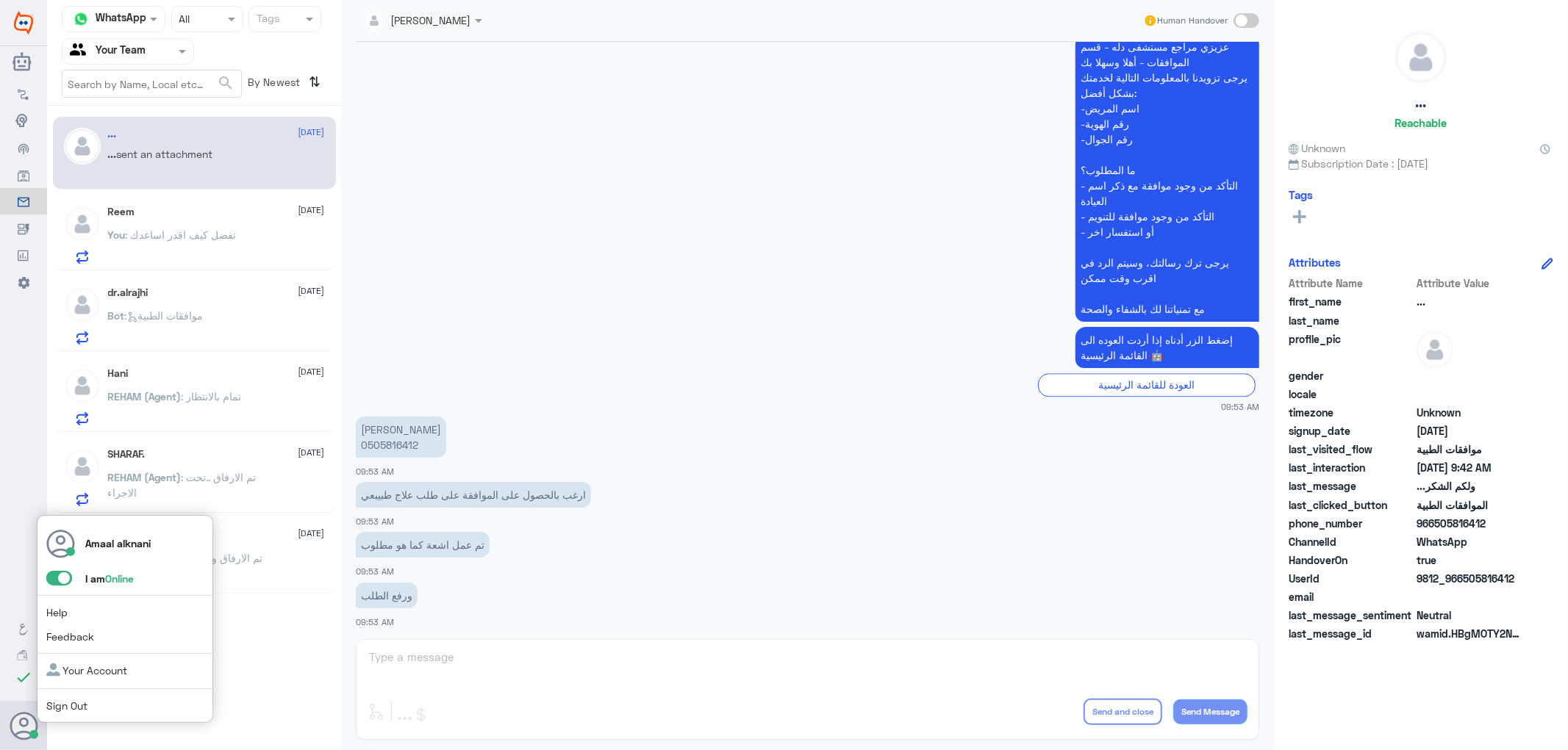
click at [62, 582] on span at bounding box center [58, 579] width 26 height 15
click at [0, 0] on input "checkbox" at bounding box center [0, 0] width 0 height 0
click at [69, 706] on link "Sign Out" at bounding box center [66, 706] width 41 height 13
